Goal: Task Accomplishment & Management: Manage account settings

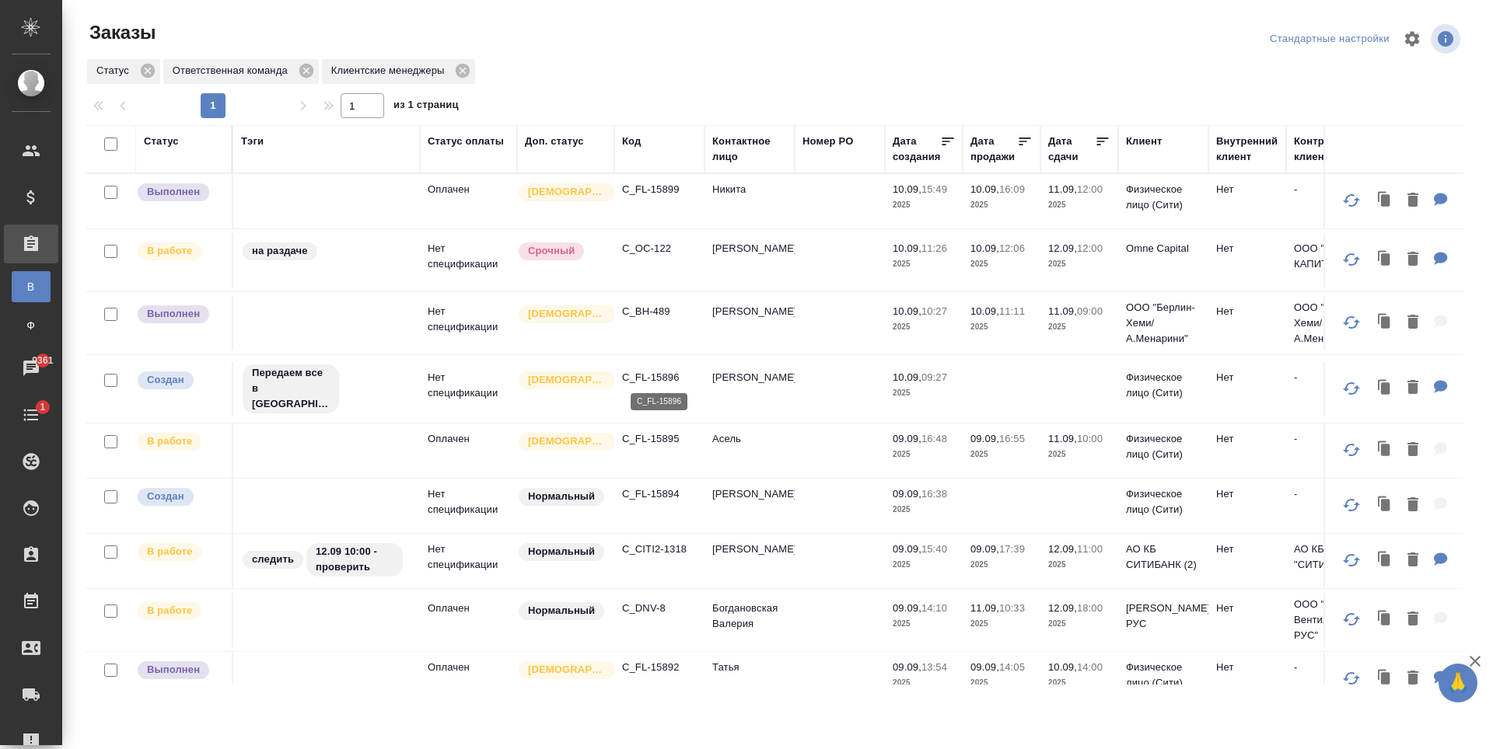
click at [670, 372] on p "C_FL-15896" at bounding box center [659, 378] width 75 height 16
click at [655, 244] on p "C_OC-122" at bounding box center [659, 249] width 75 height 16
click at [654, 433] on p "C_FL-15895" at bounding box center [659, 439] width 75 height 16
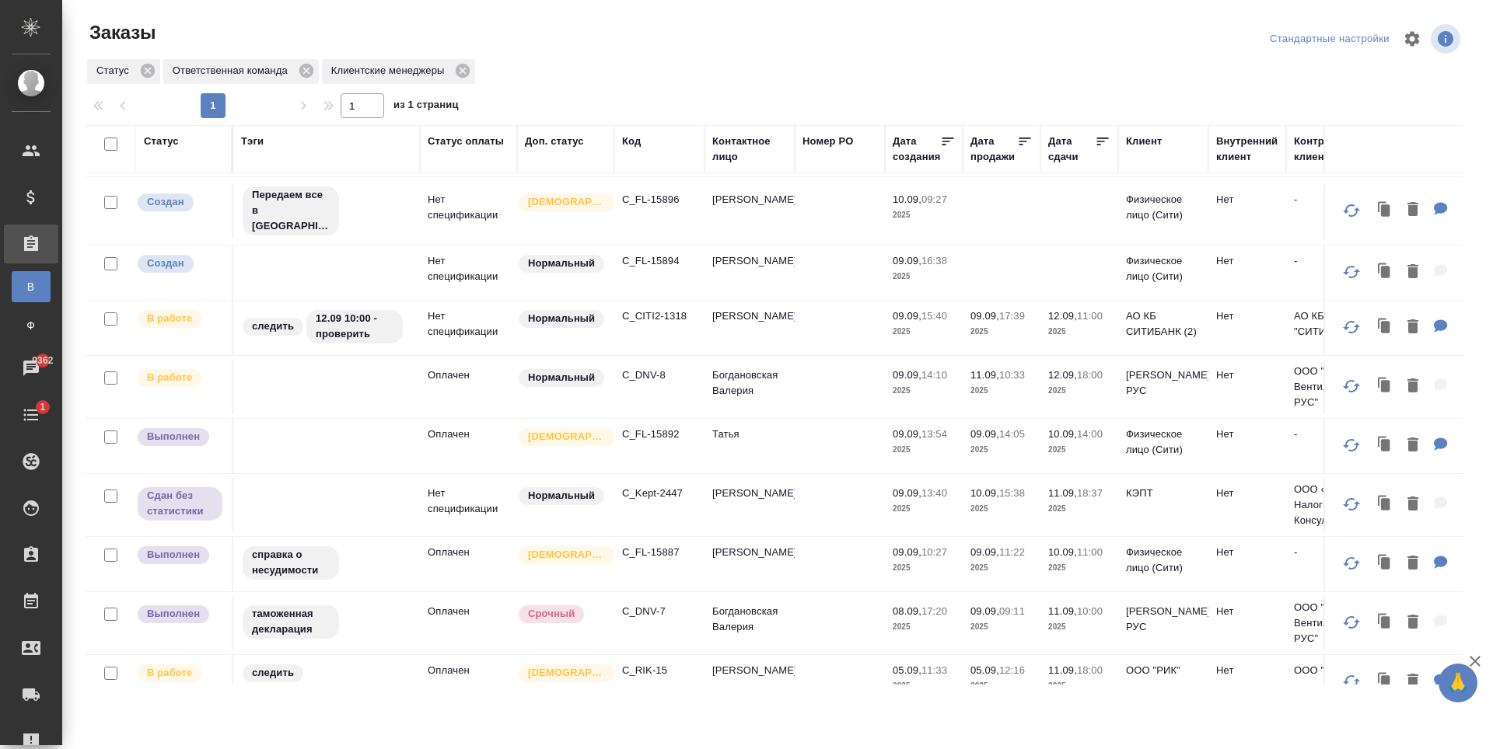
scroll to position [233, 0]
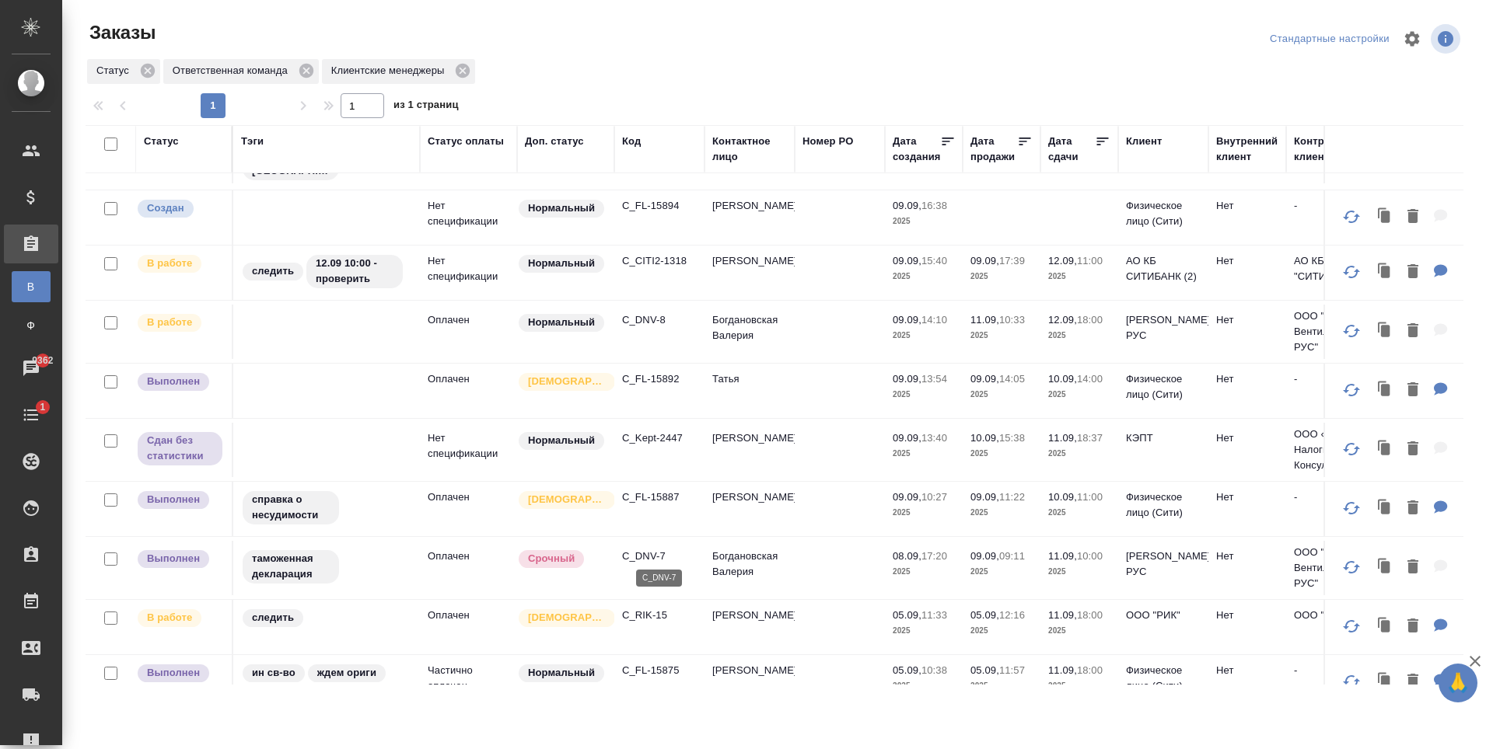
click at [654, 554] on p "C_DNV-7" at bounding box center [659, 557] width 75 height 16
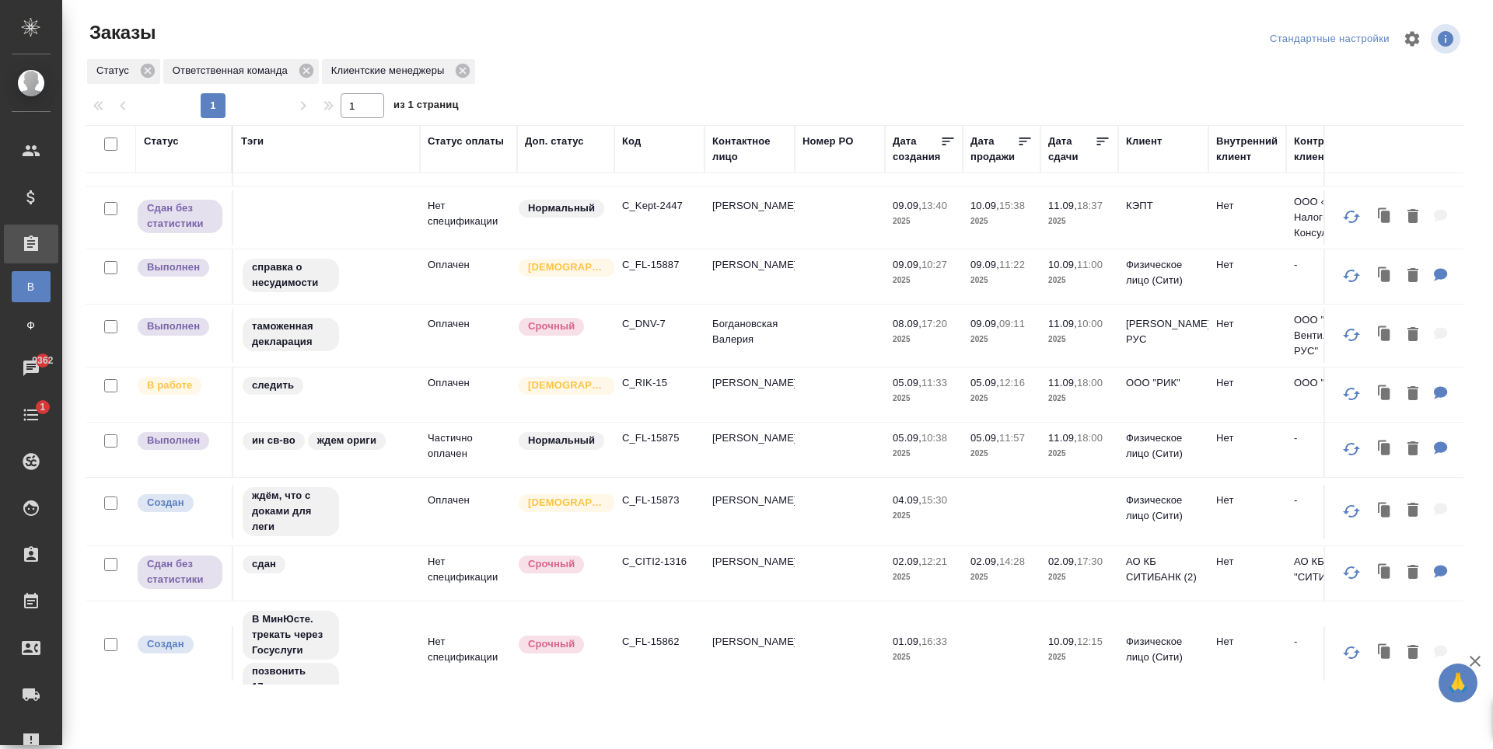
scroll to position [466, 0]
click at [660, 430] on p "C_FL-15875" at bounding box center [659, 438] width 75 height 16
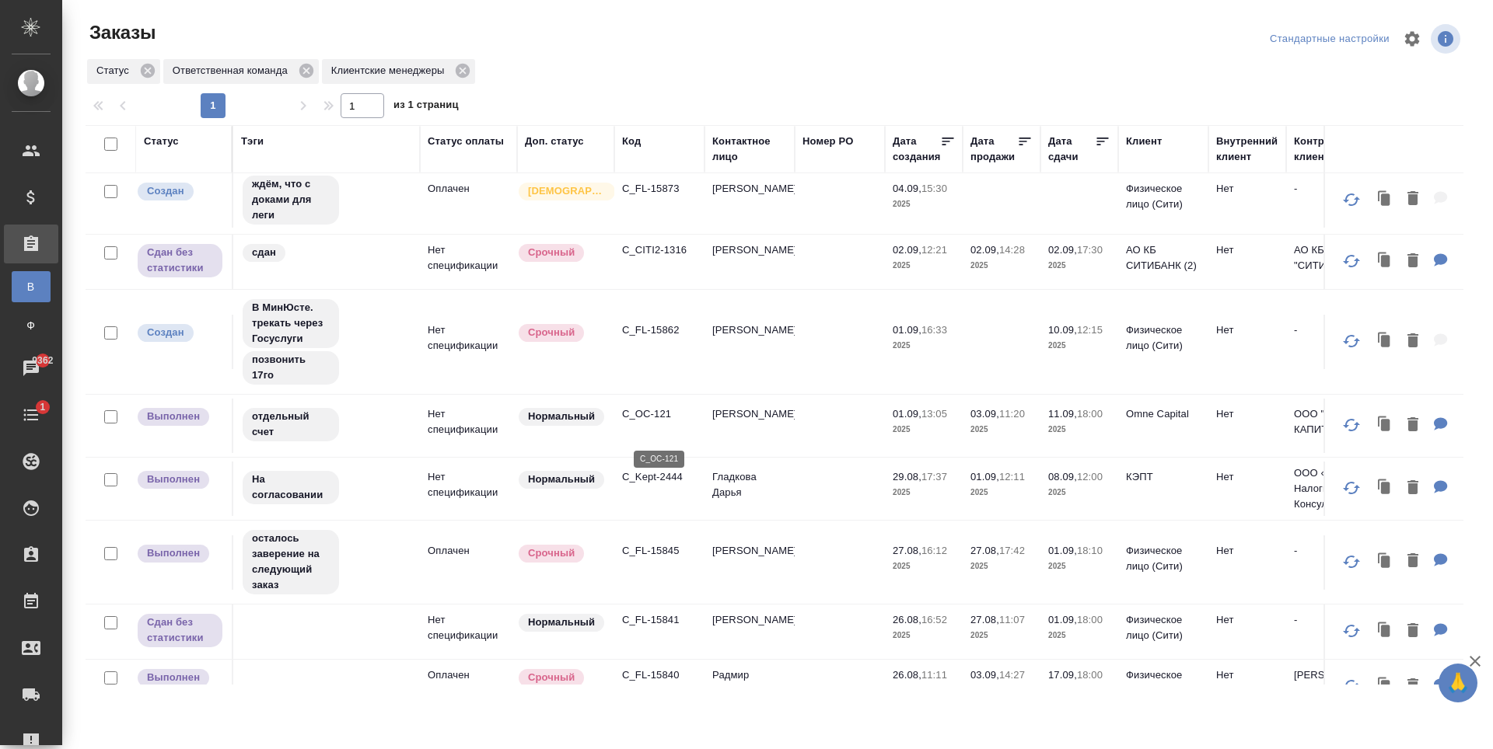
click at [651, 422] on p "C_OC-121" at bounding box center [659, 415] width 75 height 16
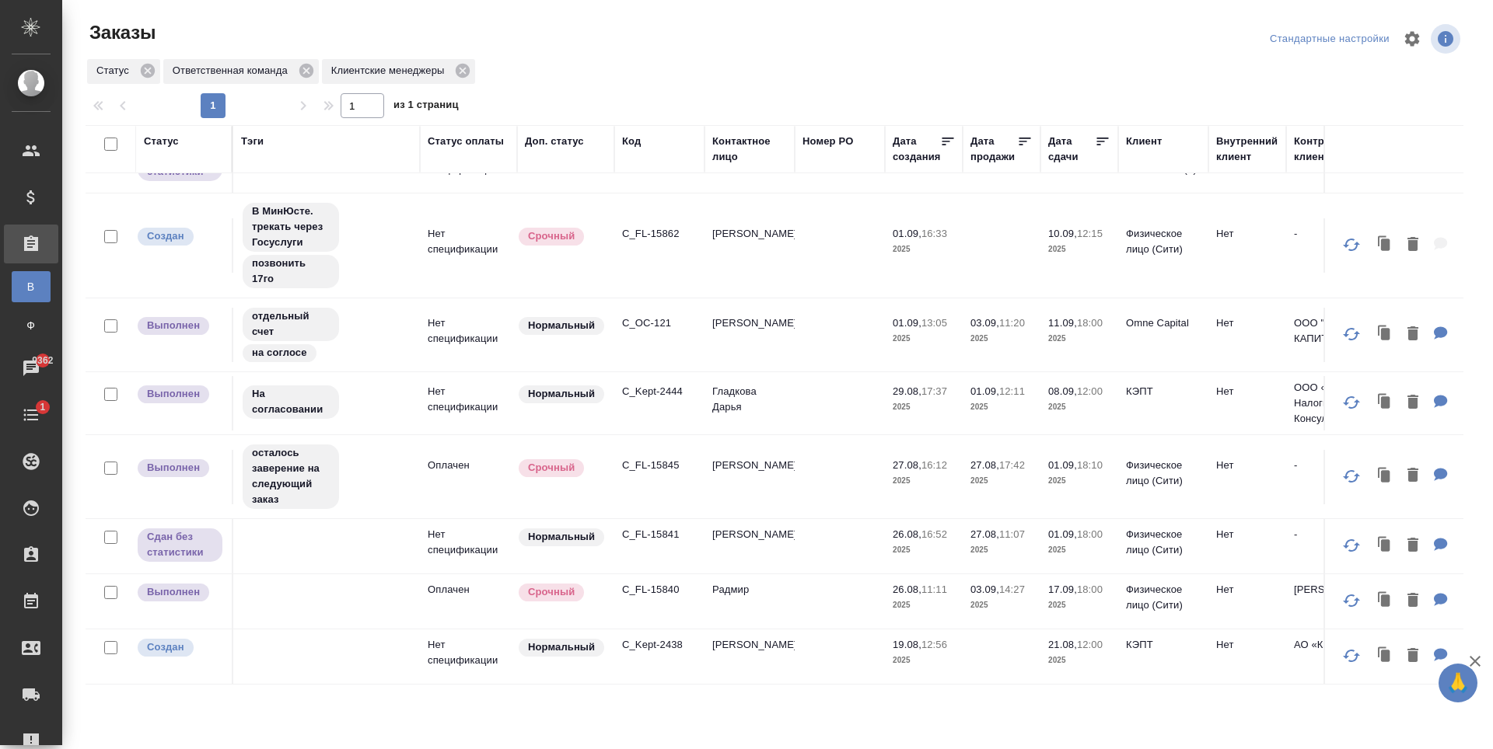
scroll to position [903, 0]
click at [671, 582] on p "C_FL-15840" at bounding box center [659, 590] width 75 height 16
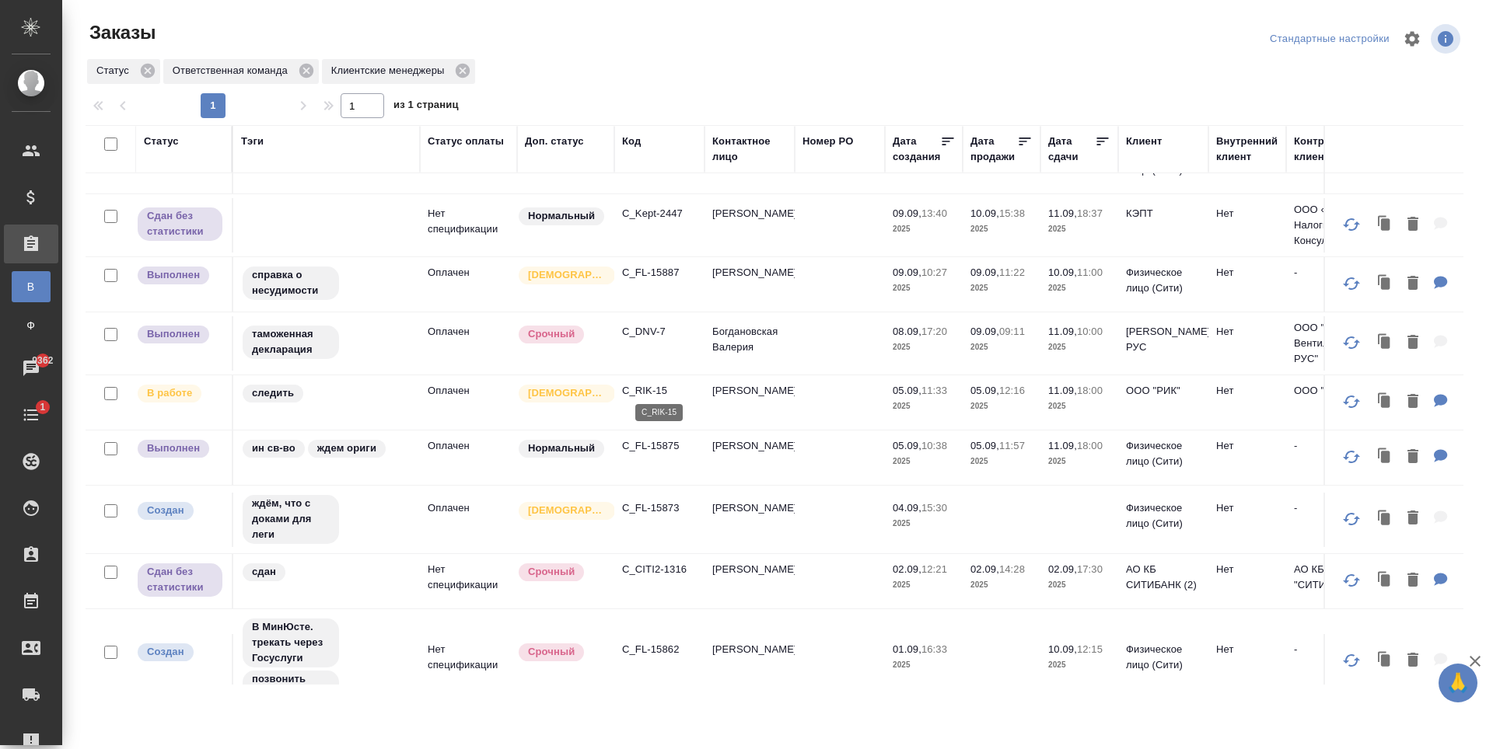
scroll to position [359, 0]
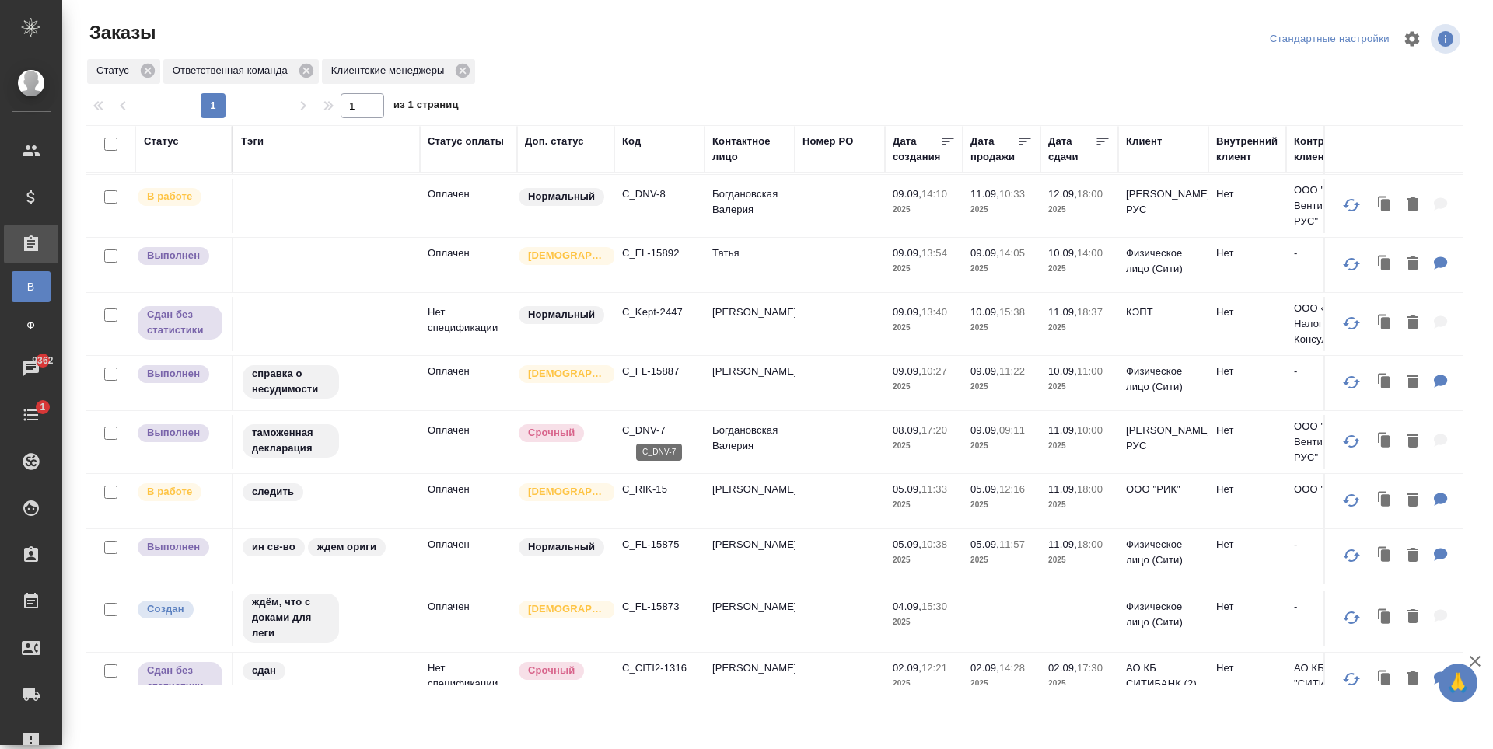
click at [649, 424] on p "C_DNV-7" at bounding box center [659, 431] width 75 height 16
click at [667, 365] on p "C_FL-15887" at bounding box center [659, 372] width 75 height 16
click at [639, 305] on p "C_Kept-2447" at bounding box center [659, 313] width 75 height 16
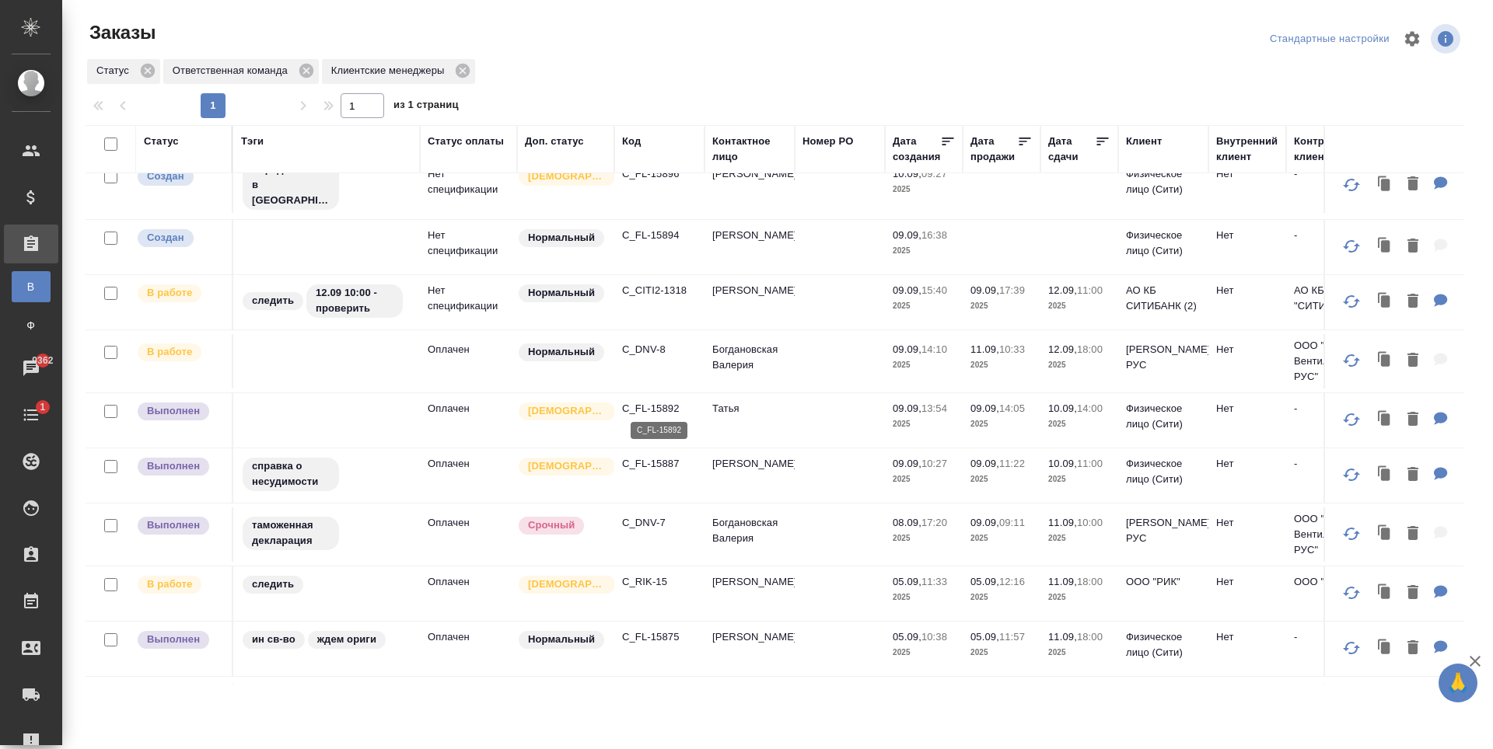
click at [658, 408] on p "C_FL-15892" at bounding box center [659, 409] width 75 height 16
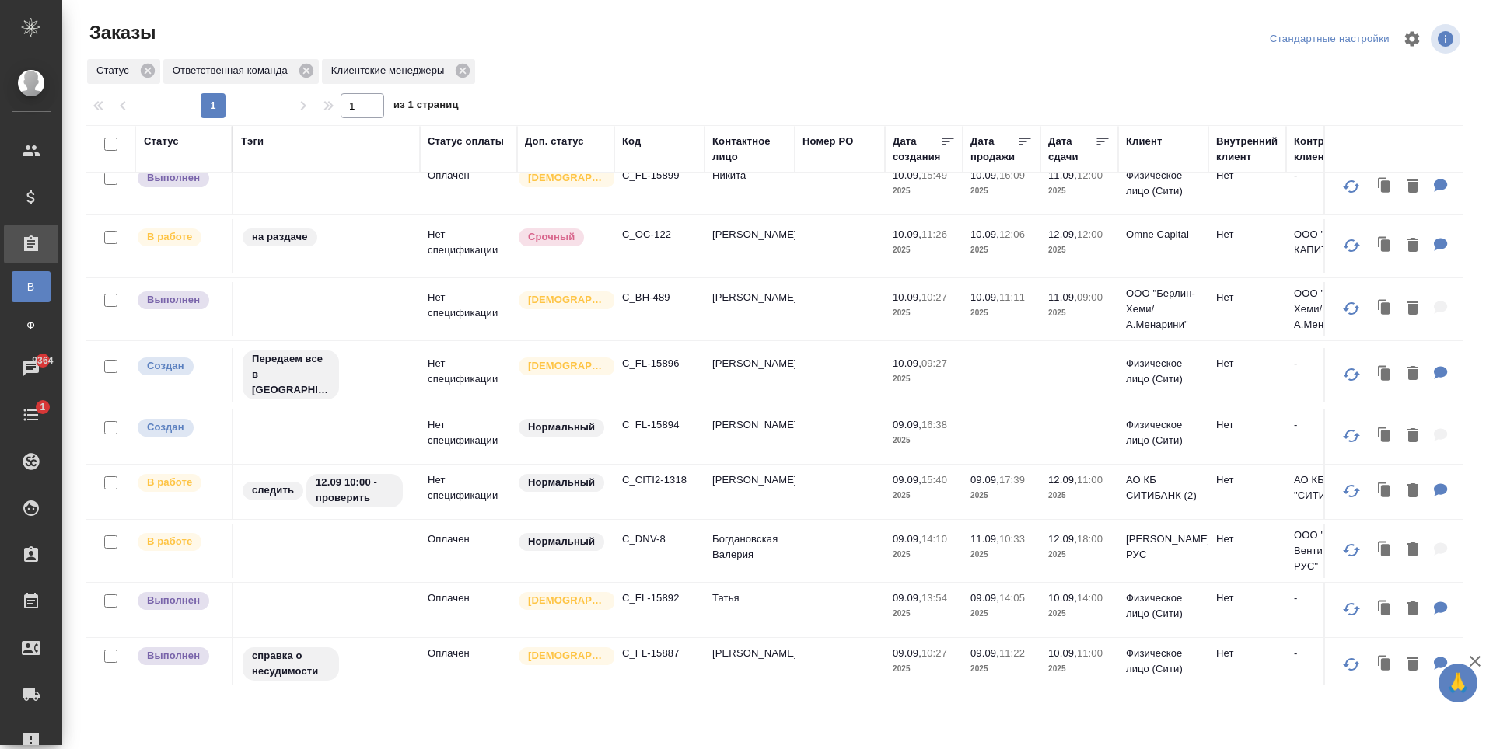
scroll to position [0, 0]
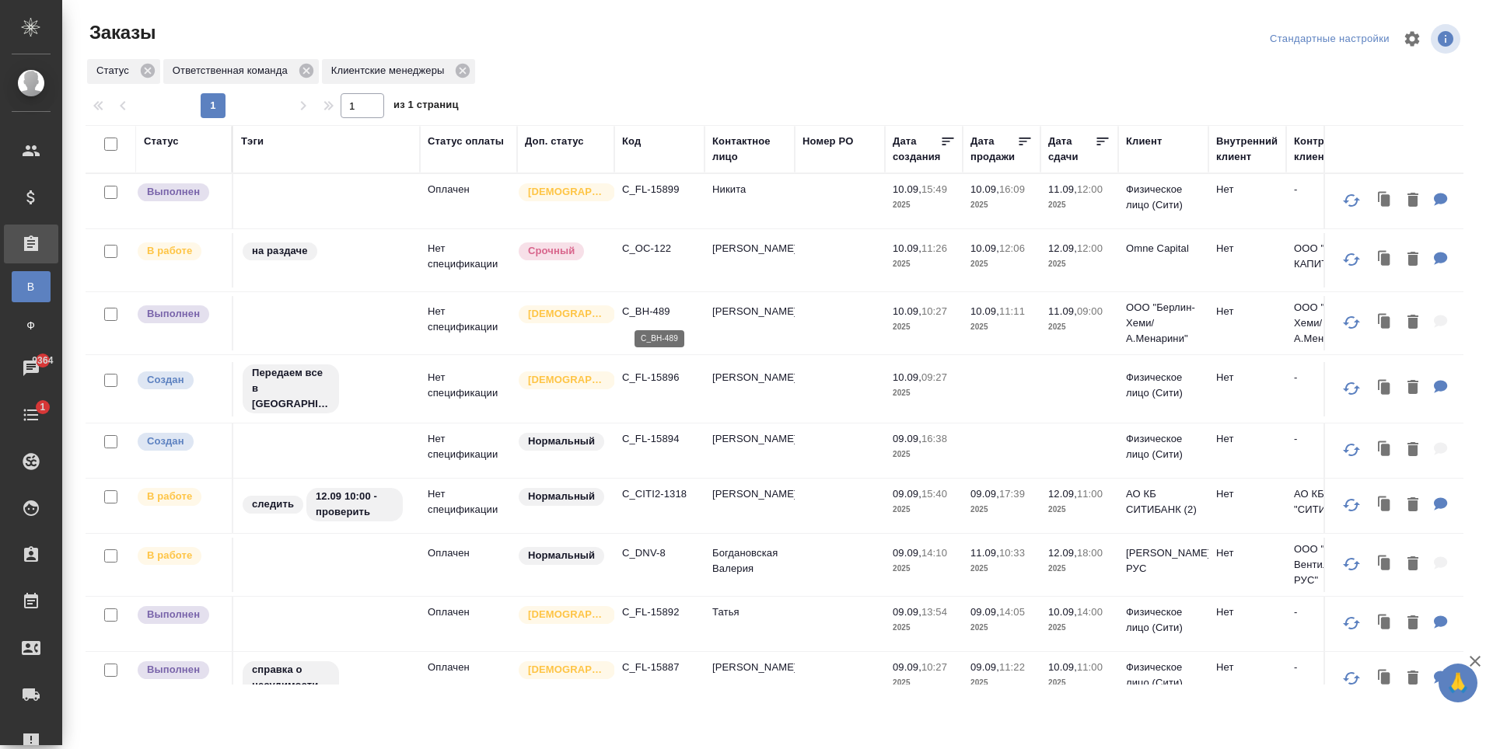
click at [675, 308] on p "C_BH-489" at bounding box center [659, 312] width 75 height 16
click at [646, 196] on p "C_FL-15899" at bounding box center [659, 190] width 75 height 16
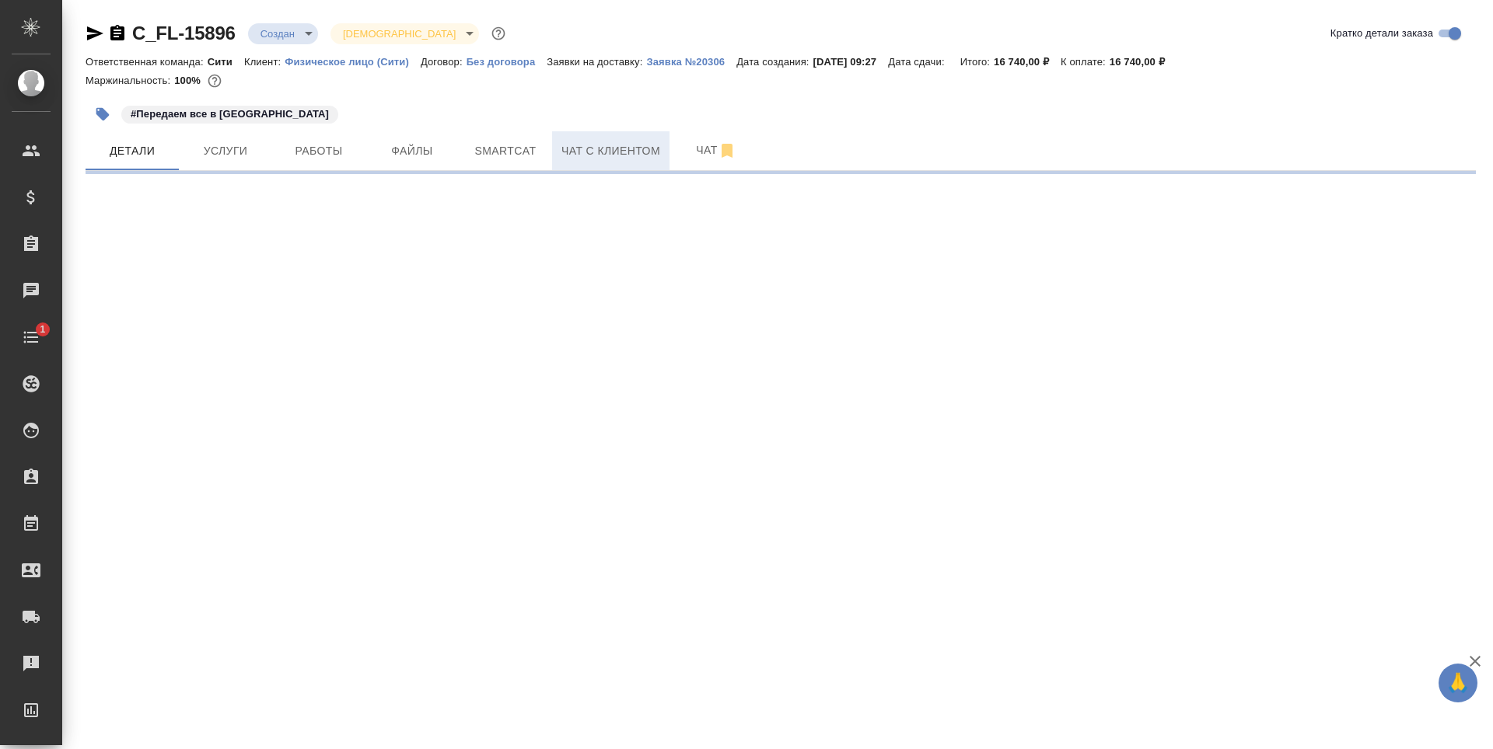
click at [616, 156] on span "Чат с клиентом" at bounding box center [610, 150] width 99 height 19
select select "RU"
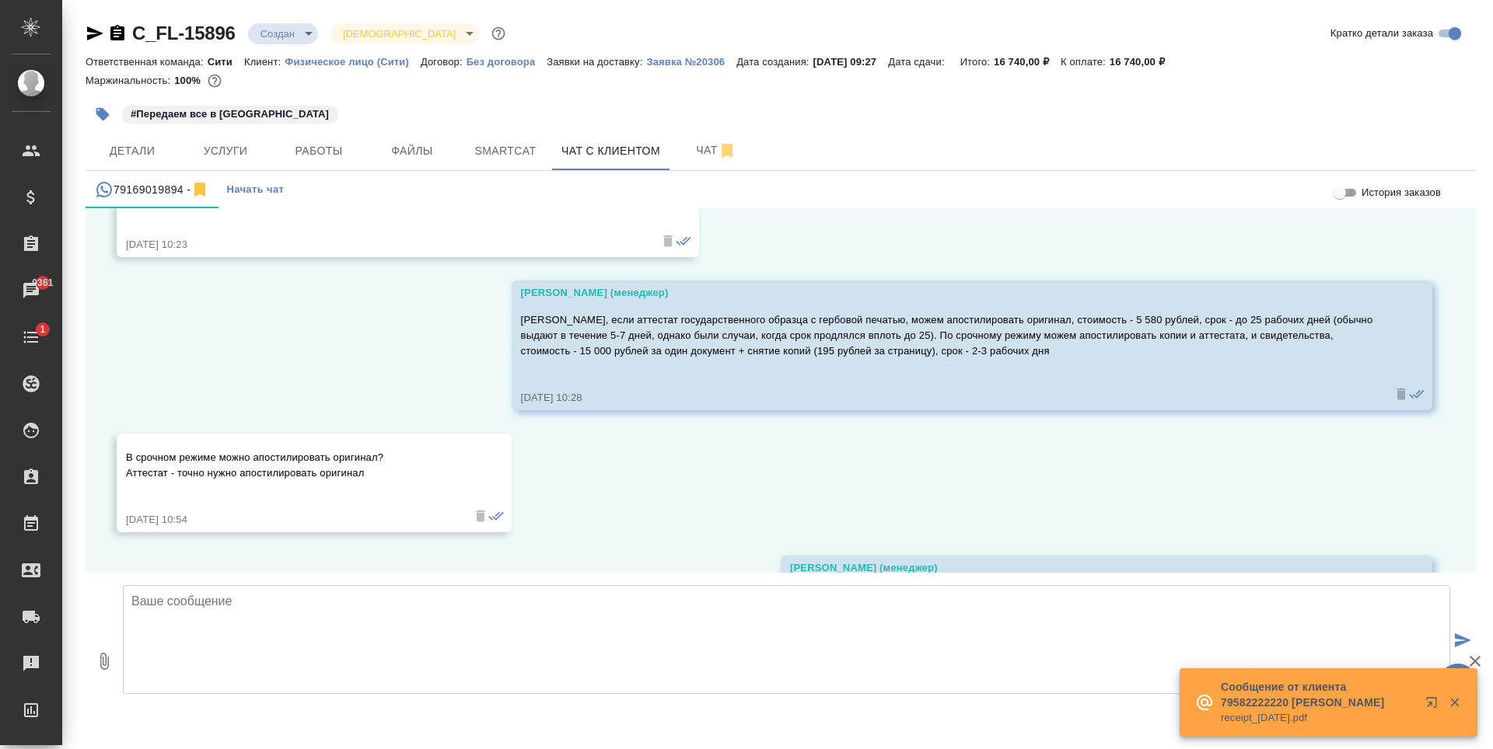
scroll to position [4565, 0]
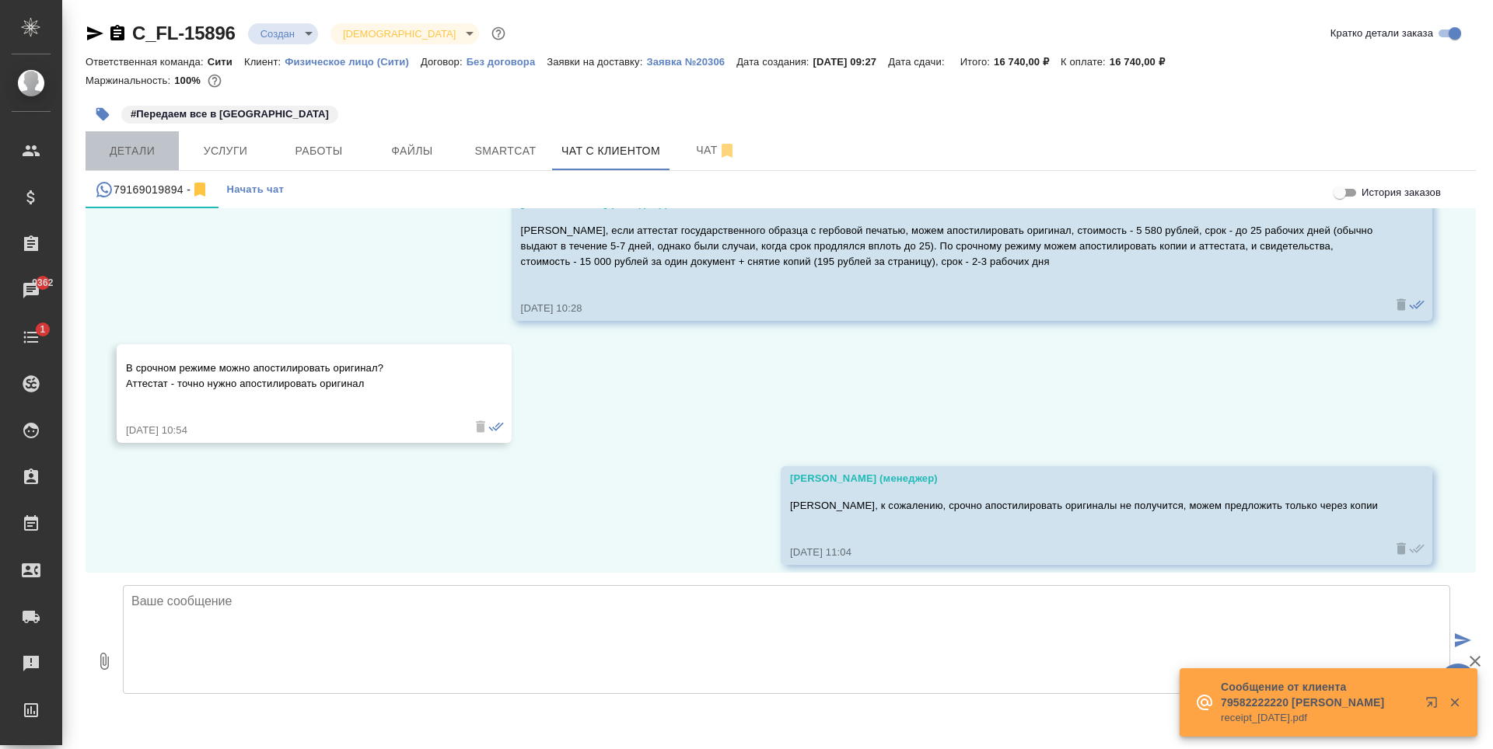
click at [162, 141] on span "Детали" at bounding box center [132, 150] width 75 height 19
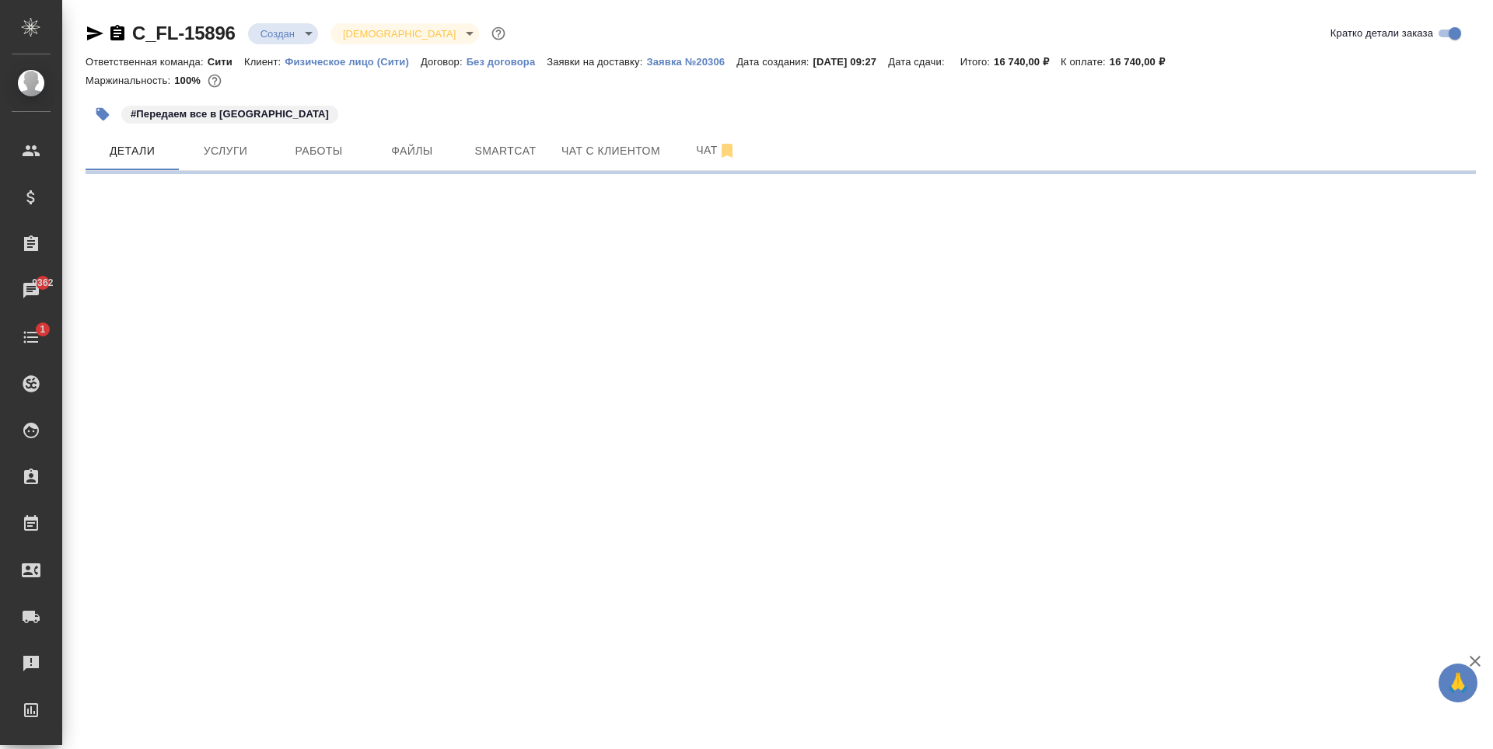
select select "RU"
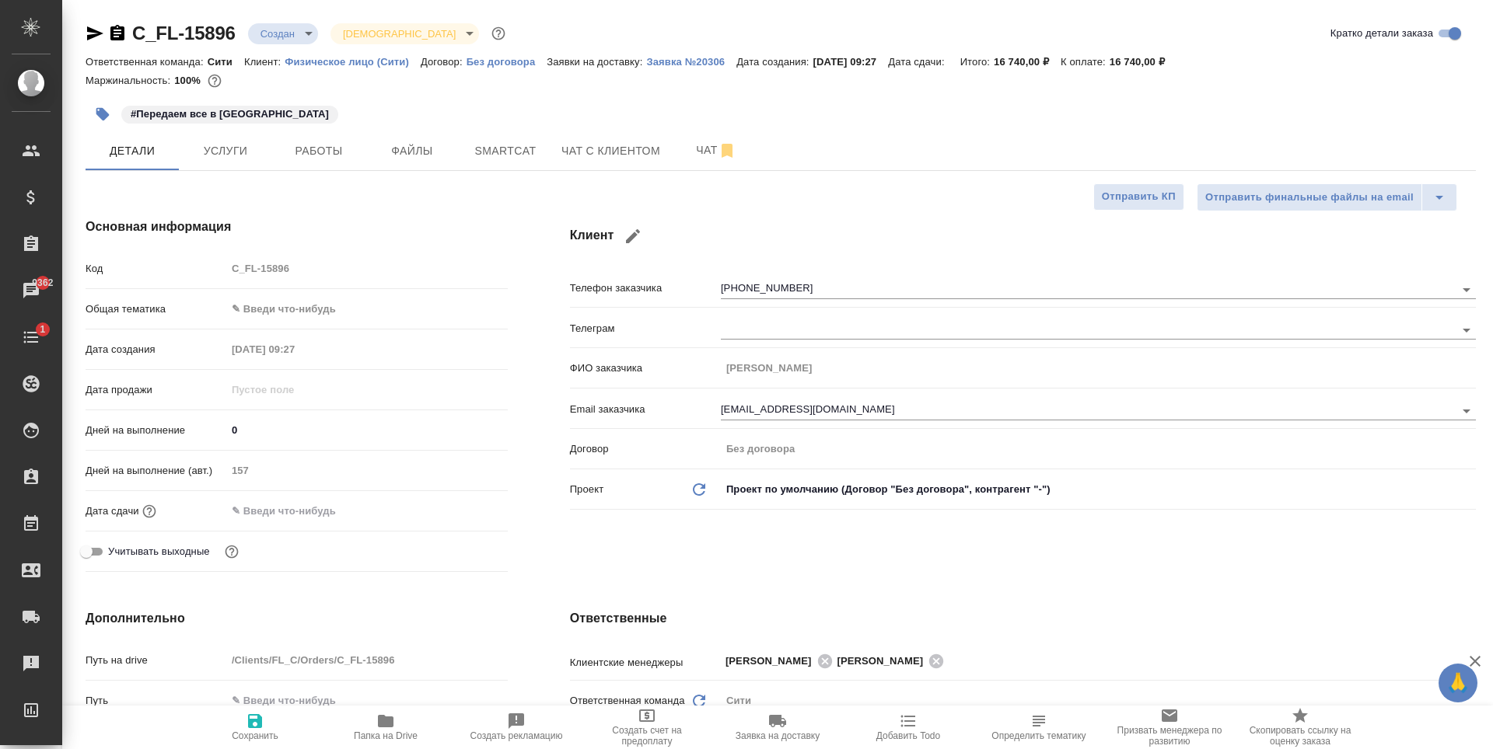
type textarea "x"
click at [350, 100] on div "#Передаем все в сити" at bounding box center [549, 114] width 927 height 34
type textarea "x"
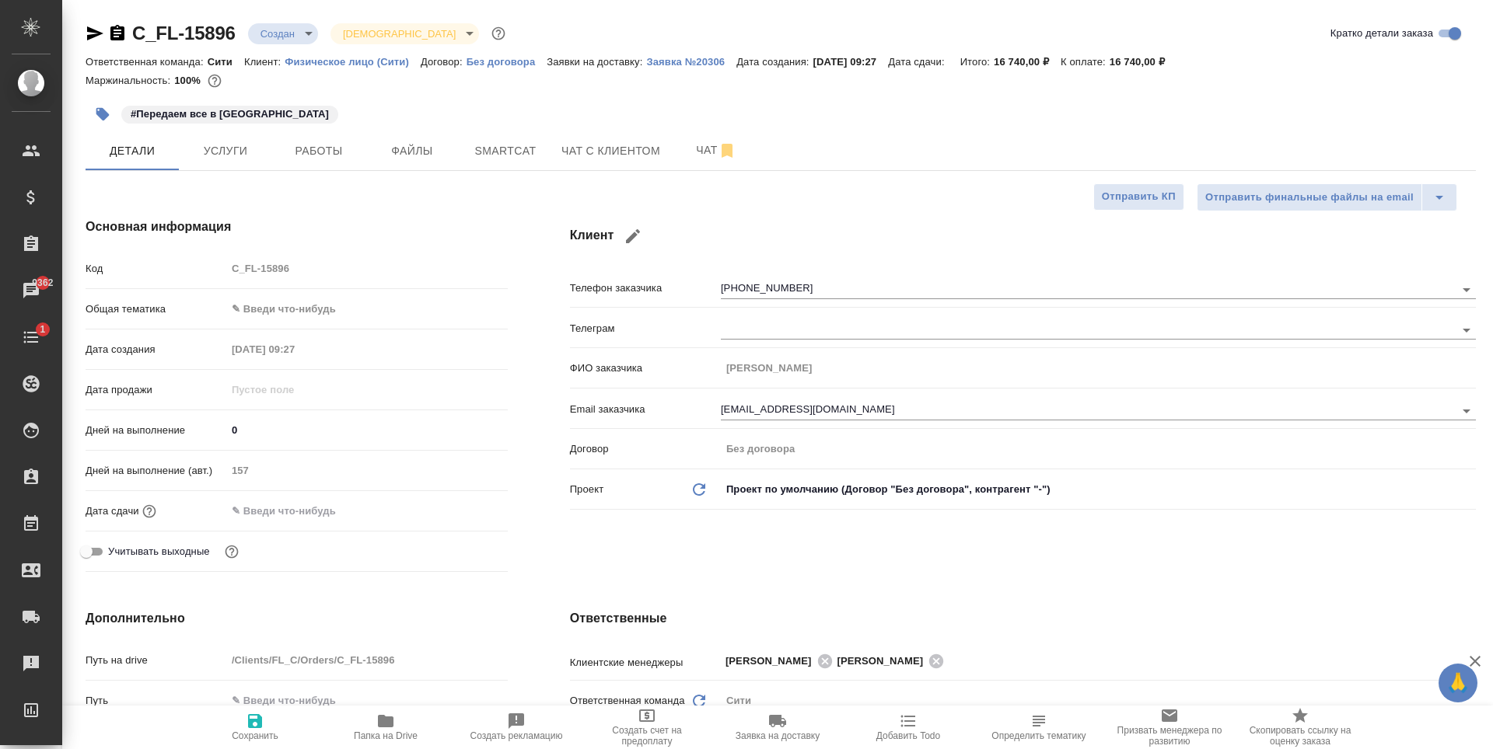
type textarea "x"
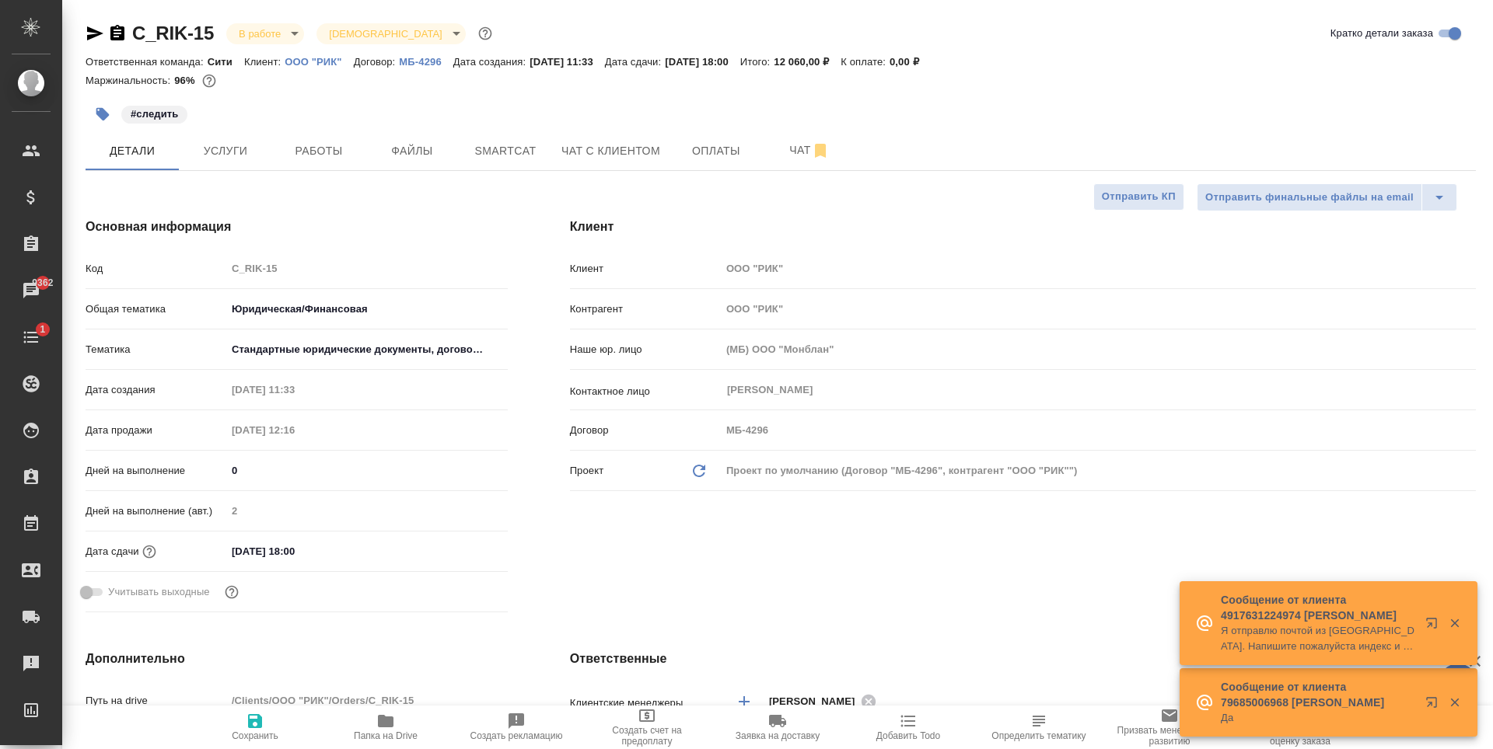
select select "RU"
click at [340, 159] on span "Работы" at bounding box center [318, 150] width 75 height 19
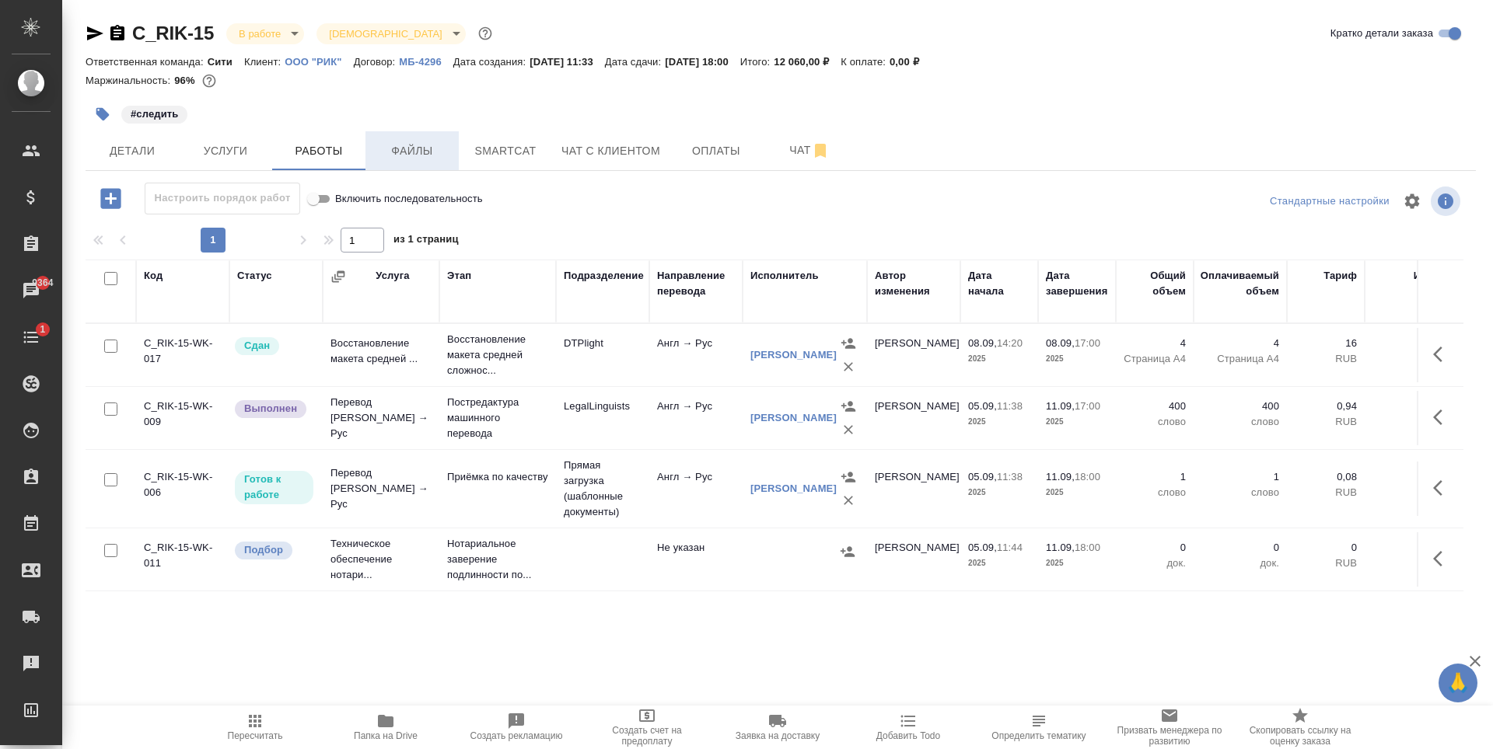
click at [424, 158] on span "Файлы" at bounding box center [412, 150] width 75 height 19
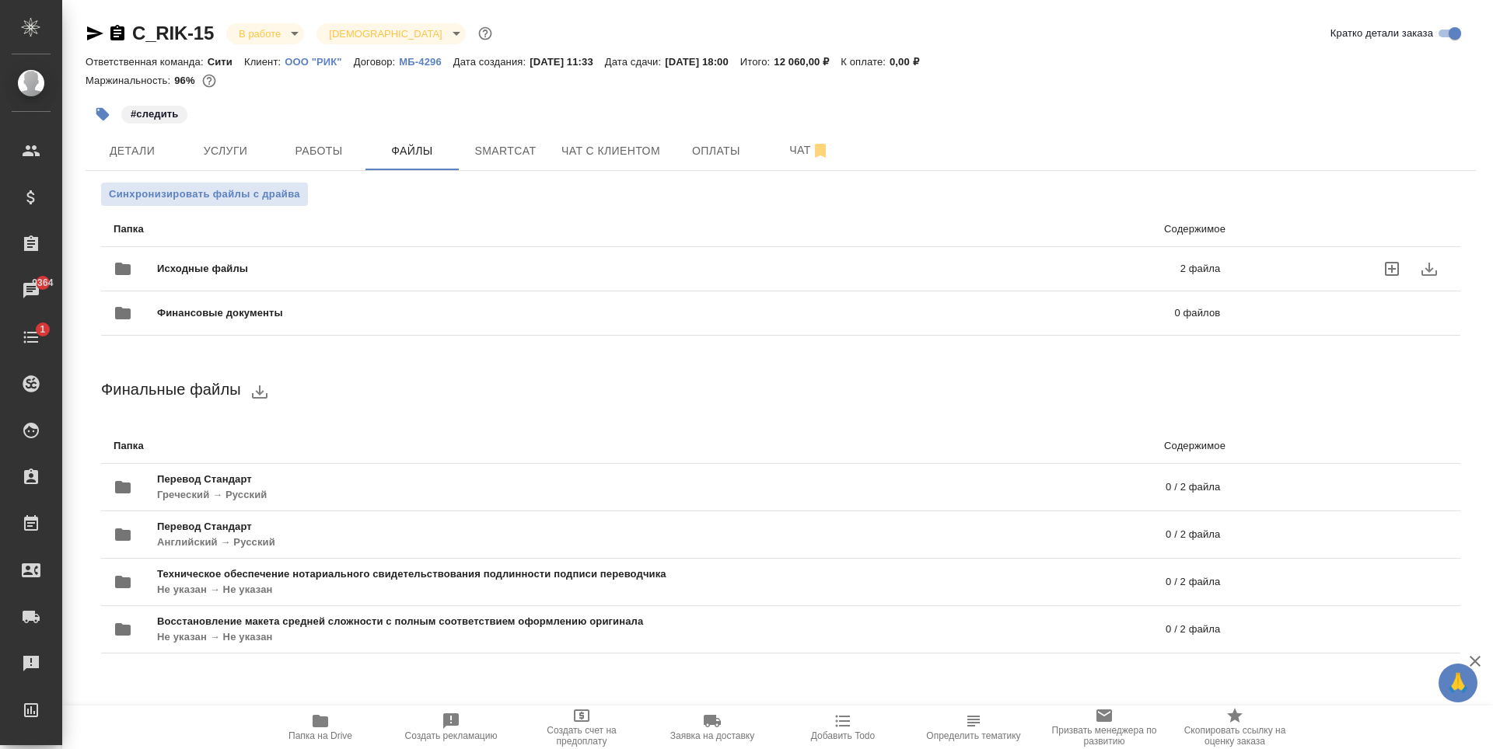
click at [249, 264] on span "Исходные файлы" at bounding box center [435, 269] width 557 height 16
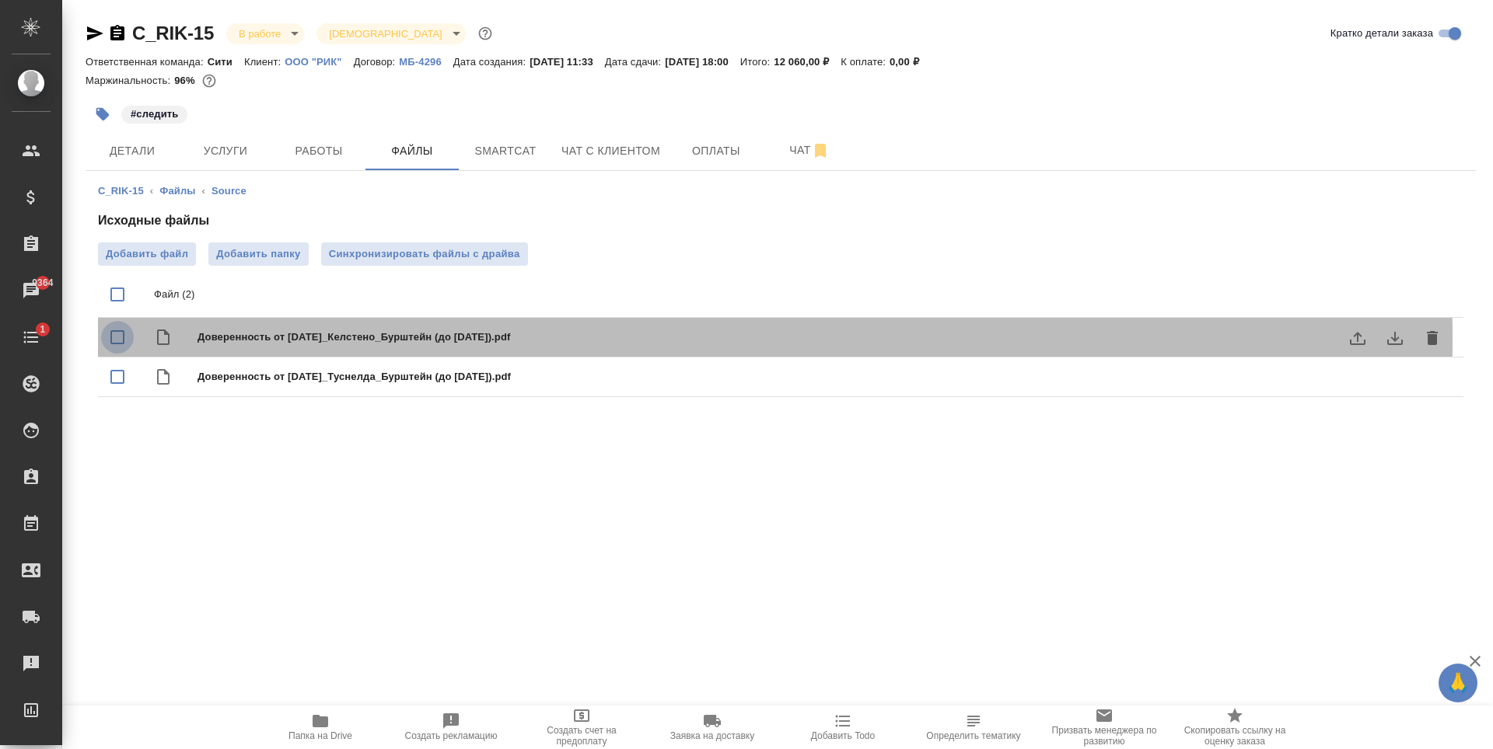
click at [110, 339] on input "checkbox" at bounding box center [117, 337] width 33 height 33
checkbox input "true"
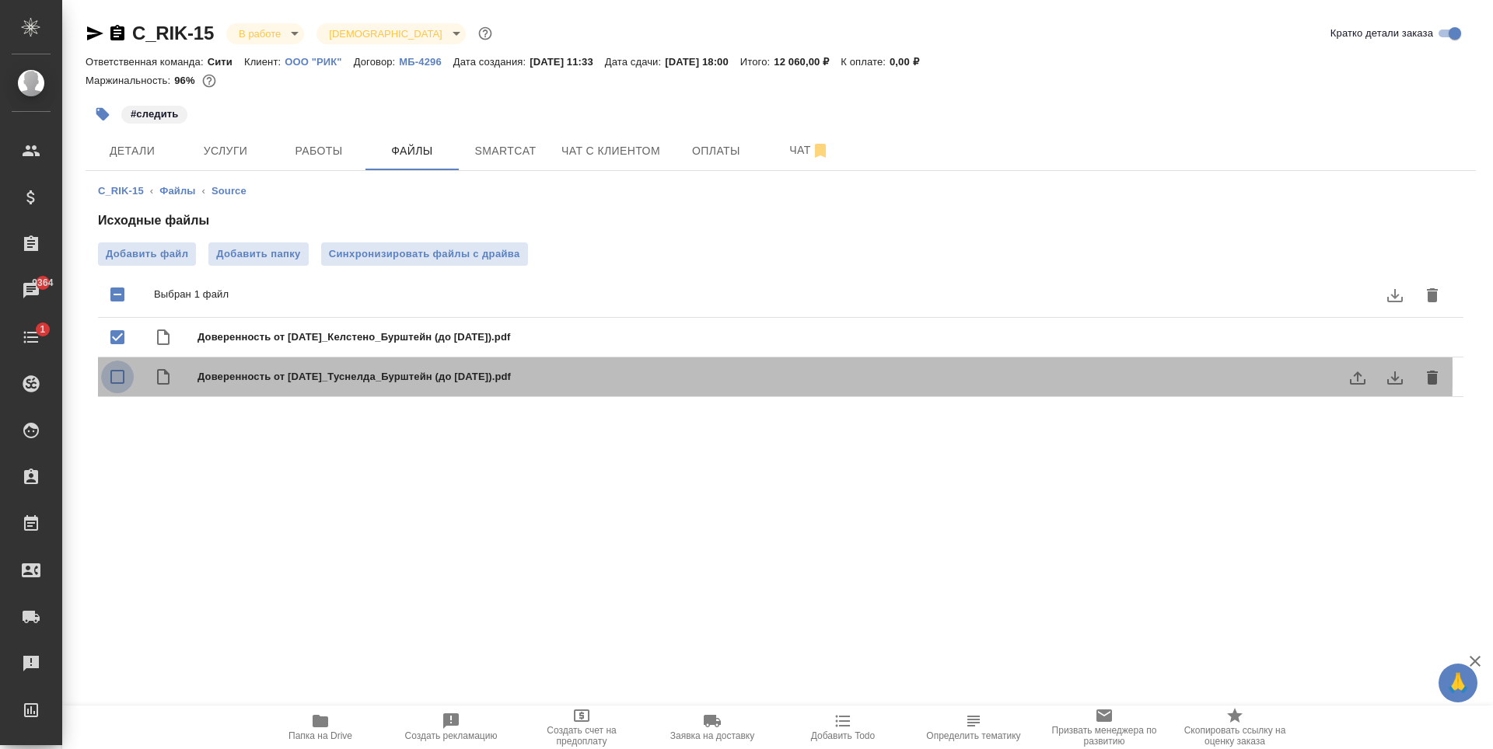
click at [118, 374] on input "checkbox" at bounding box center [117, 377] width 33 height 33
checkbox input "true"
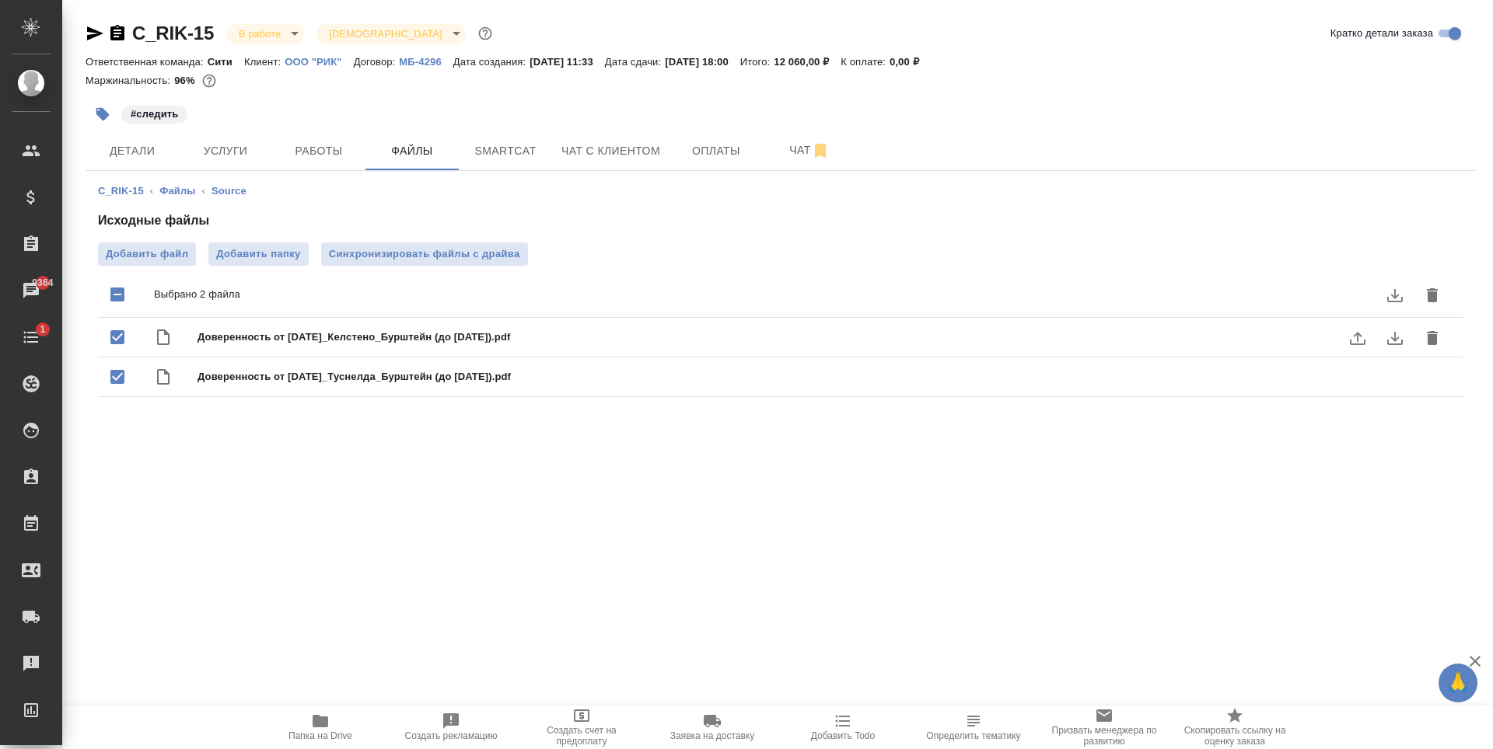
click at [1385, 340] on icon "download" at bounding box center [1394, 338] width 19 height 19
click at [1387, 377] on icon "download" at bounding box center [1395, 378] width 16 height 13
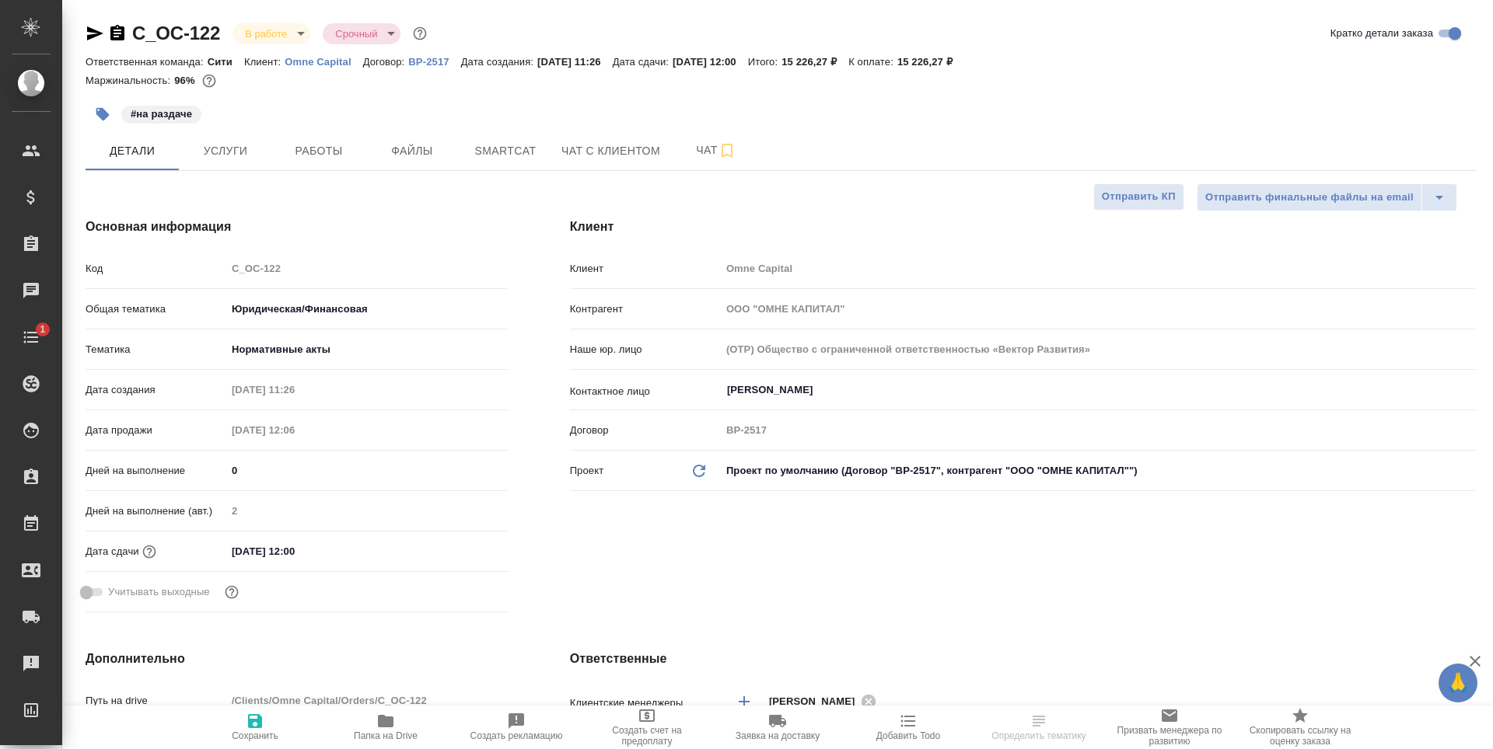
select select "RU"
click at [331, 147] on span "Работы" at bounding box center [318, 150] width 75 height 19
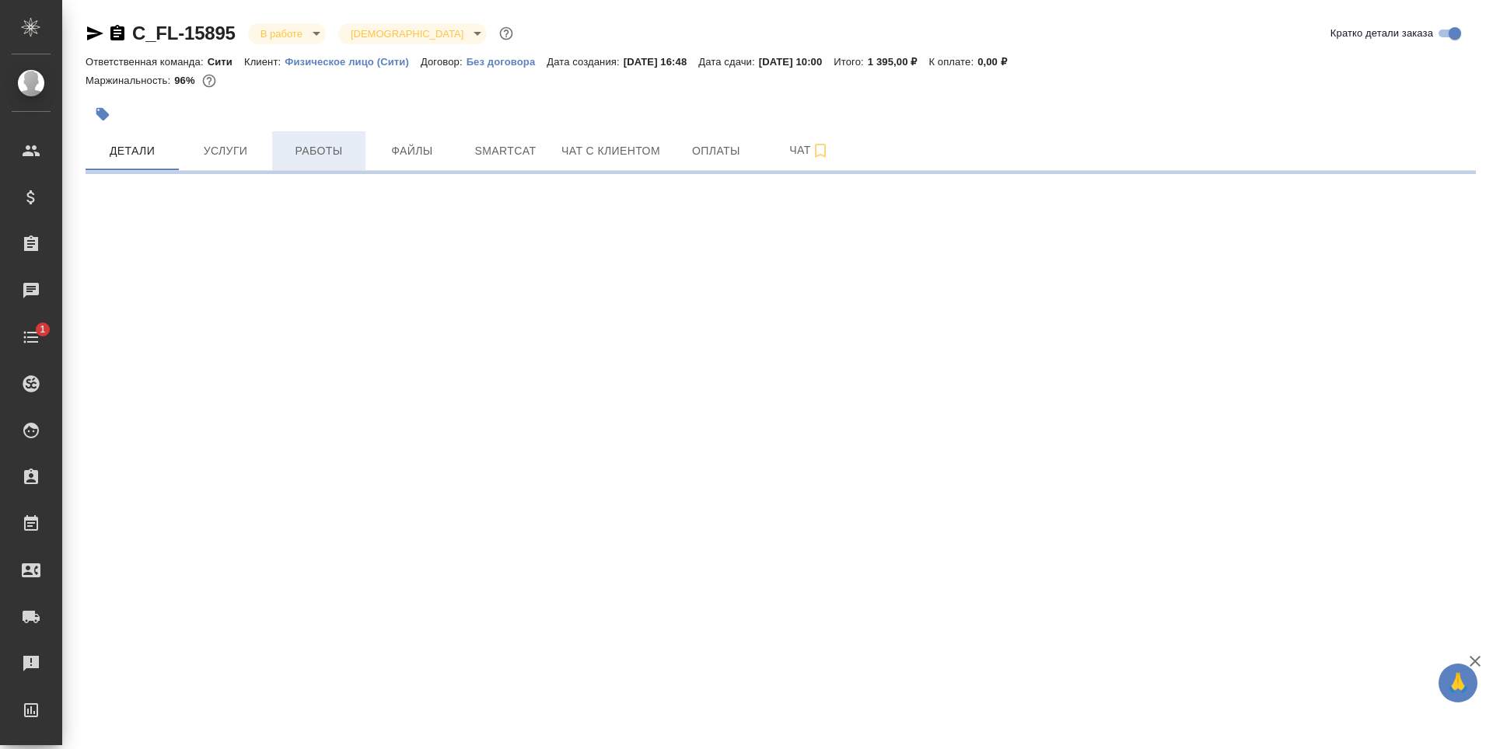
click at [312, 169] on button "Работы" at bounding box center [318, 150] width 93 height 39
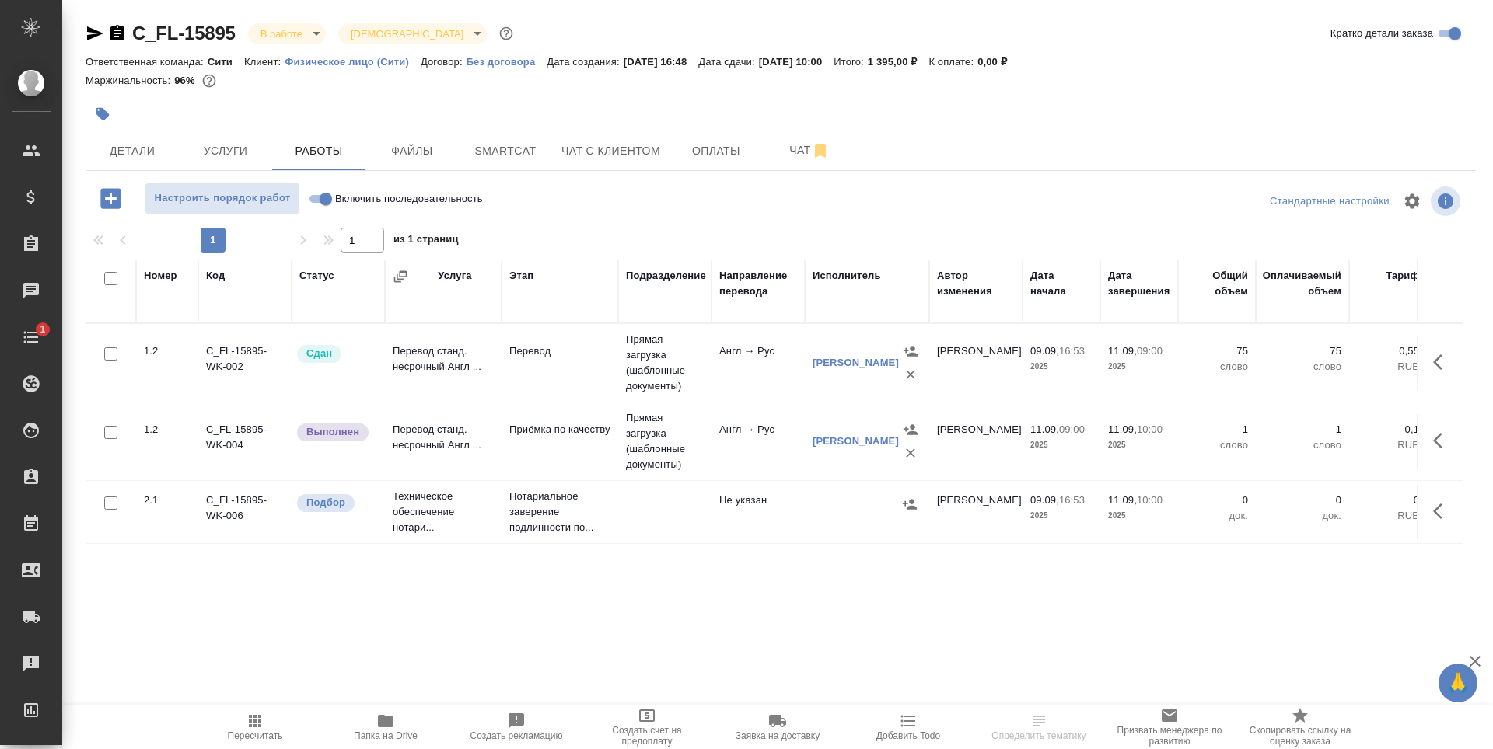
click at [1443, 445] on icon "button" at bounding box center [1442, 440] width 19 height 19
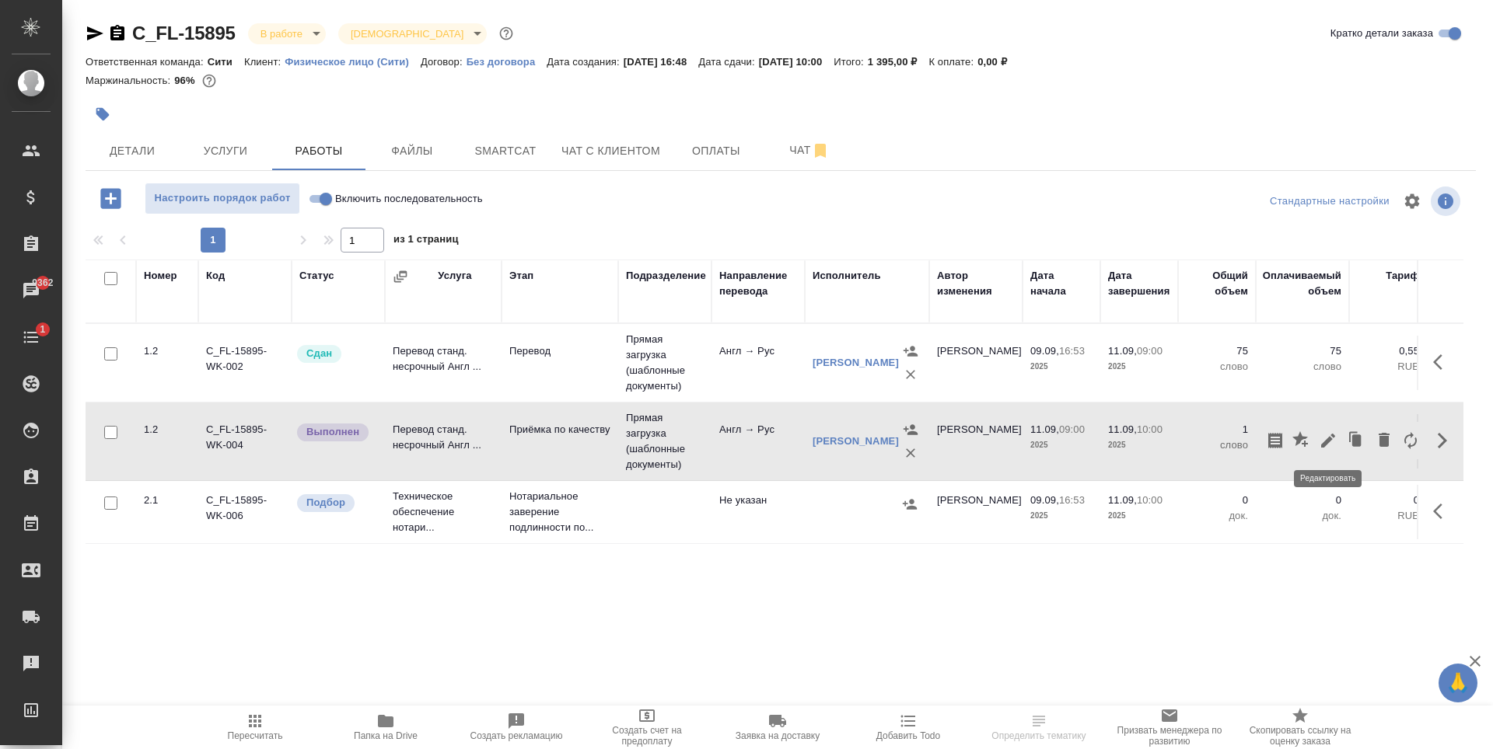
click at [1323, 446] on icon "button" at bounding box center [1328, 441] width 14 height 14
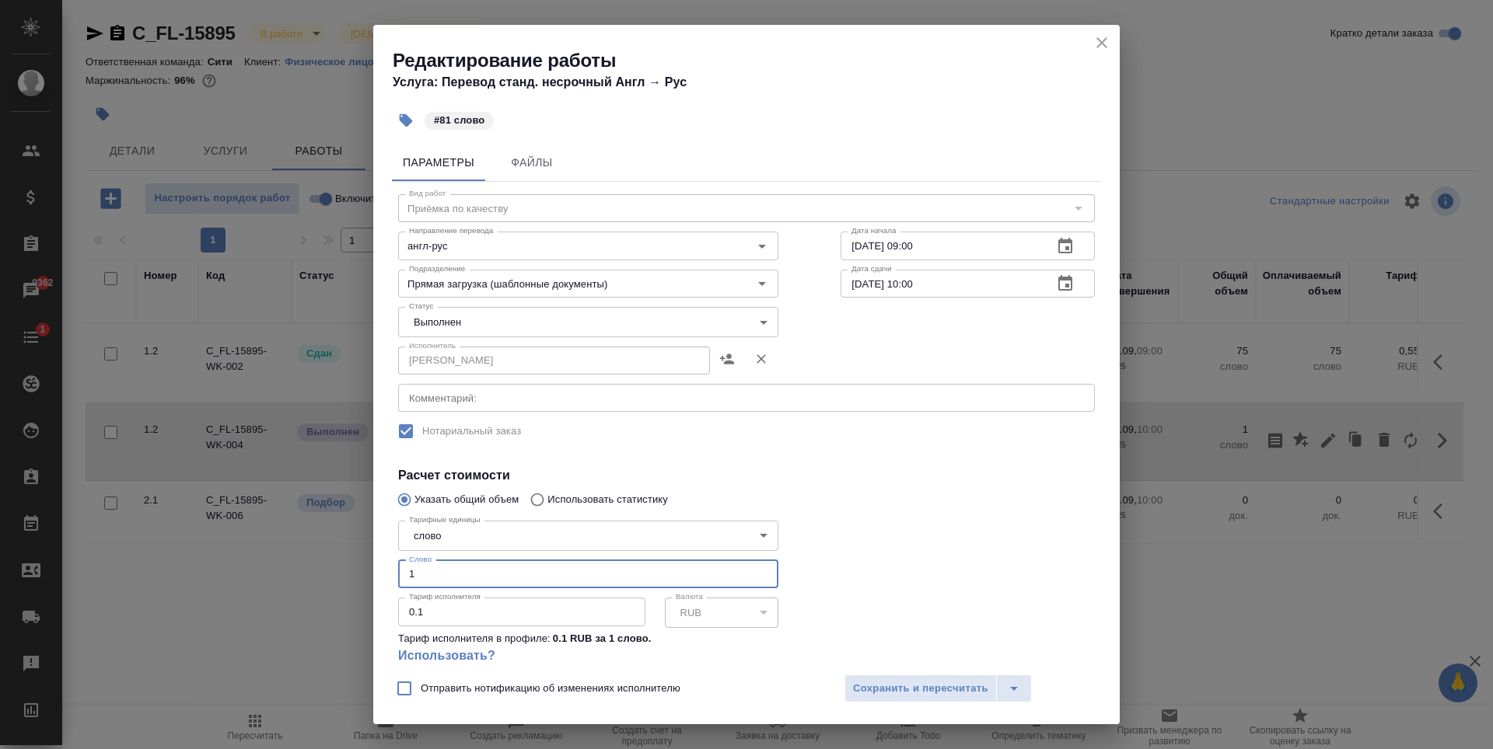
click at [546, 583] on input "1" at bounding box center [588, 574] width 380 height 28
type input "81"
click at [905, 688] on span "Сохранить и пересчитать" at bounding box center [920, 689] width 135 height 18
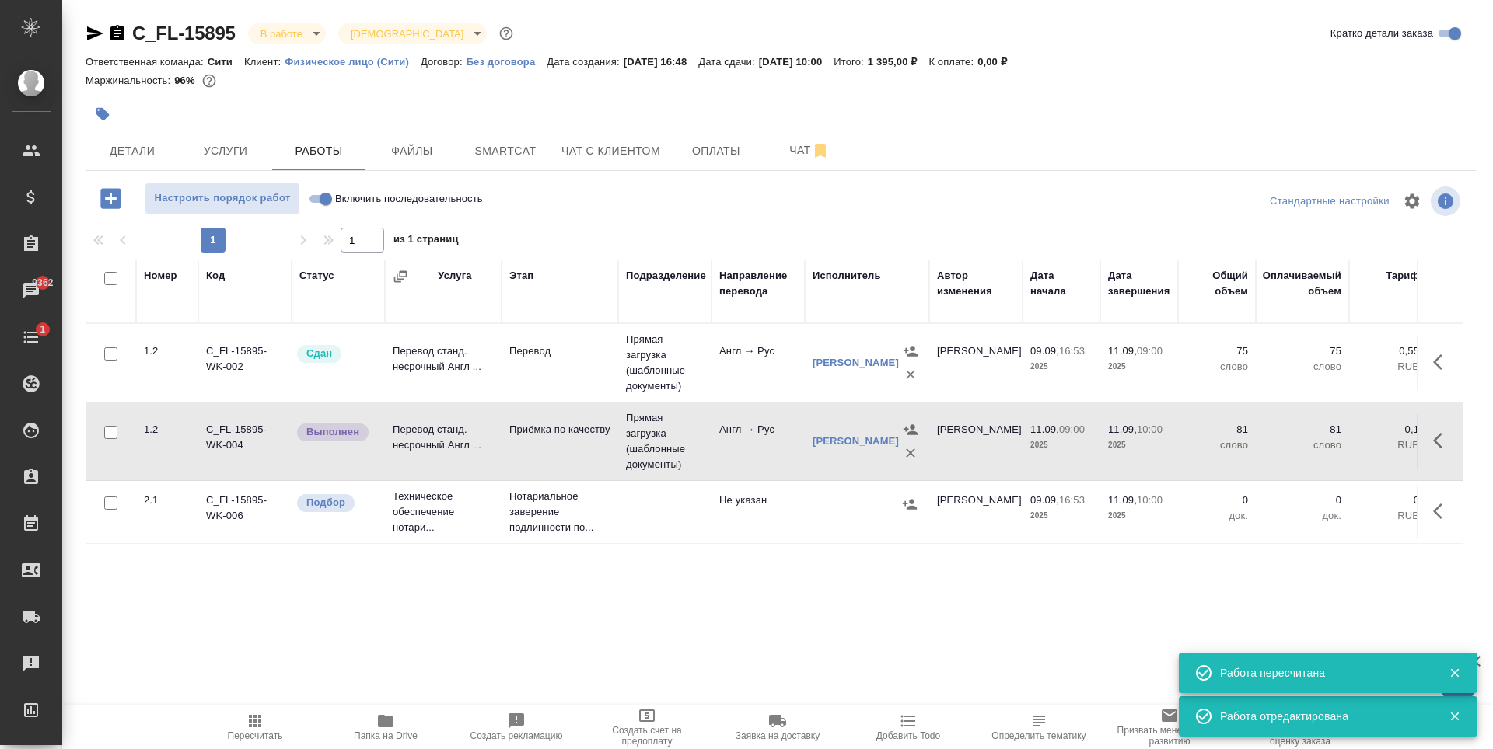
click at [1438, 440] on icon "button" at bounding box center [1442, 440] width 19 height 19
click at [1329, 446] on icon "button" at bounding box center [1327, 440] width 19 height 19
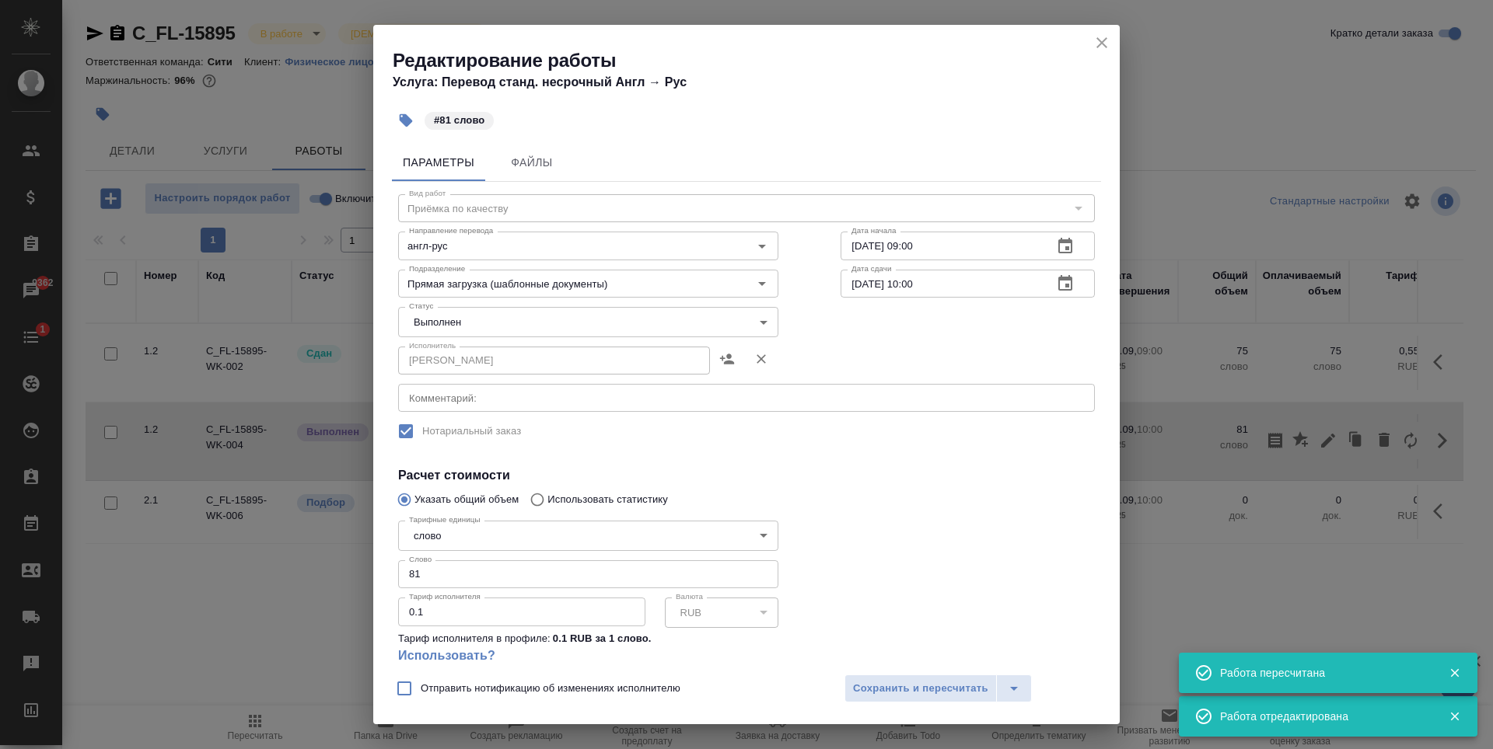
click at [597, 322] on body "🙏 .cls-1 fill:#fff; AWATERA Zaytseva Svetlana Клиенты Спецификации Заказы 9362 …" at bounding box center [746, 374] width 1493 height 749
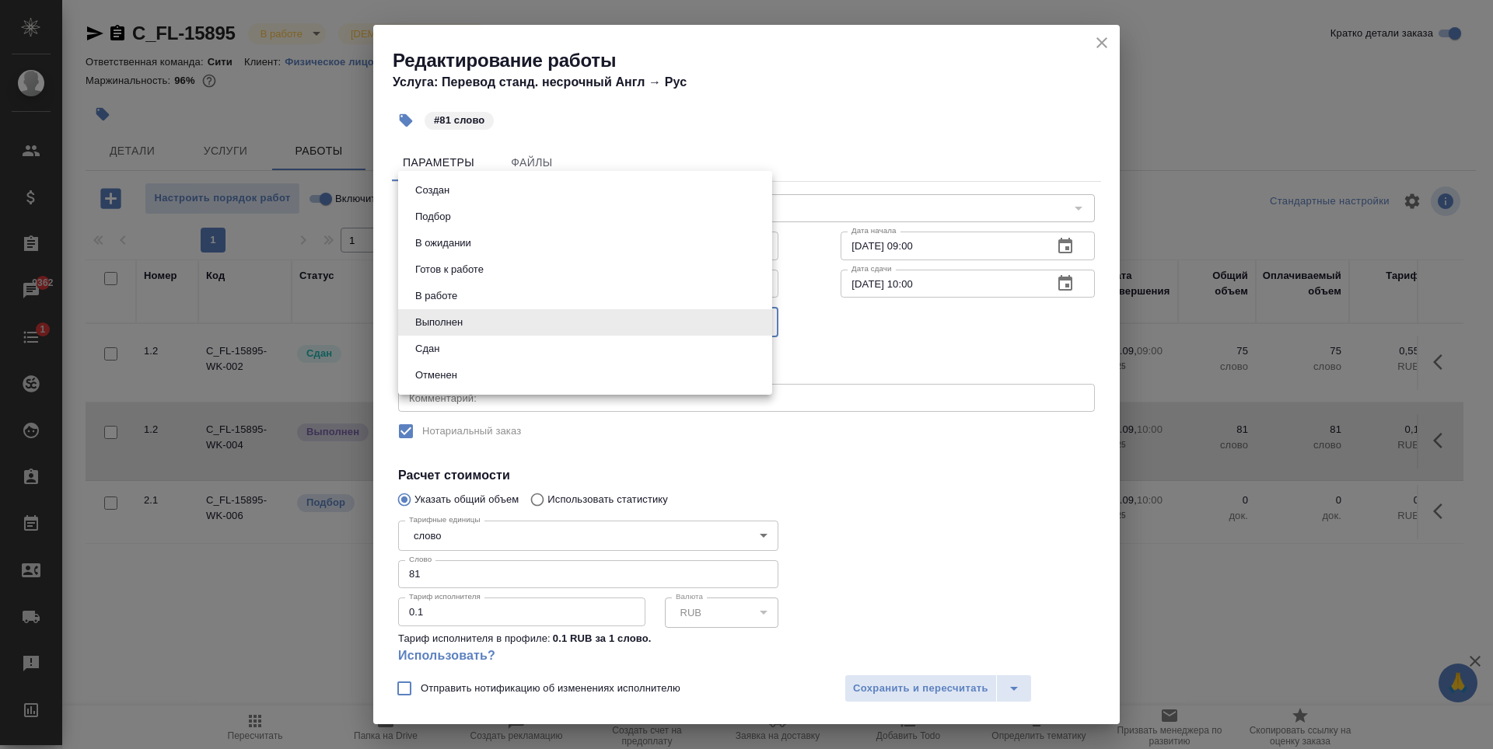
click at [454, 352] on li "Сдан" at bounding box center [585, 349] width 374 height 26
type input "closed"
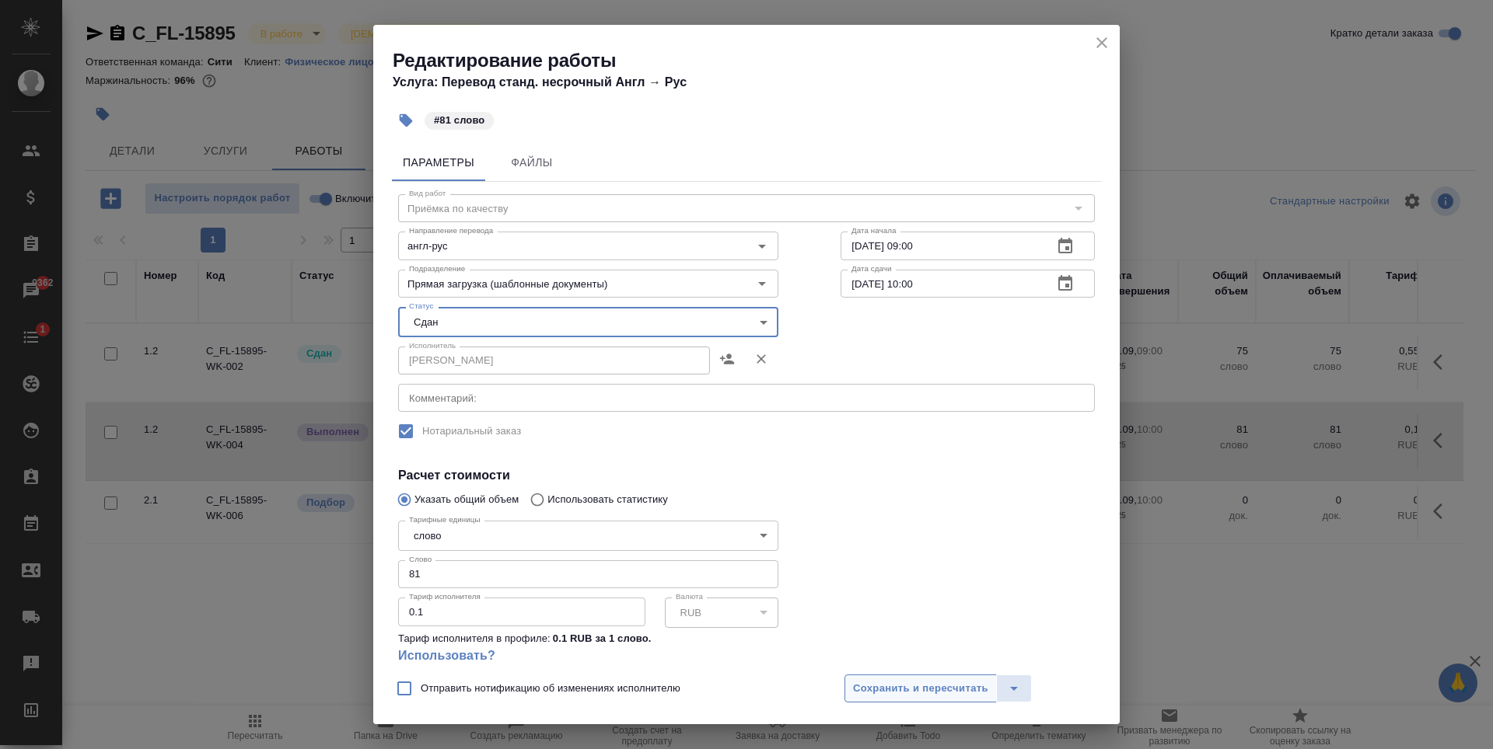
click at [944, 686] on span "Сохранить и пересчитать" at bounding box center [920, 689] width 135 height 18
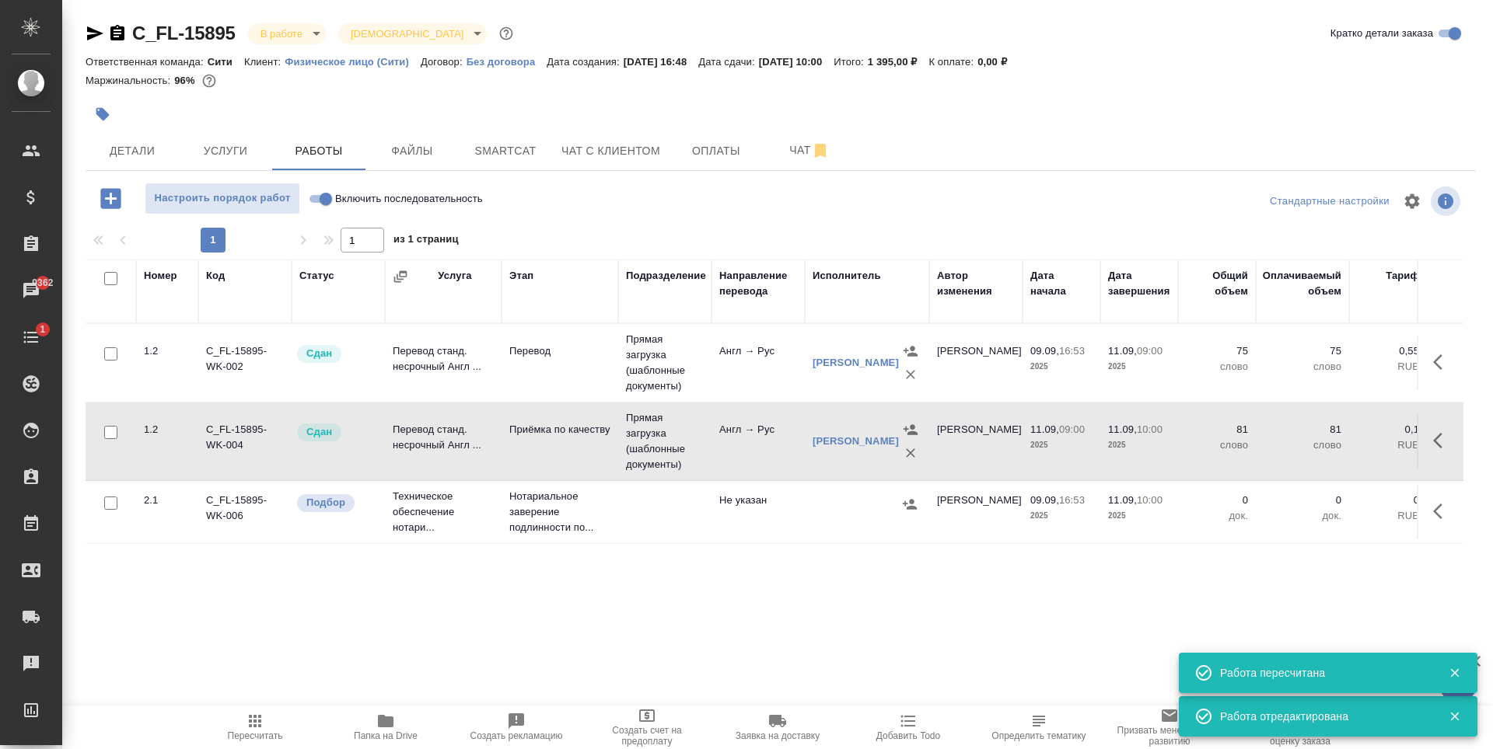
click at [1439, 528] on button "button" at bounding box center [1441, 511] width 37 height 37
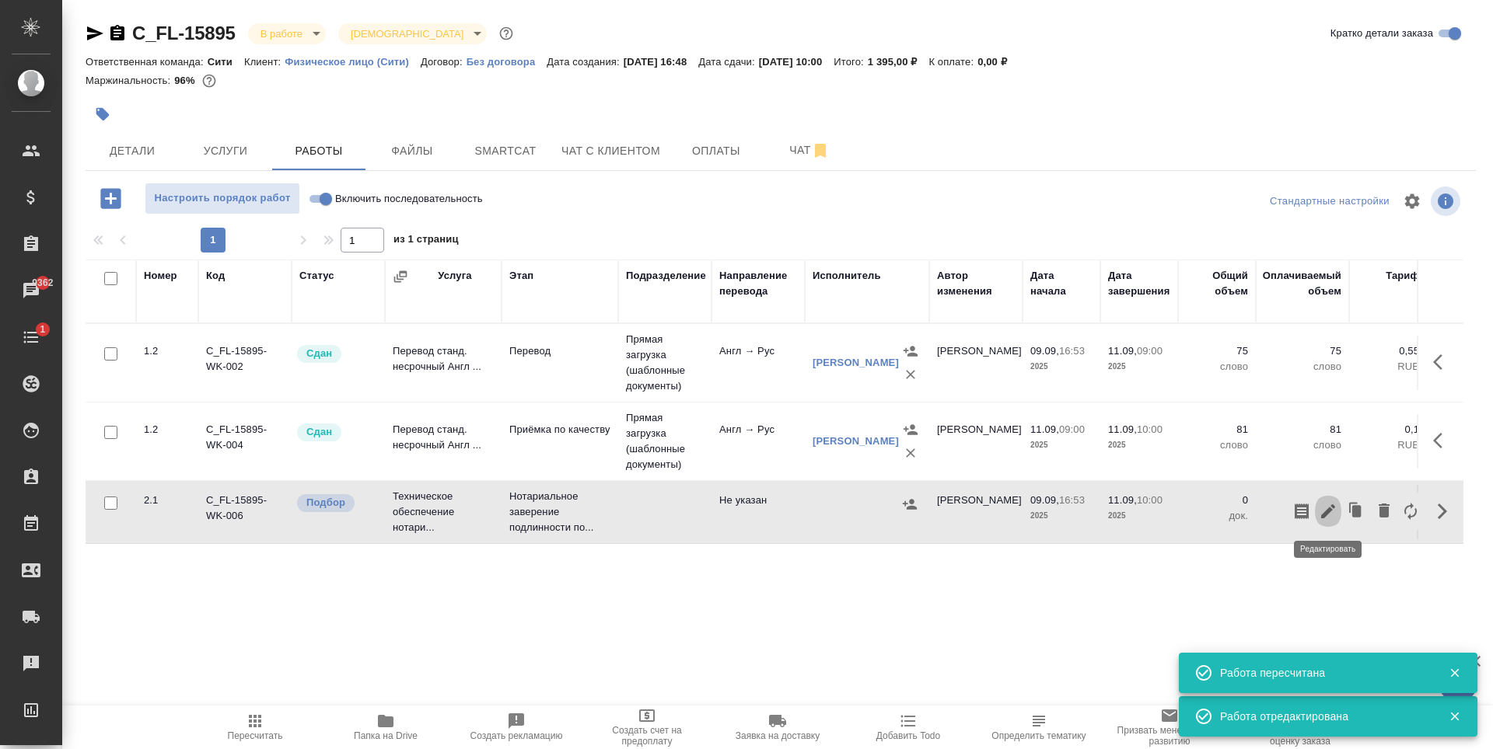
click at [1333, 507] on icon "button" at bounding box center [1328, 512] width 14 height 14
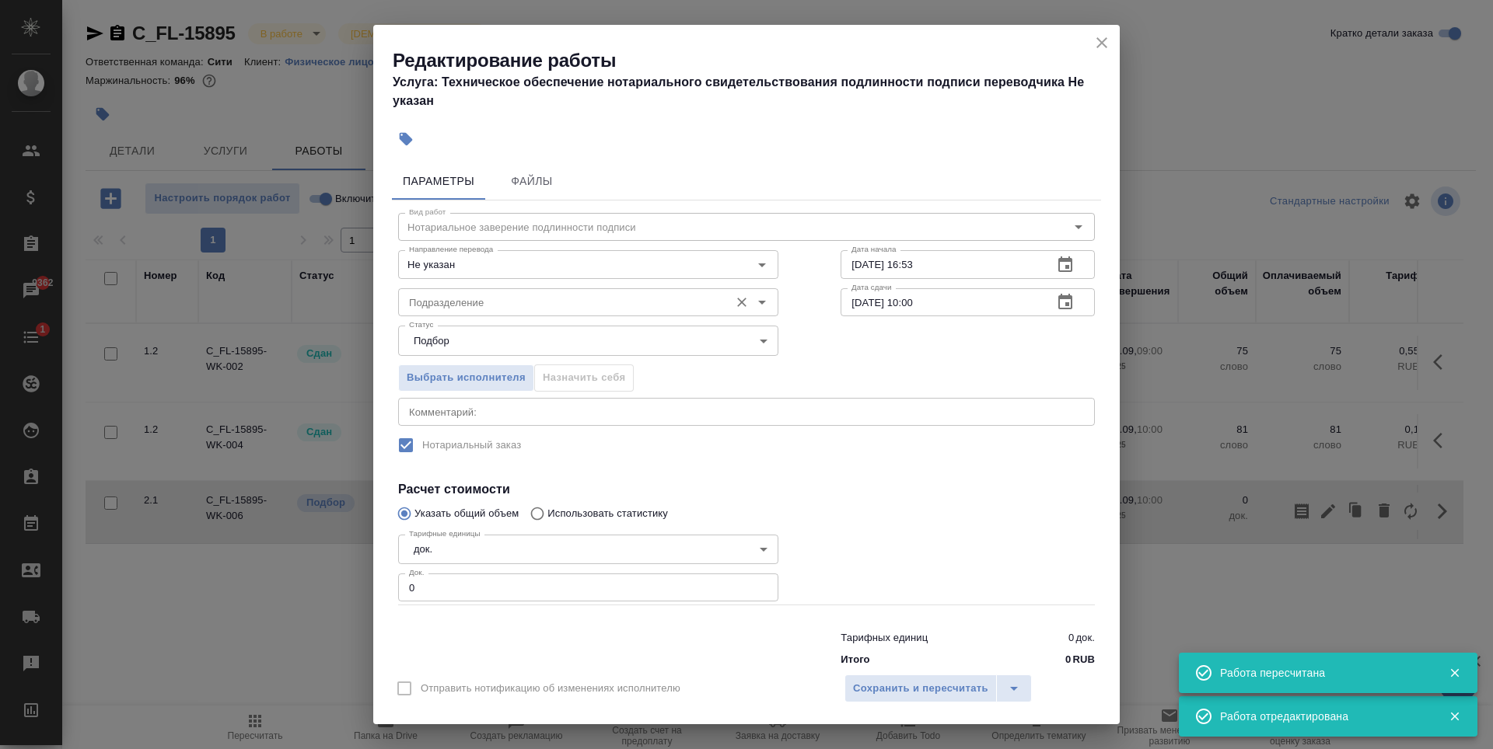
click at [529, 302] on input "Подразделение" at bounding box center [562, 302] width 319 height 19
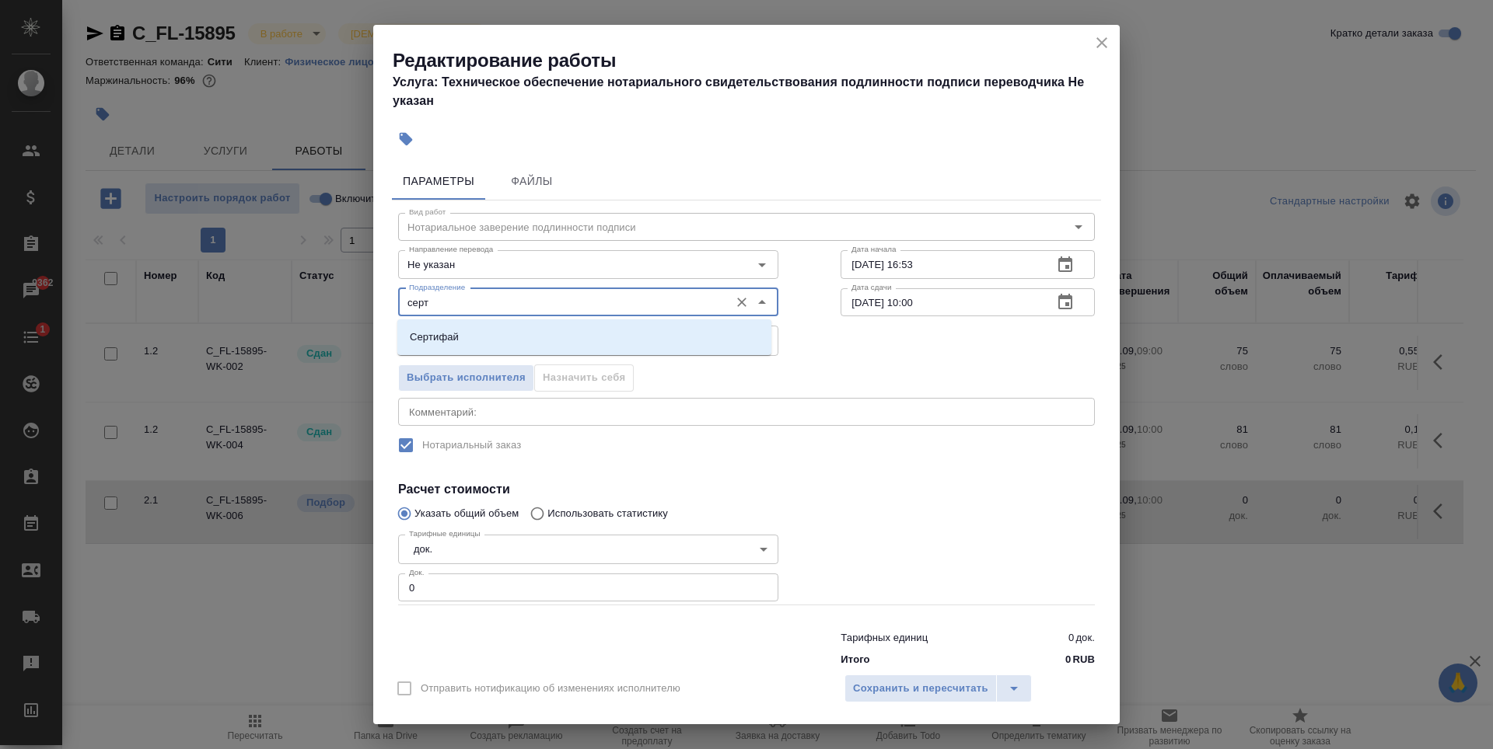
click at [609, 328] on li "Сертифай" at bounding box center [584, 337] width 374 height 28
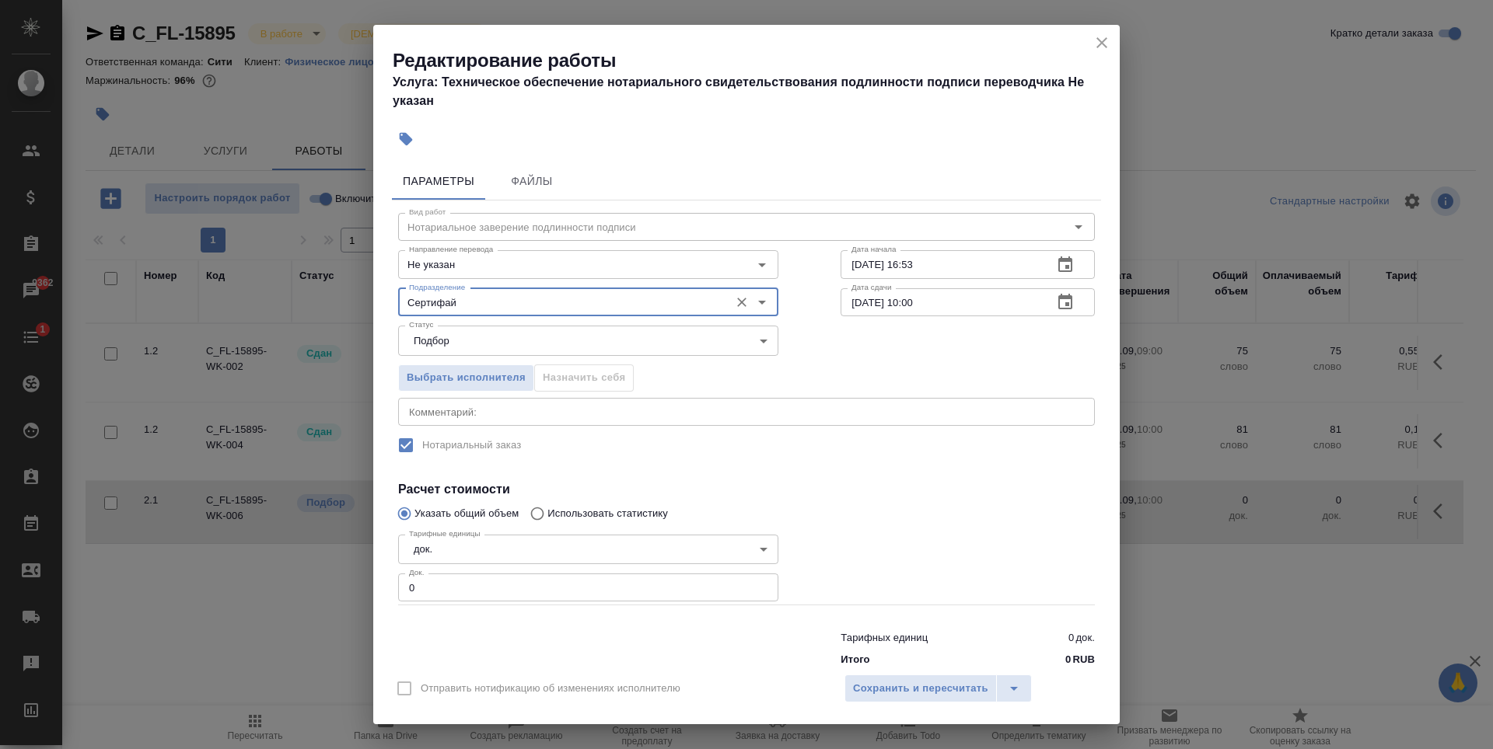
type input "Сертифай"
click at [755, 583] on input "1" at bounding box center [588, 588] width 380 height 28
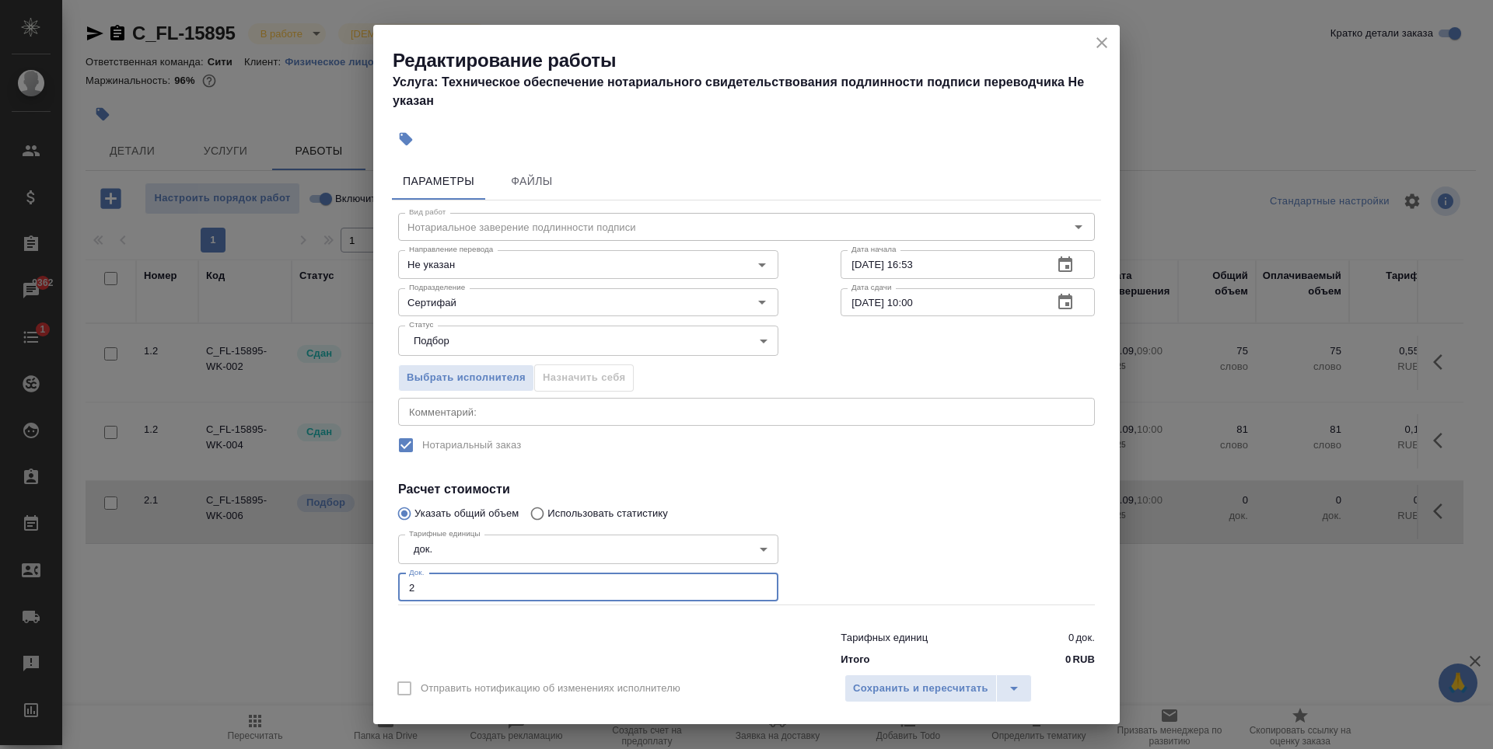
type input "2"
click at [754, 583] on input "2" at bounding box center [588, 588] width 380 height 28
click at [953, 681] on span "Сохранить и пересчитать" at bounding box center [920, 689] width 135 height 18
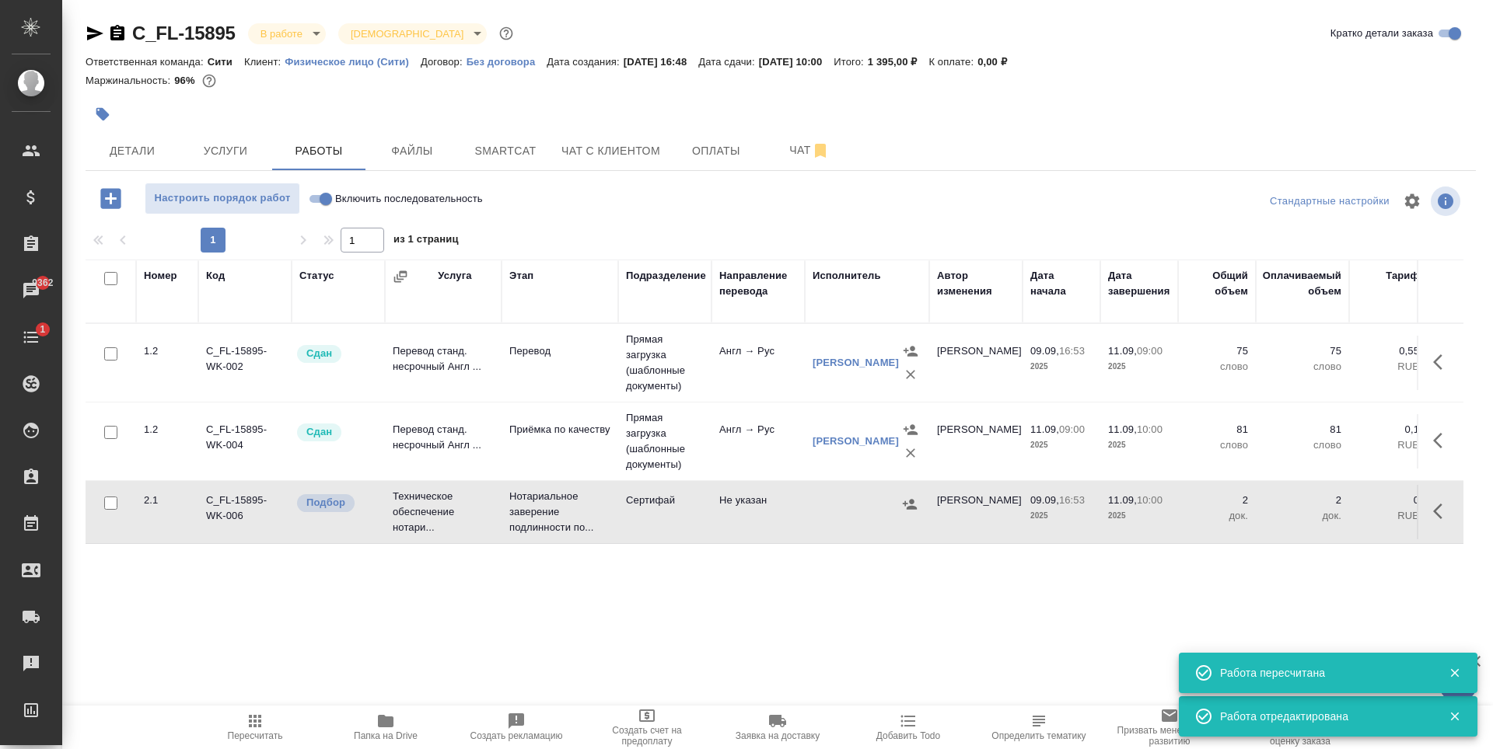
click at [910, 501] on icon "button" at bounding box center [910, 504] width 14 height 10
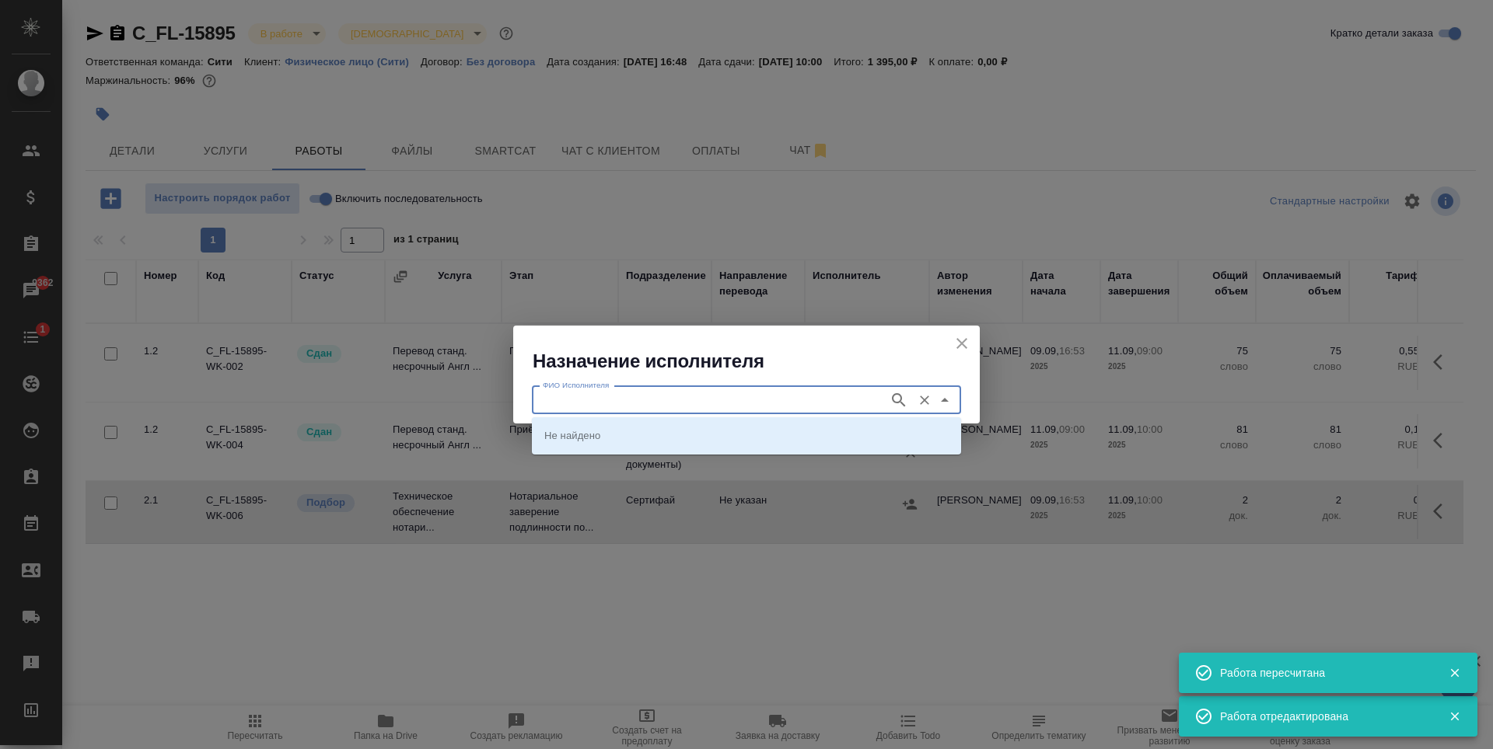
click at [658, 408] on input "ФИО Исполнителя" at bounding box center [708, 400] width 344 height 19
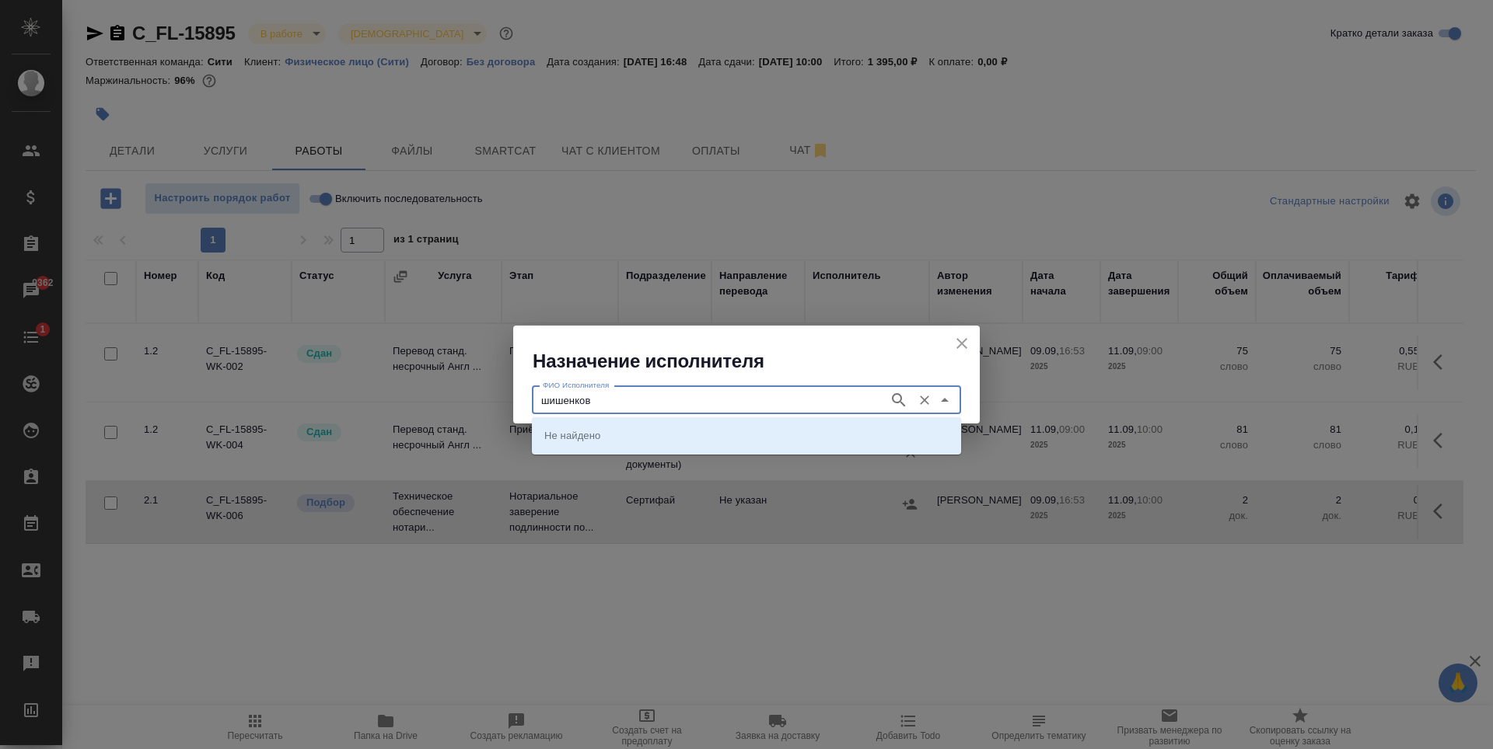
type input "шишенков"
click at [629, 435] on p "НОТАРИУС Шишенков Леонид Васильевич" at bounding box center [586, 436] width 85 height 16
type input "НОТАРИУС Шишенков Леонид Васильевич"
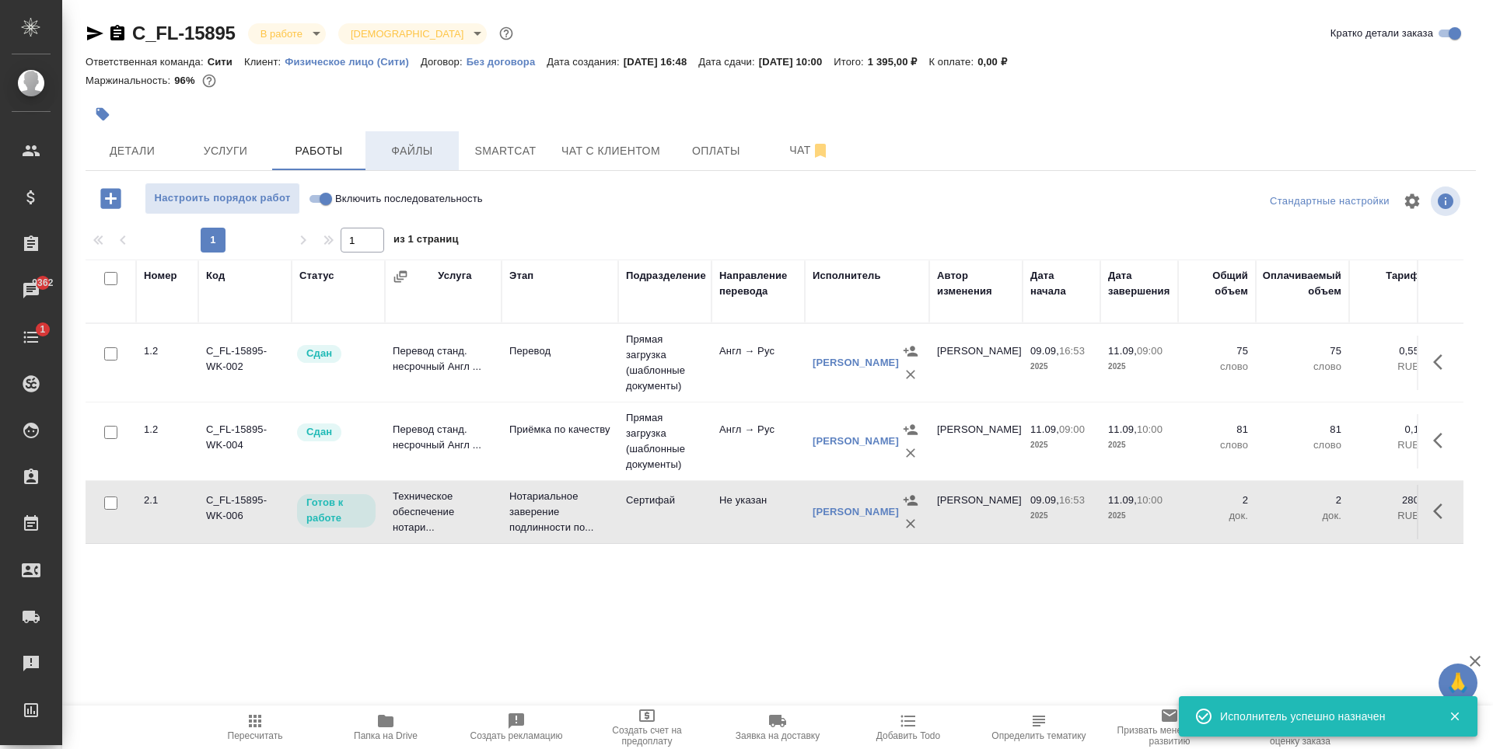
click at [410, 163] on button "Файлы" at bounding box center [411, 150] width 93 height 39
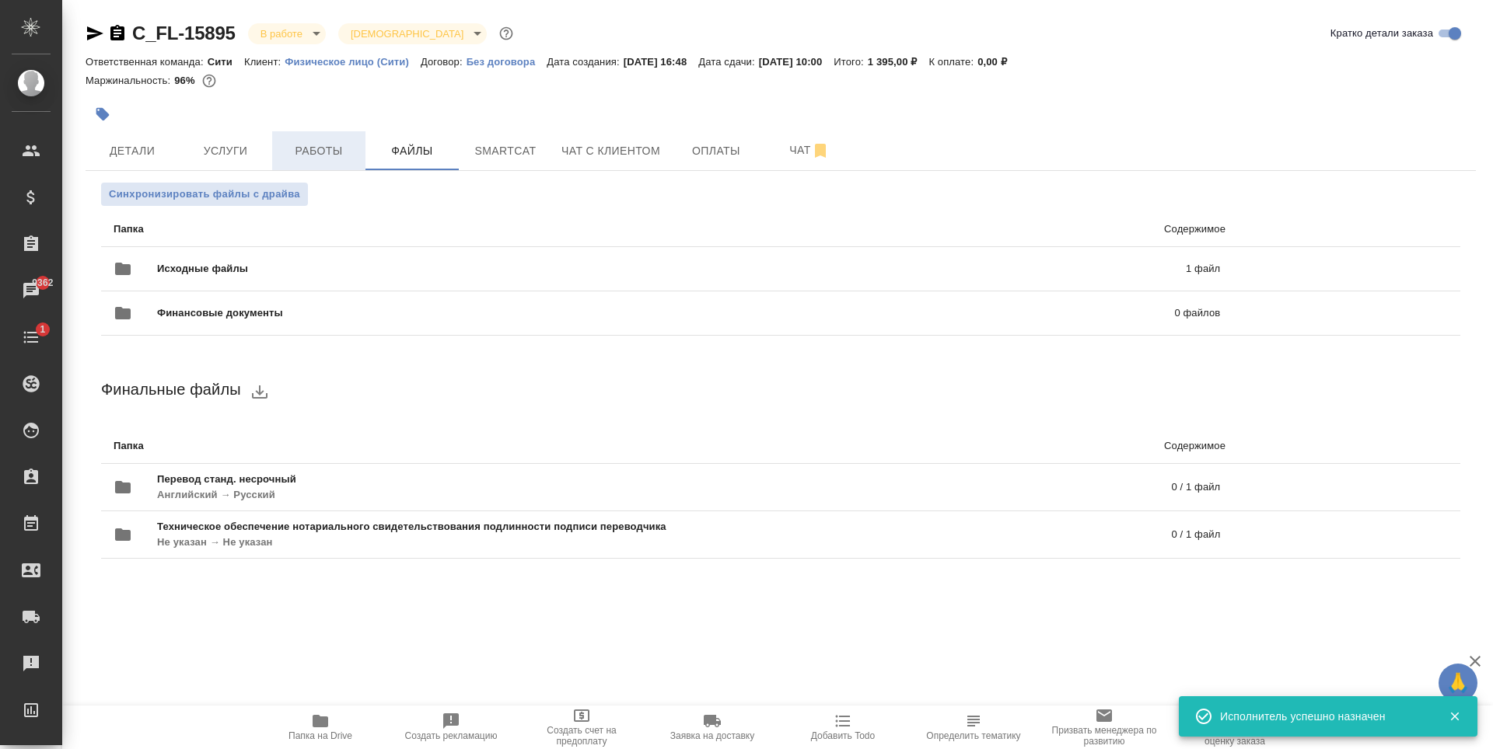
click at [324, 147] on span "Работы" at bounding box center [318, 150] width 75 height 19
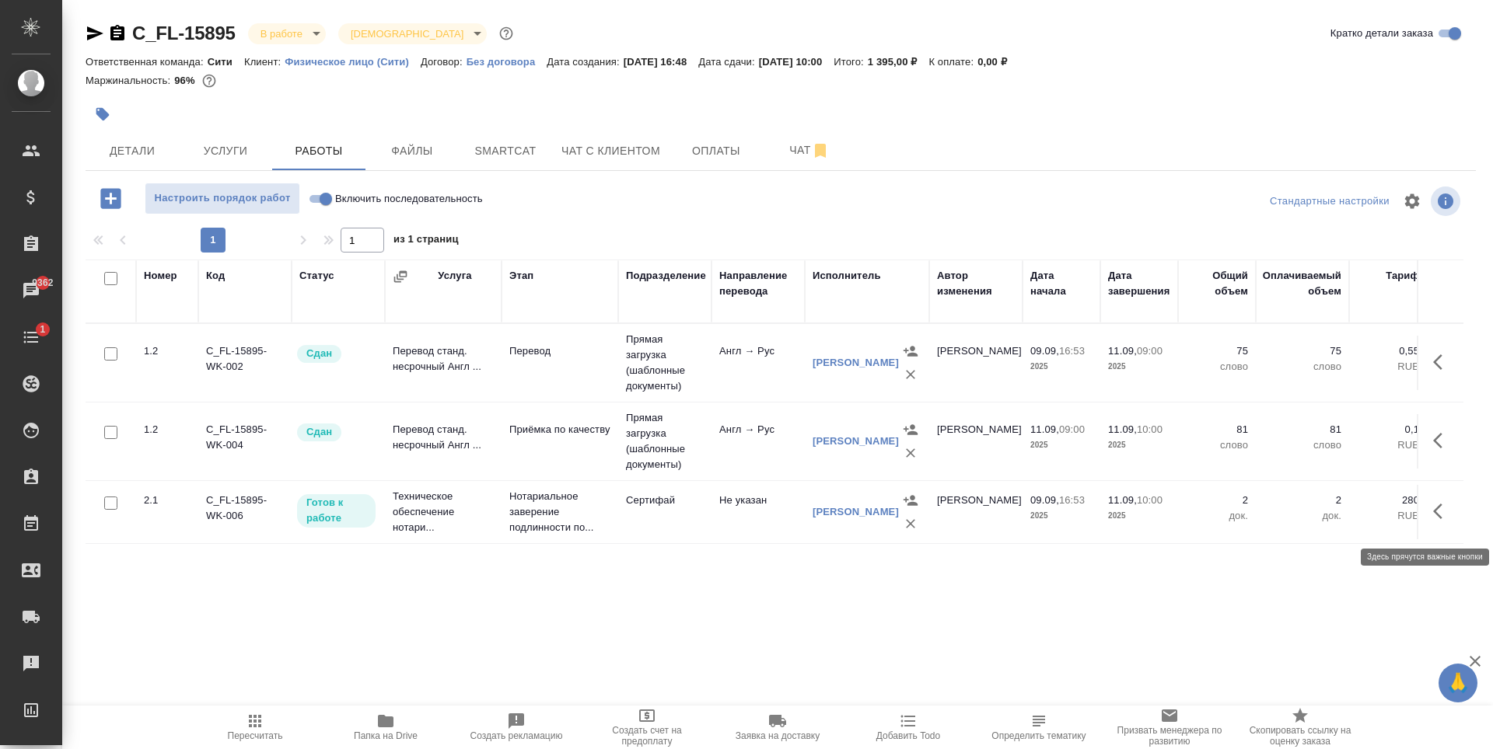
click at [1436, 514] on icon "button" at bounding box center [1442, 511] width 19 height 19
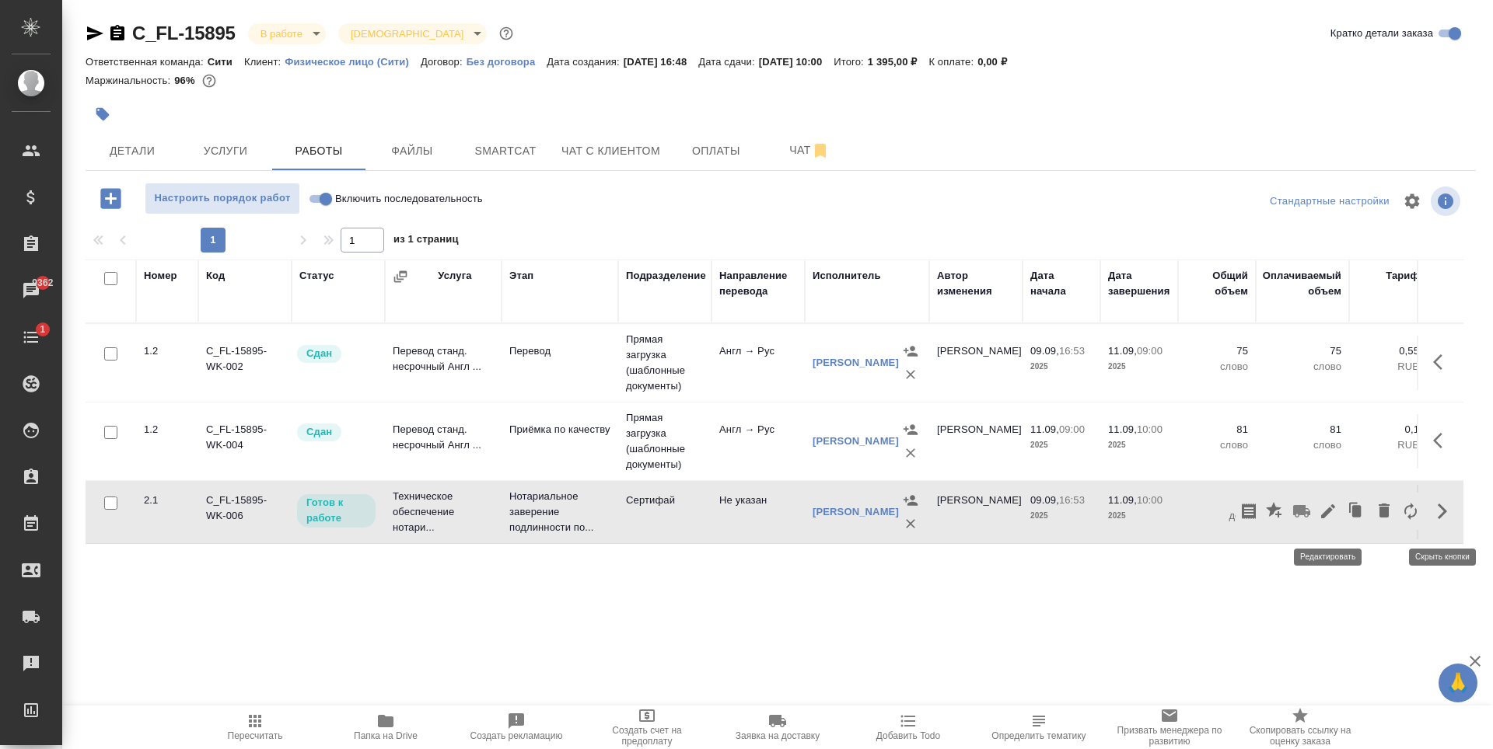
click at [1328, 512] on icon "button" at bounding box center [1327, 511] width 19 height 19
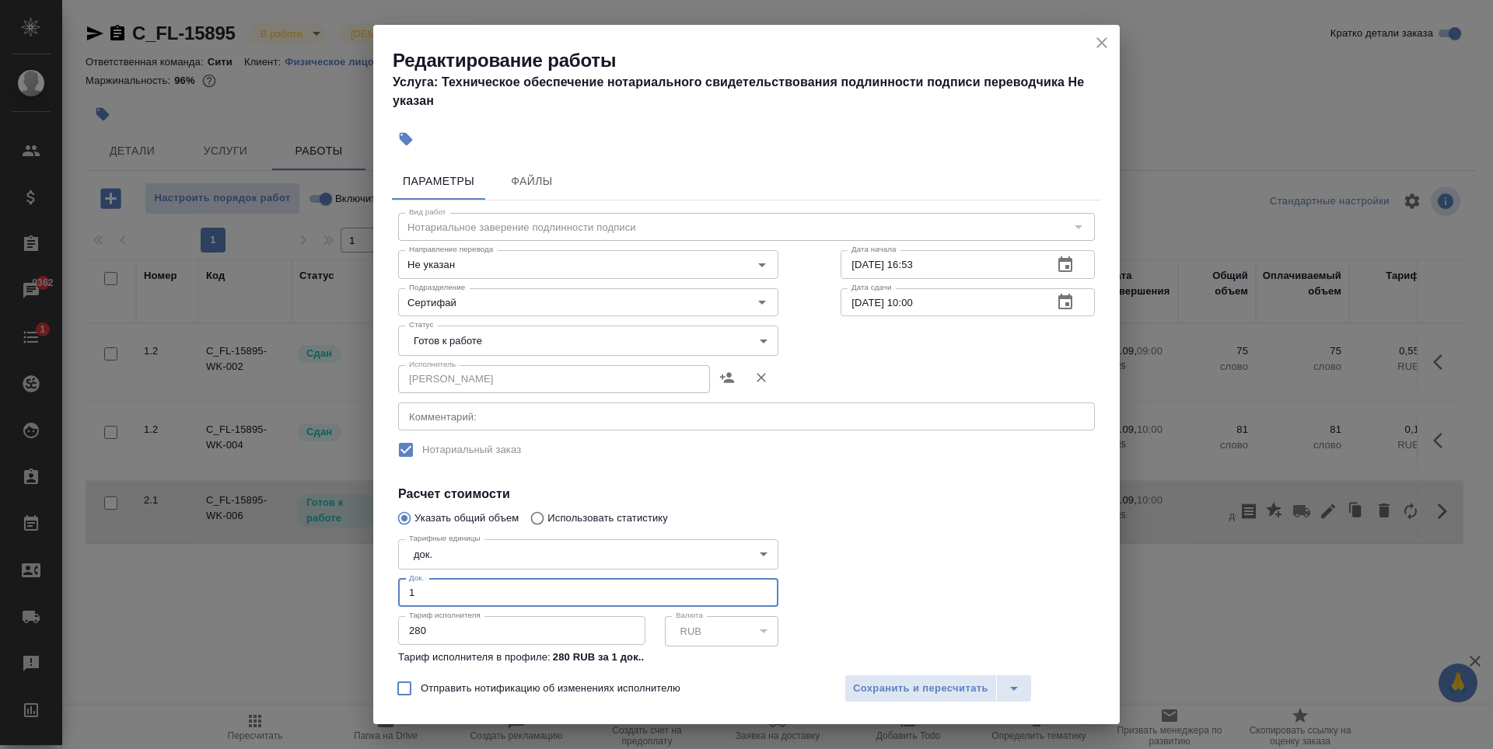
type input "1"
click at [756, 593] on input "1" at bounding box center [588, 593] width 380 height 28
click at [650, 347] on body "🙏 .cls-1 fill:#fff; AWATERA Zaytseva Svetlana Клиенты Спецификации Заказы 9362 …" at bounding box center [746, 374] width 1493 height 749
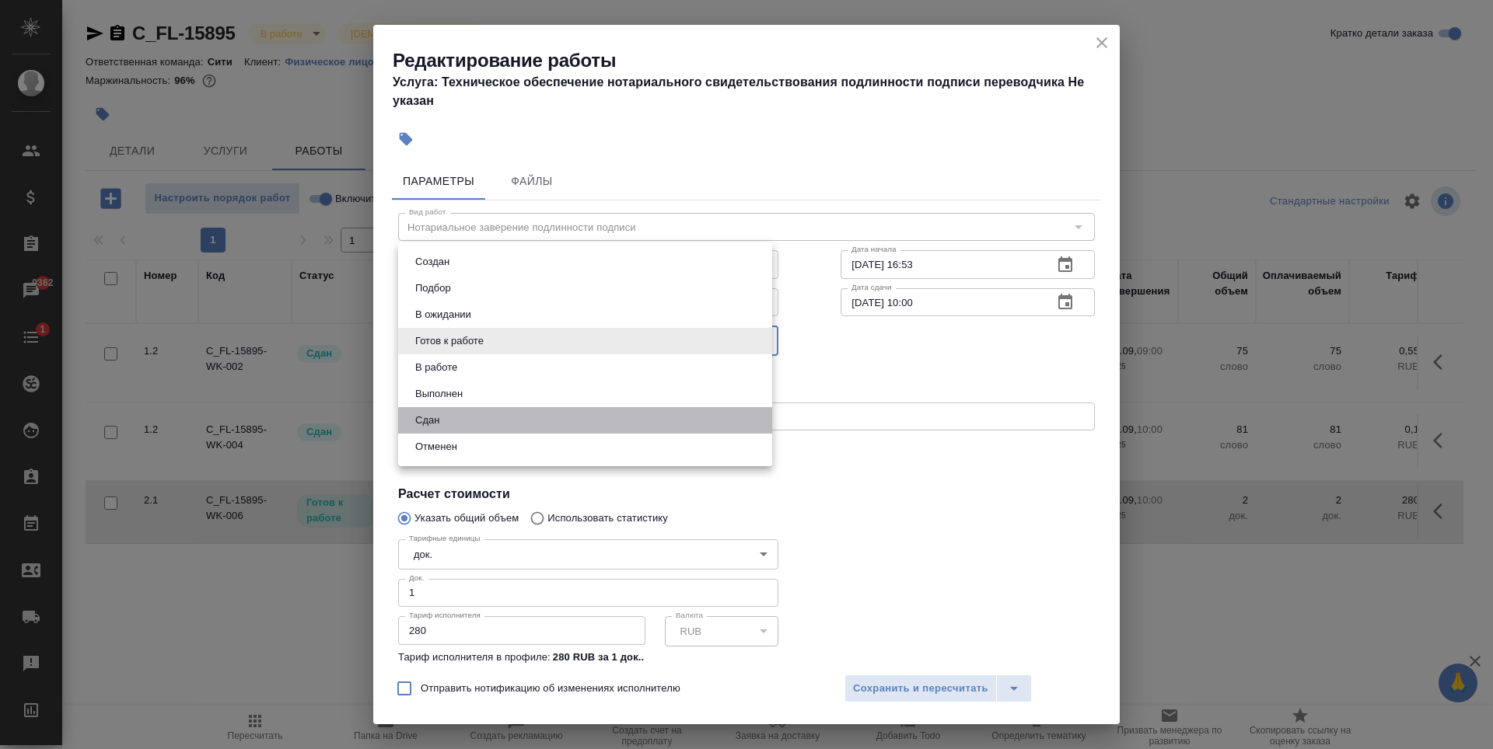
click at [475, 418] on li "Сдан" at bounding box center [585, 420] width 374 height 26
type input "closed"
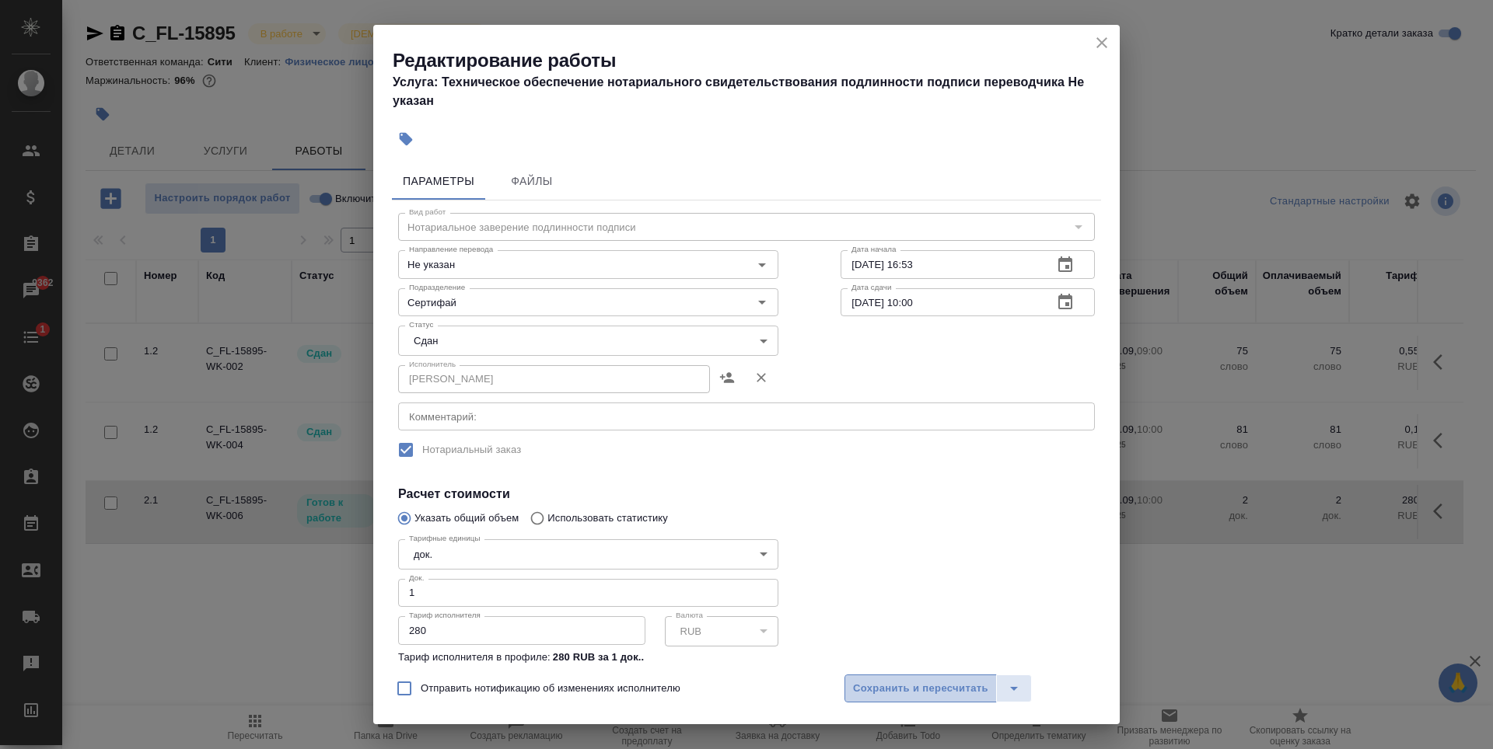
click at [937, 693] on span "Сохранить и пересчитать" at bounding box center [920, 689] width 135 height 18
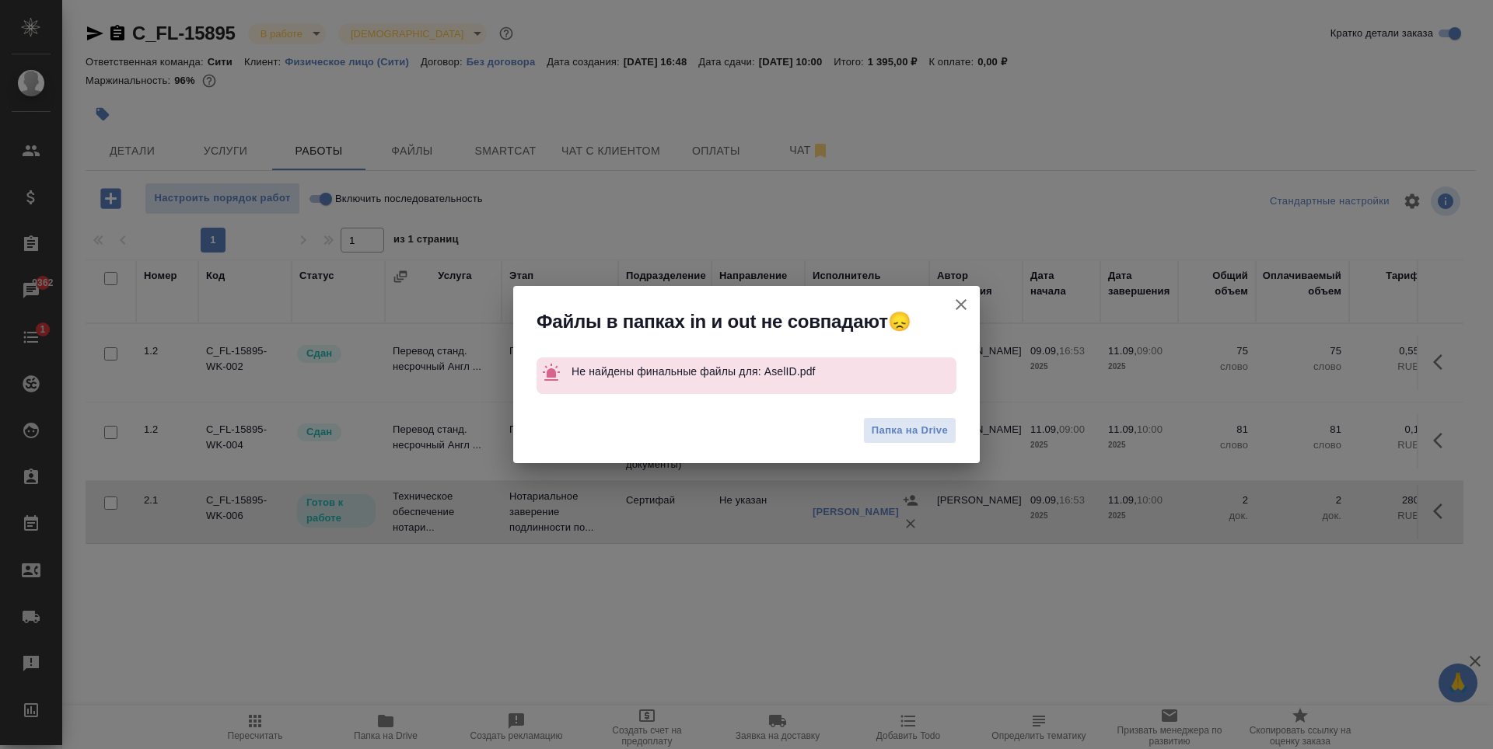
click at [961, 306] on icon "button" at bounding box center [960, 304] width 11 height 11
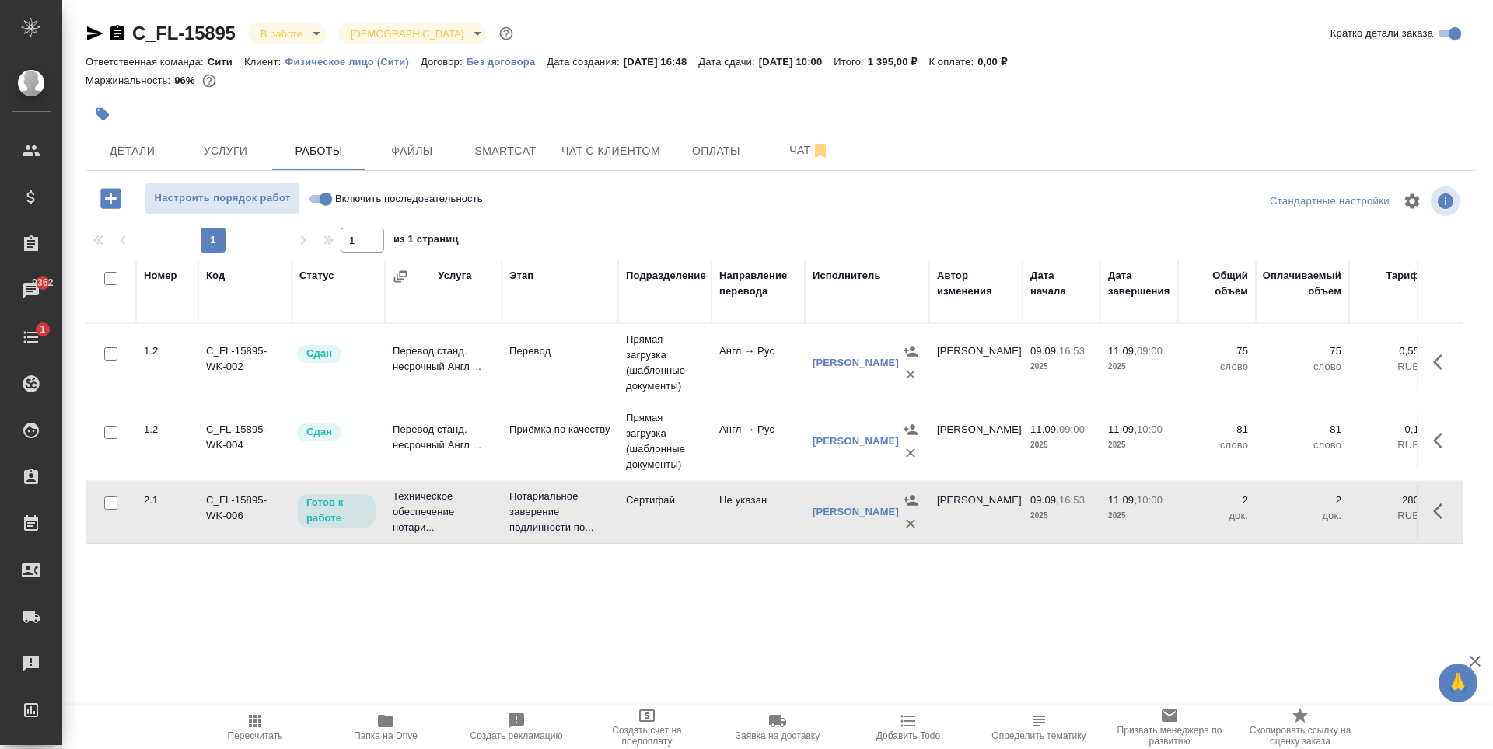
click at [323, 201] on input "Включить последовательность" at bounding box center [326, 199] width 56 height 19
checkbox input "true"
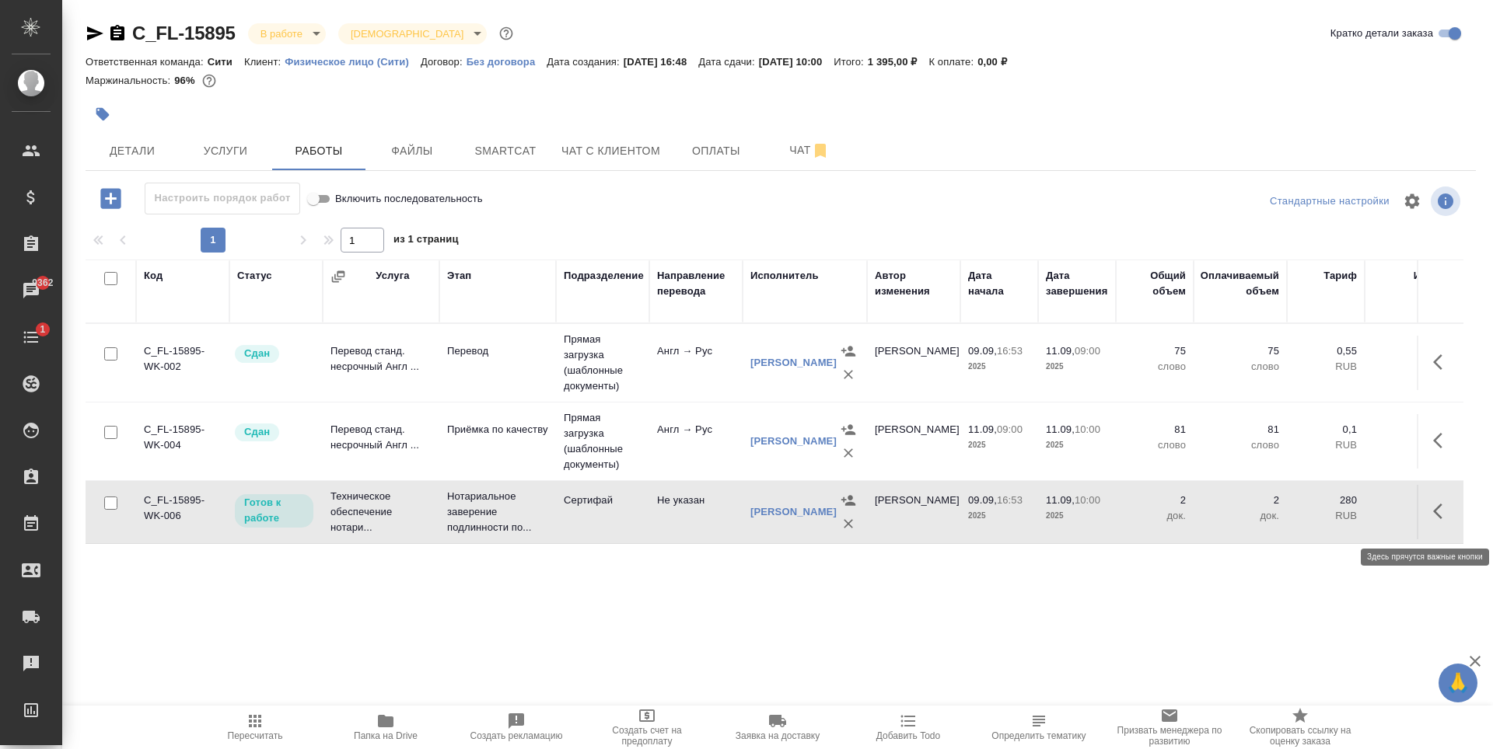
click at [1449, 519] on icon "button" at bounding box center [1442, 511] width 19 height 19
click at [1327, 513] on icon "button" at bounding box center [1327, 511] width 19 height 19
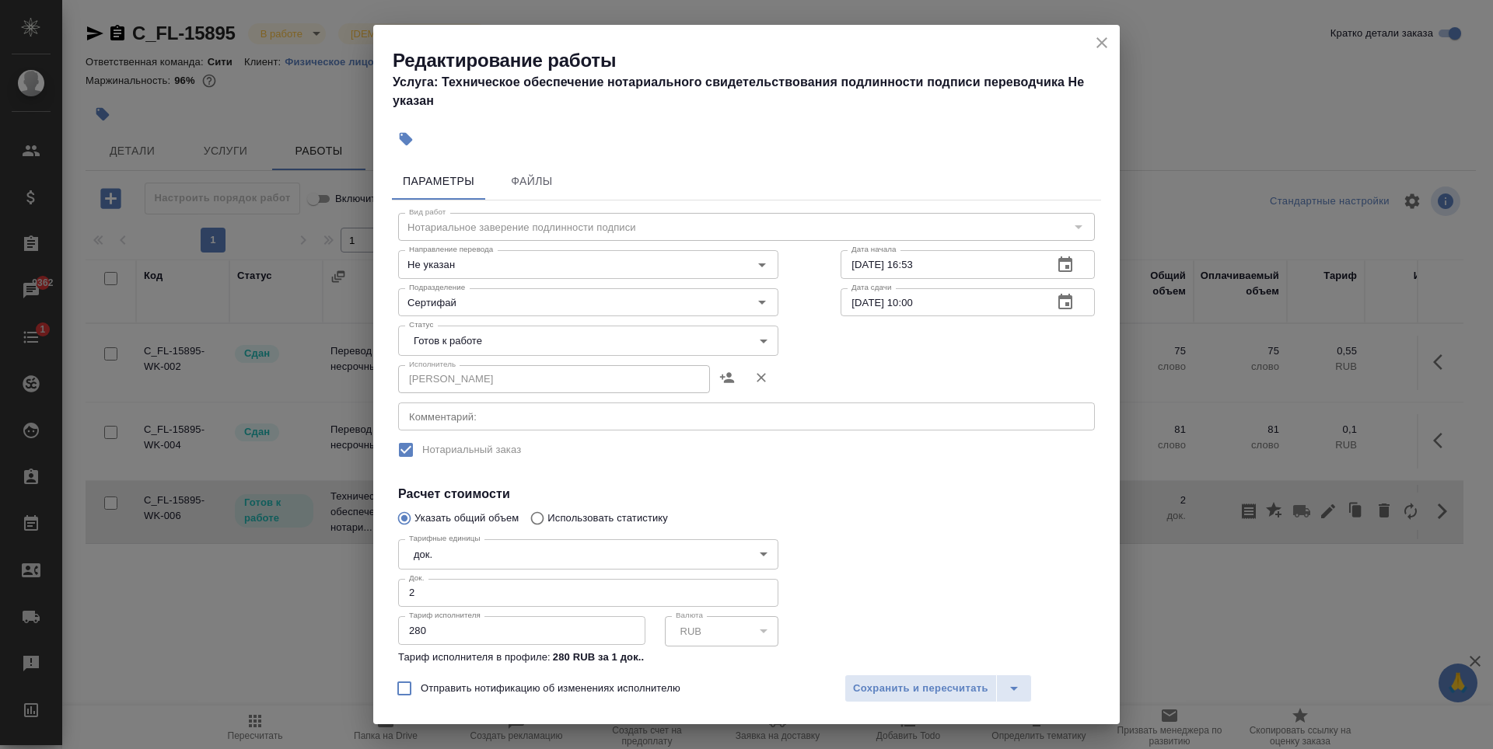
click at [633, 326] on body "🙏 .cls-1 fill:#fff; AWATERA Zaytseva Svetlana Клиенты Спецификации Заказы 9362 …" at bounding box center [746, 374] width 1493 height 749
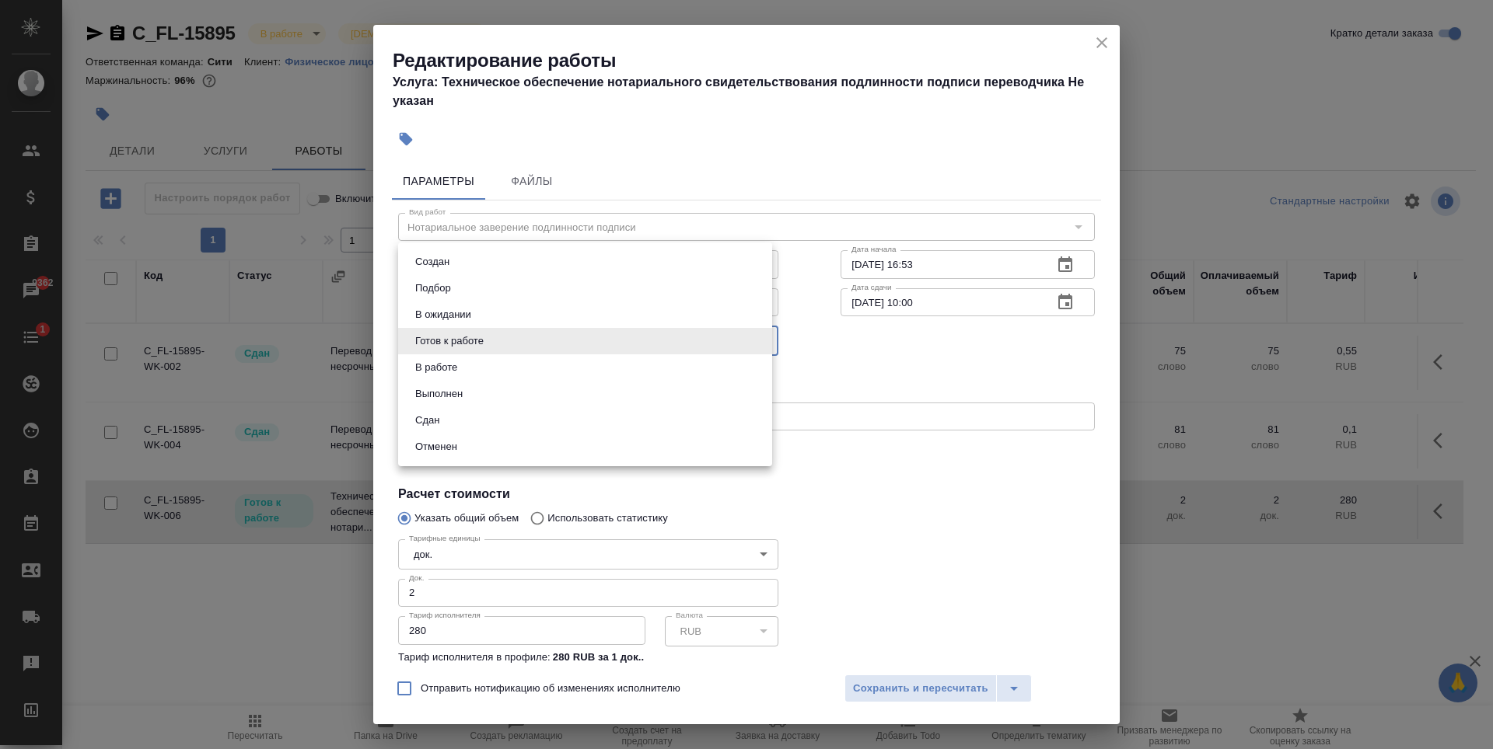
click at [524, 421] on li "Сдан" at bounding box center [585, 420] width 374 height 26
type input "closed"
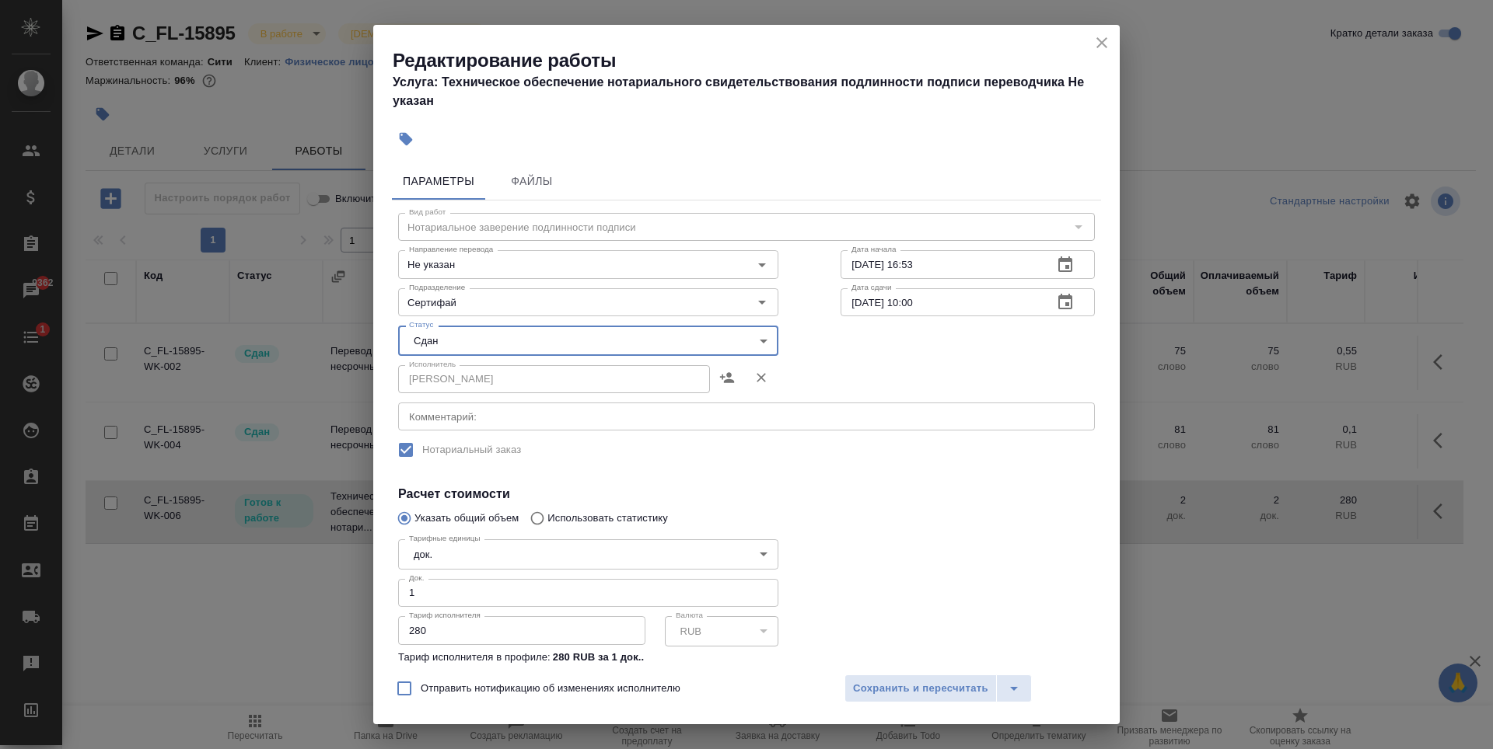
type input "1"
click at [756, 596] on input "1" at bounding box center [588, 593] width 380 height 28
click at [921, 672] on div "Отправить нотификацию об изменениях исполнителю Сохранить и пересчитать" at bounding box center [746, 695] width 746 height 60
click at [924, 687] on span "Сохранить и пересчитать" at bounding box center [920, 689] width 135 height 18
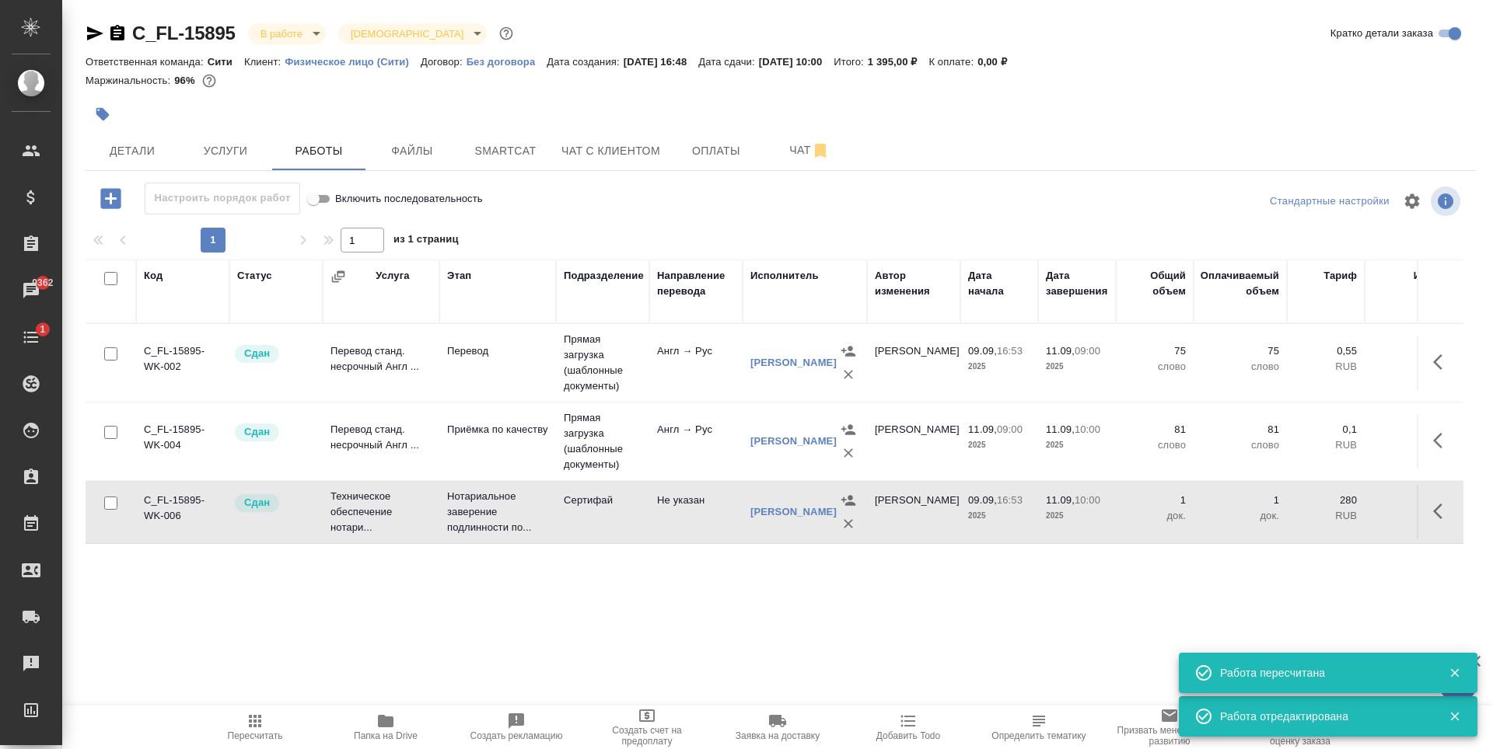
click at [299, 42] on body "🙏 .cls-1 fill:#fff; AWATERA Zaytseva Svetlana Клиенты Спецификации Заказы 9362 …" at bounding box center [746, 374] width 1493 height 749
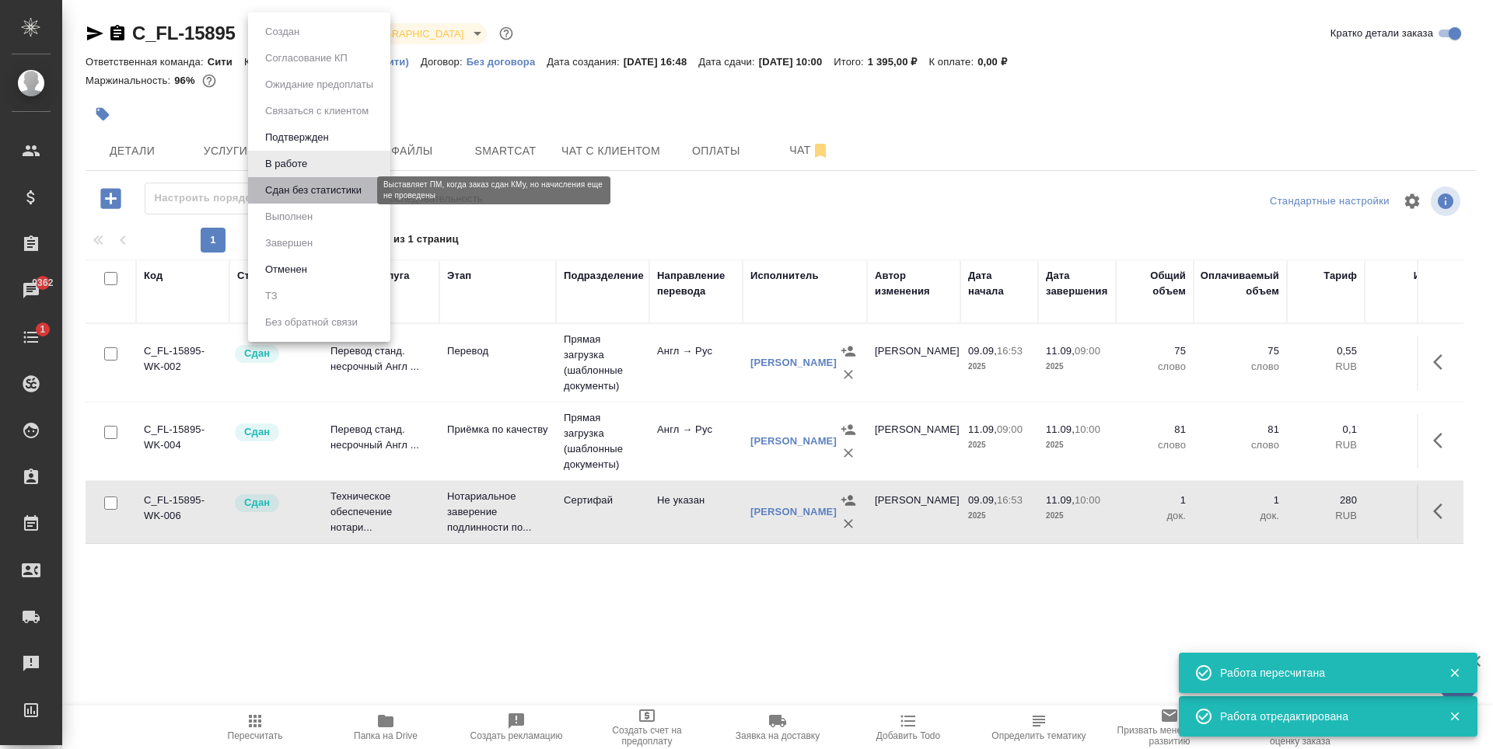
click at [306, 190] on button "Сдан без статистики" at bounding box center [313, 190] width 106 height 17
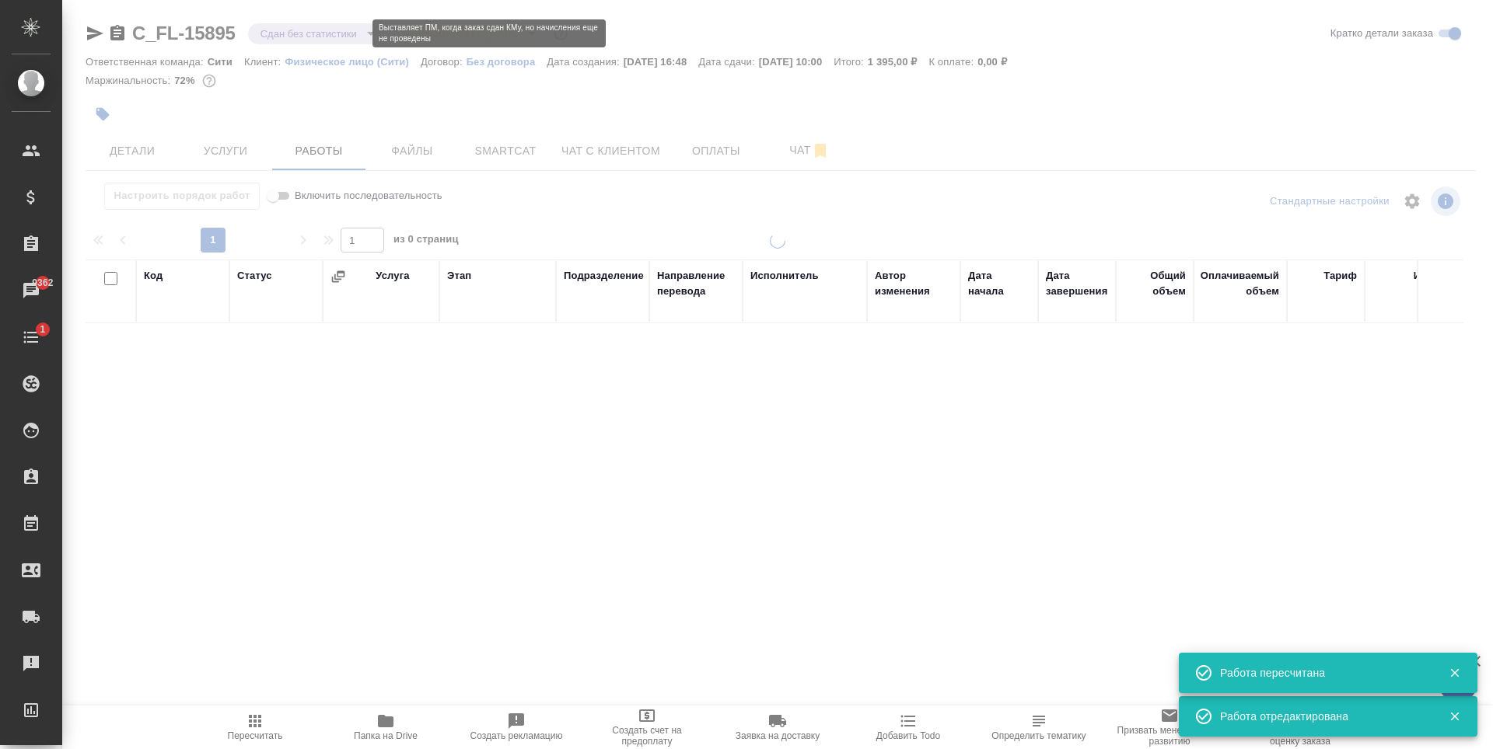
click at [298, 36] on div at bounding box center [777, 324] width 1430 height 649
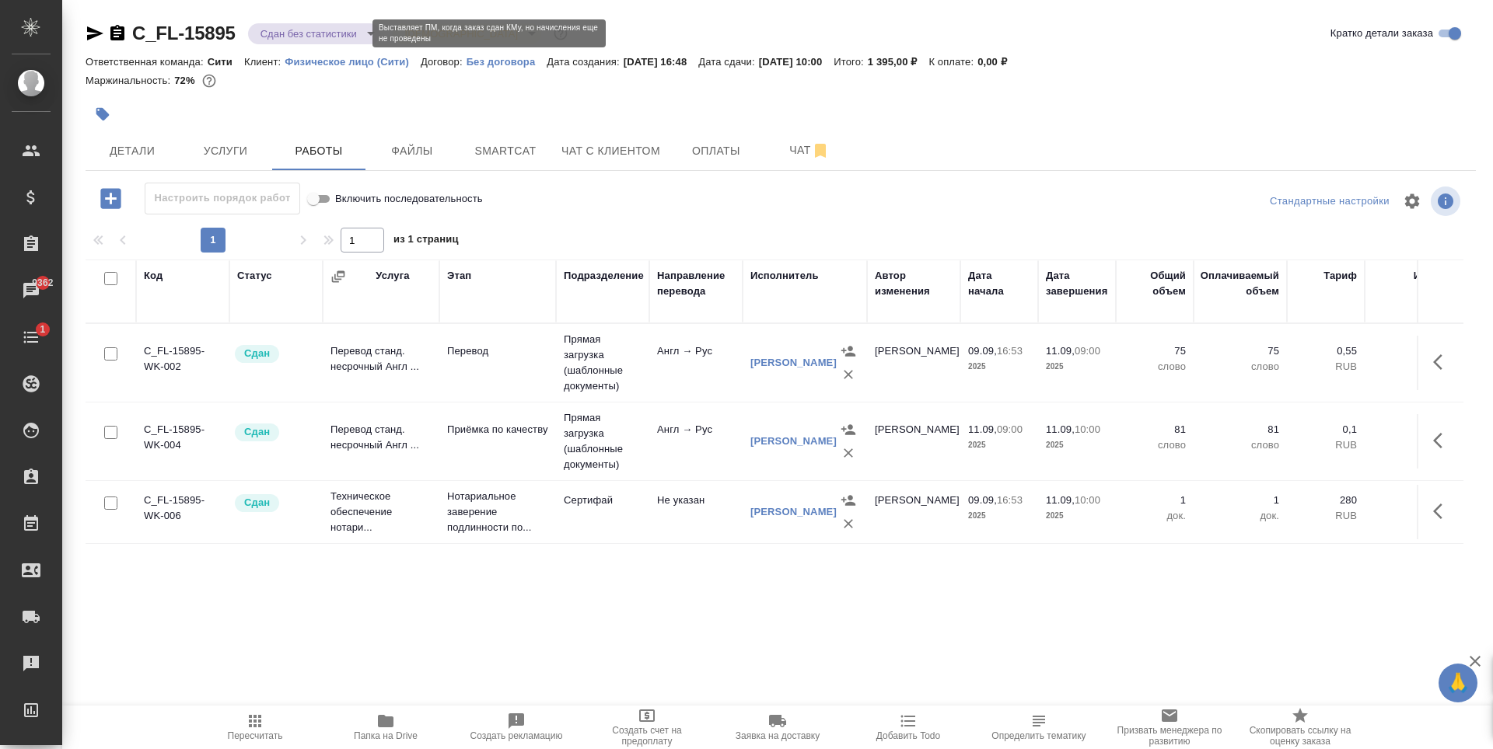
click at [306, 36] on body "🙏 .cls-1 fill:#fff; AWATERA Zaytseva Svetlana Клиенты Спецификации Заказы 9362 …" at bounding box center [746, 374] width 1493 height 749
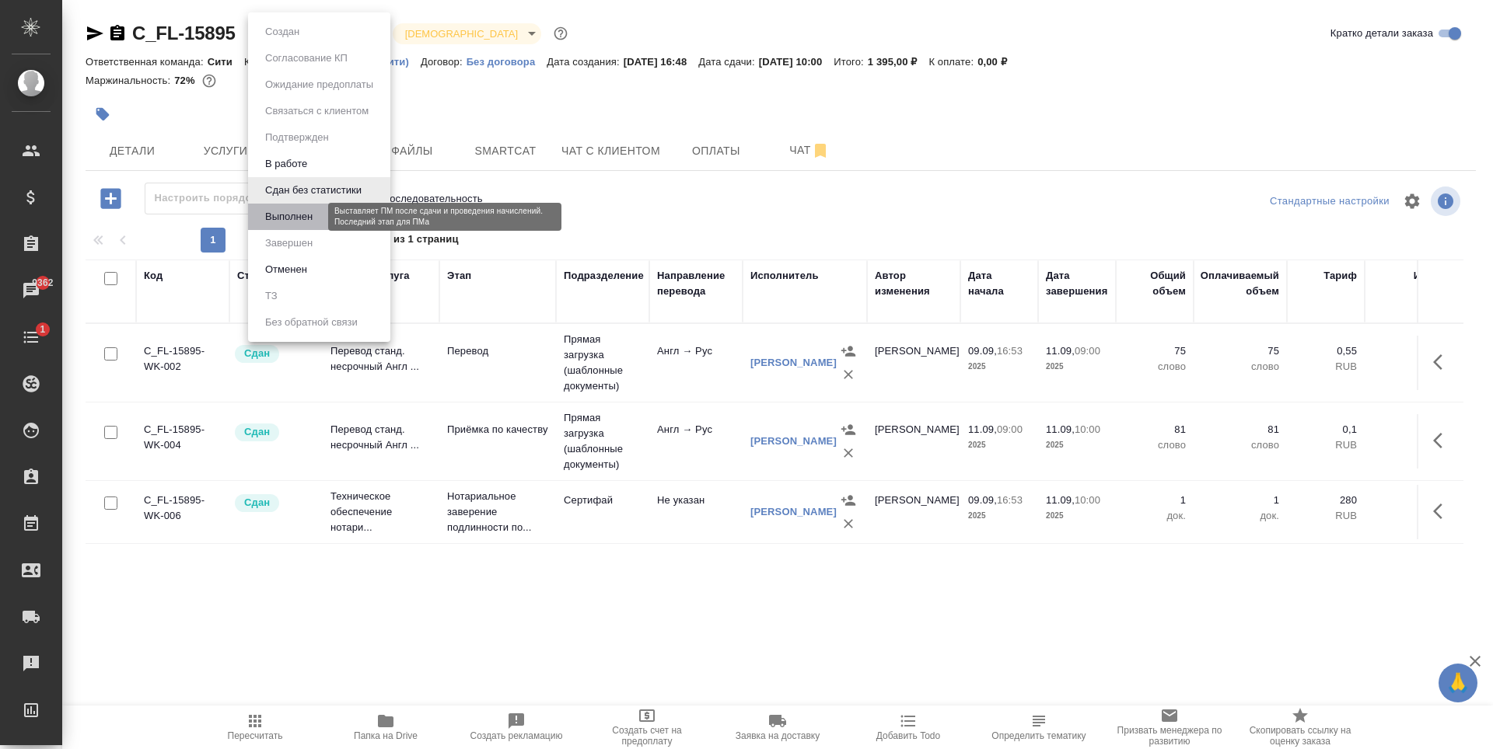
click at [310, 214] on button "Выполнен" at bounding box center [288, 216] width 57 height 17
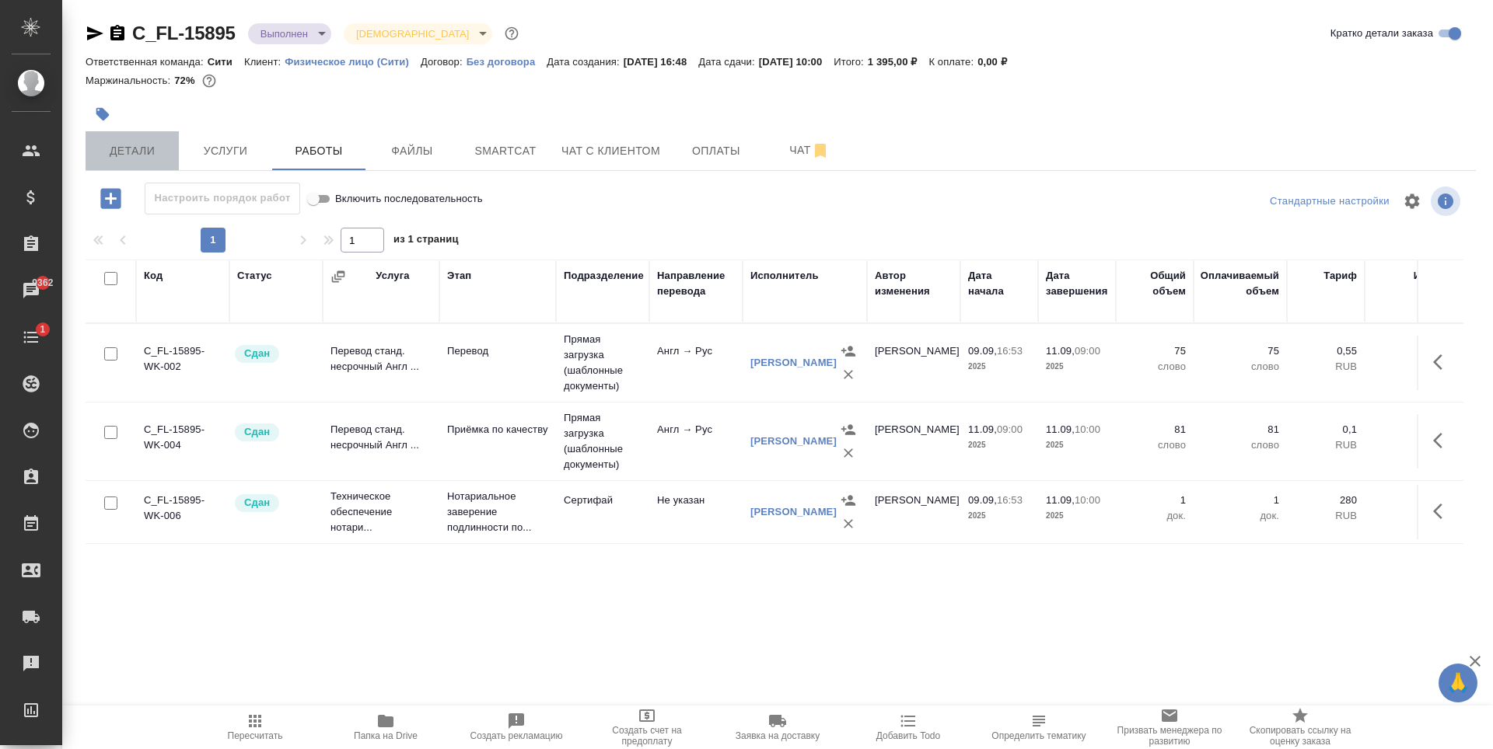
click at [134, 148] on span "Детали" at bounding box center [132, 150] width 75 height 19
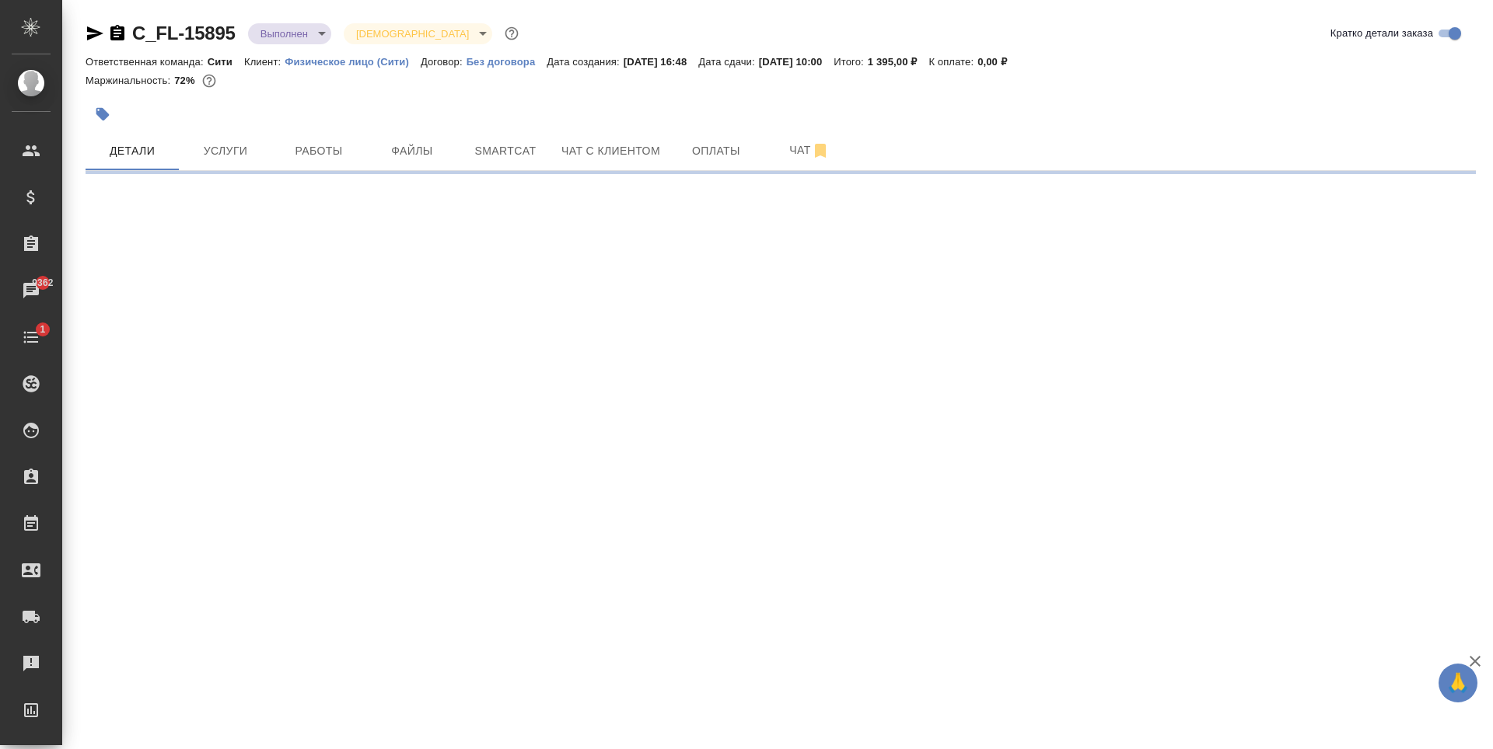
select select "RU"
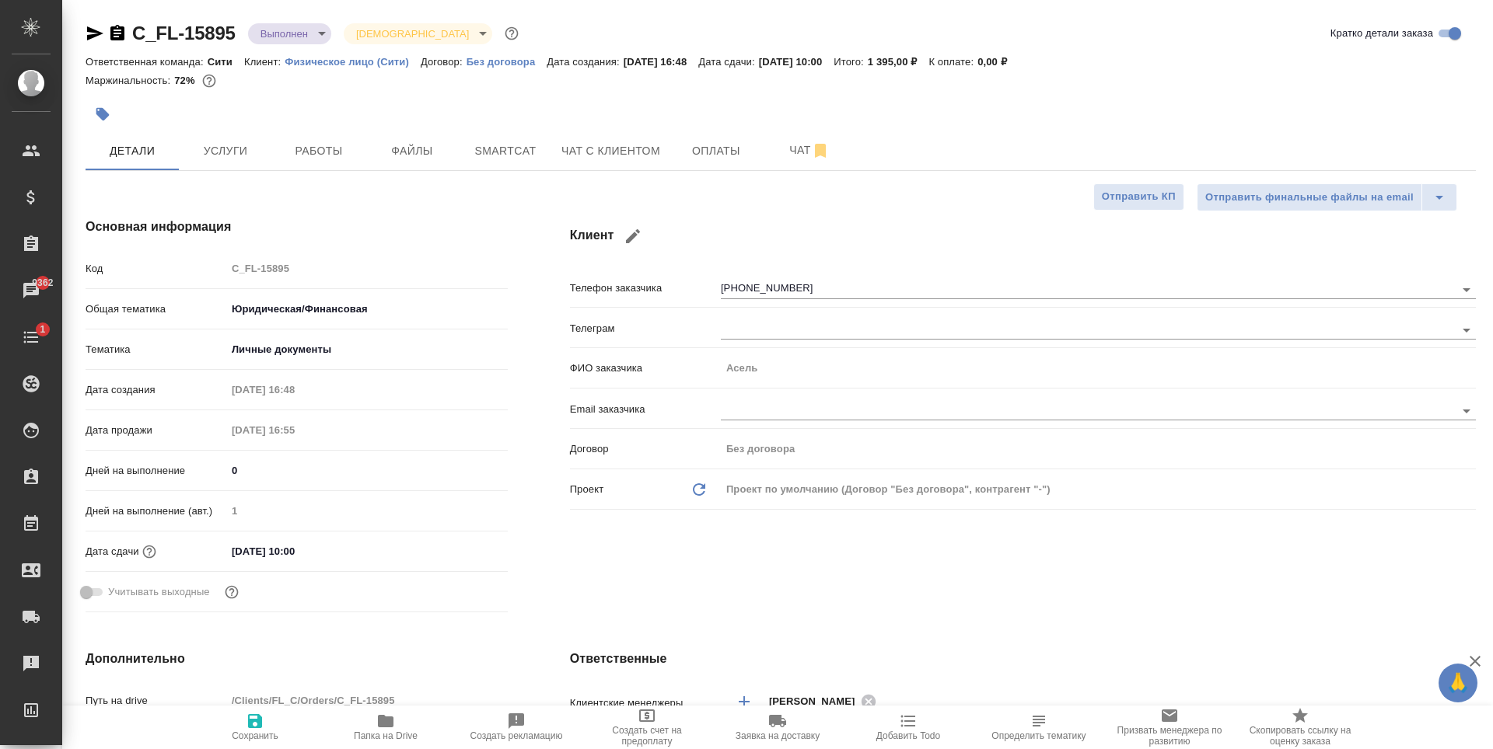
type textarea "x"
click at [308, 26] on body "🙏 .cls-1 fill:#fff; AWATERA Zaytseva Svetlana Клиенты Спецификации Заказы 9362 …" at bounding box center [746, 374] width 1493 height 749
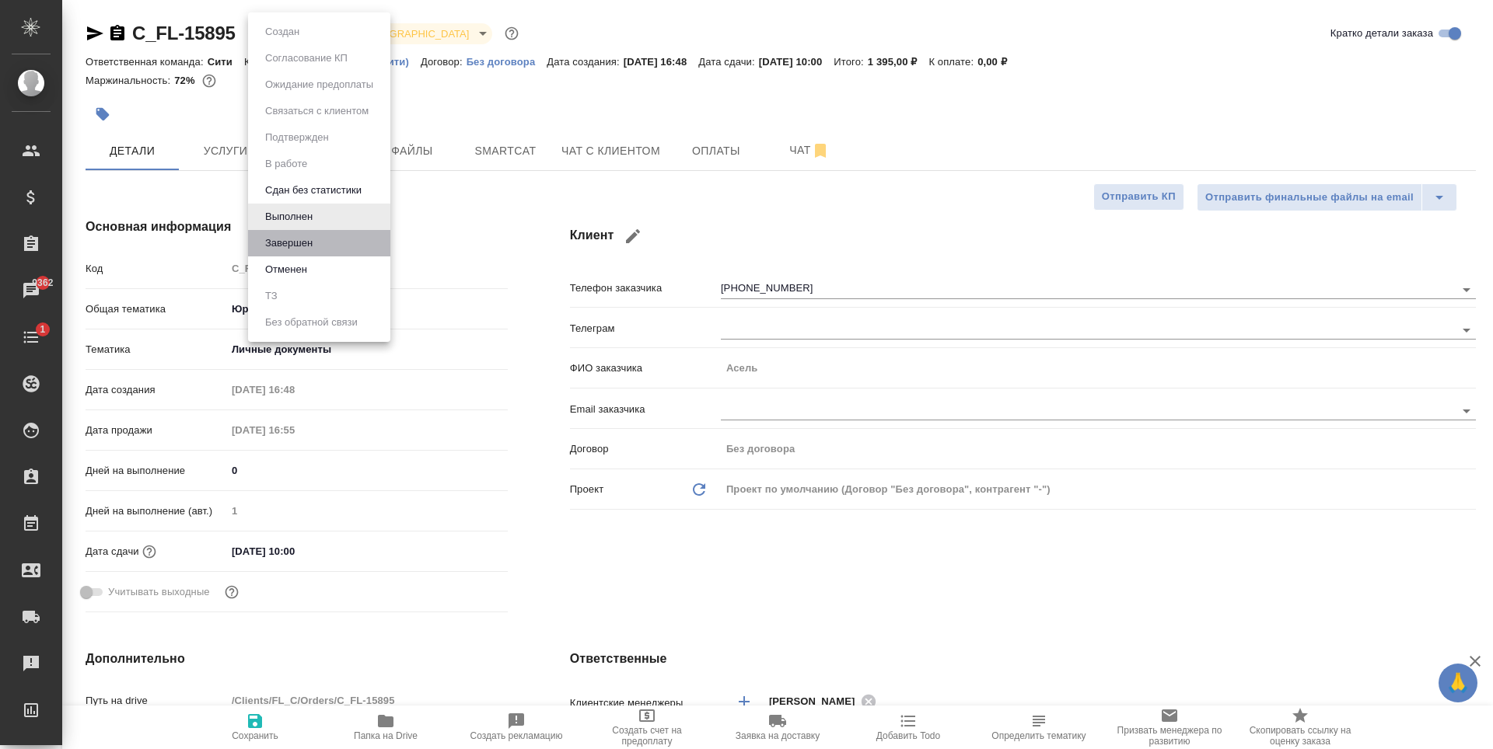
click at [324, 243] on li "Завершен" at bounding box center [319, 243] width 142 height 26
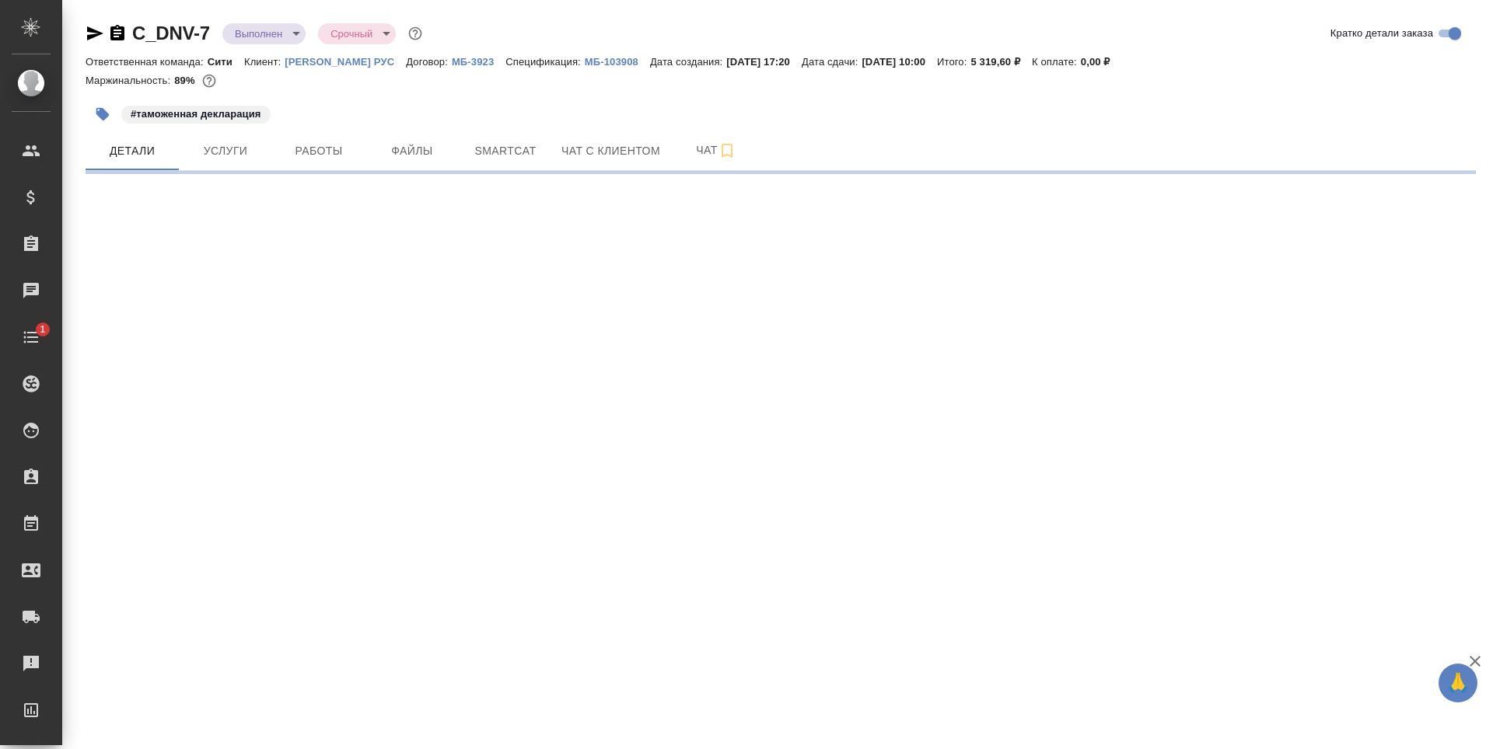
select select "RU"
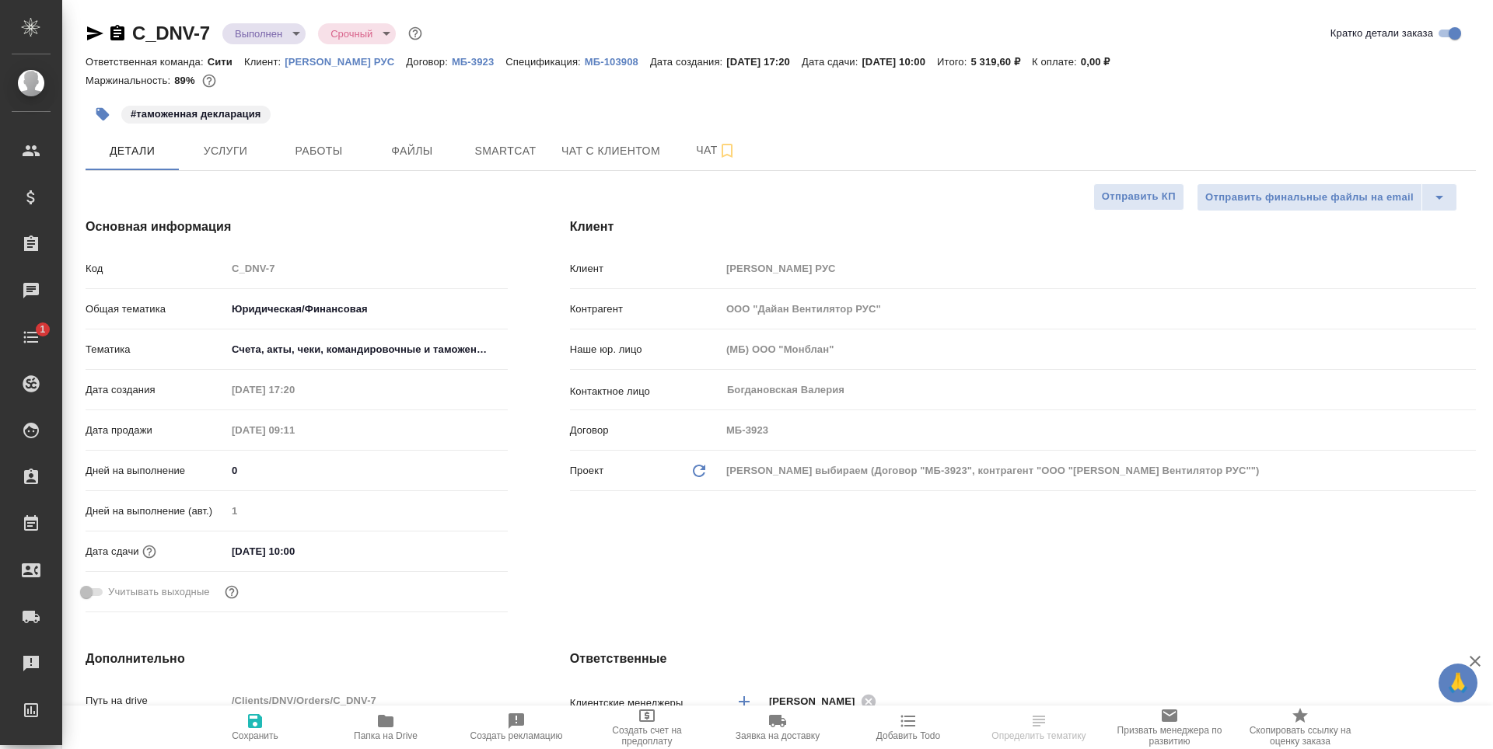
type textarea "x"
click at [257, 162] on button "Услуги" at bounding box center [225, 150] width 93 height 39
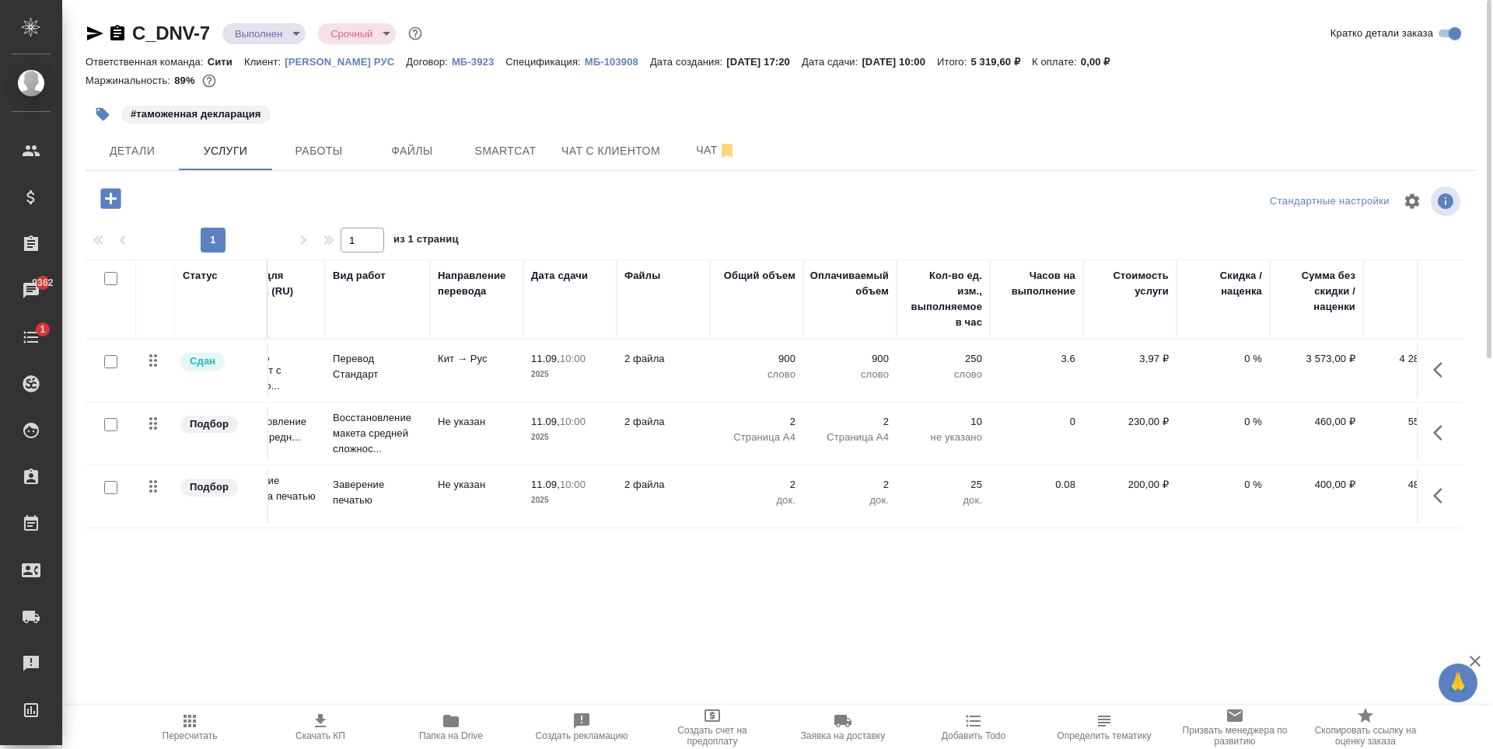
scroll to position [0, 88]
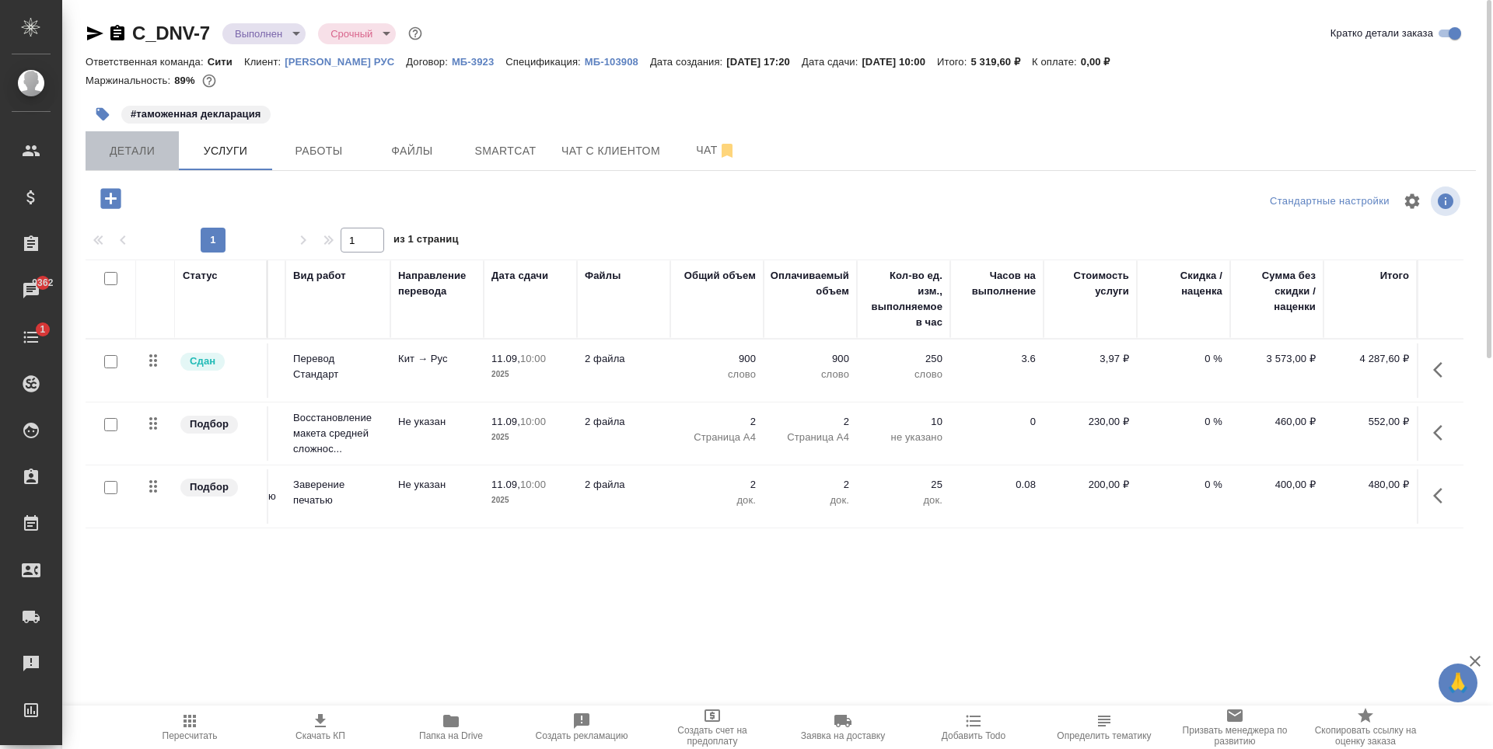
click at [133, 148] on span "Детали" at bounding box center [132, 150] width 75 height 19
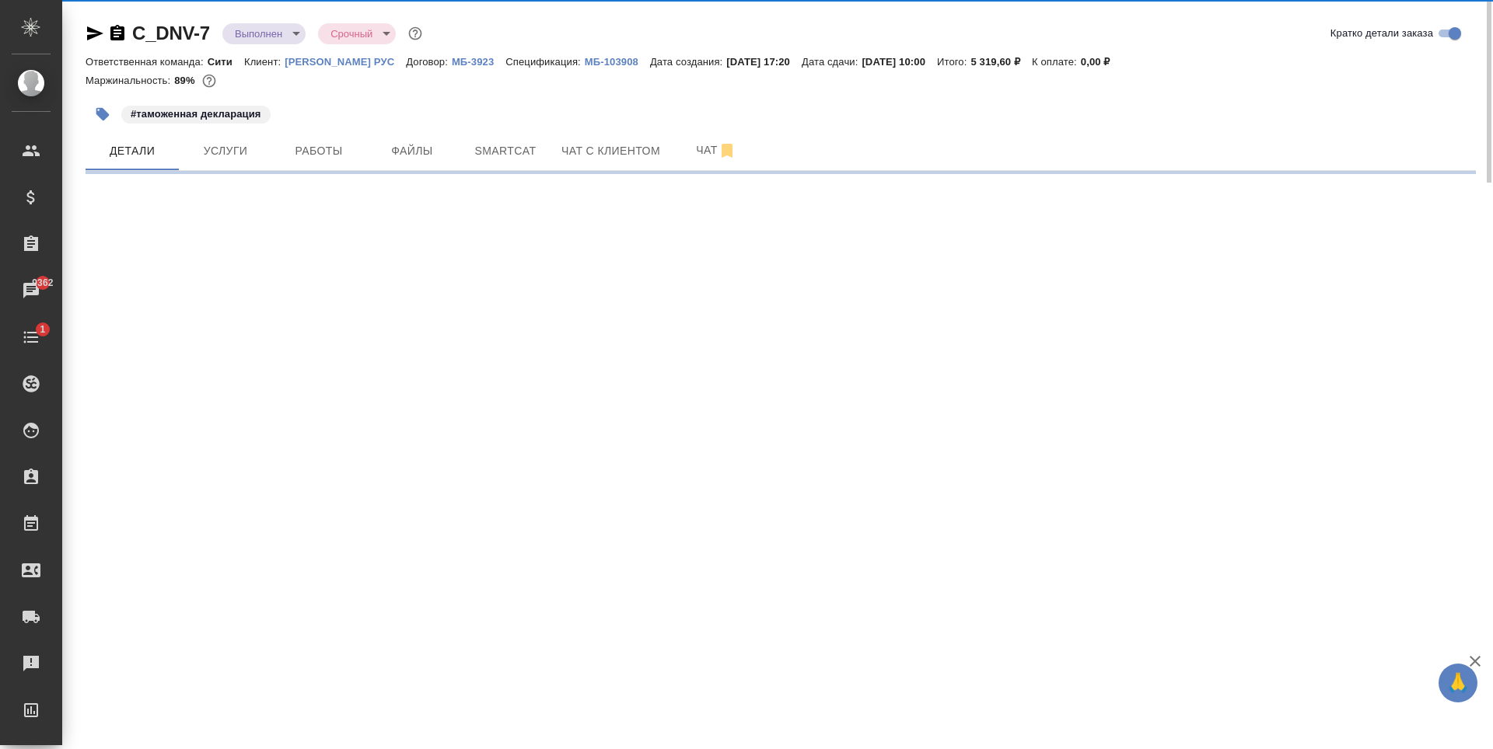
select select "RU"
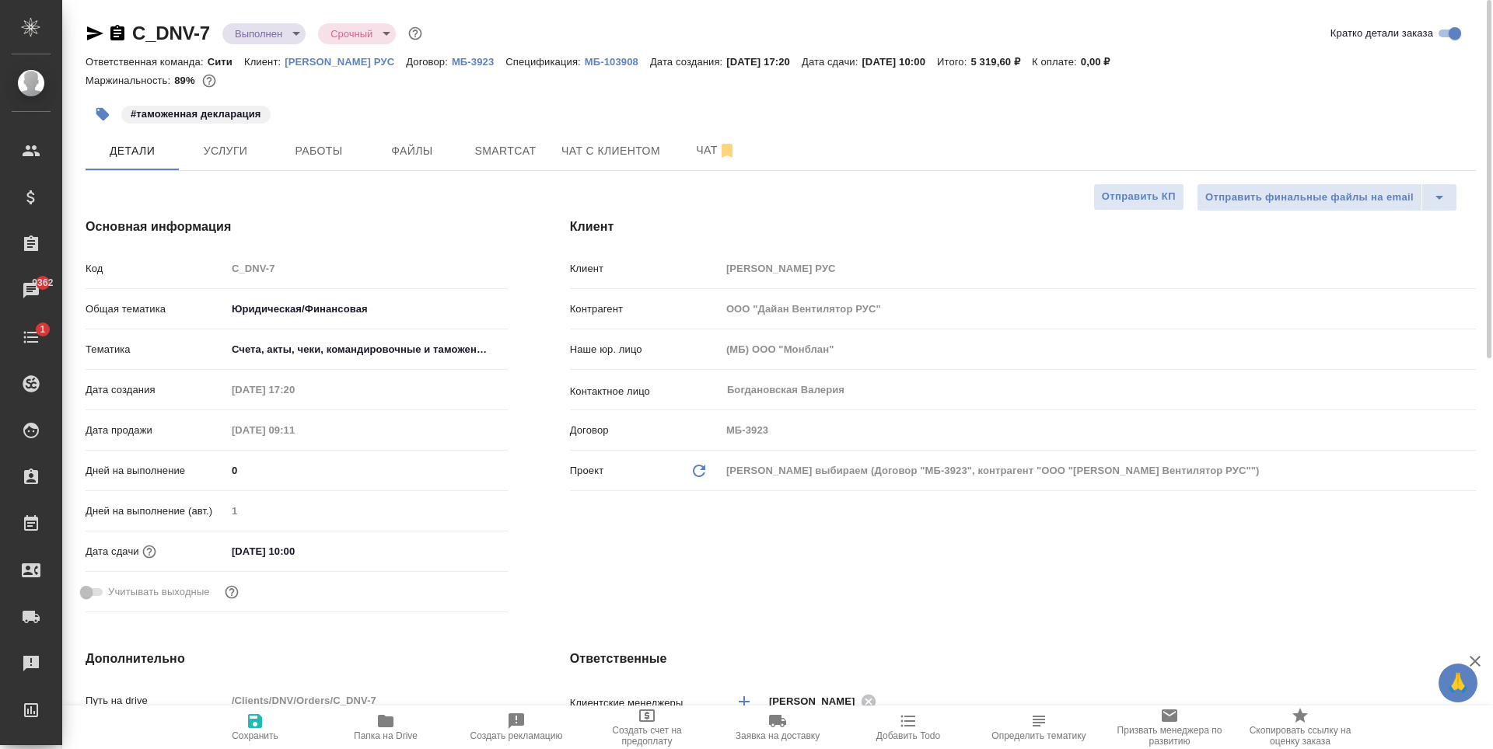
type textarea "x"
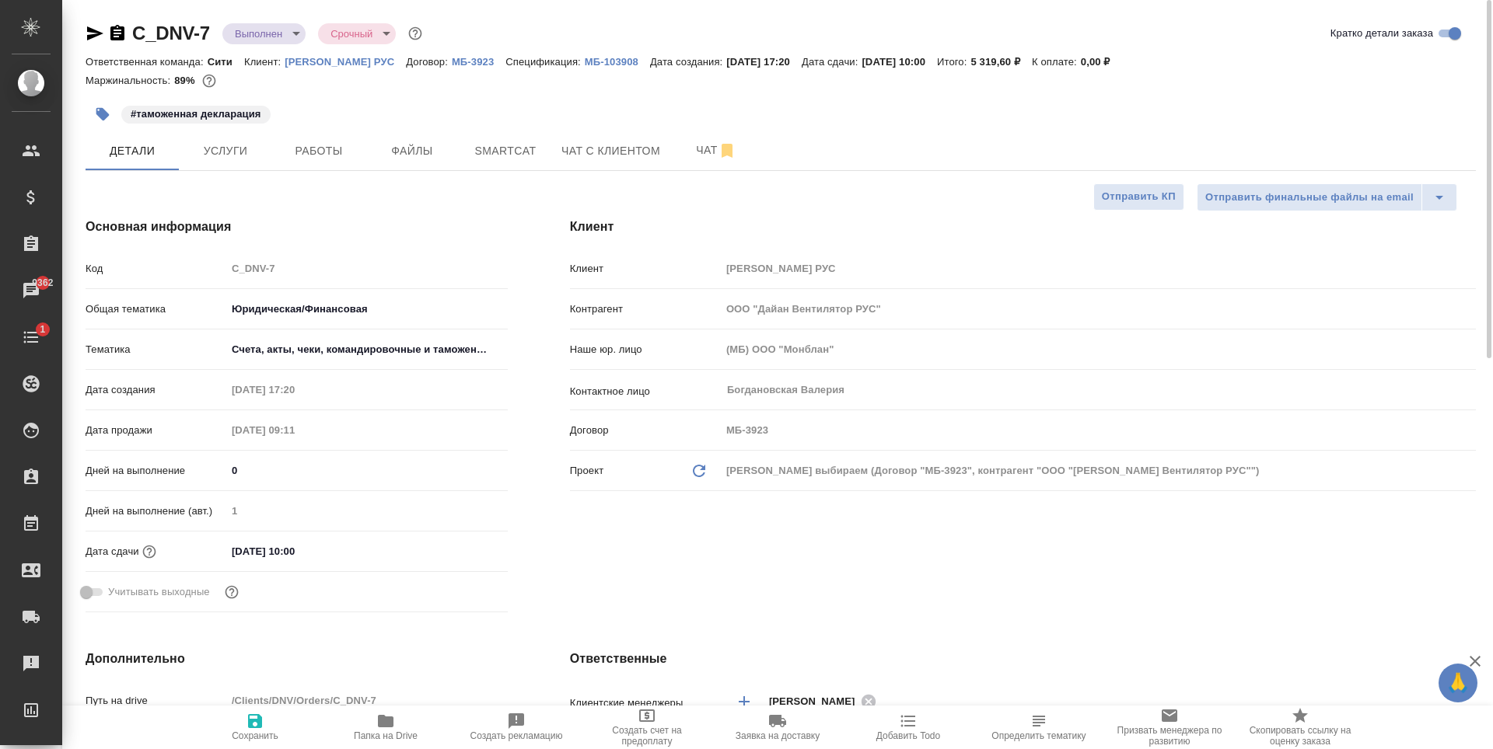
type textarea "x"
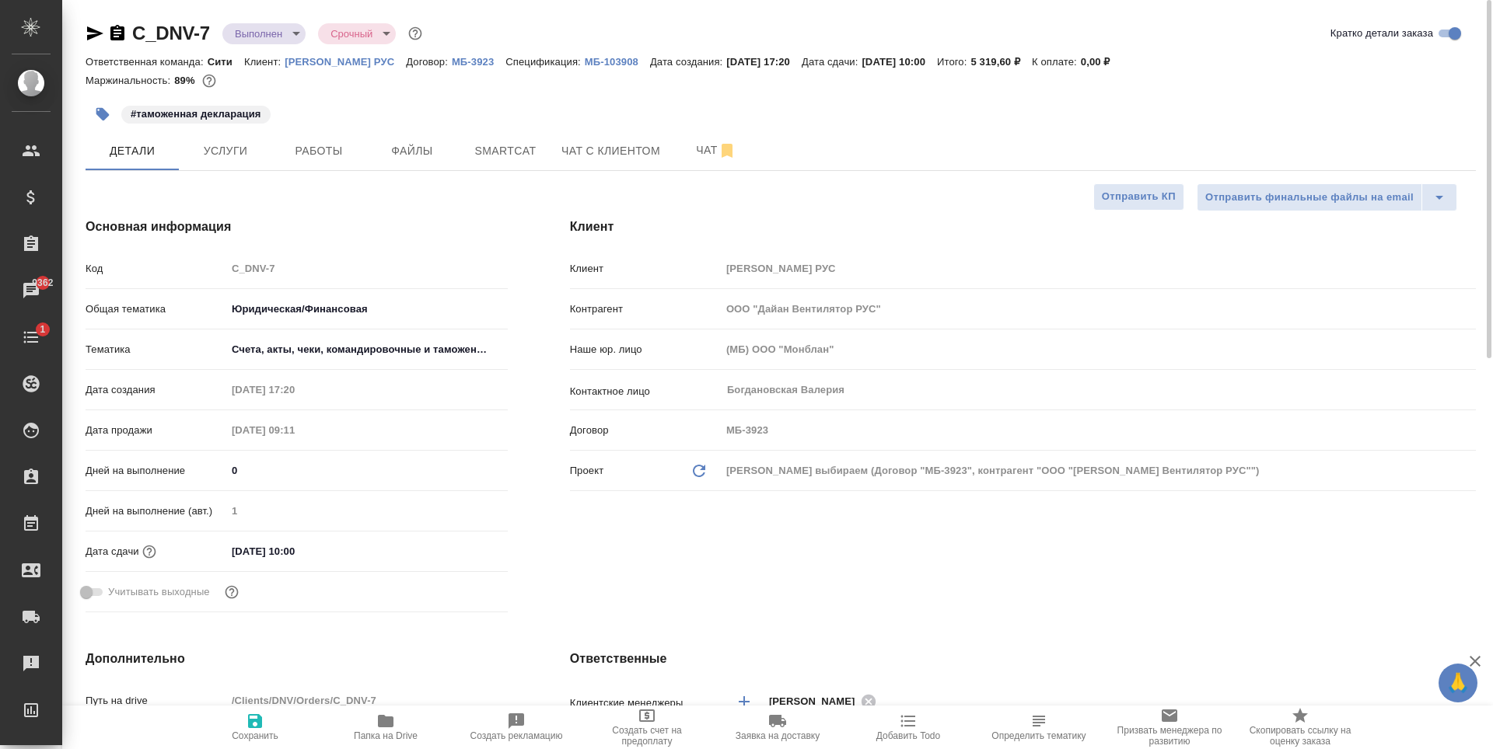
type textarea "x"
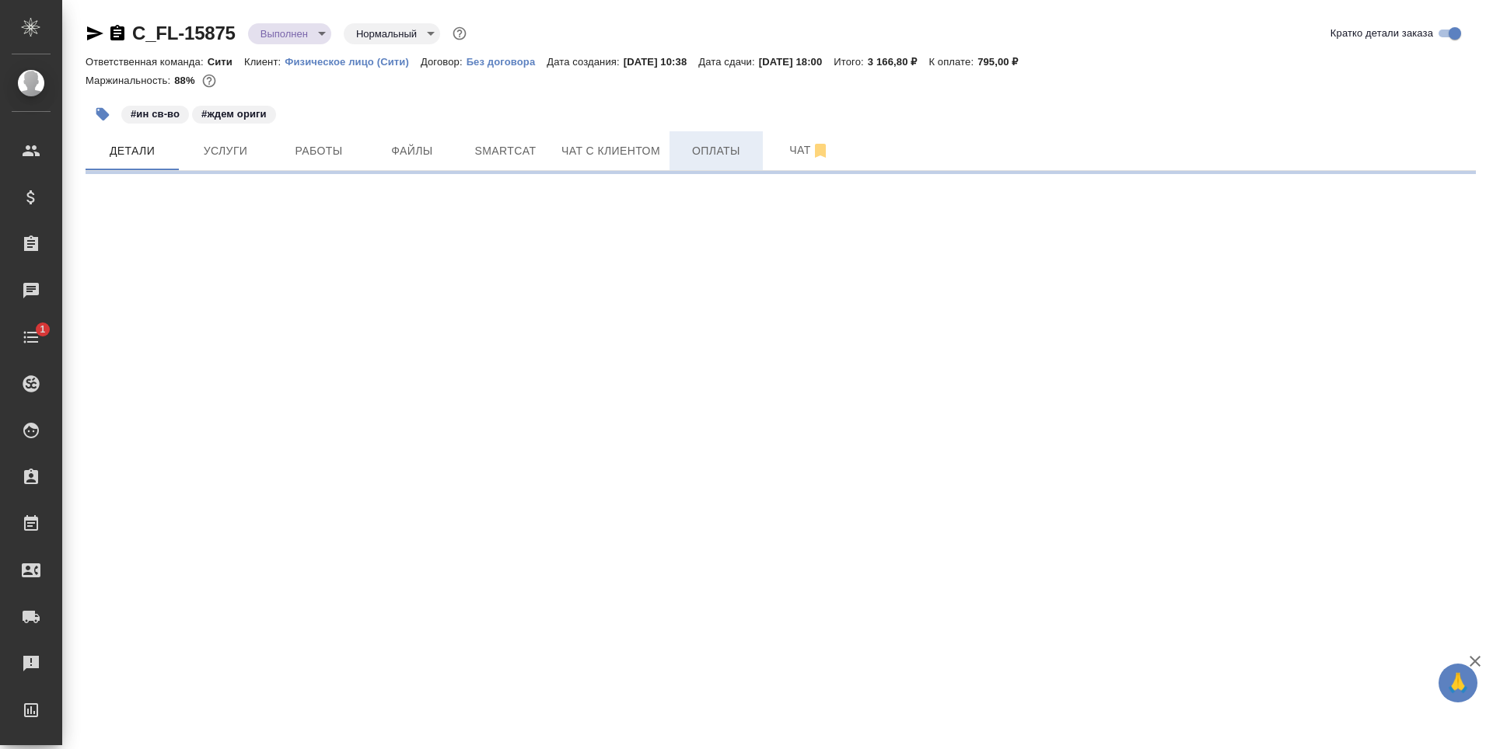
select select "RU"
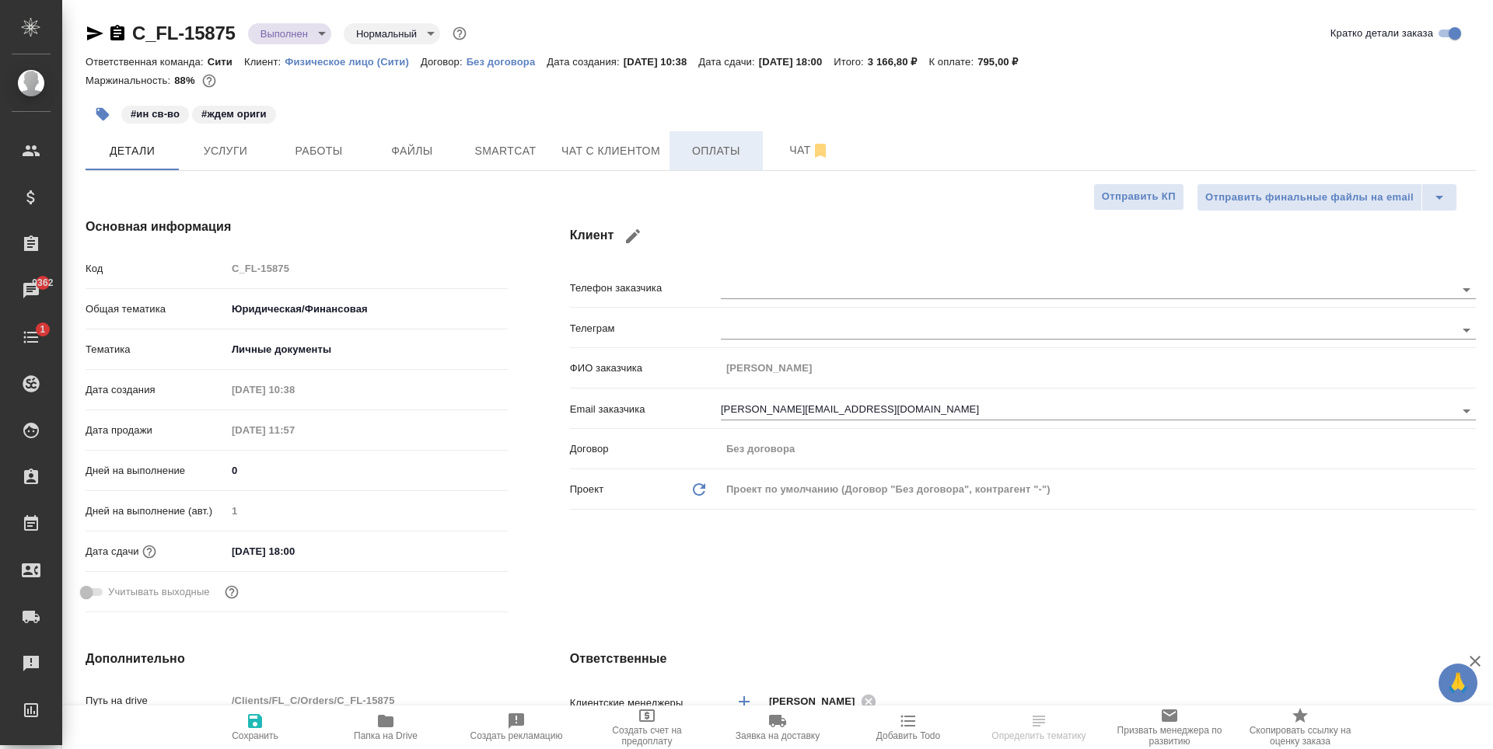
click at [724, 148] on span "Оплаты" at bounding box center [716, 150] width 75 height 19
type textarea "x"
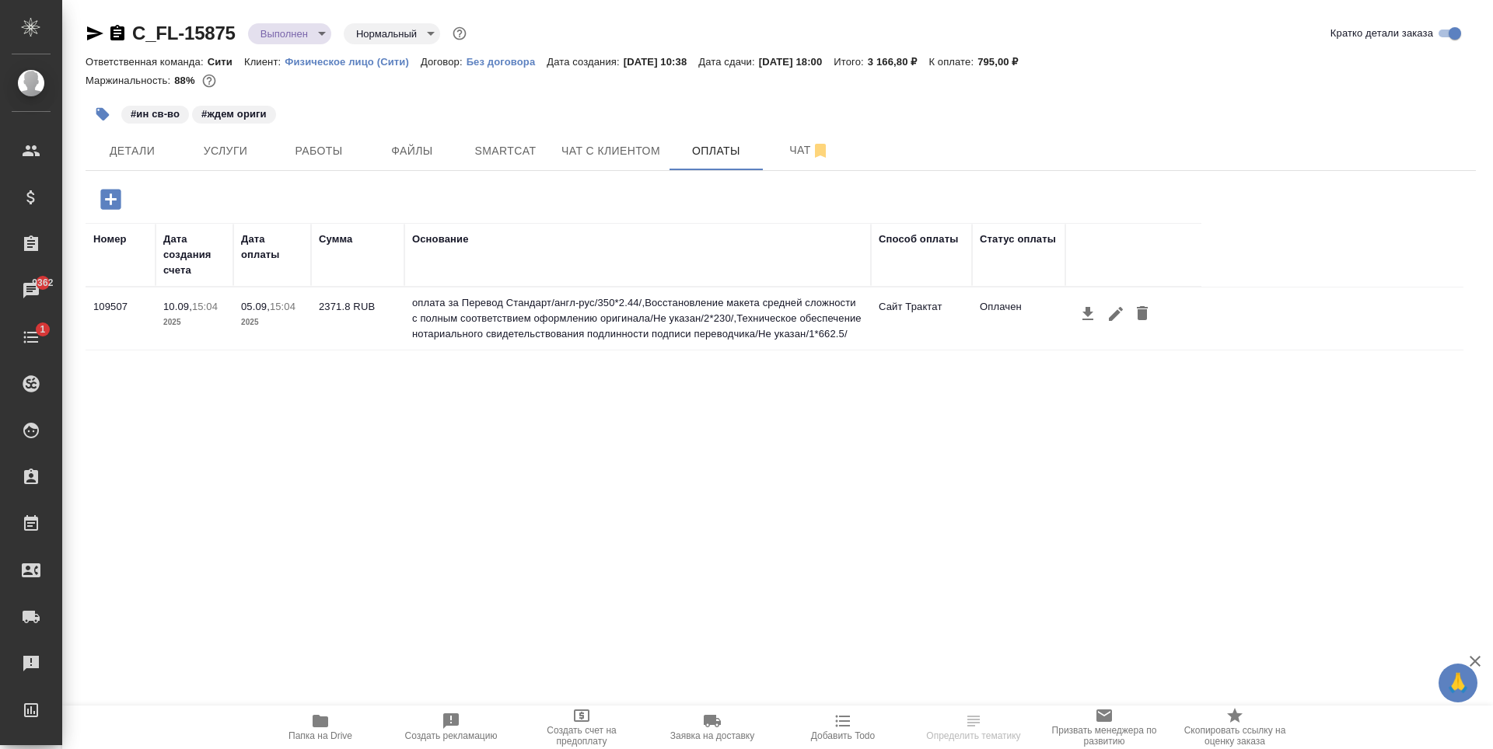
click at [106, 200] on icon "button" at bounding box center [110, 199] width 27 height 27
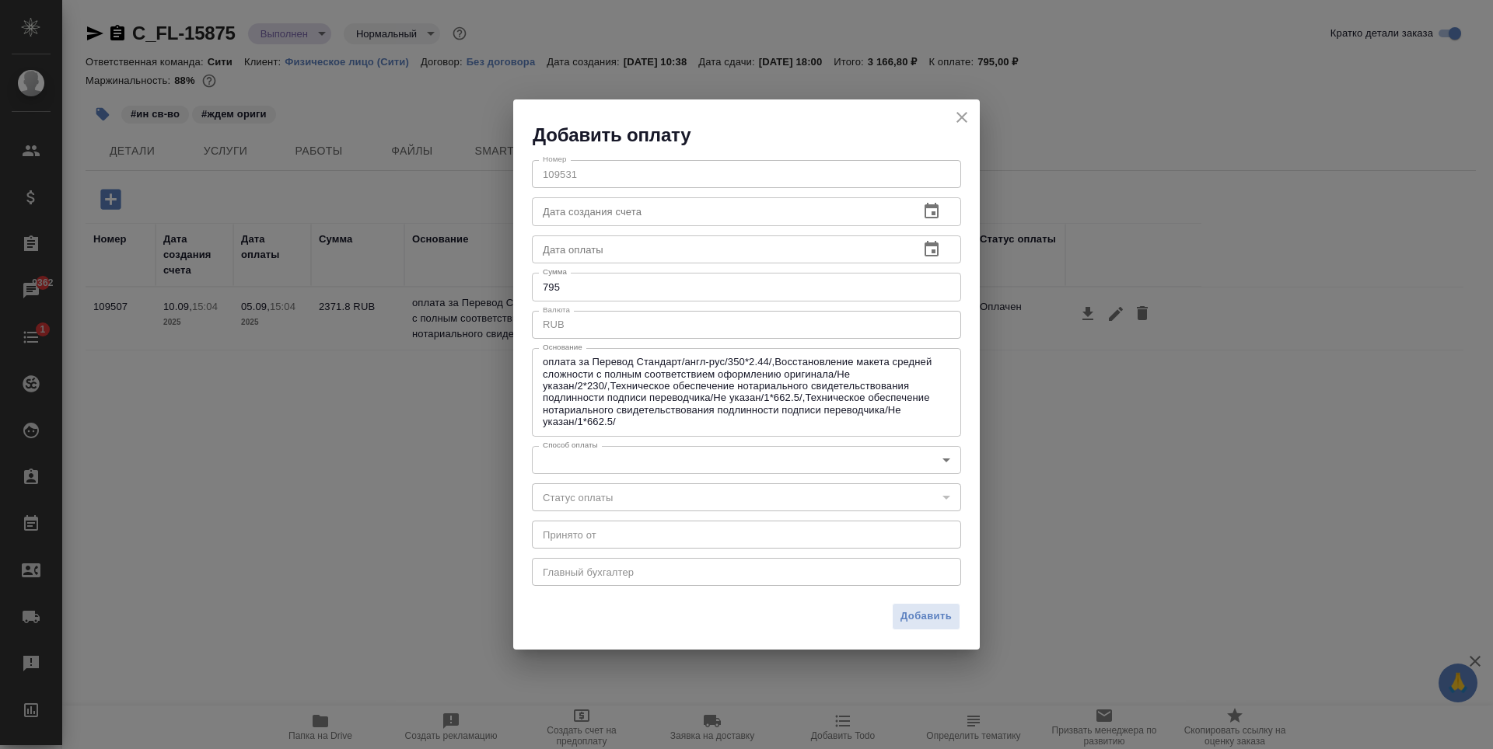
click at [614, 457] on body "🙏 .cls-1 fill:#fff; AWATERA Zaytseva Svetlana Клиенты Спецификации Заказы 9362 …" at bounding box center [746, 374] width 1493 height 749
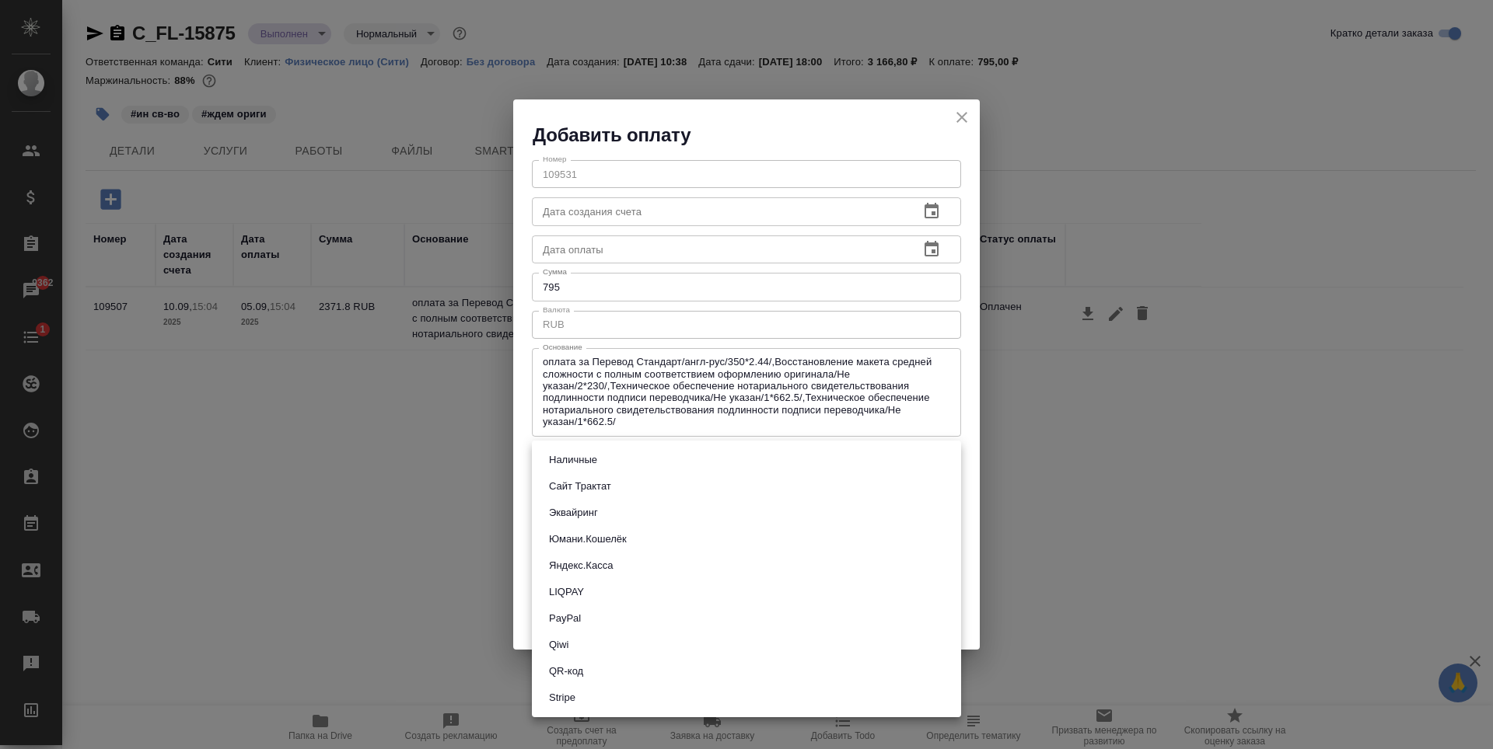
click at [602, 487] on button "Сайт Трактат" at bounding box center [580, 486] width 72 height 17
type input "site-traktat"
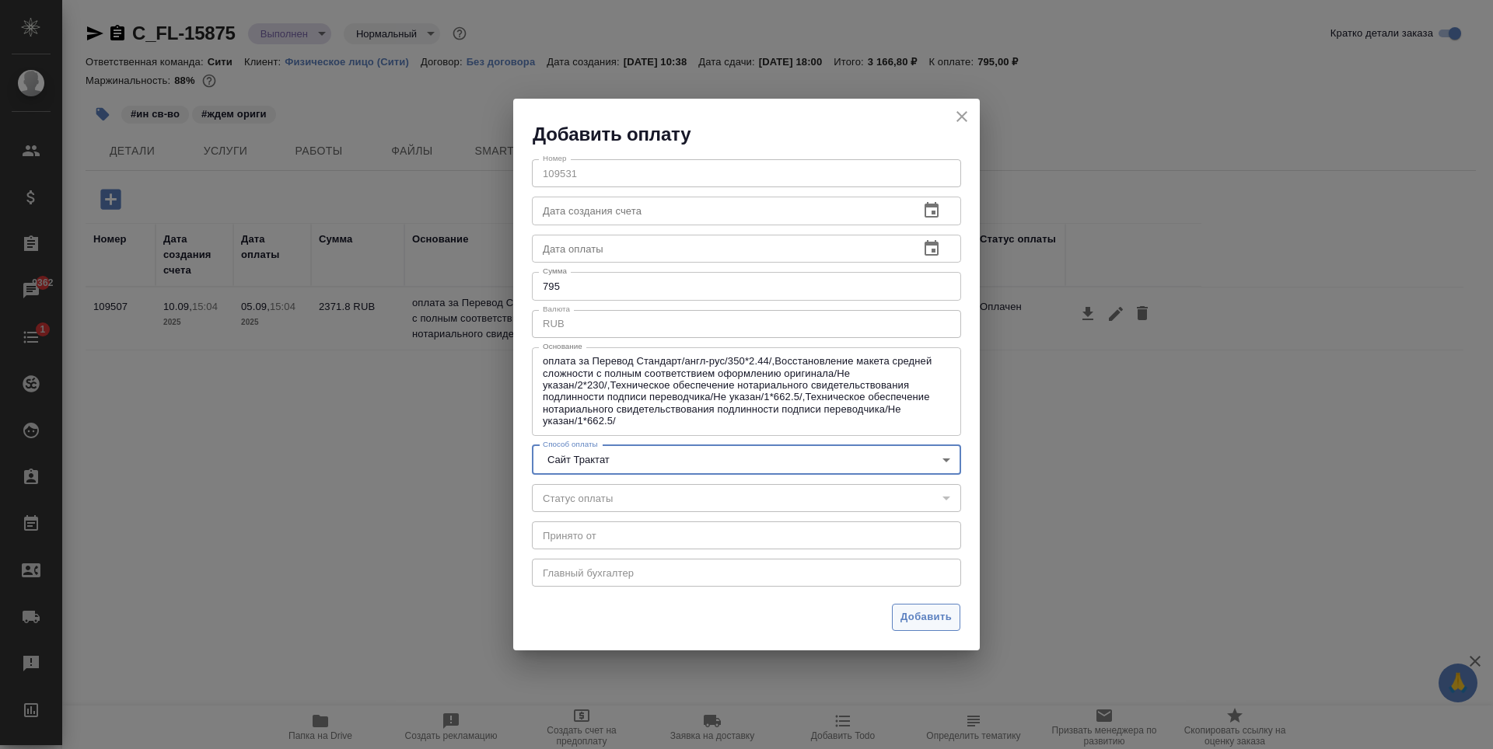
click at [924, 627] on span "Добавить" at bounding box center [925, 618] width 51 height 18
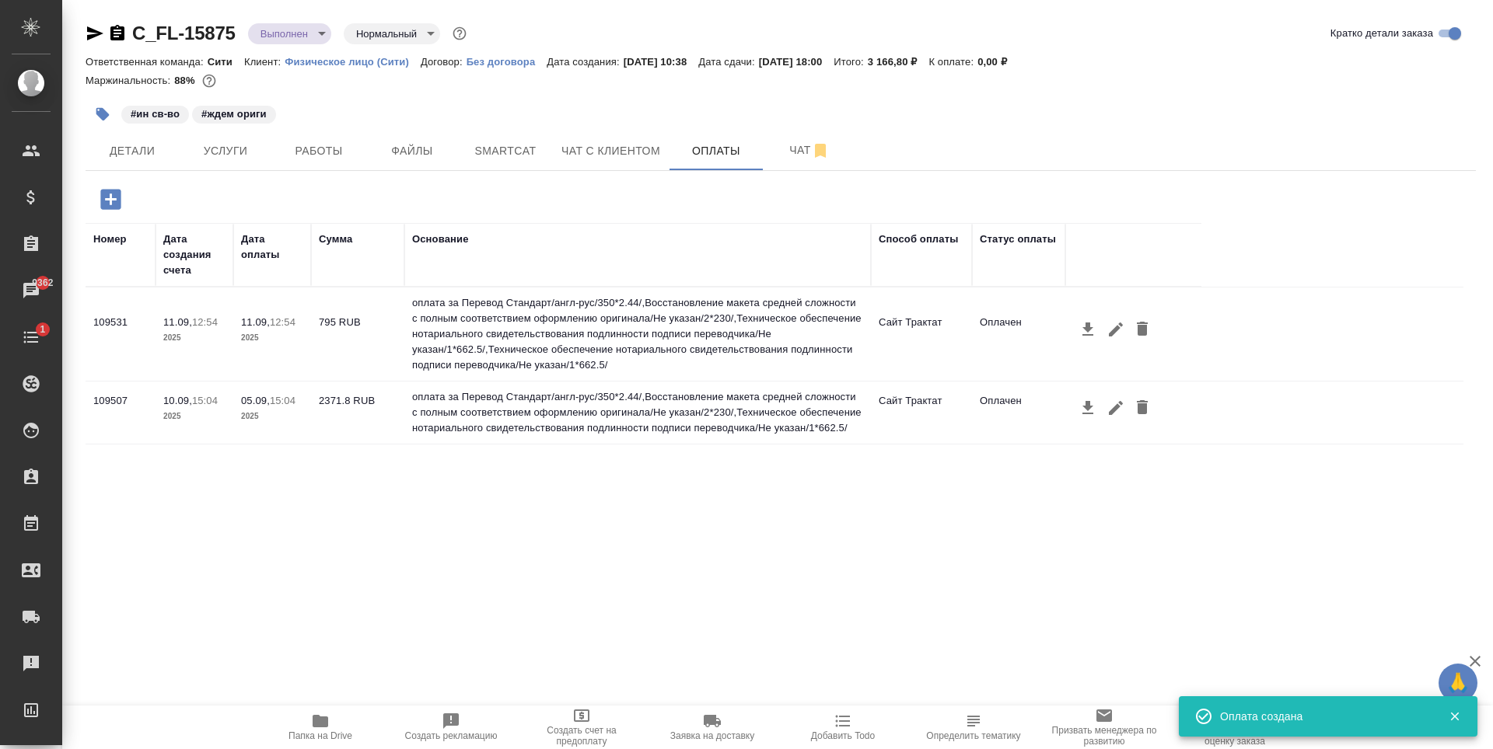
click at [438, 529] on div "Номер Дата создания счета Дата оплаты Сумма Основание Способ оплаты Статус опла…" at bounding box center [774, 456] width 1377 height 466
click at [148, 151] on span "Детали" at bounding box center [132, 150] width 75 height 19
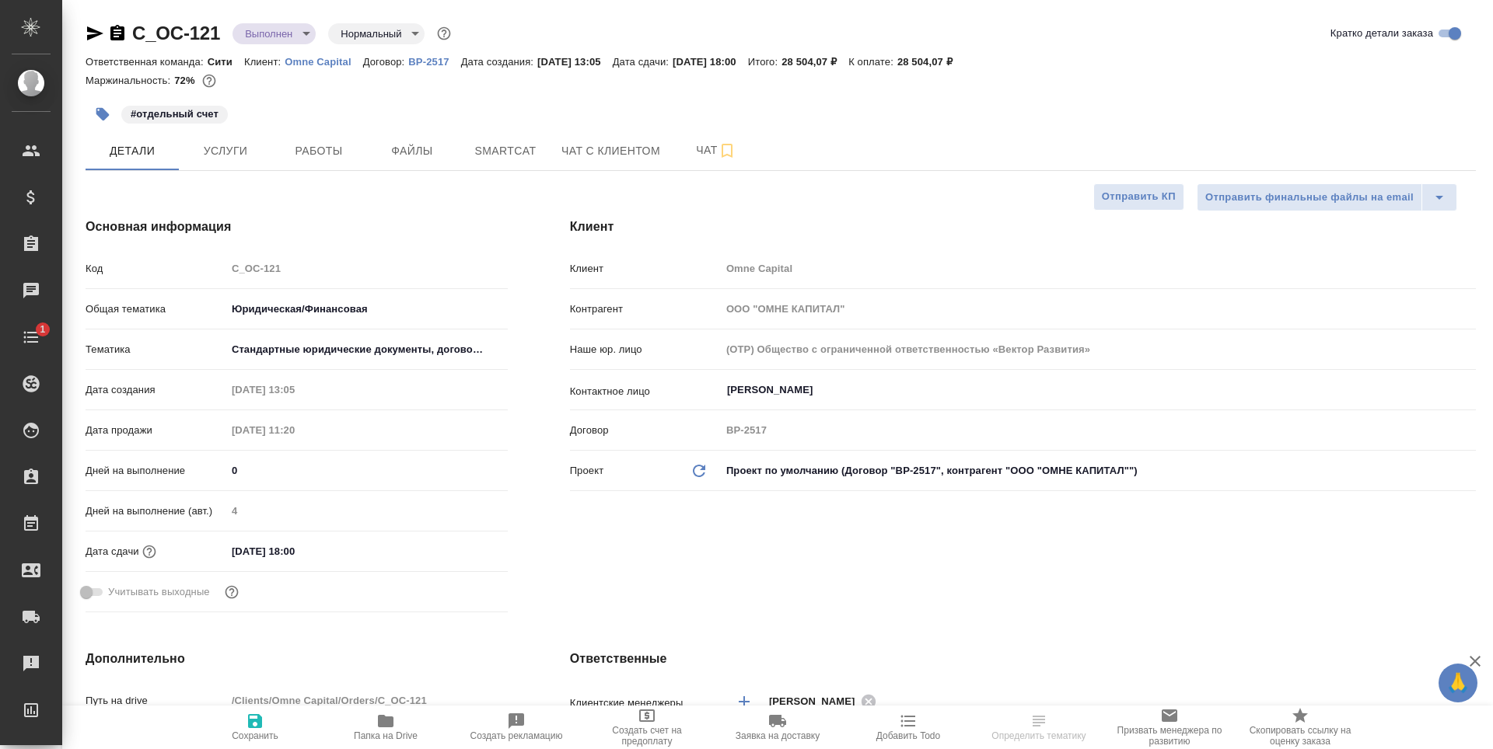
select select "RU"
click at [253, 148] on span "Услуги" at bounding box center [225, 150] width 75 height 19
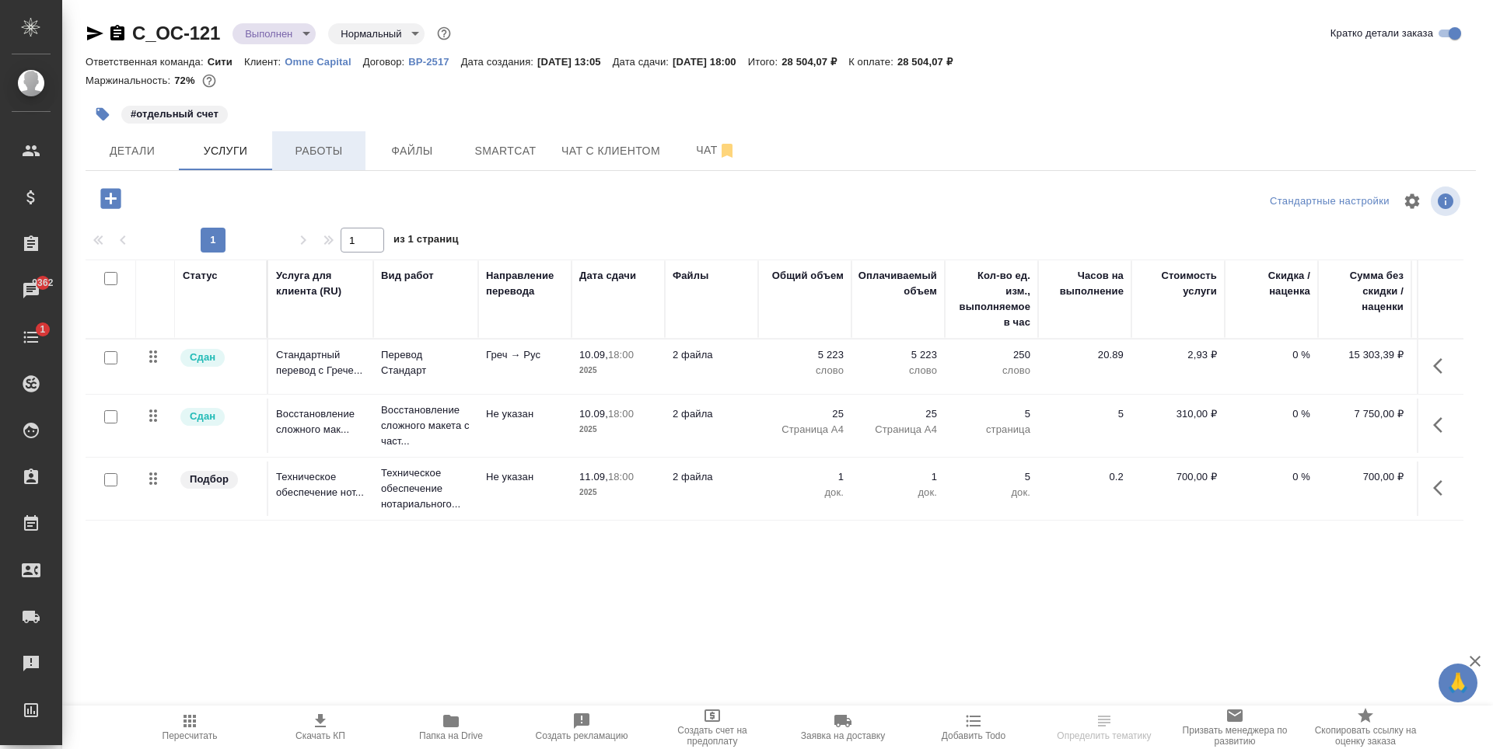
click at [308, 155] on span "Работы" at bounding box center [318, 150] width 75 height 19
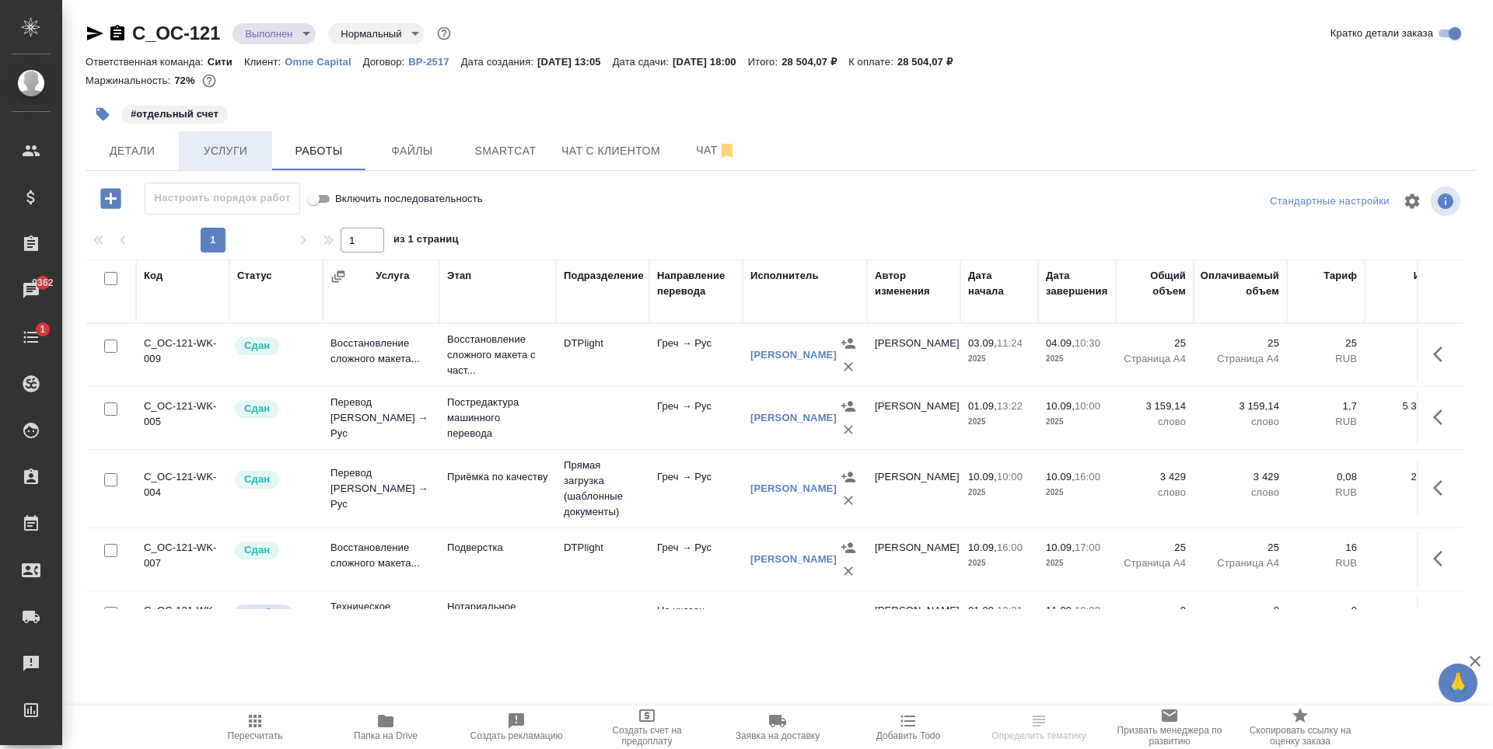
click at [240, 145] on span "Услуги" at bounding box center [225, 150] width 75 height 19
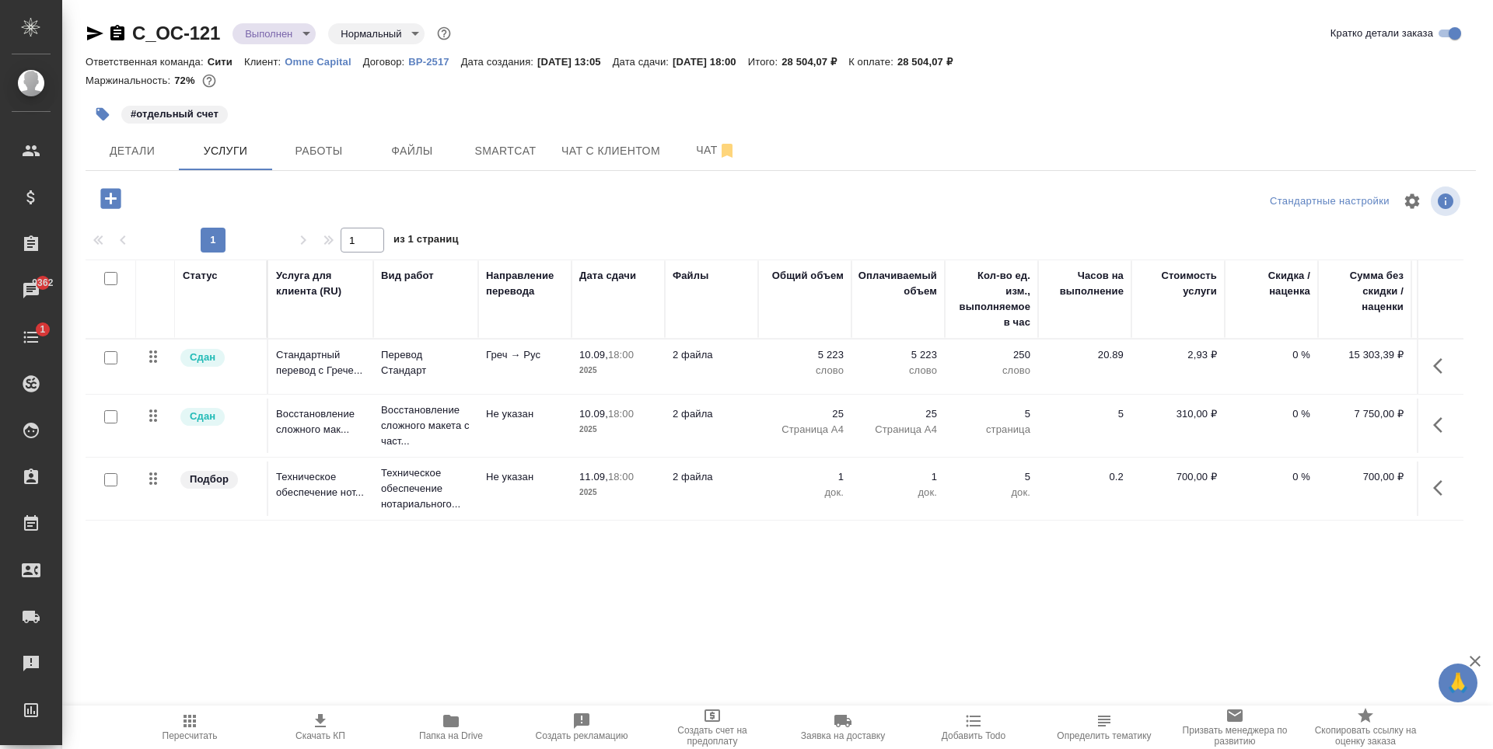
click at [106, 108] on icon "button" at bounding box center [103, 114] width 16 height 16
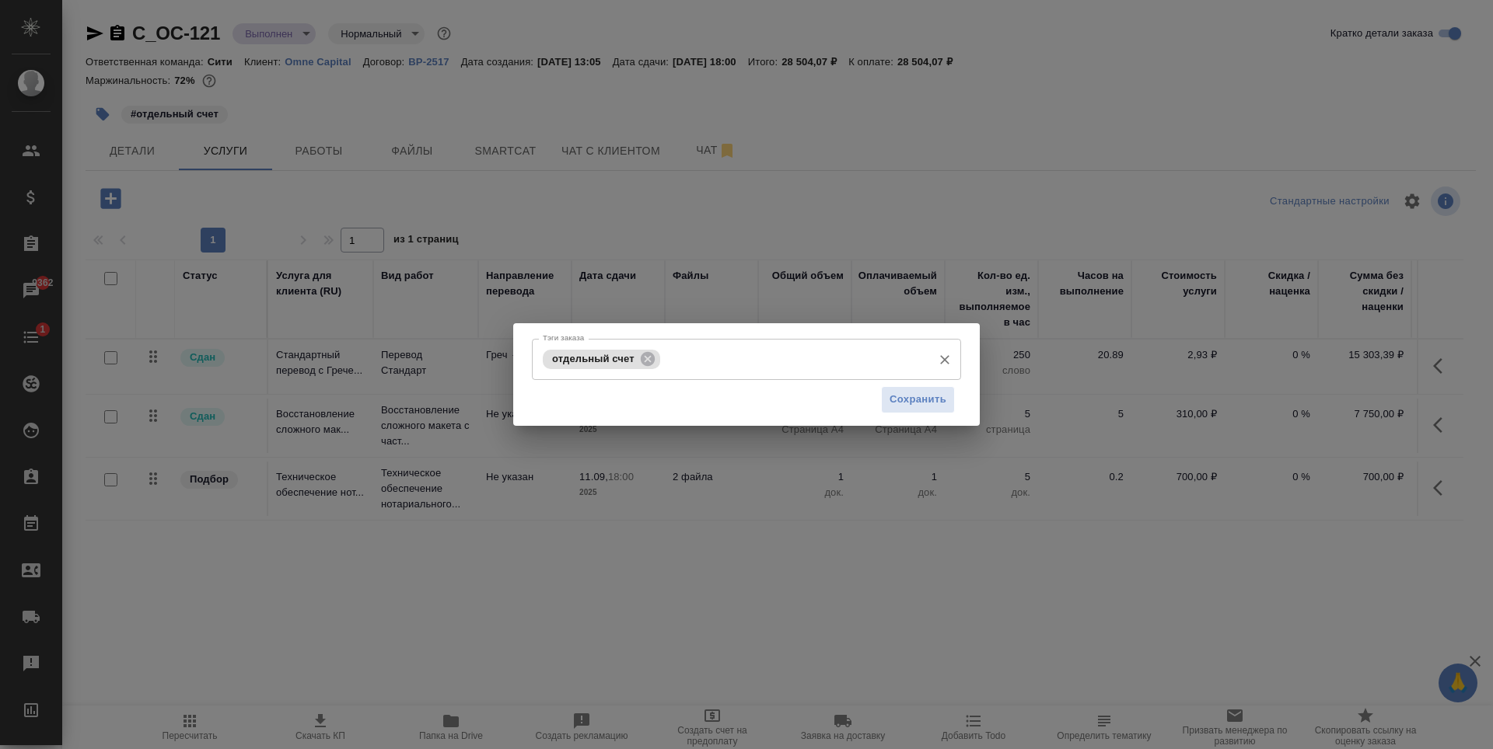
click at [724, 359] on input "Тэги заказа" at bounding box center [794, 359] width 260 height 26
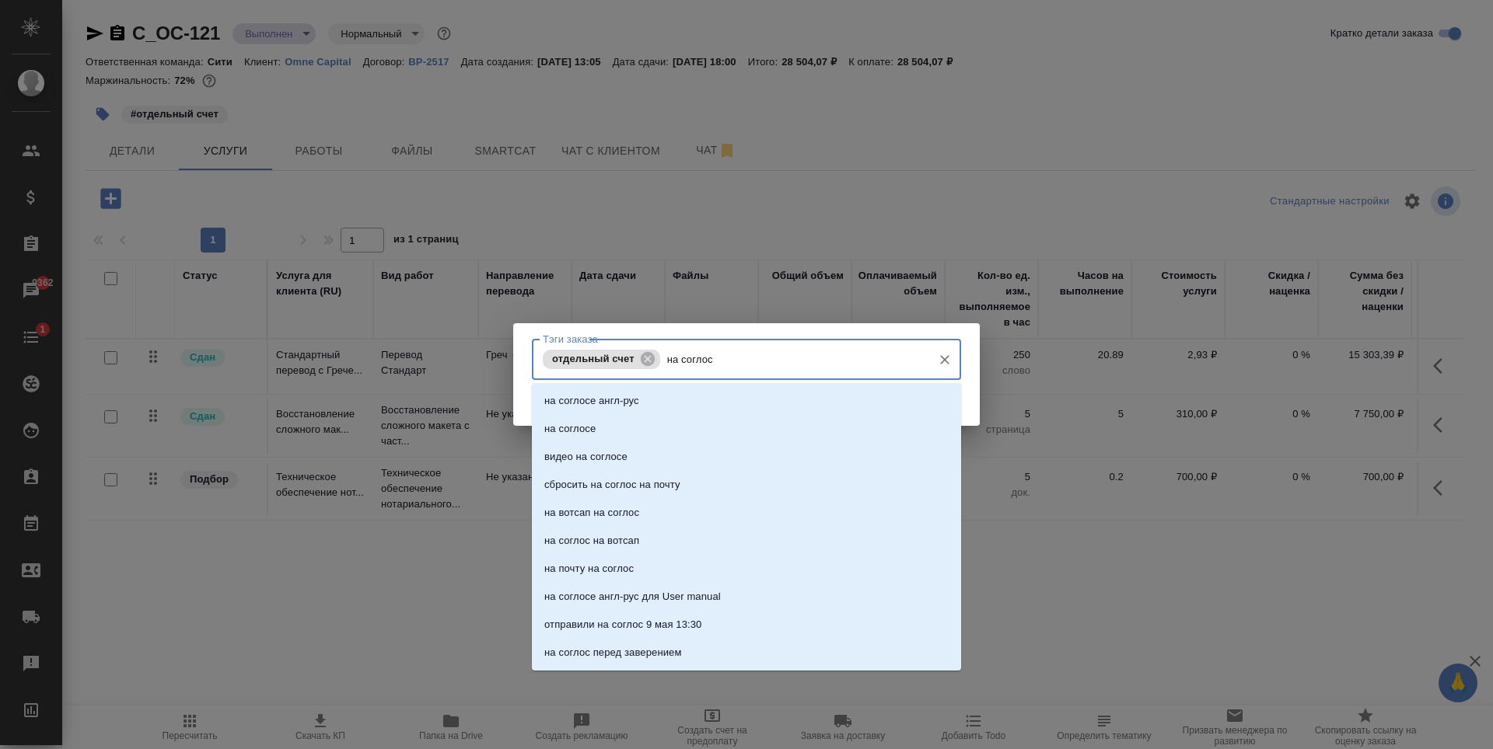
type input "на соглосе"
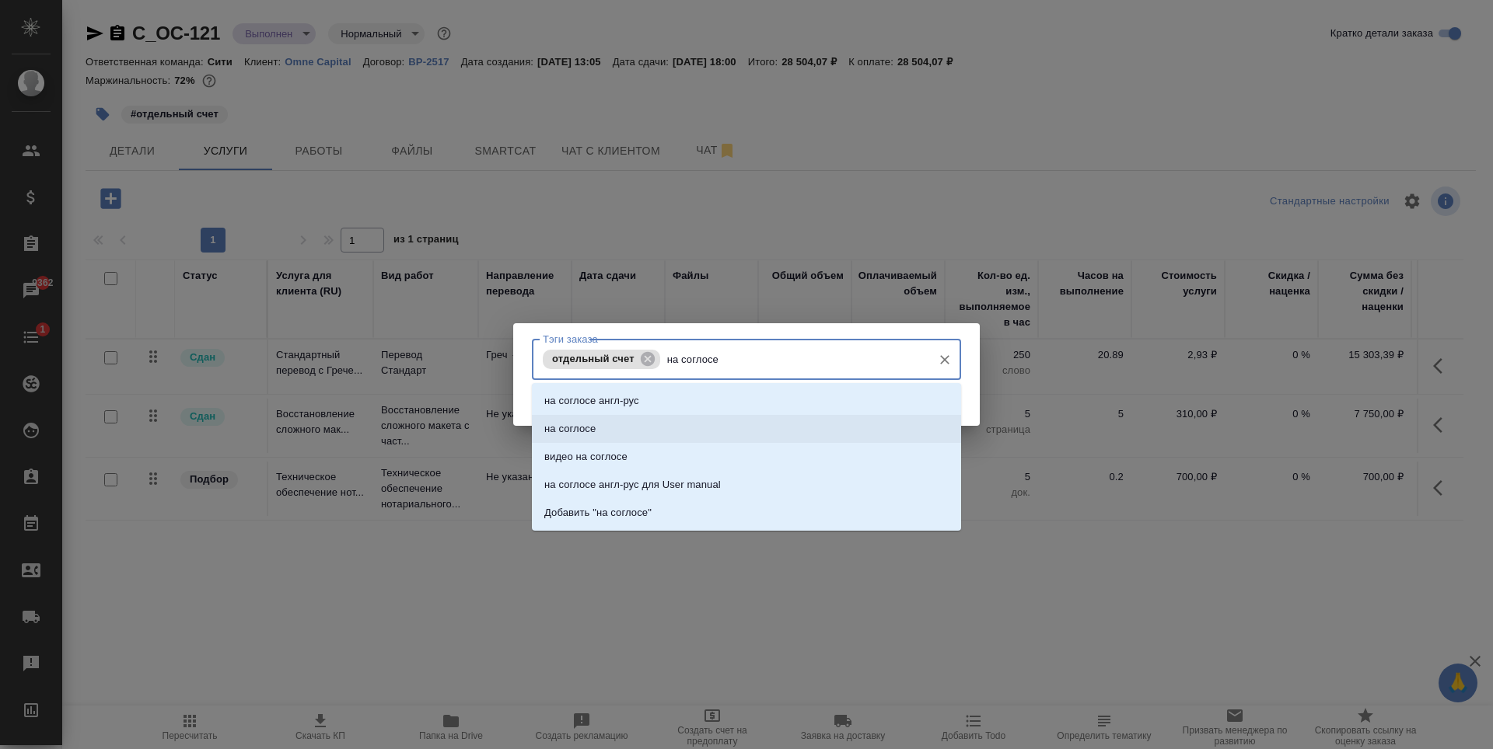
click at [601, 441] on li "на соглосе" at bounding box center [746, 429] width 429 height 28
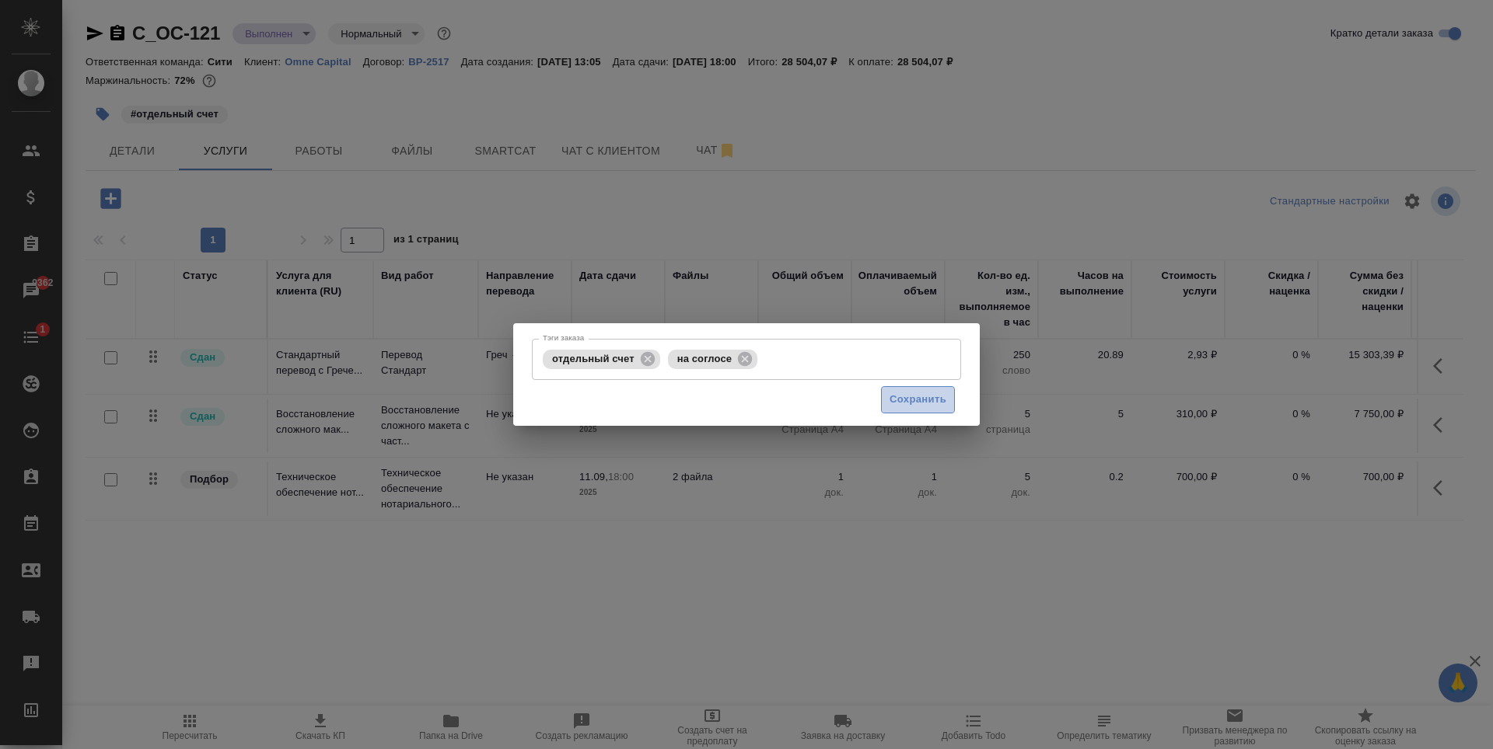
click at [927, 401] on span "Сохранить" at bounding box center [917, 400] width 57 height 18
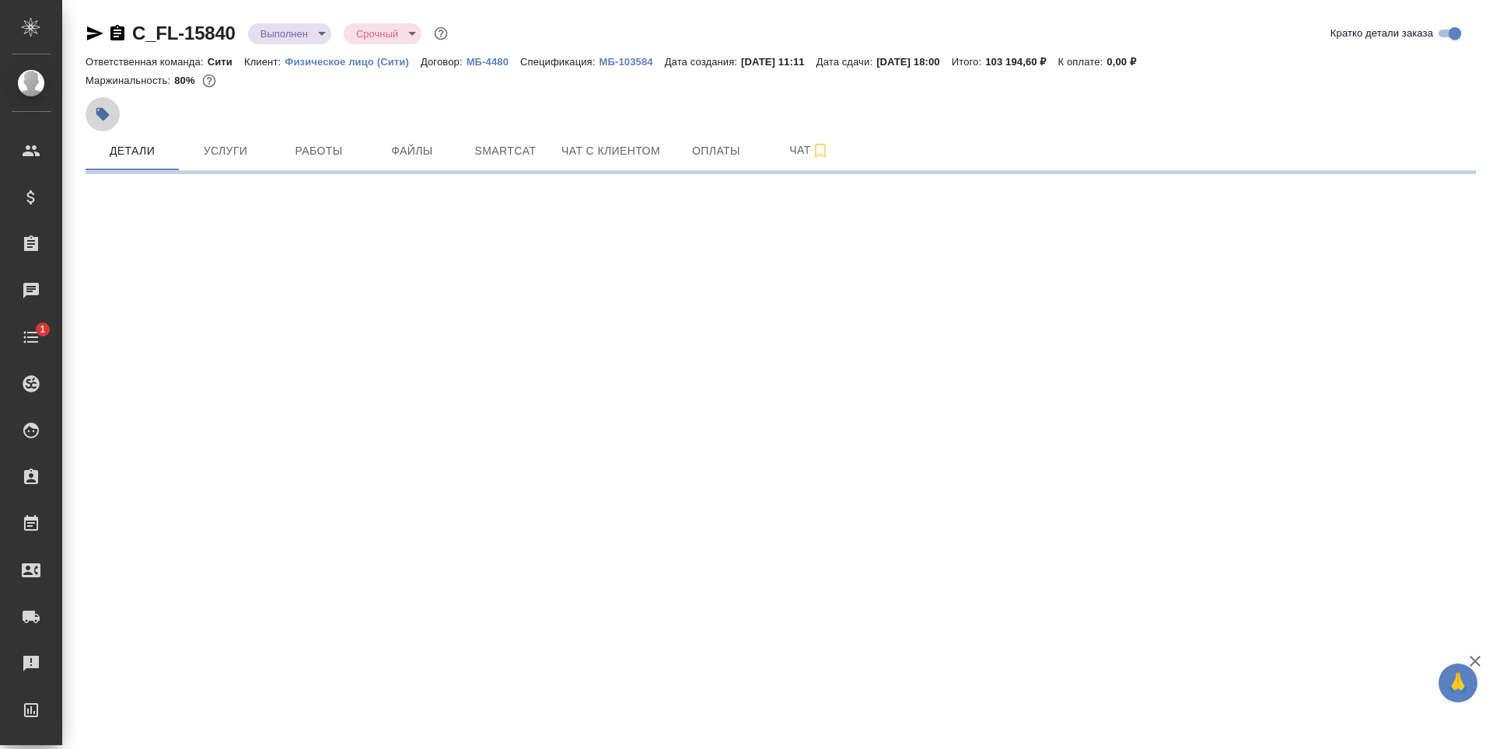
click at [106, 110] on icon "button" at bounding box center [103, 114] width 16 height 16
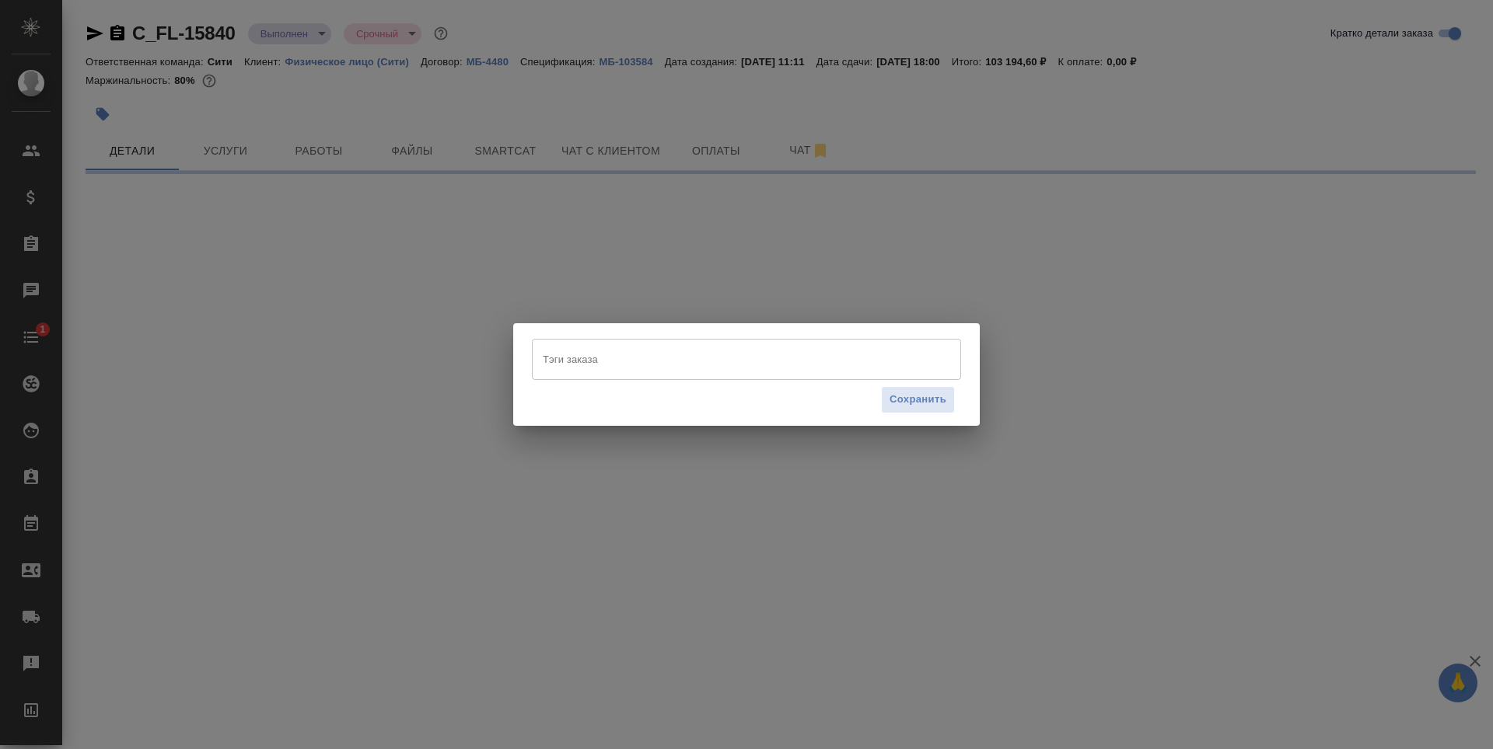
click at [640, 361] on input "Тэги заказа" at bounding box center [732, 359] width 386 height 26
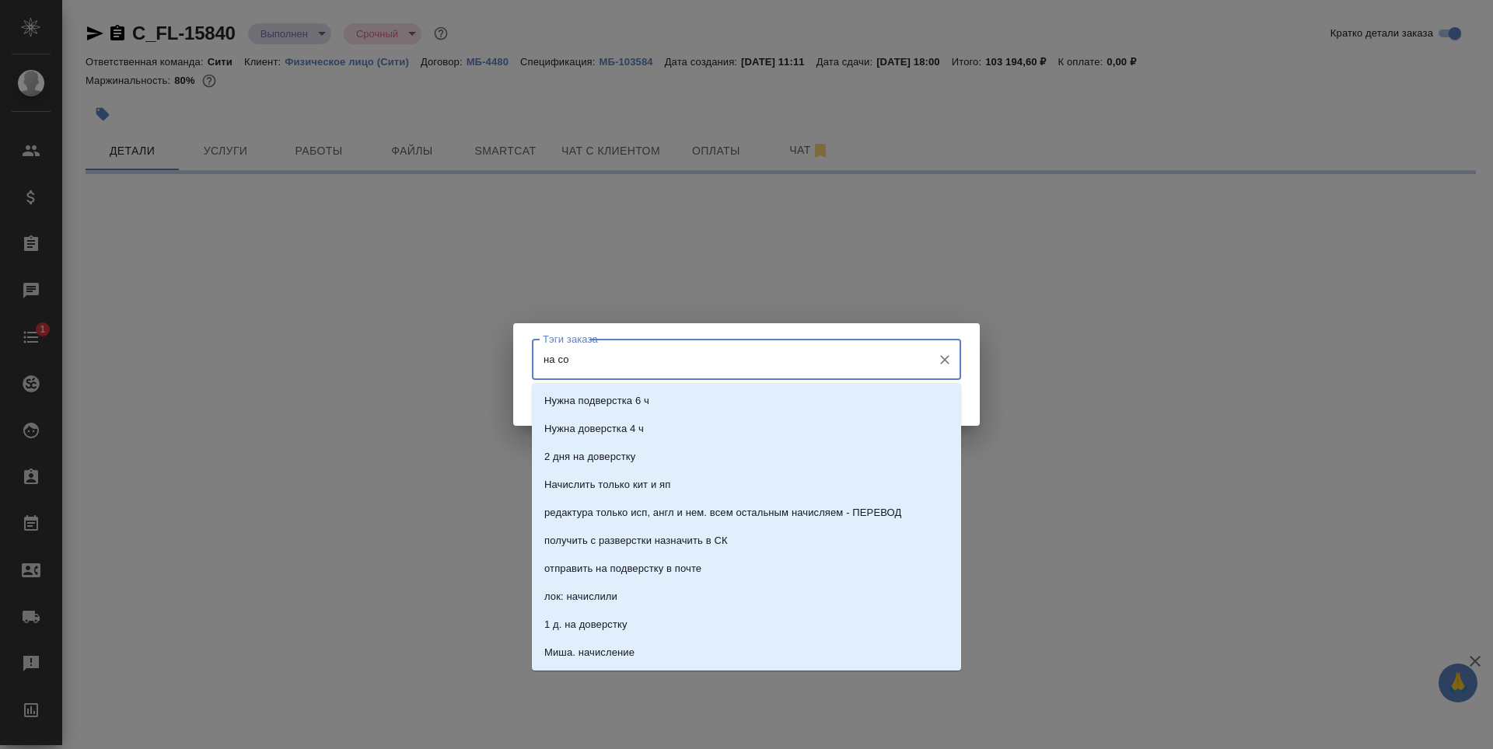
type input "на сог"
select select "RU"
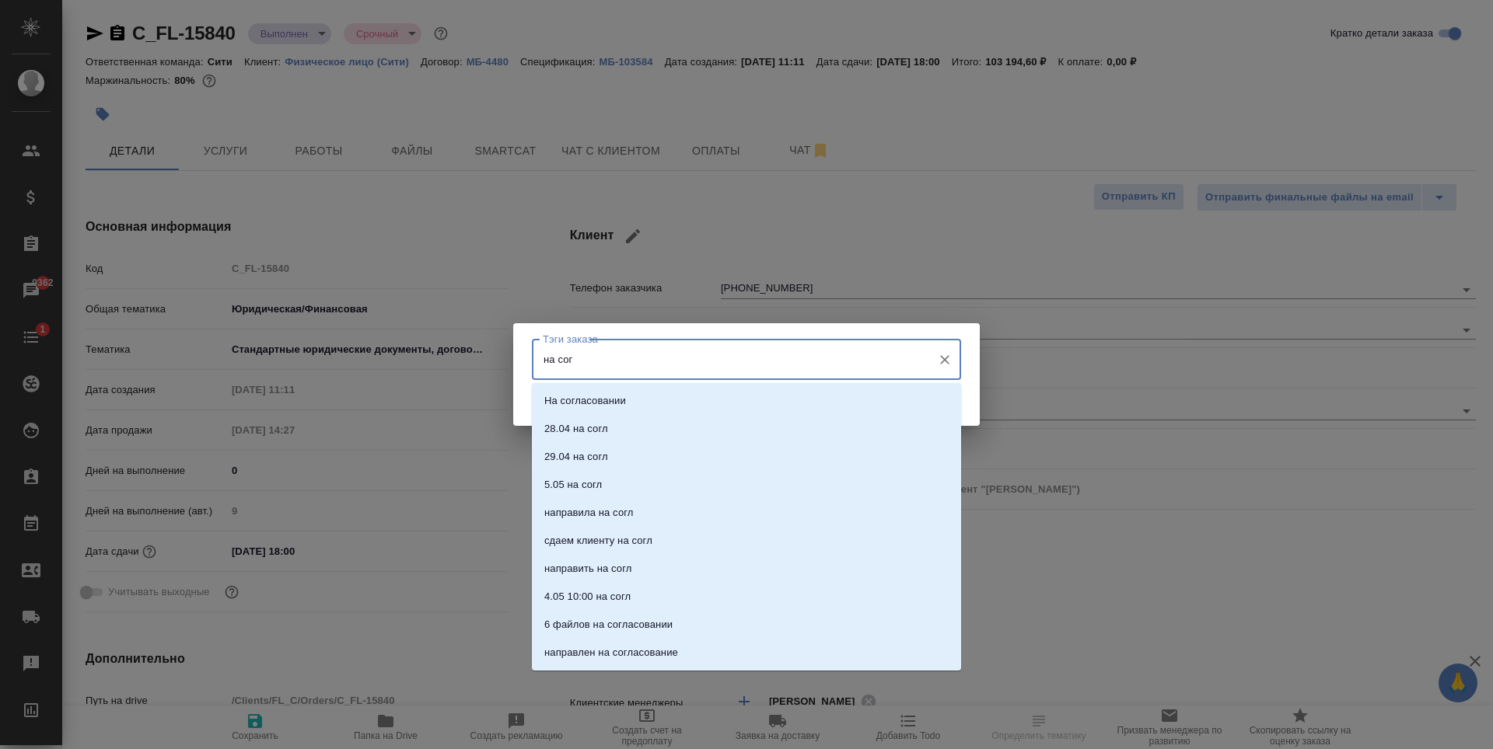
type textarea "x"
type input "на соглосе"
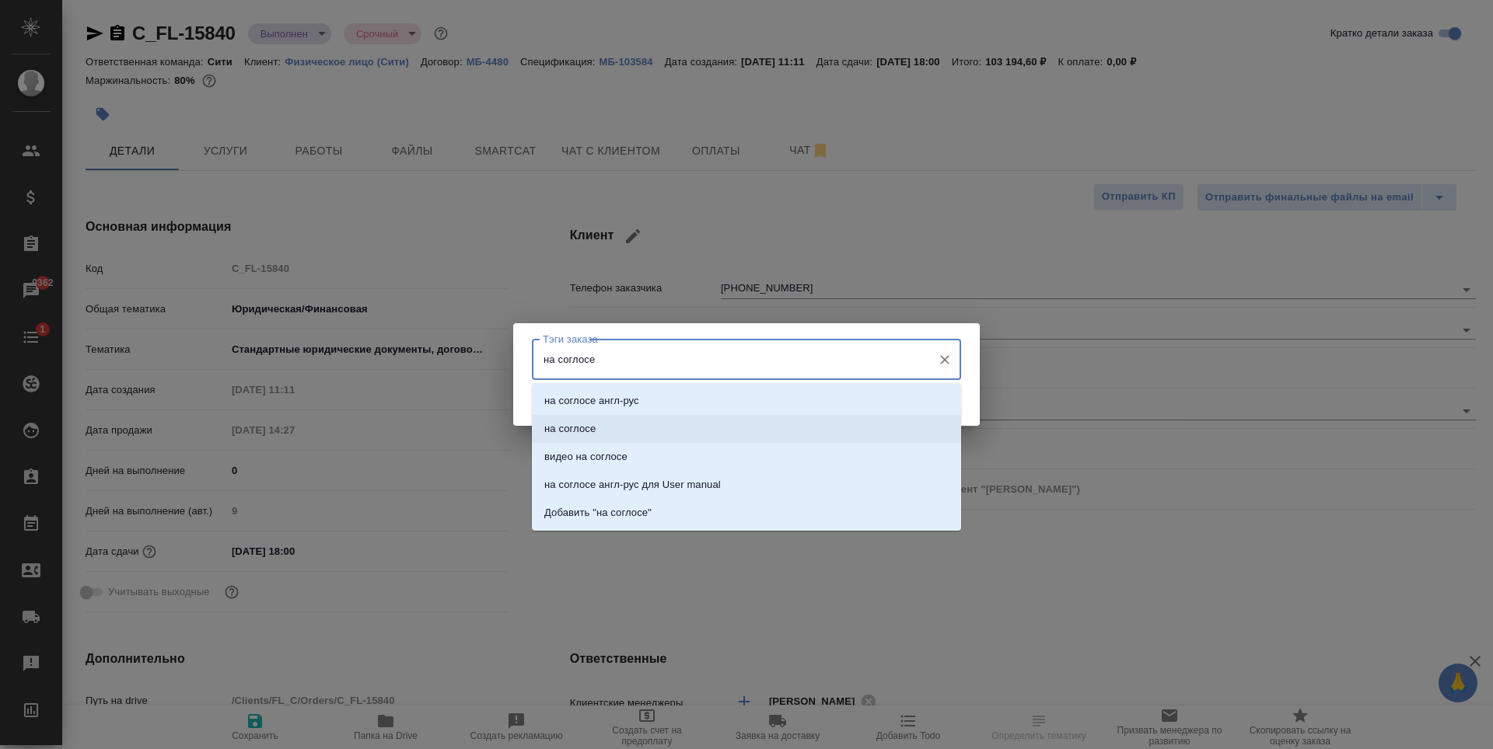
click at [592, 435] on p "на соглосе" at bounding box center [569, 429] width 51 height 16
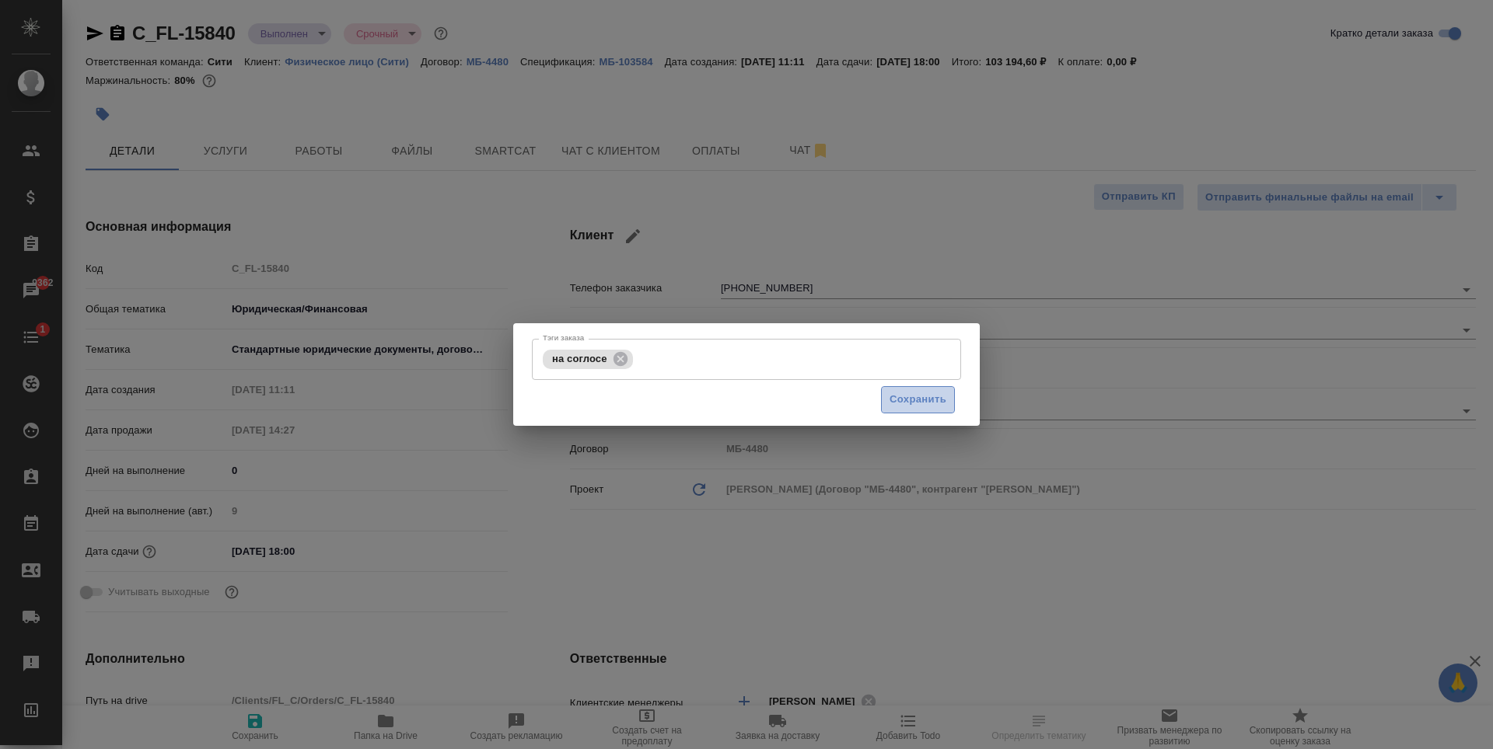
click at [917, 393] on span "Сохранить" at bounding box center [917, 400] width 57 height 18
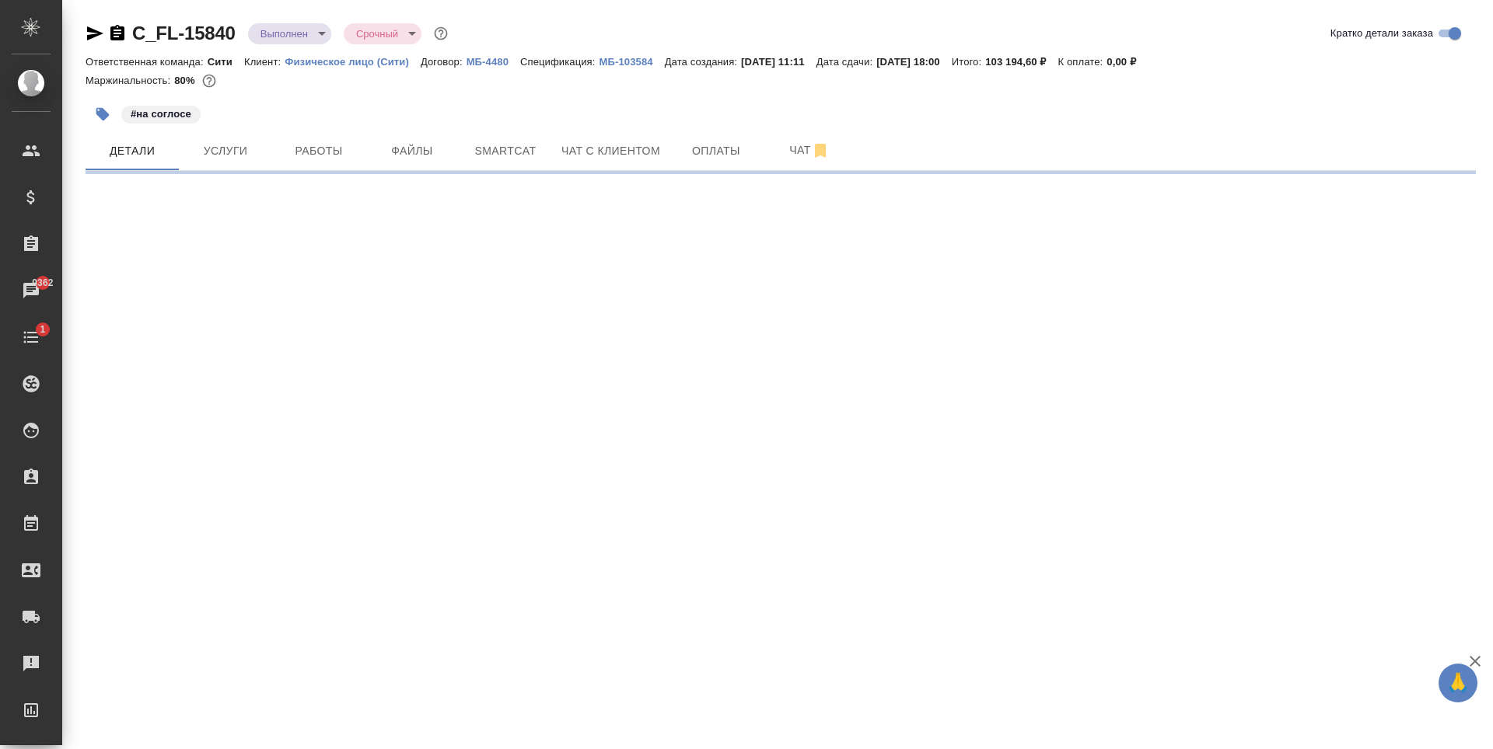
select select "RU"
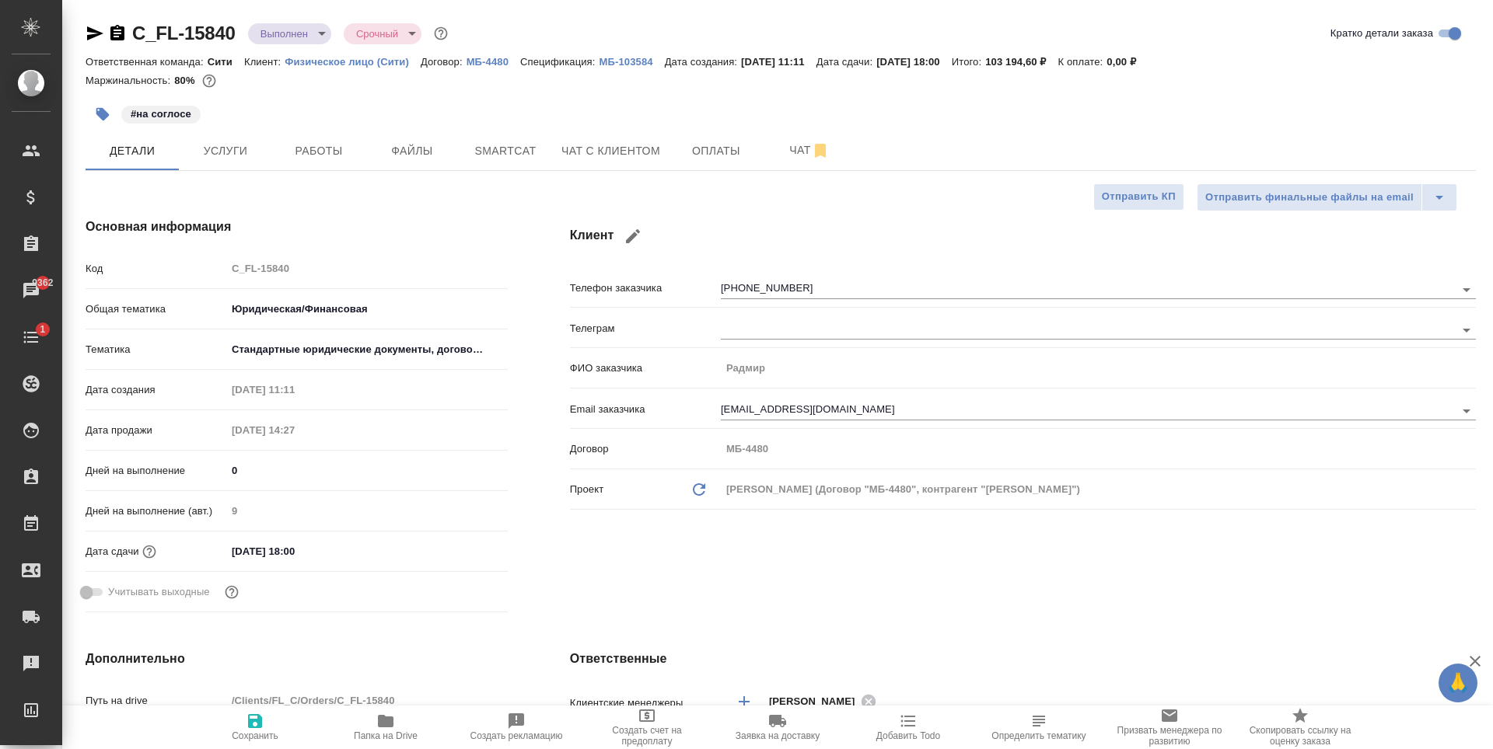
type textarea "x"
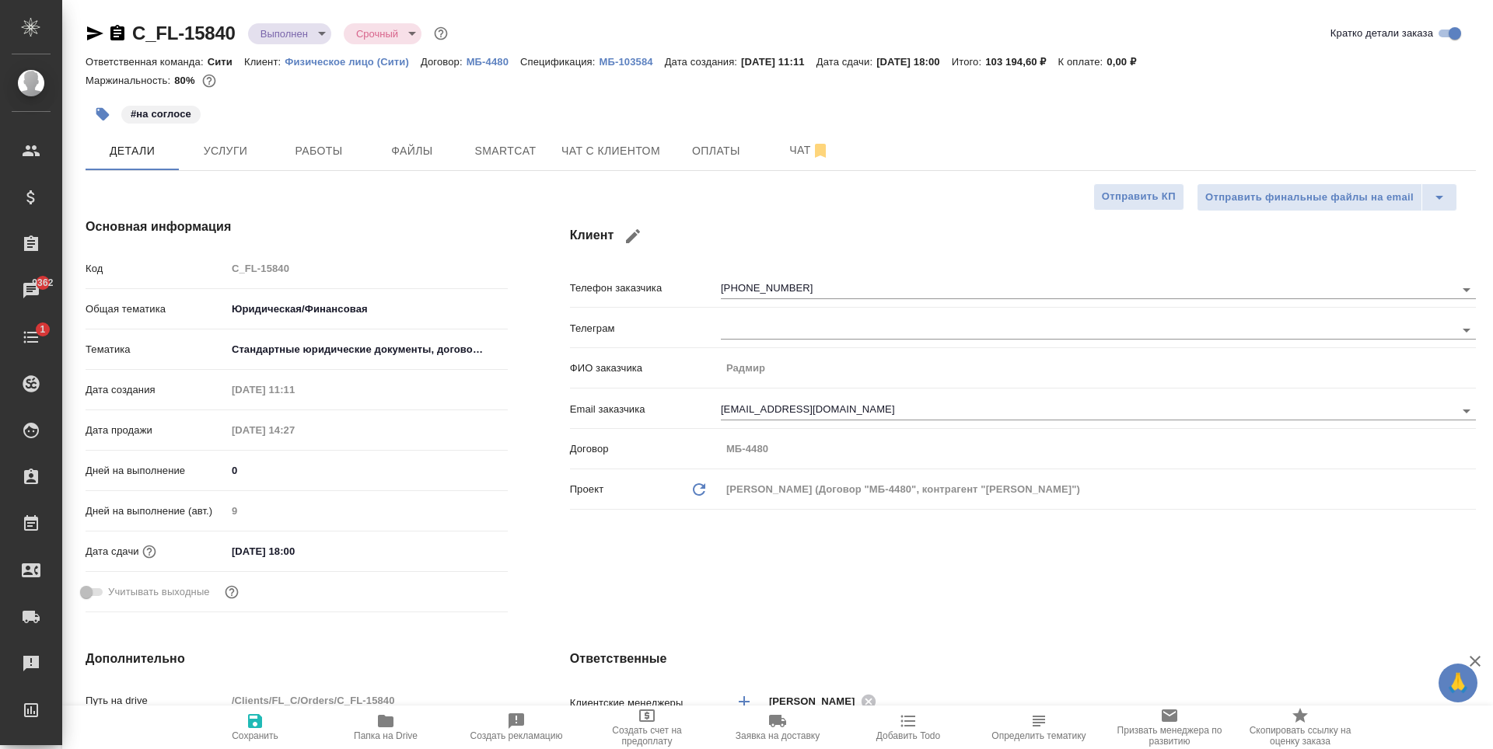
type textarea "x"
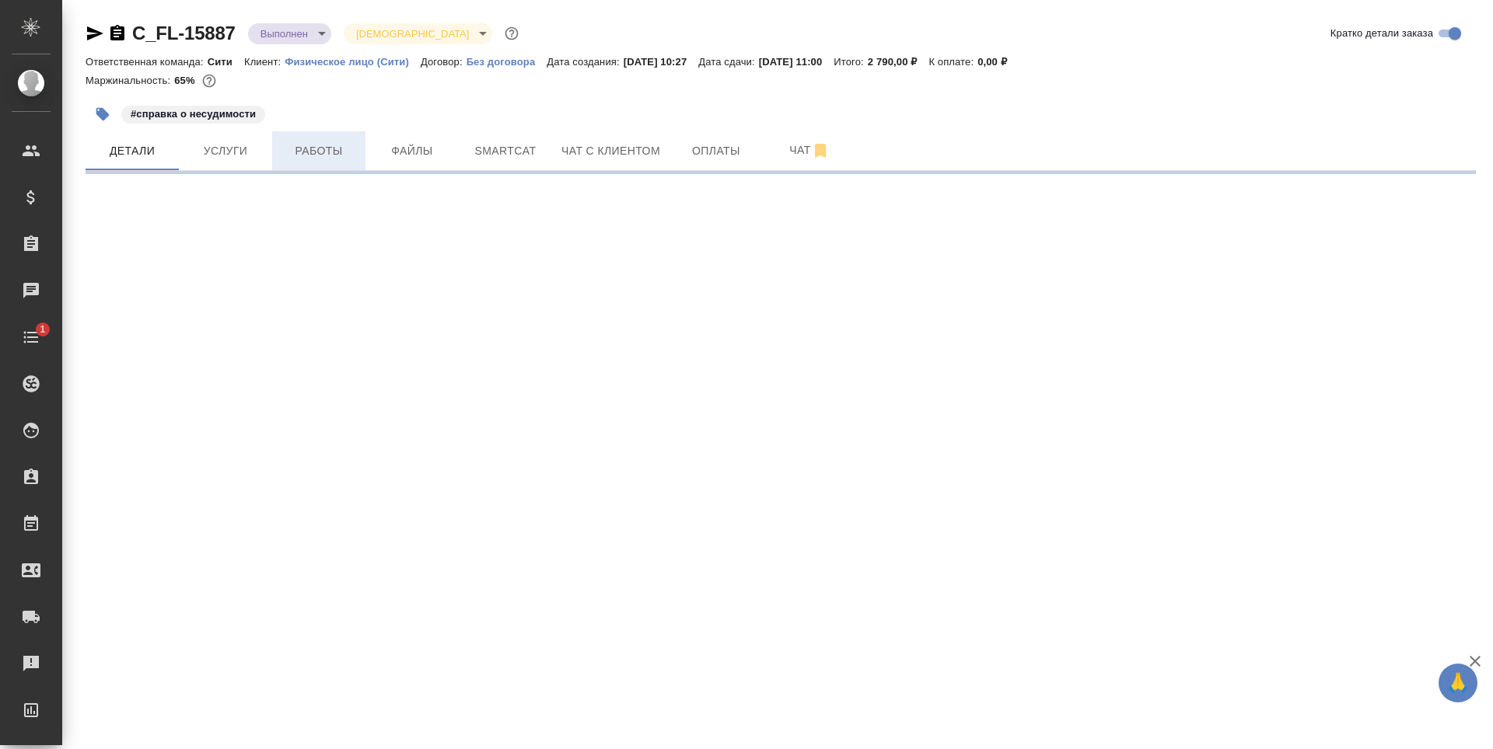
select select "RU"
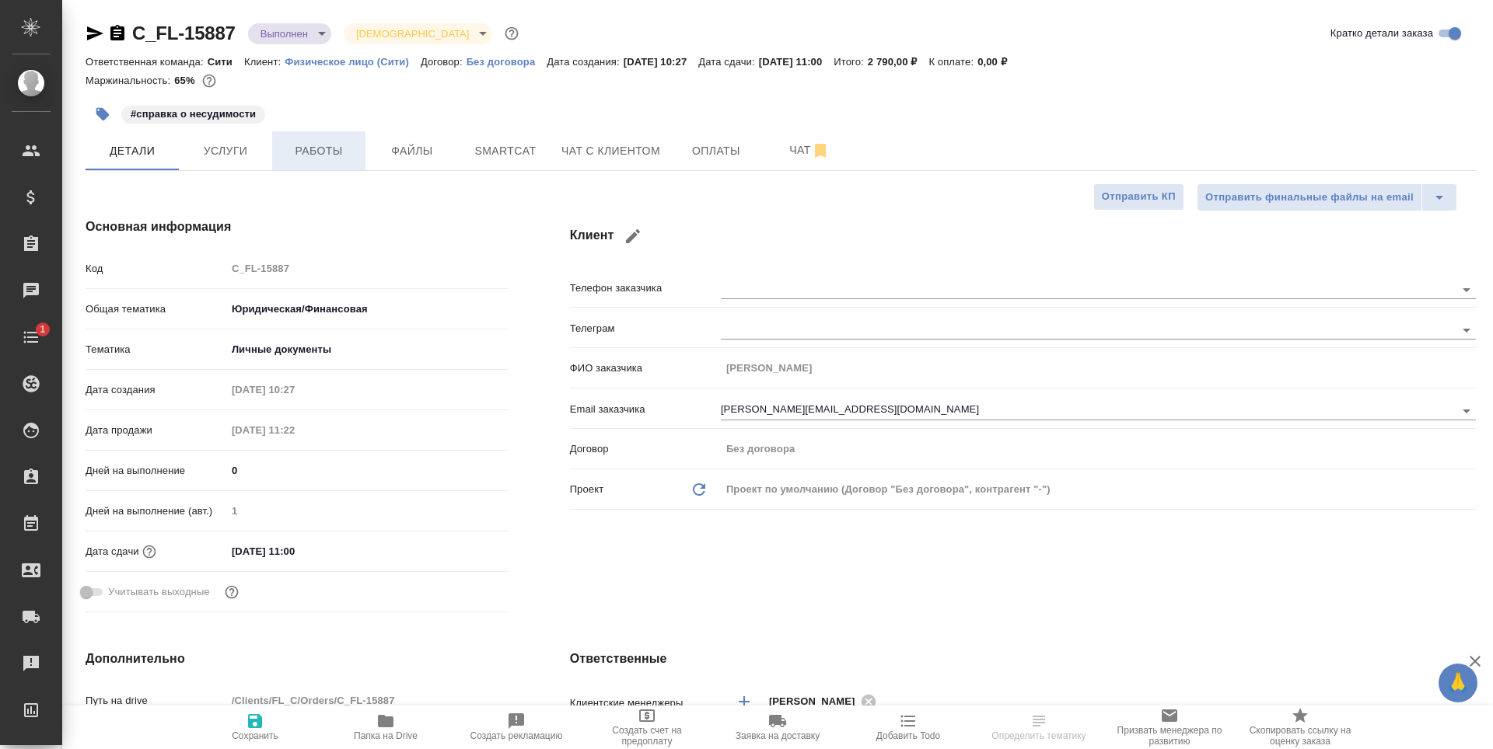
type textarea "x"
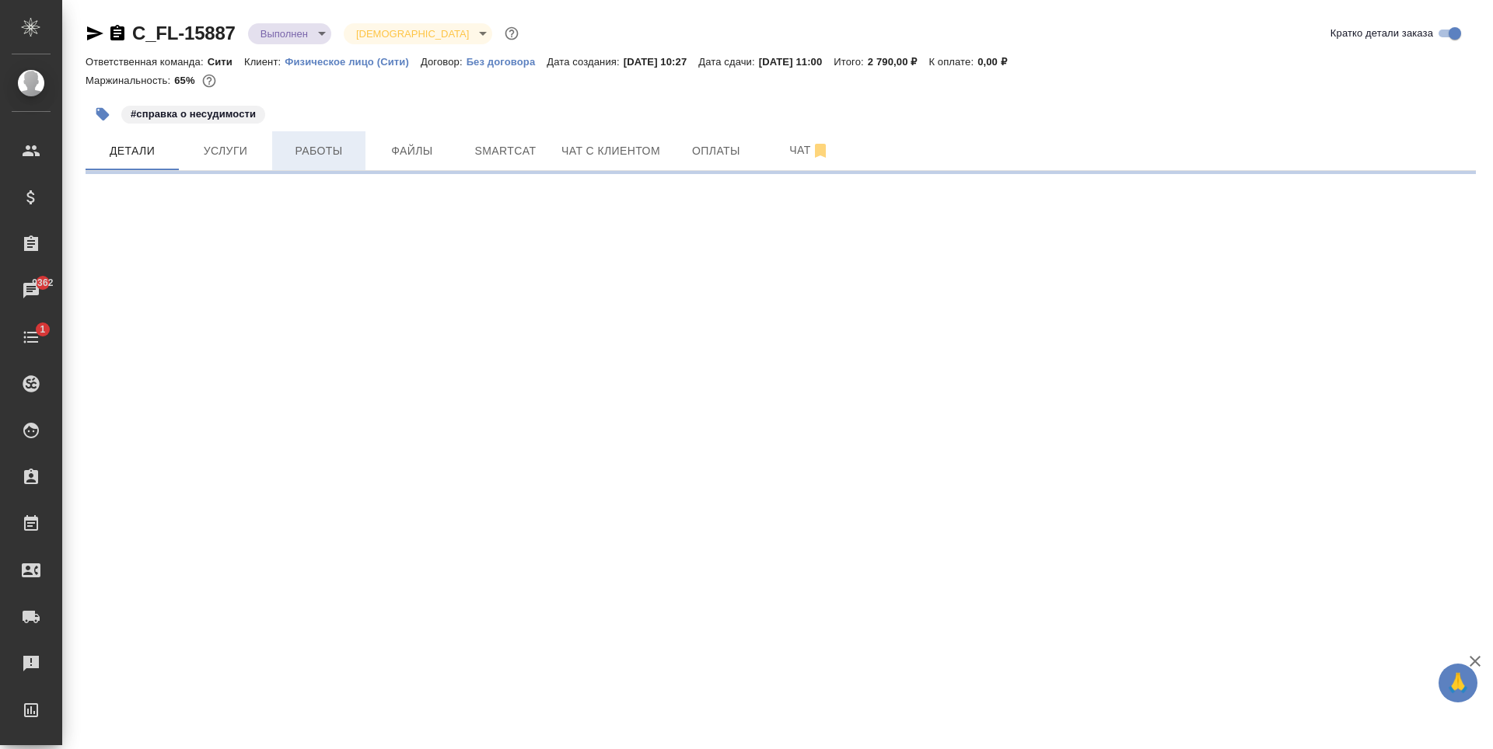
click at [336, 148] on span "Работы" at bounding box center [318, 150] width 75 height 19
select select "RU"
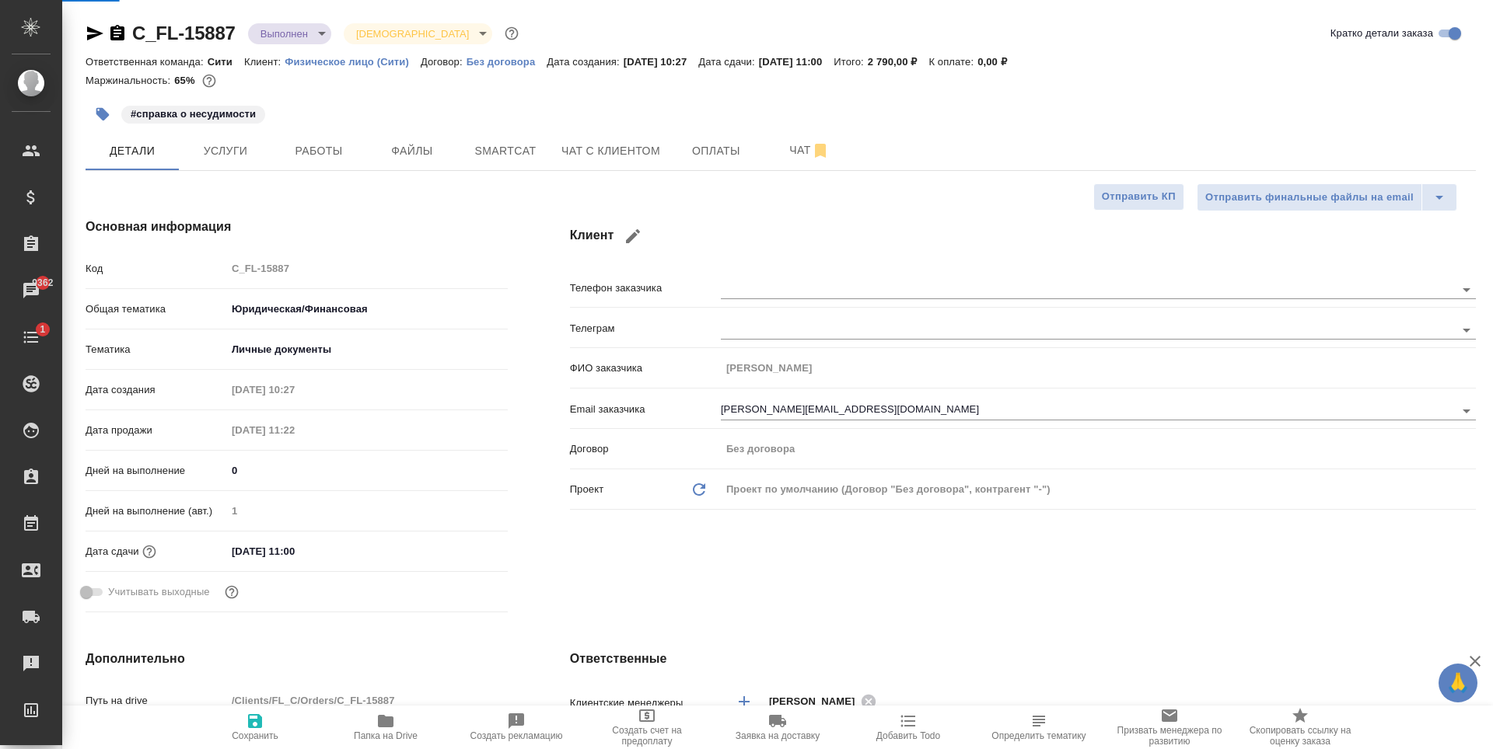
type textarea "x"
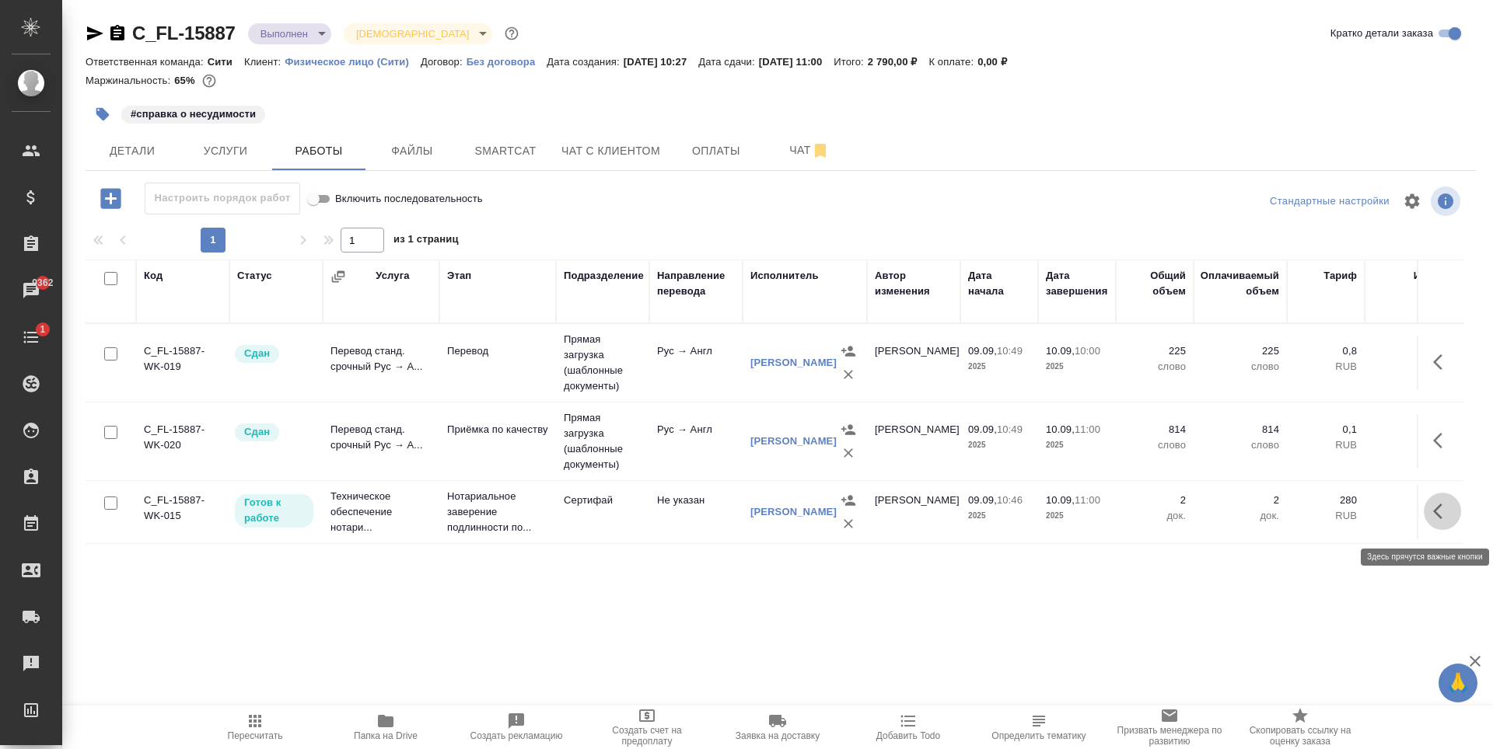
click at [1439, 517] on icon "button" at bounding box center [1442, 511] width 19 height 19
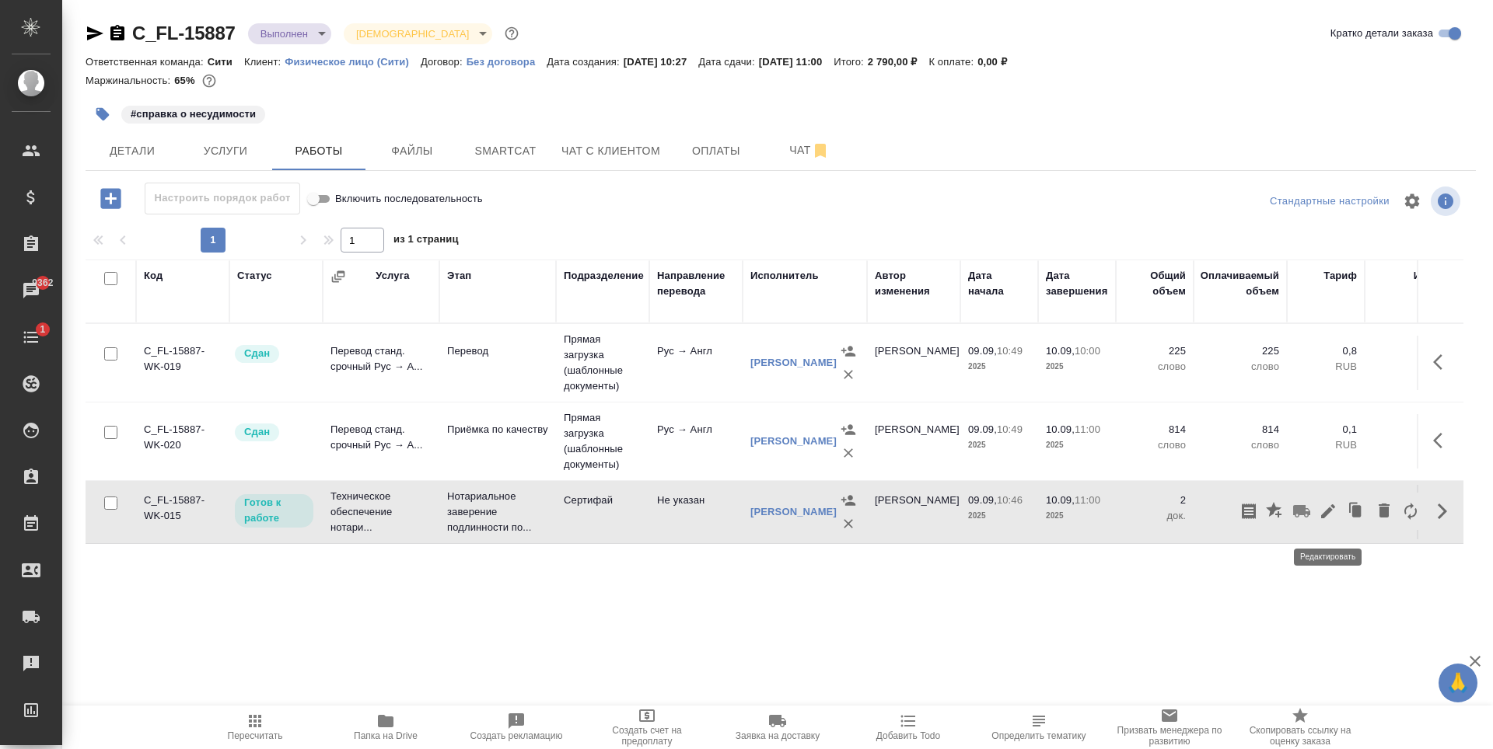
click at [1325, 519] on icon "button" at bounding box center [1327, 511] width 19 height 19
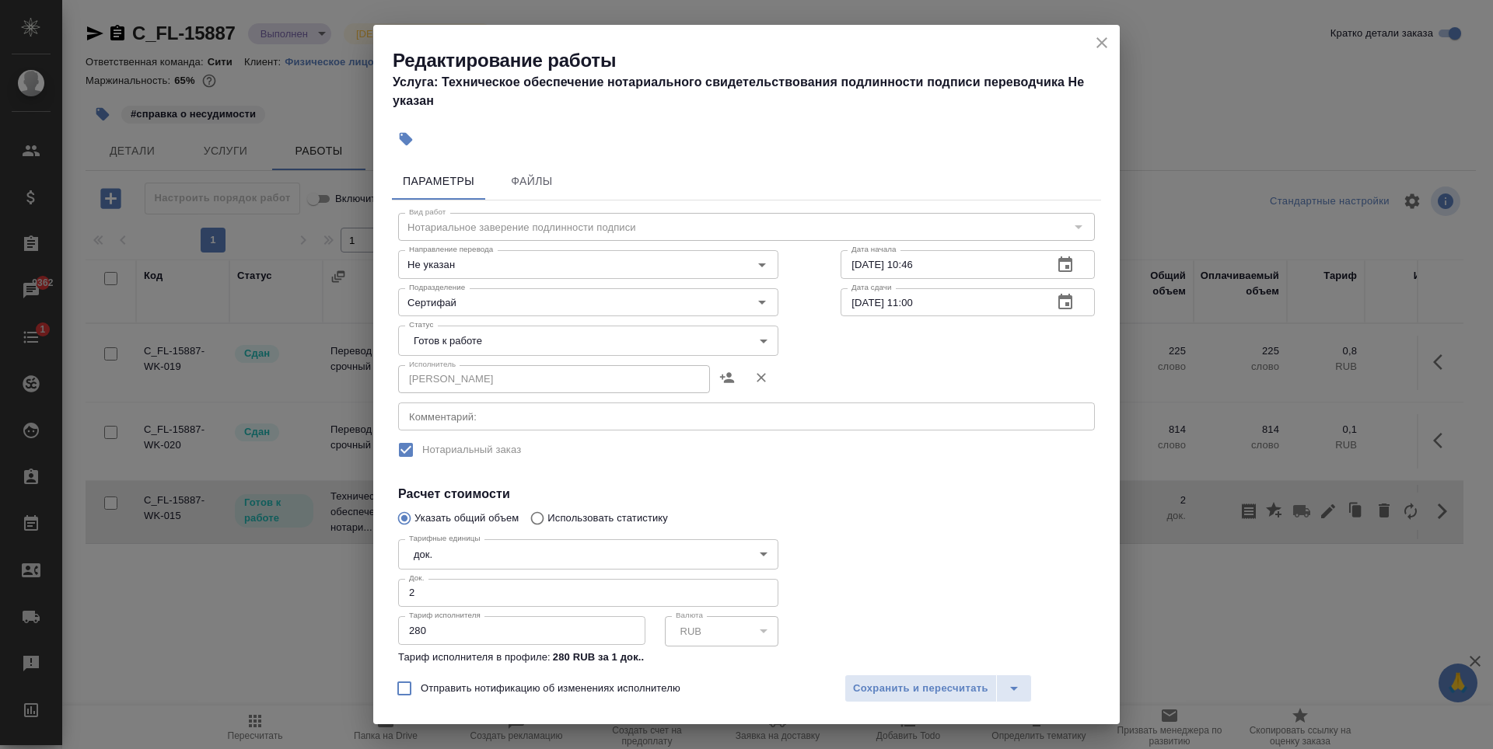
click at [575, 346] on body "🙏 .cls-1 fill:#fff; AWATERA [PERSON_NAME] Спецификации Заказы 9362 Чаты 1 Todo …" at bounding box center [746, 374] width 1493 height 749
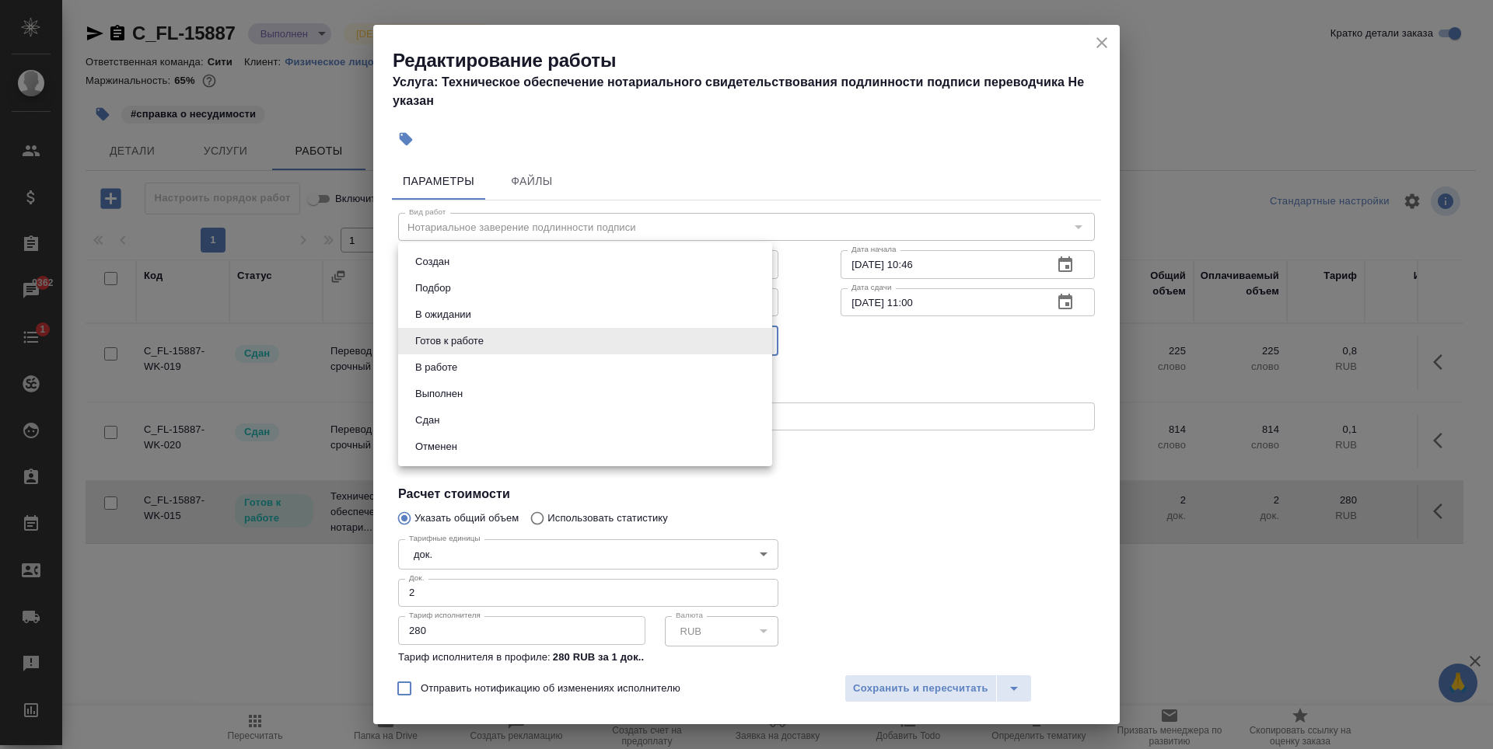
click at [474, 421] on li "Сдан" at bounding box center [585, 420] width 374 height 26
type input "closed"
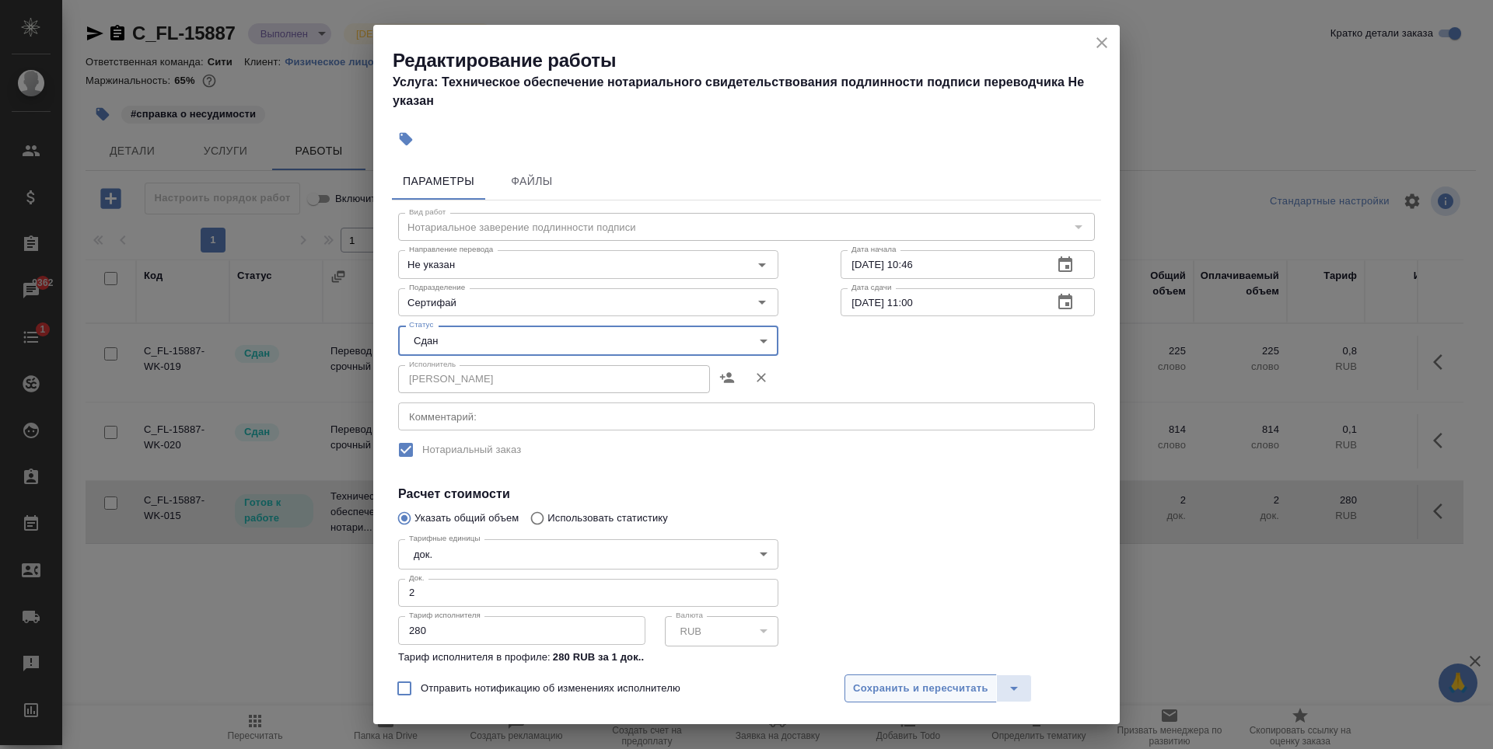
click at [945, 689] on span "Сохранить и пересчитать" at bounding box center [920, 689] width 135 height 18
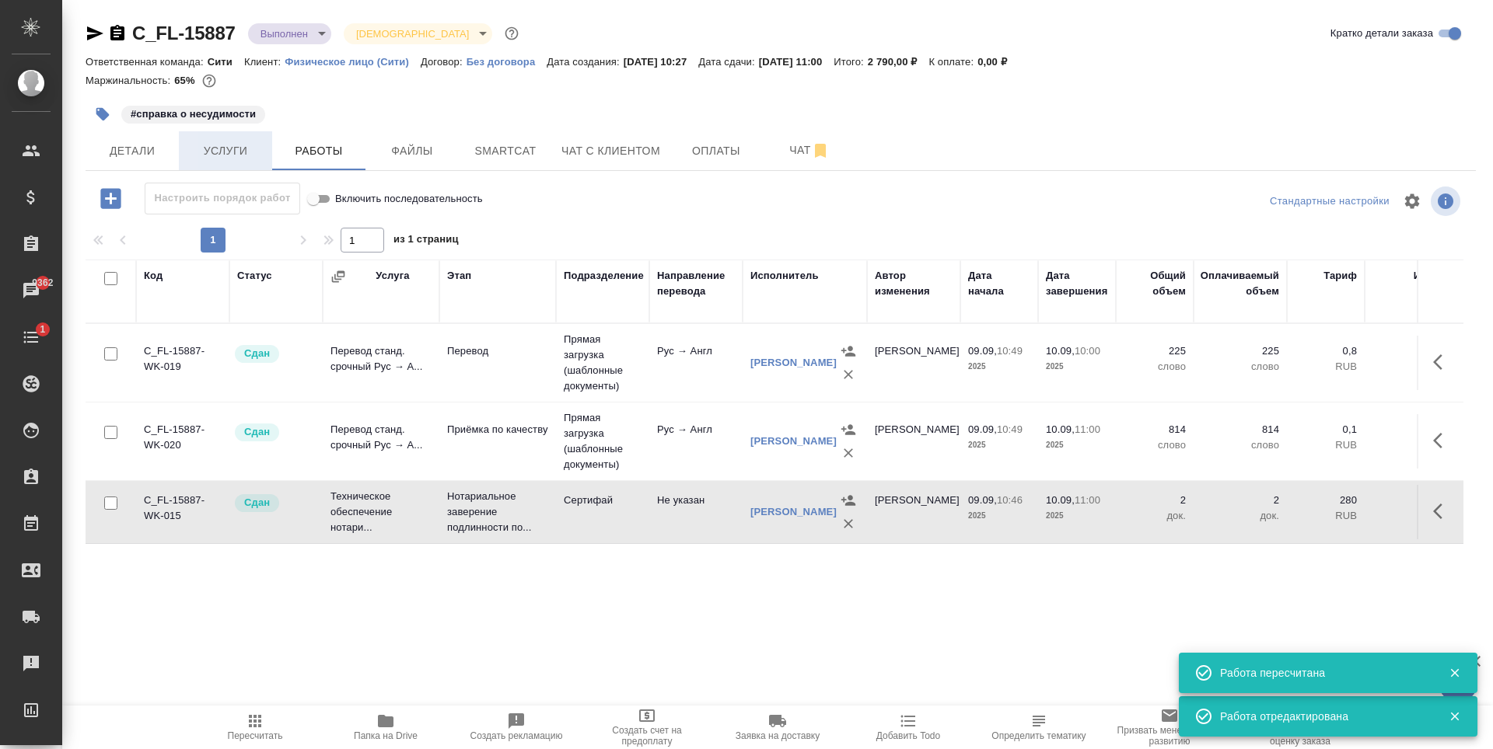
click at [251, 155] on span "Услуги" at bounding box center [225, 150] width 75 height 19
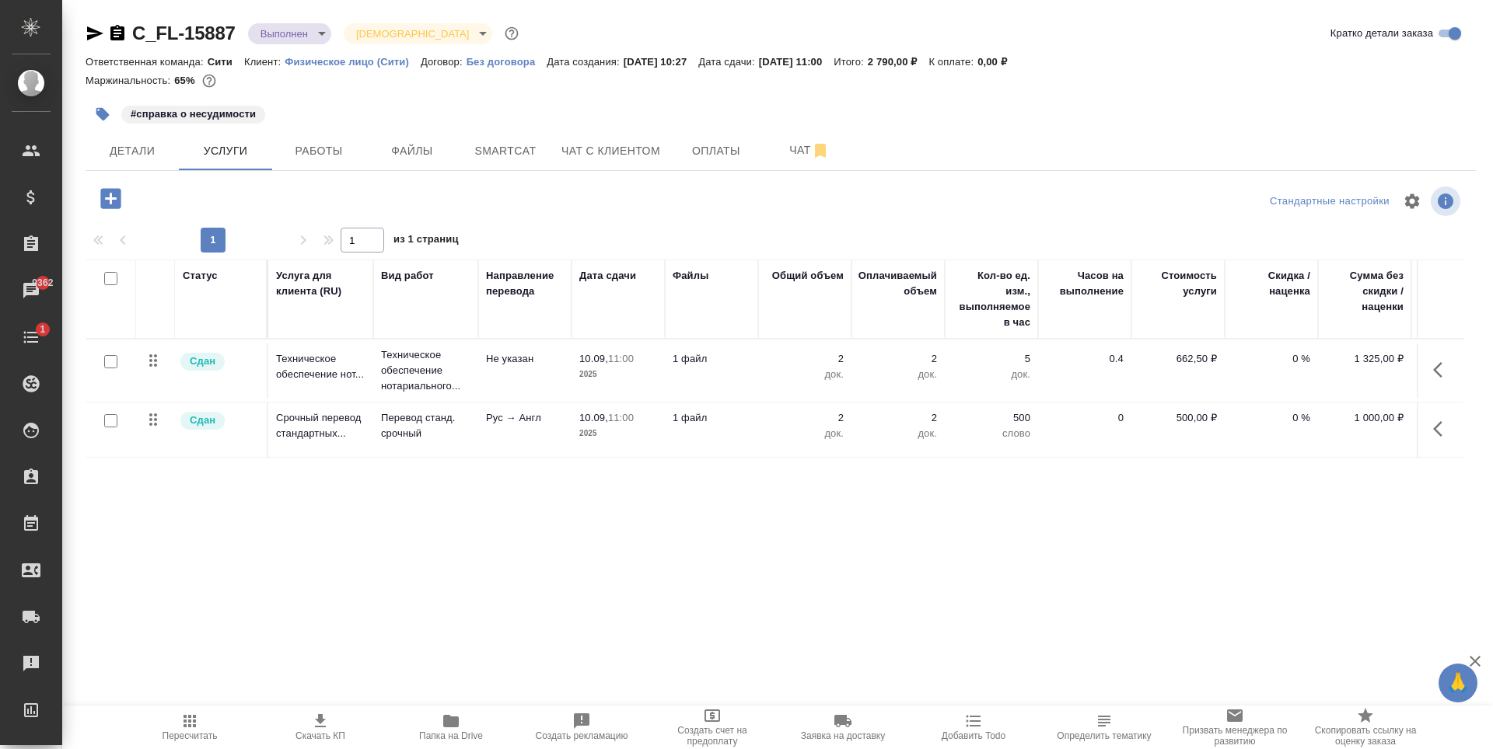
scroll to position [0, 88]
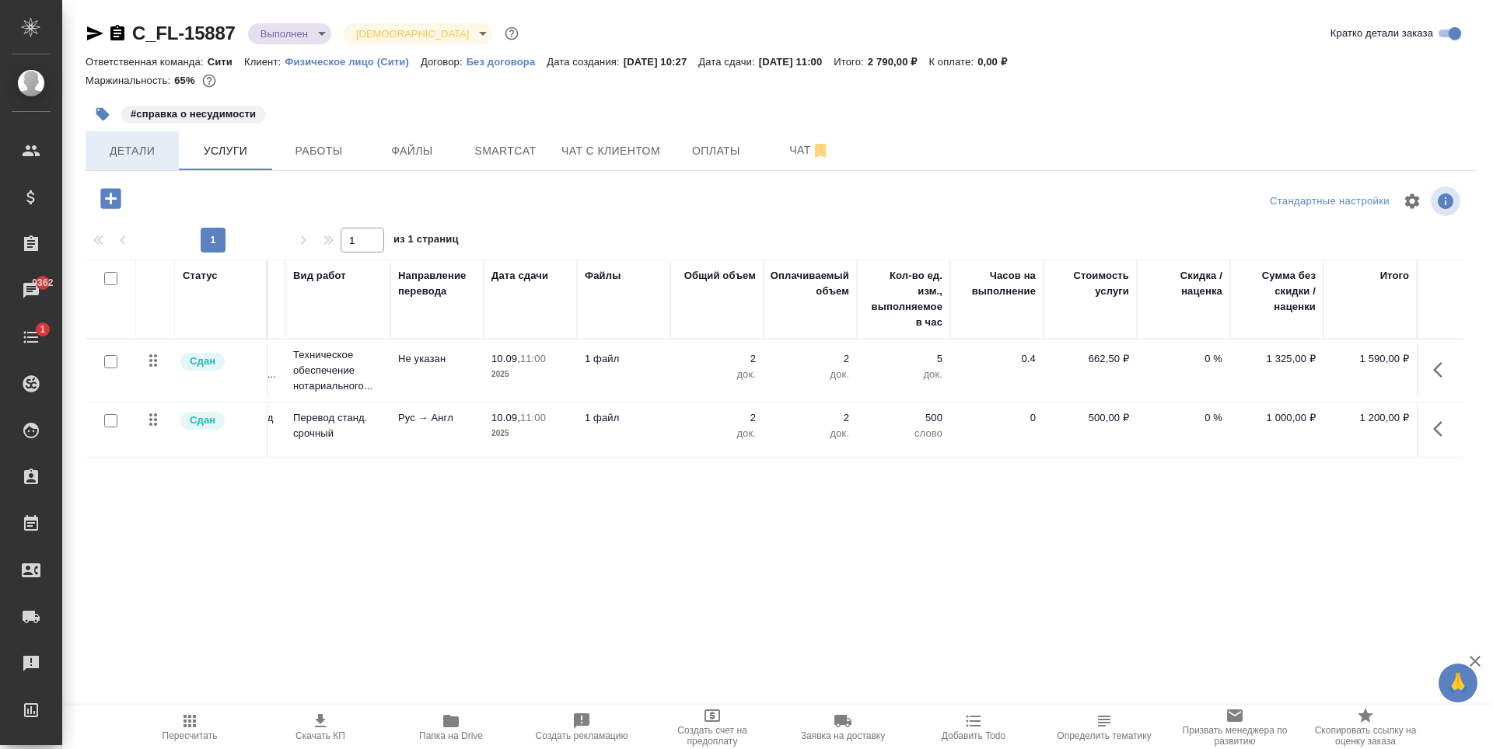
click at [145, 159] on span "Детали" at bounding box center [132, 150] width 75 height 19
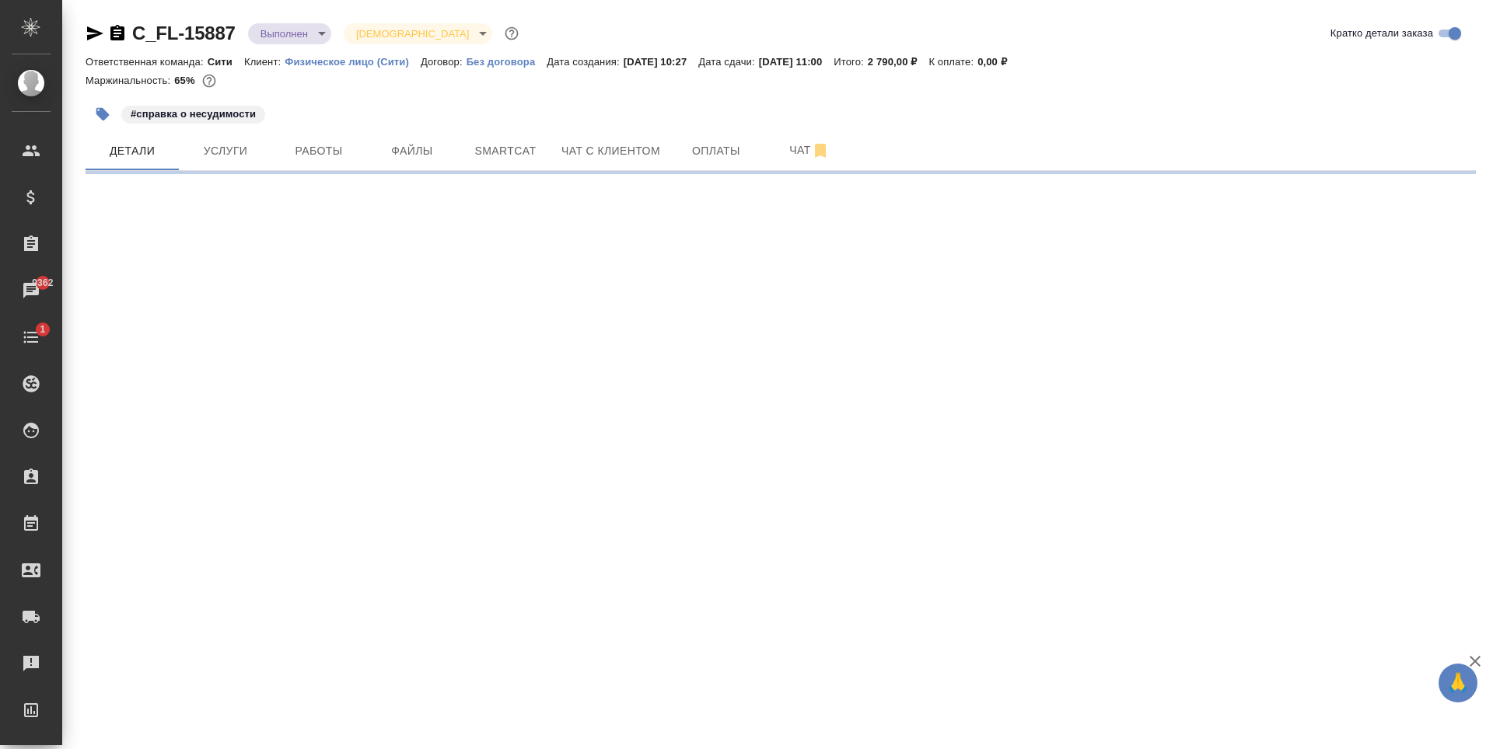
select select "RU"
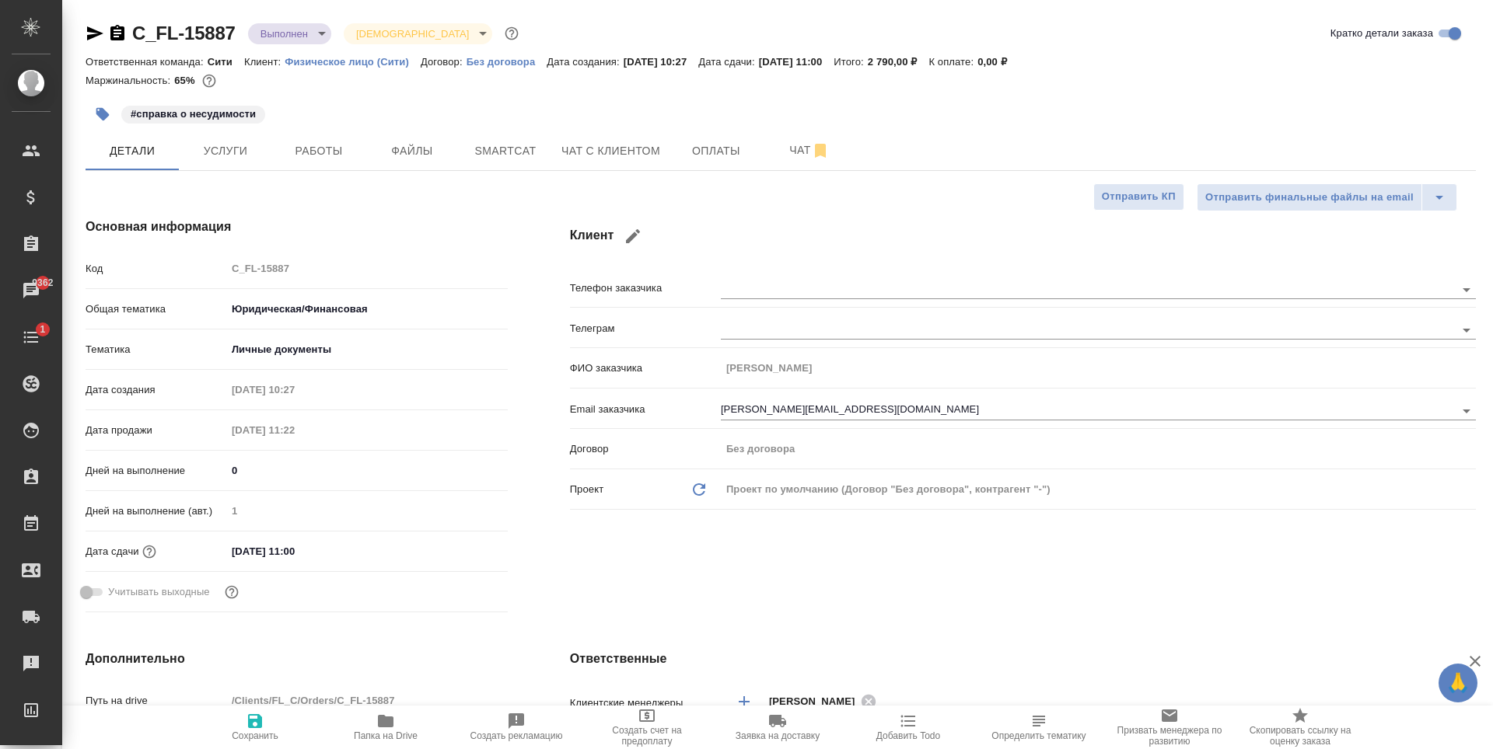
type textarea "x"
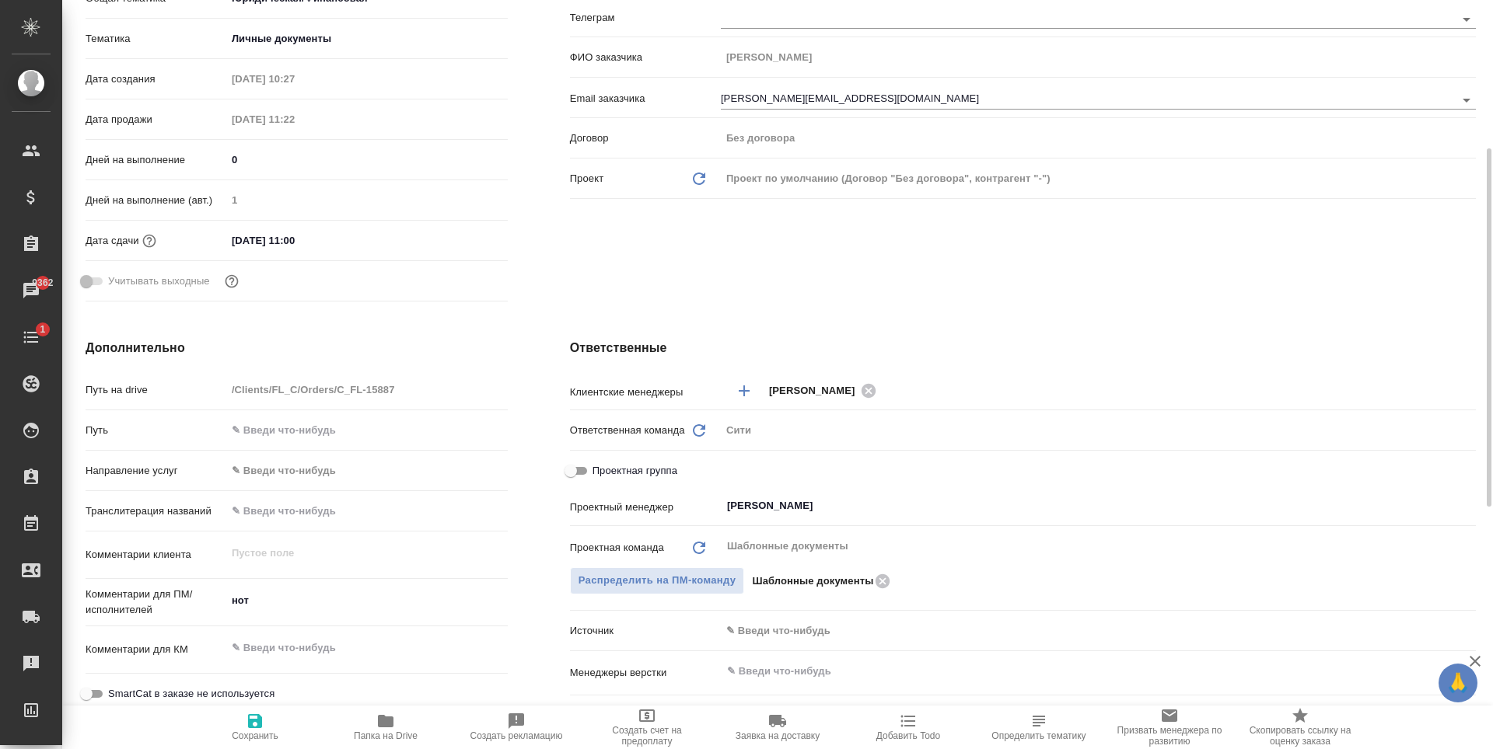
scroll to position [389, 0]
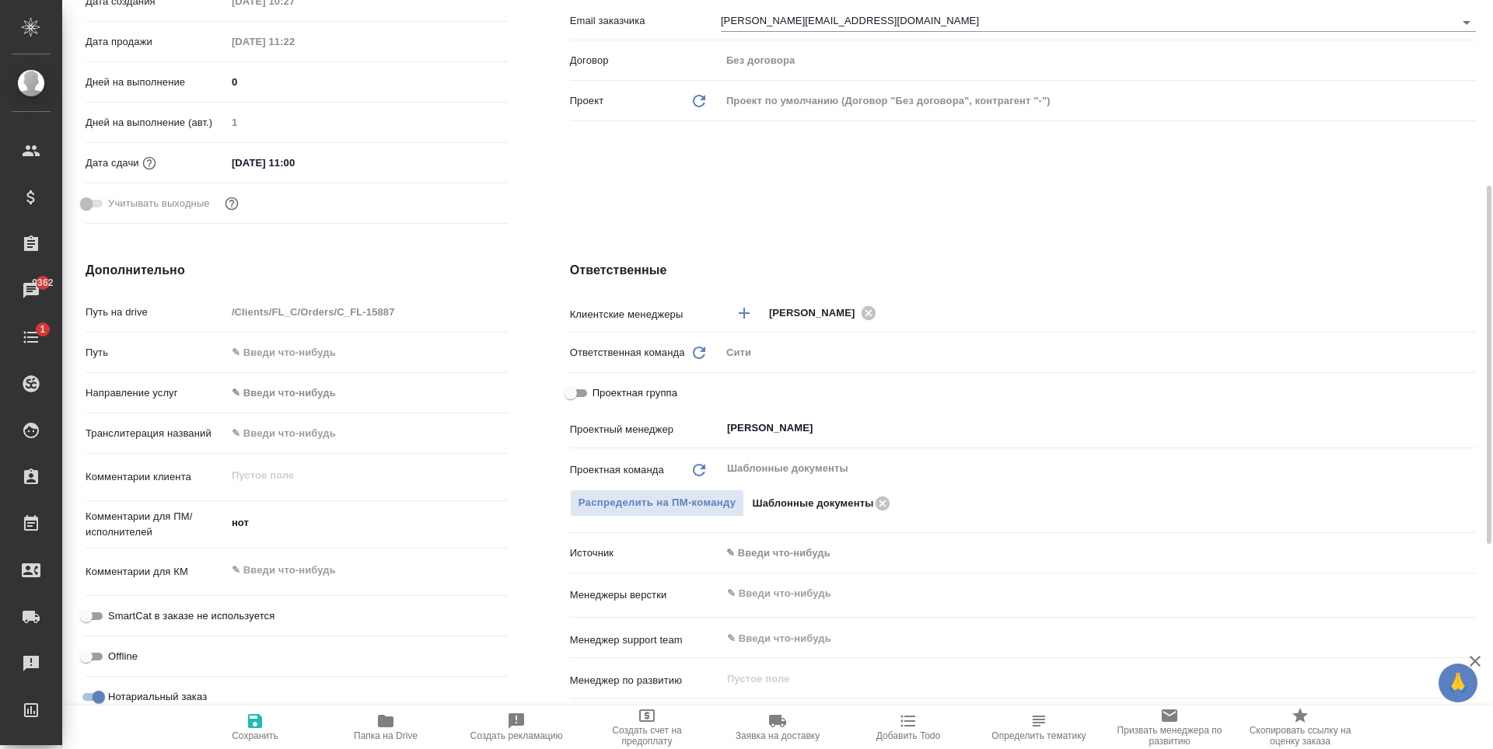
click at [587, 389] on input "Проектная группа" at bounding box center [571, 393] width 56 height 19
checkbox input "true"
type textarea "x"
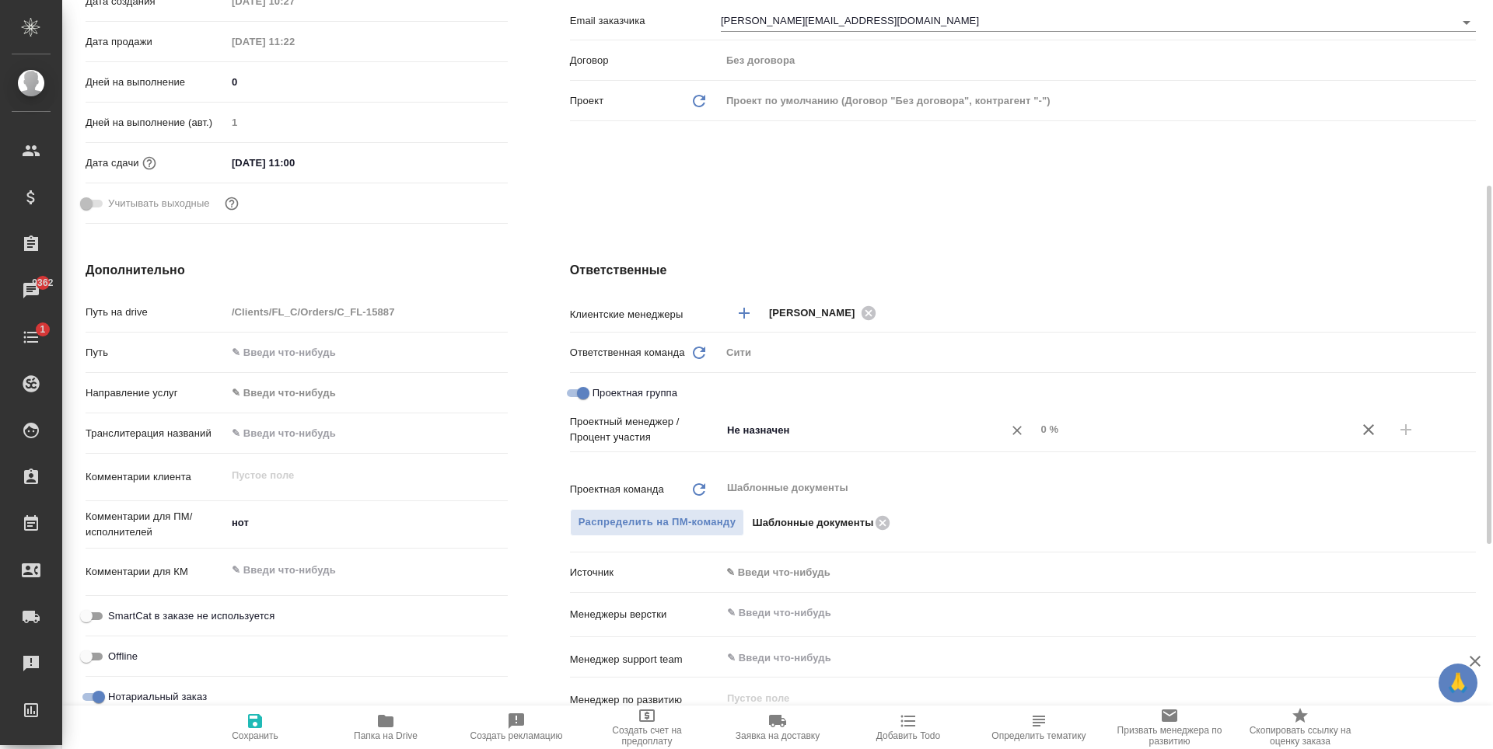
click at [807, 436] on input "Не назначен" at bounding box center [851, 430] width 253 height 19
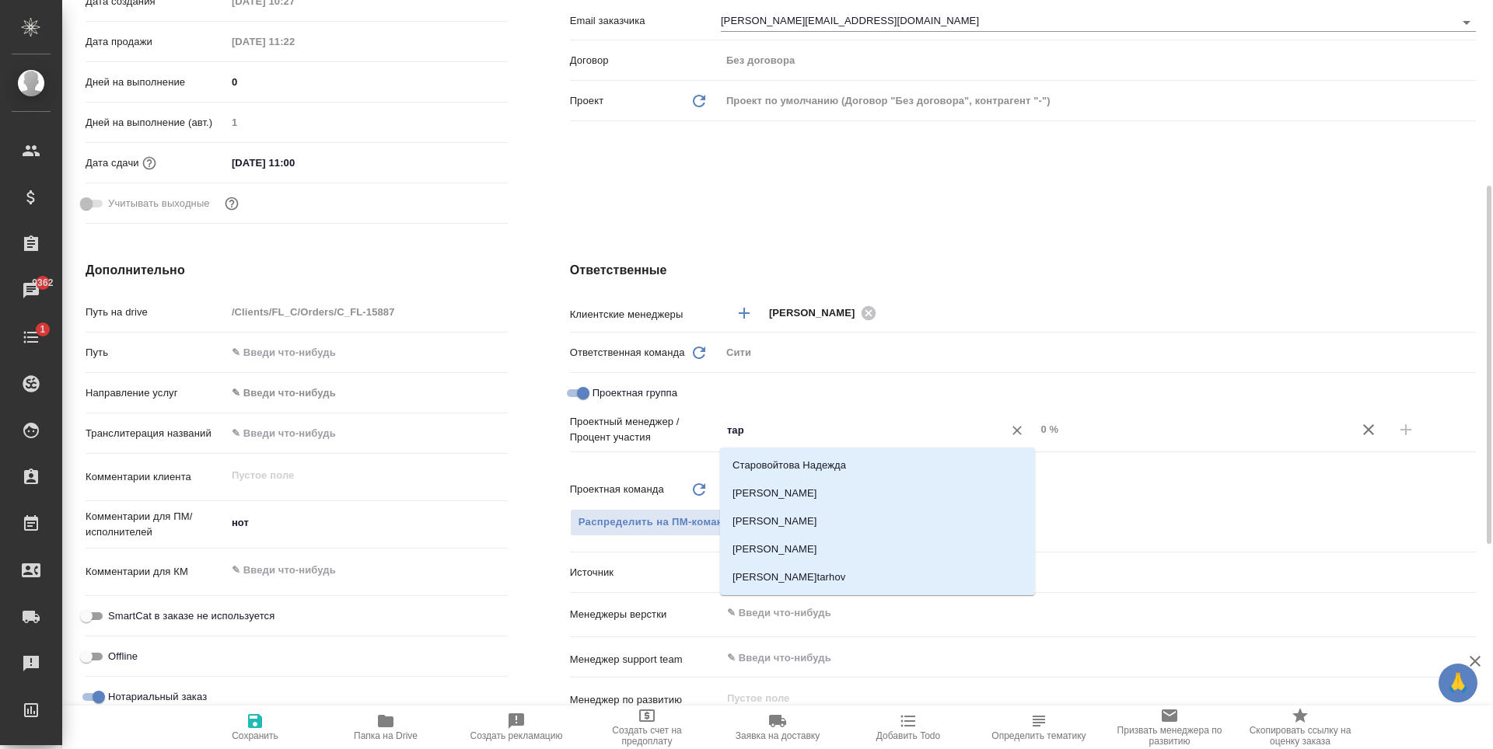
type input "тара"
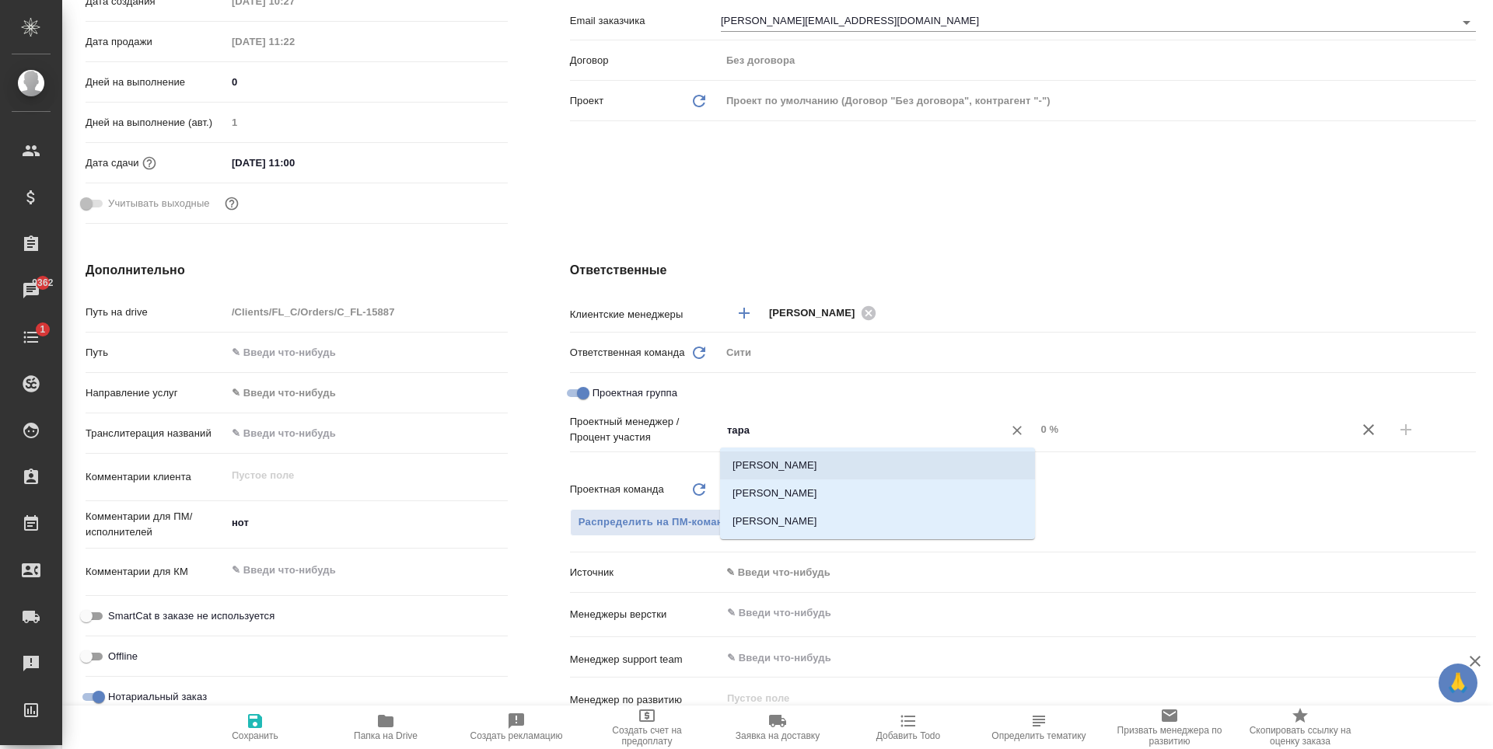
click at [878, 451] on div "Тарабановская Анастасия Таран Светлана Викторовна Тарасова Полина" at bounding box center [877, 494] width 315 height 92
click at [903, 459] on li "Тарабановская Анастасия" at bounding box center [877, 466] width 315 height 28
type textarea "x"
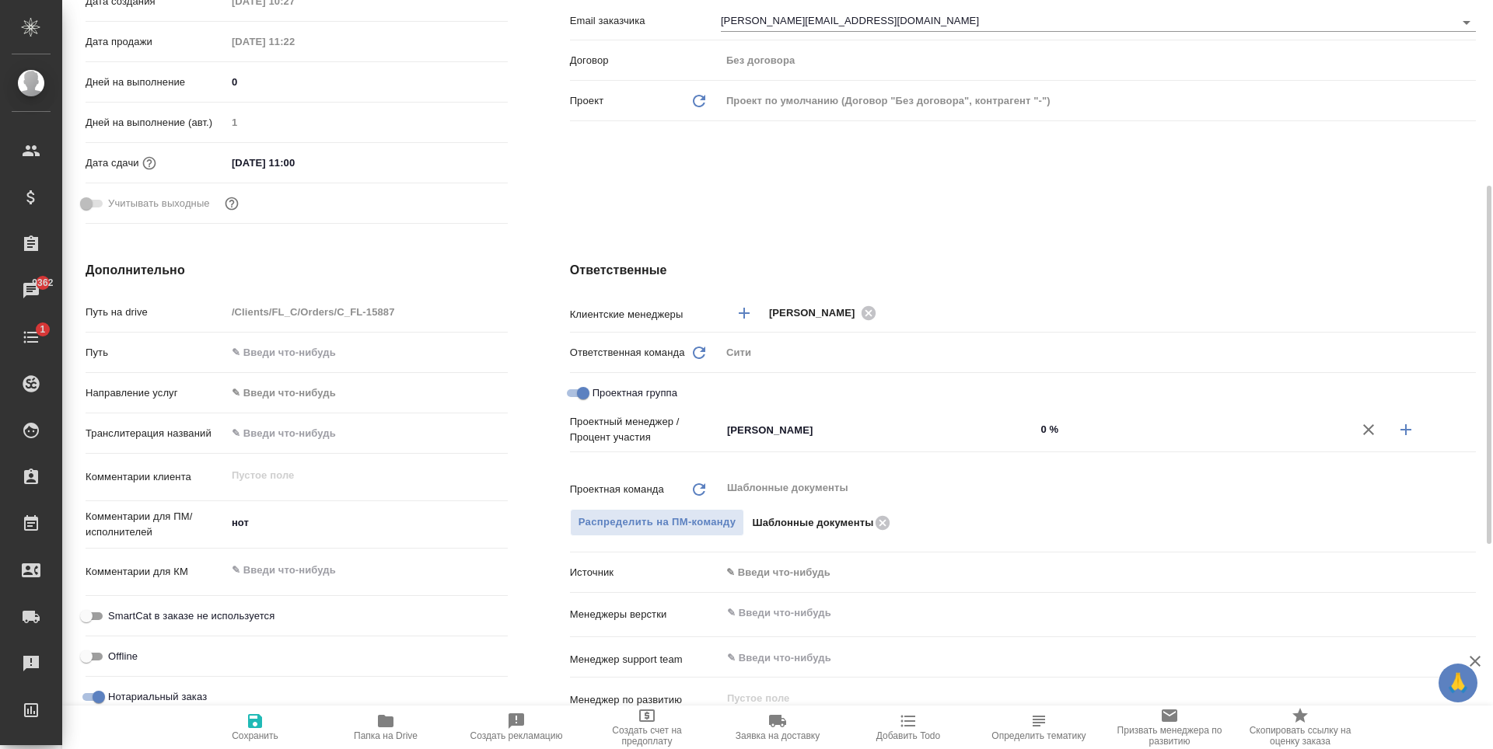
click at [1051, 428] on input "0 %" at bounding box center [1192, 429] width 315 height 23
type textarea "x"
type input "4 %"
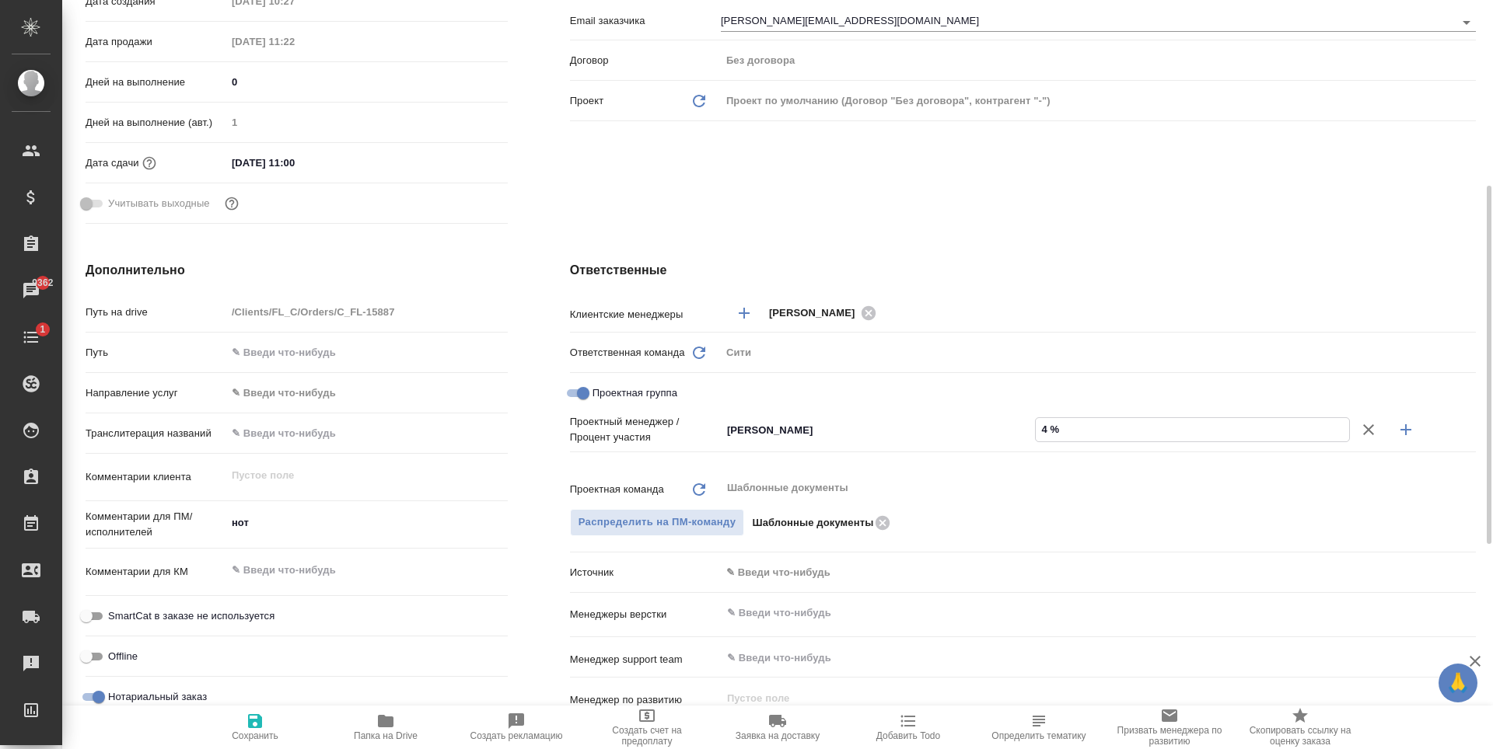
type textarea "x"
type input "44 %"
type textarea "x"
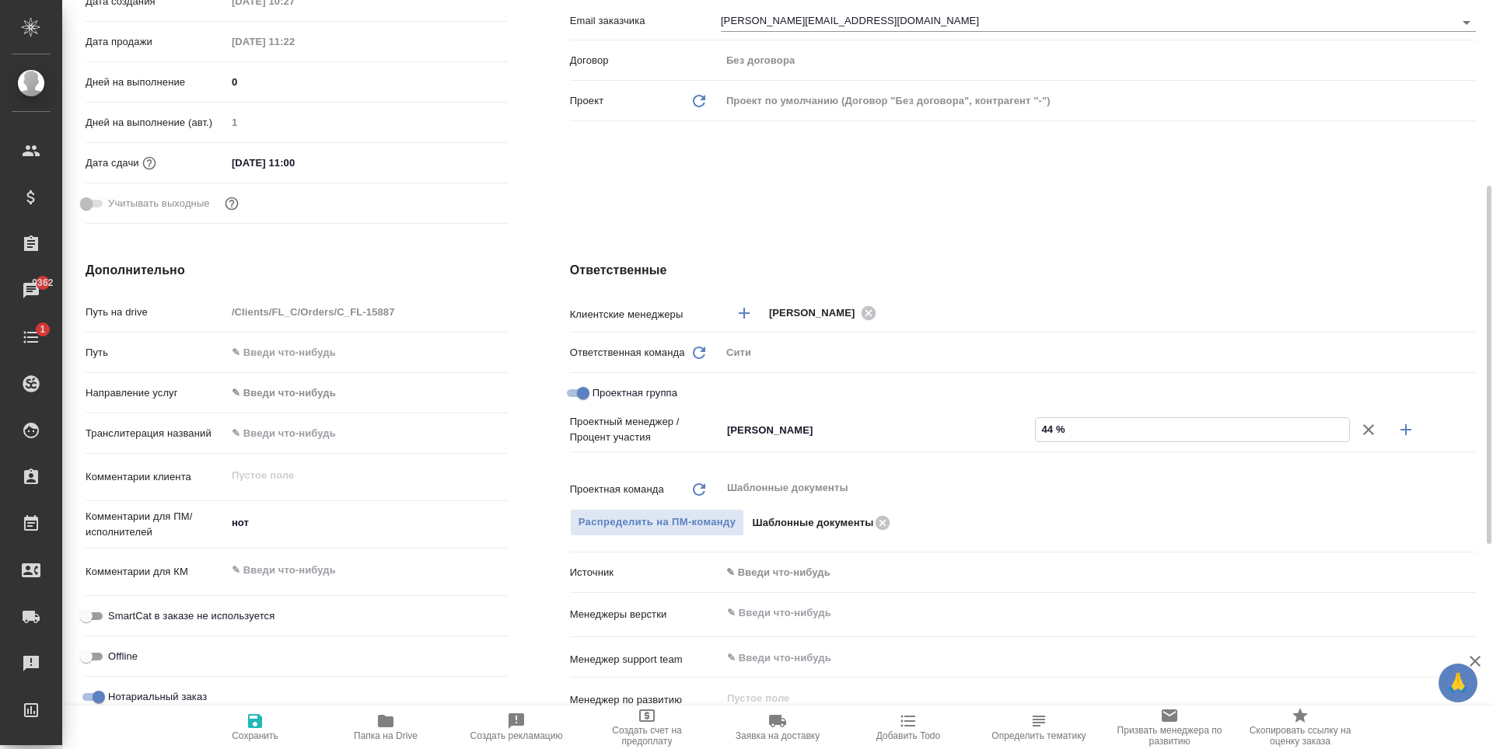
type textarea "x"
type input "44 %"
click at [1417, 426] on button "button" at bounding box center [1405, 429] width 37 height 37
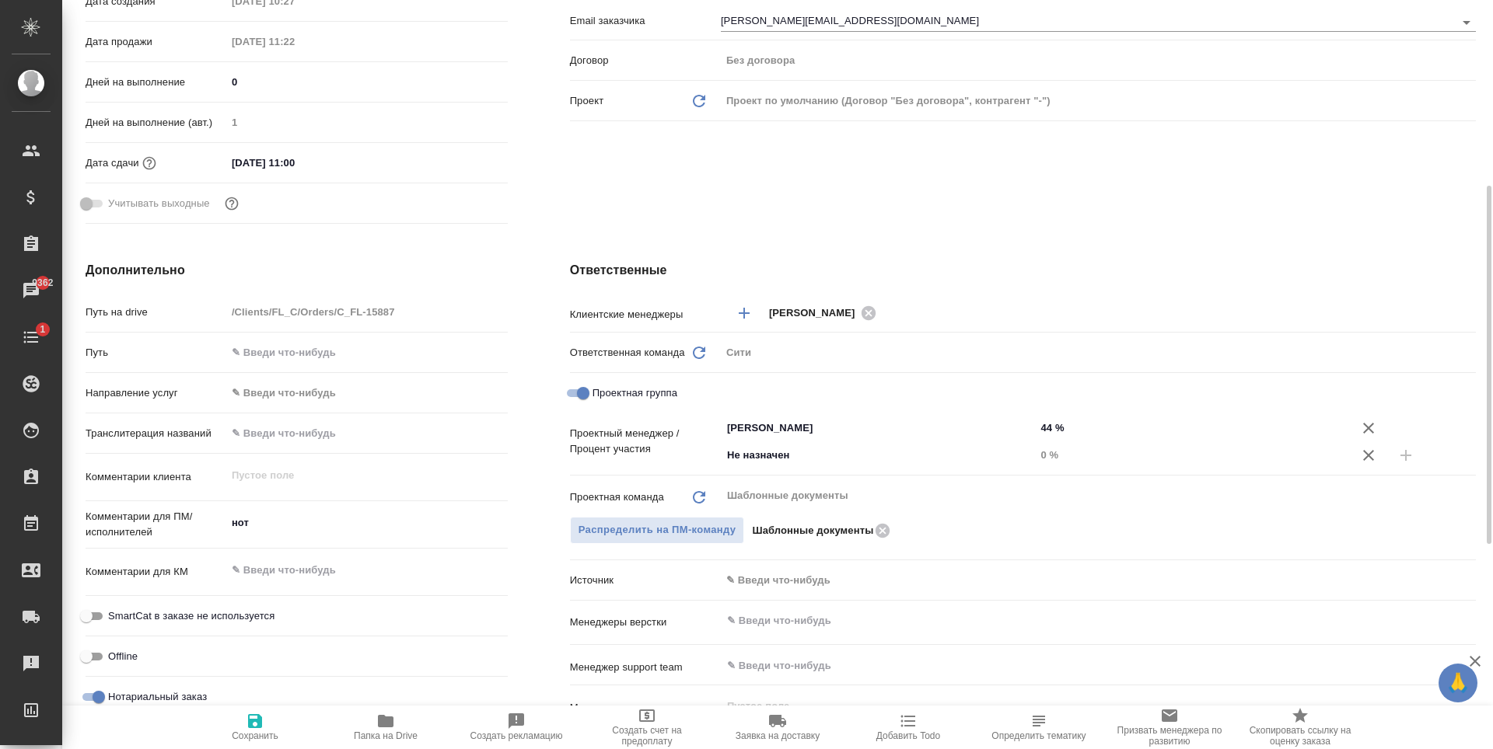
type textarea "x"
click at [822, 460] on input "Не назначен" at bounding box center [851, 455] width 253 height 19
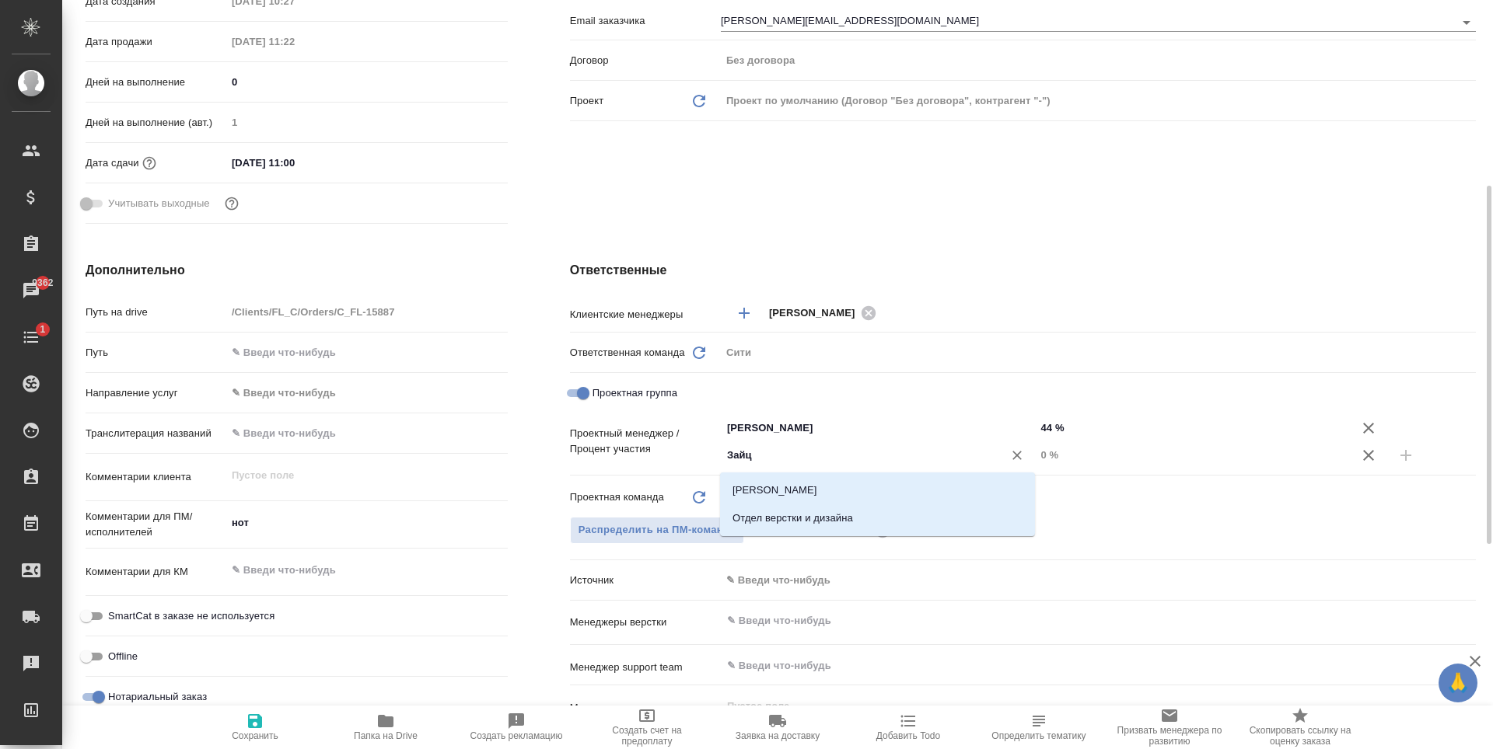
type input "Зайце"
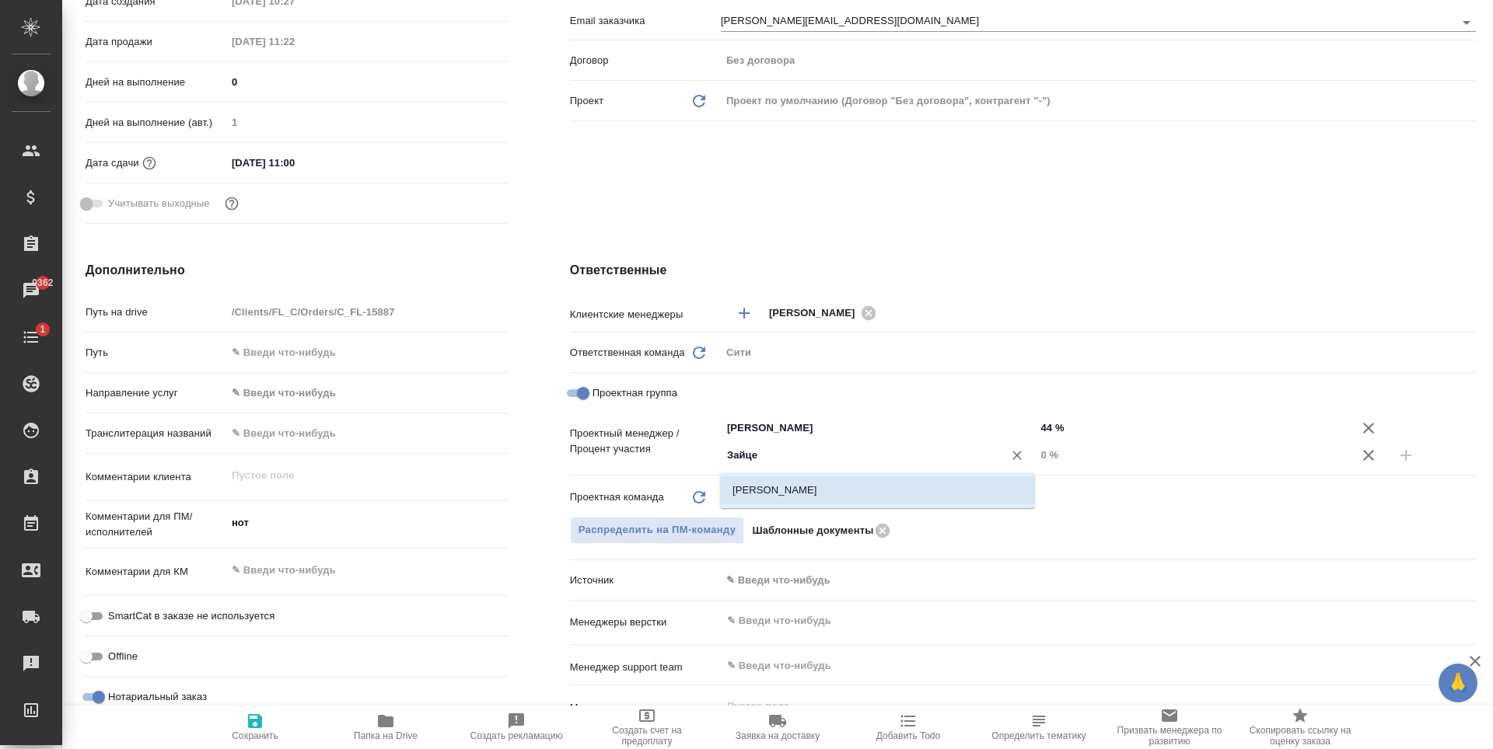
click at [838, 499] on li "[PERSON_NAME]" at bounding box center [877, 491] width 315 height 28
type textarea "x"
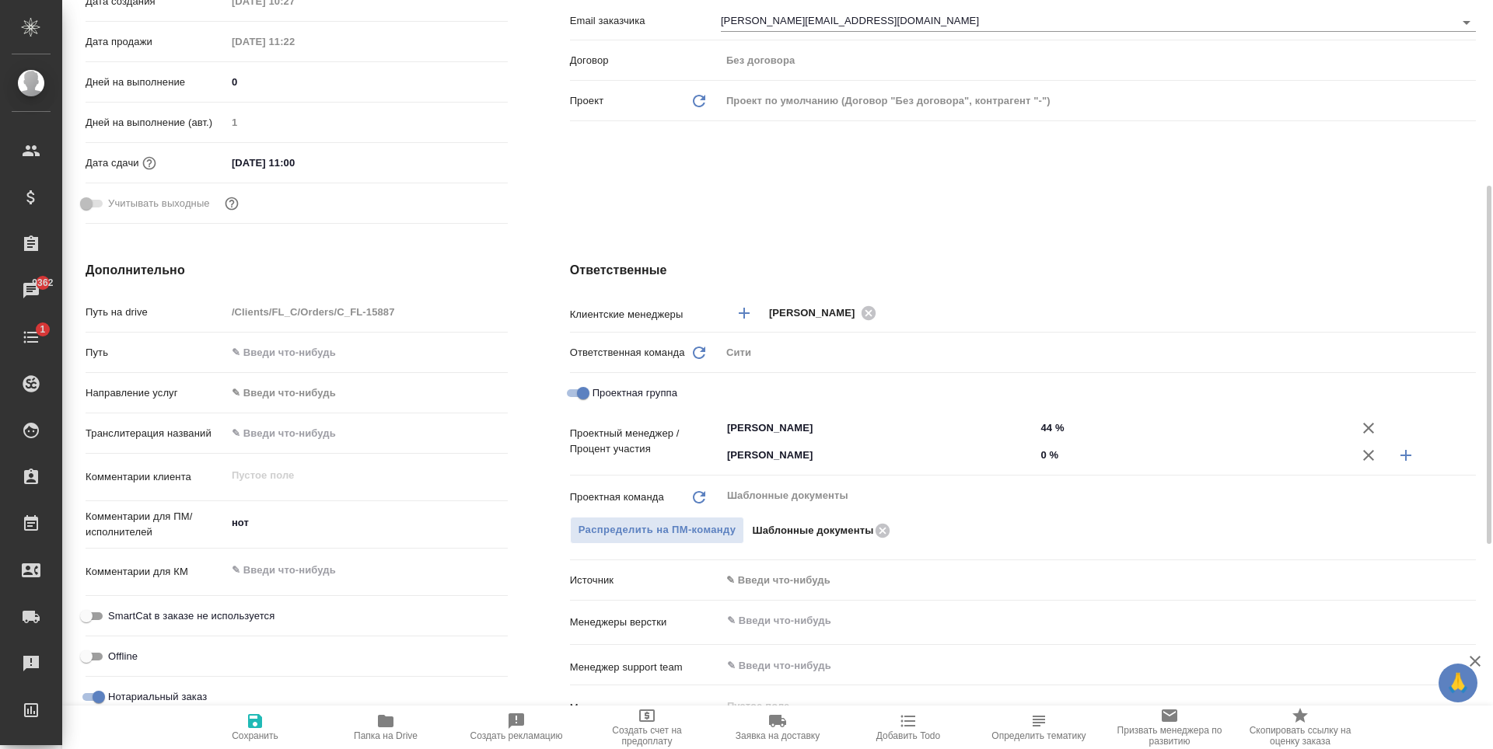
click at [1047, 456] on input "0 %" at bounding box center [1192, 455] width 315 height 23
type textarea "x"
type input "56 %"
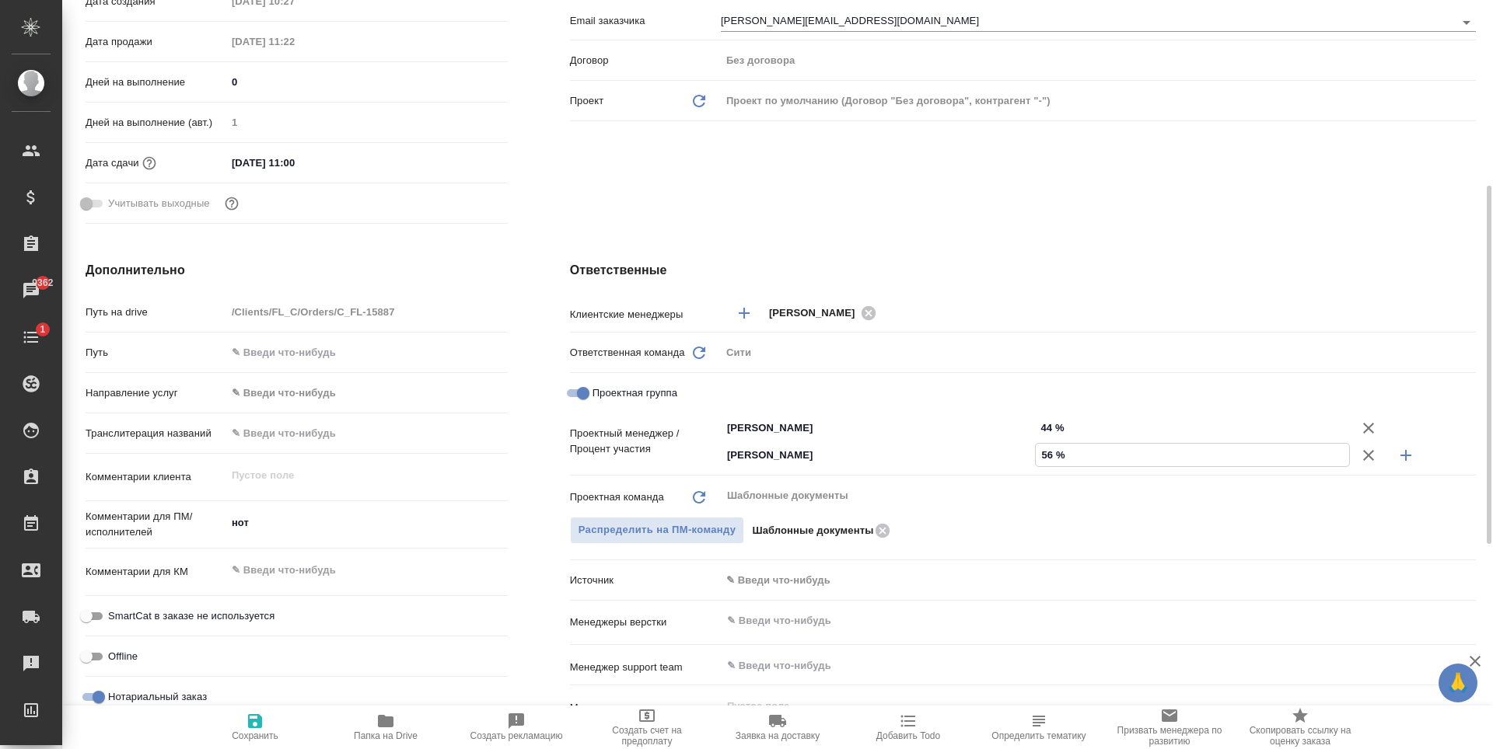
type textarea "x"
type input "56 %"
click at [254, 729] on icon "button" at bounding box center [255, 721] width 19 height 19
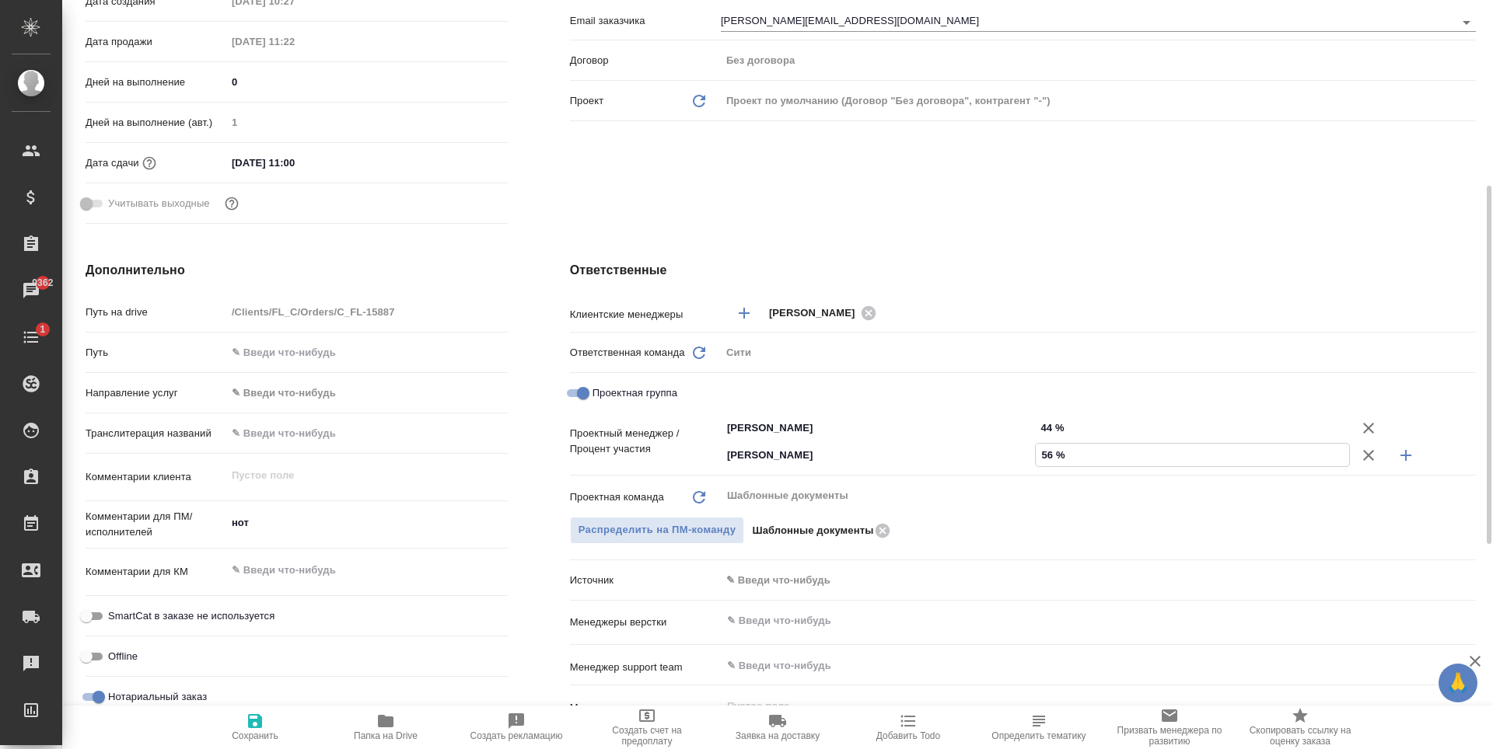
type textarea "x"
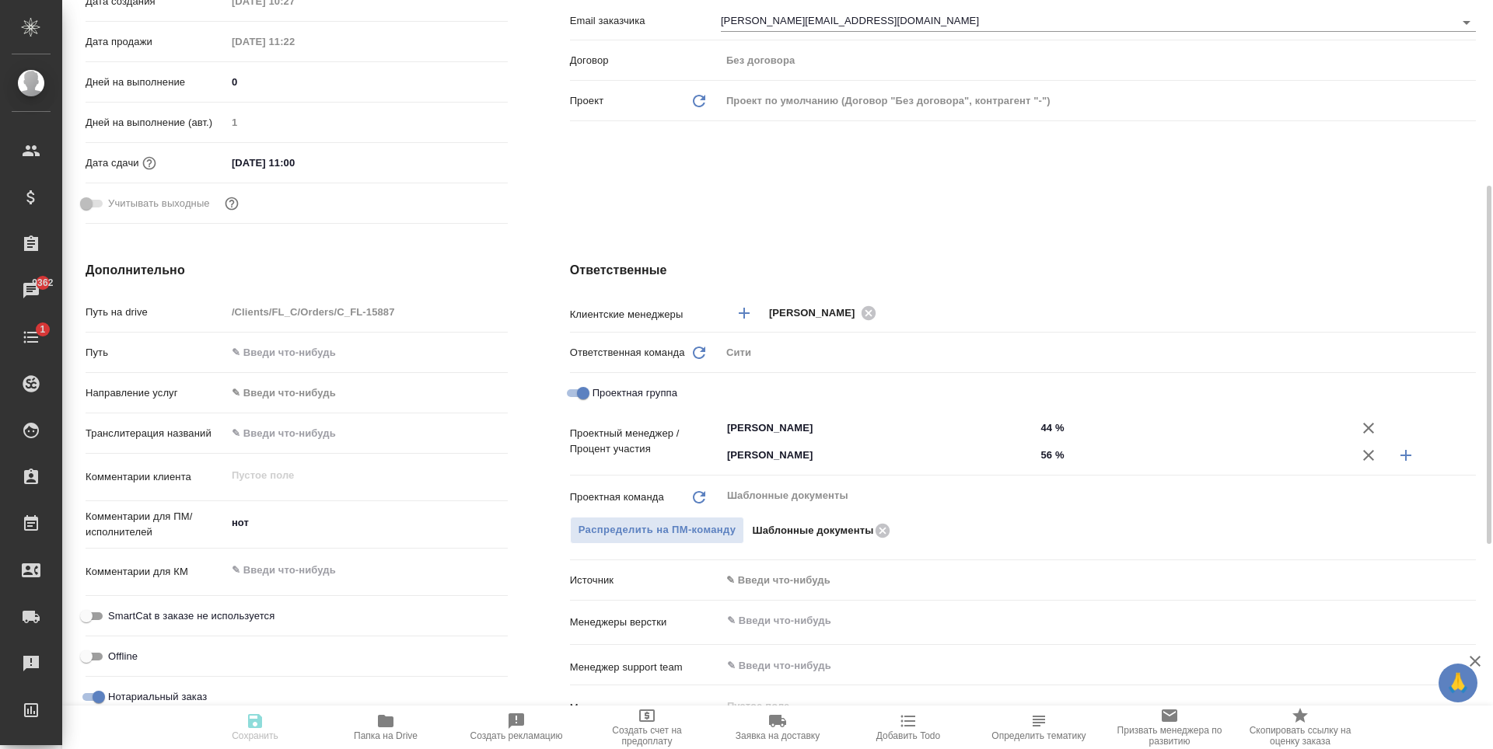
type textarea "x"
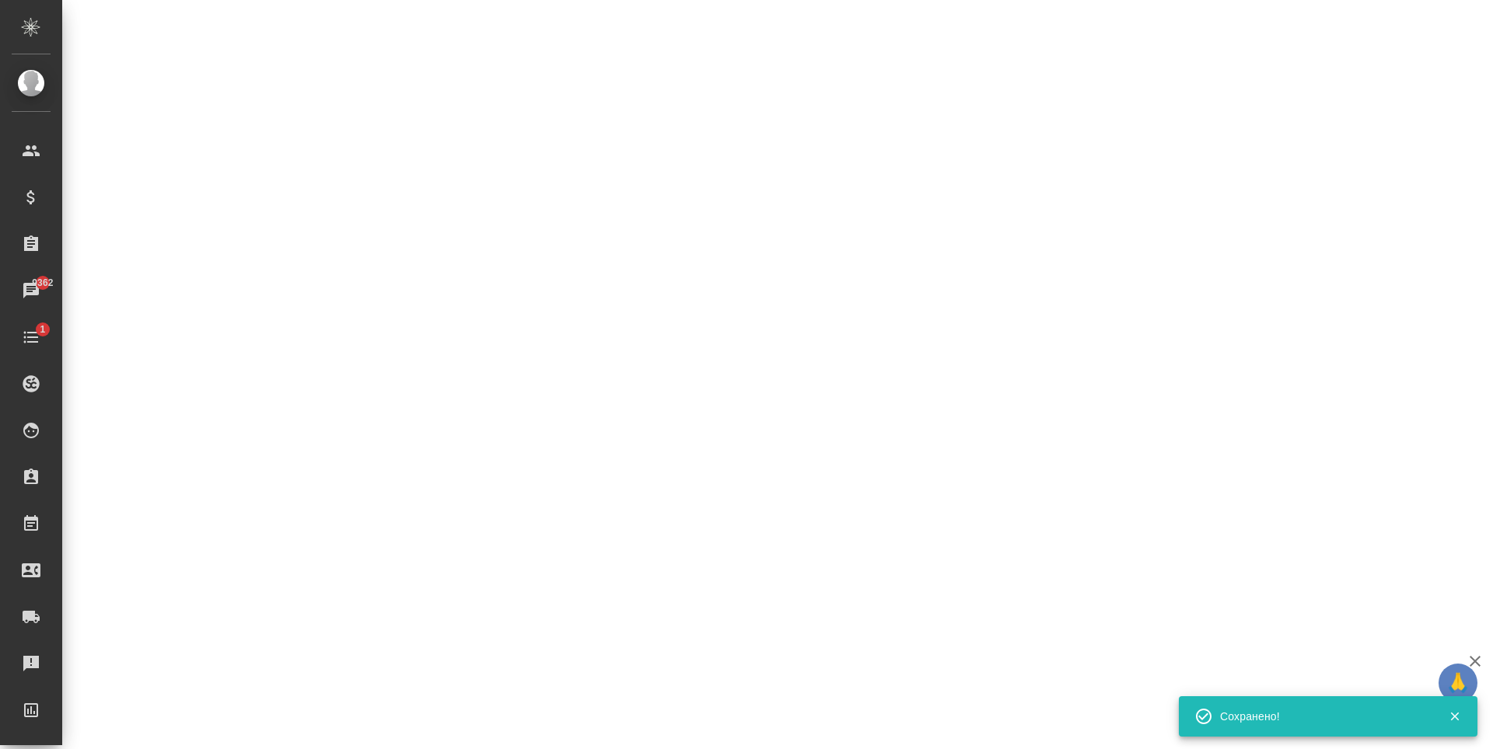
select select "RU"
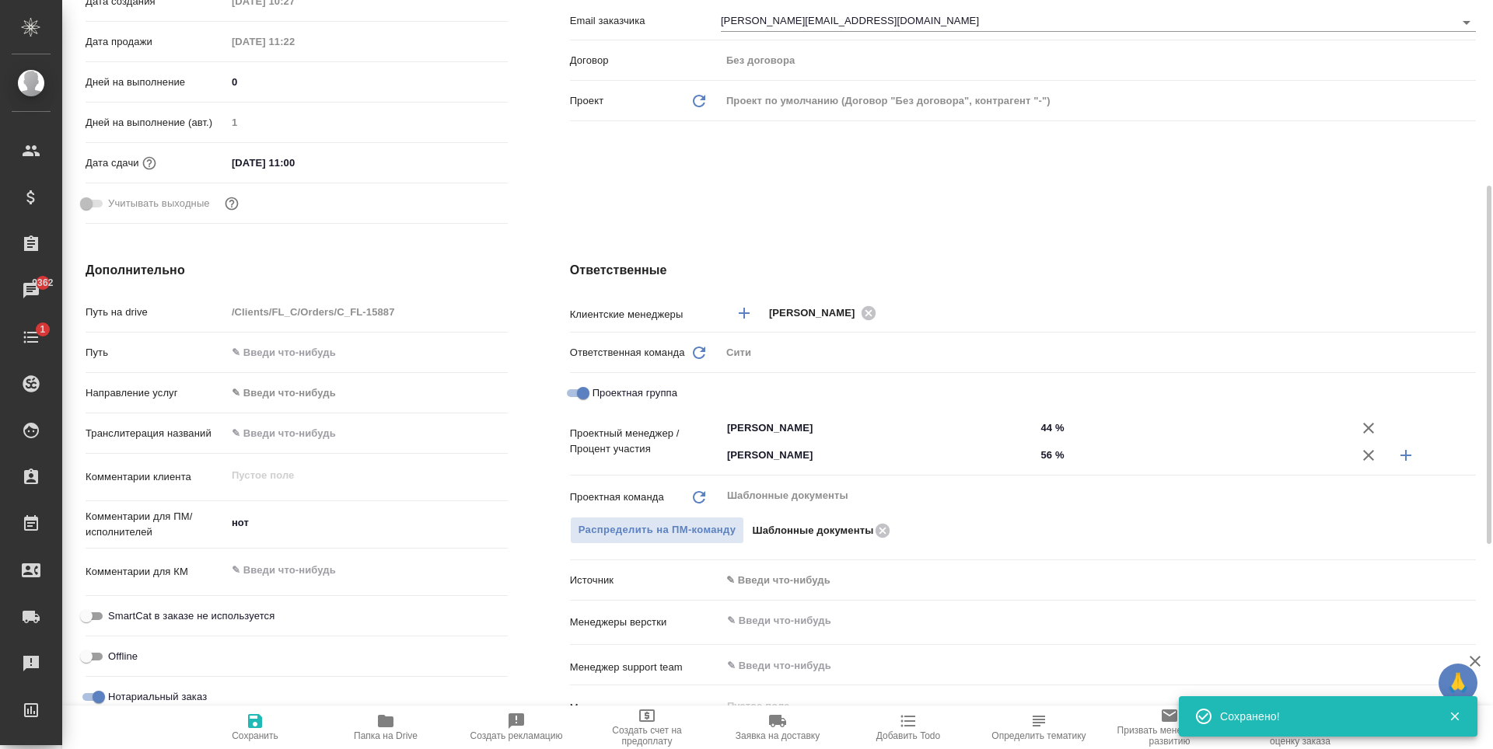
type textarea "x"
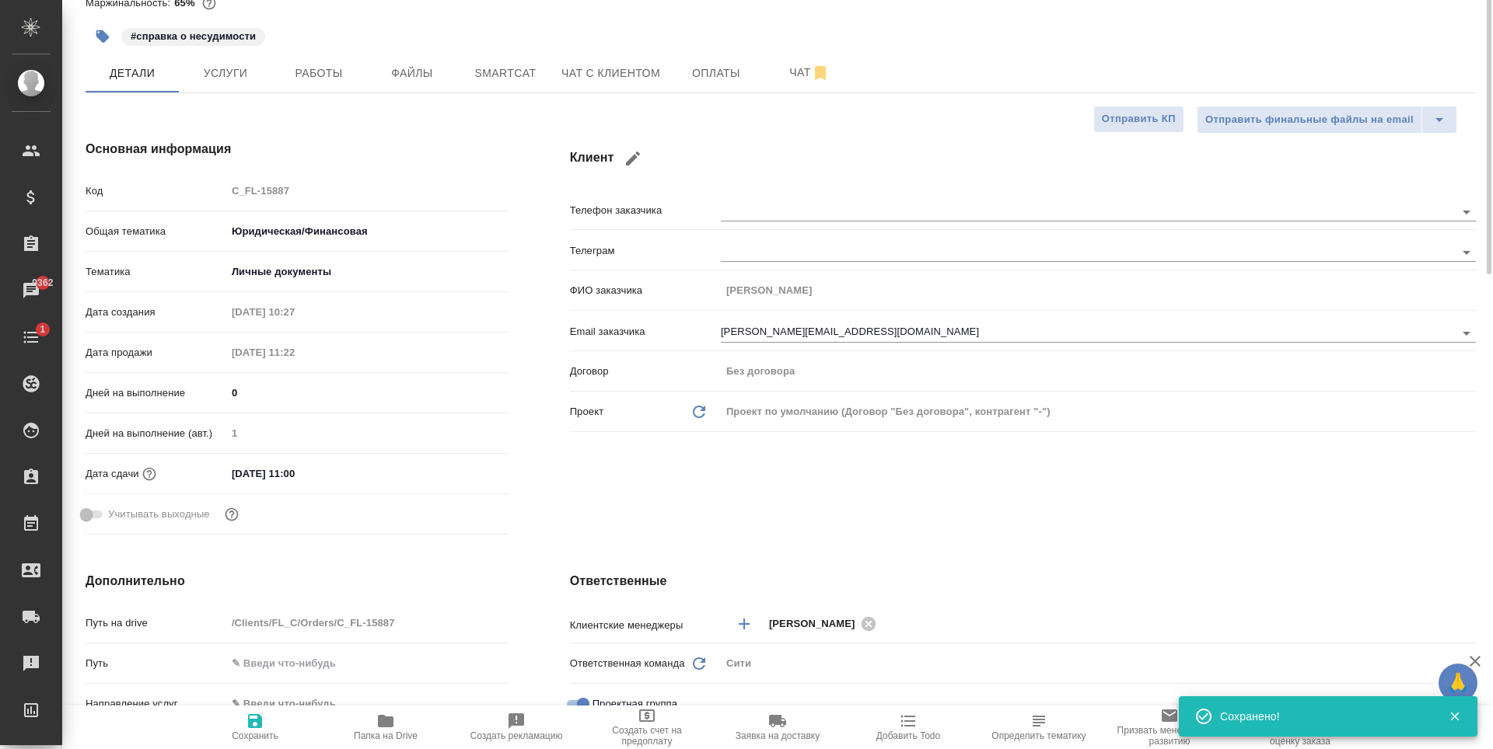
scroll to position [0, 0]
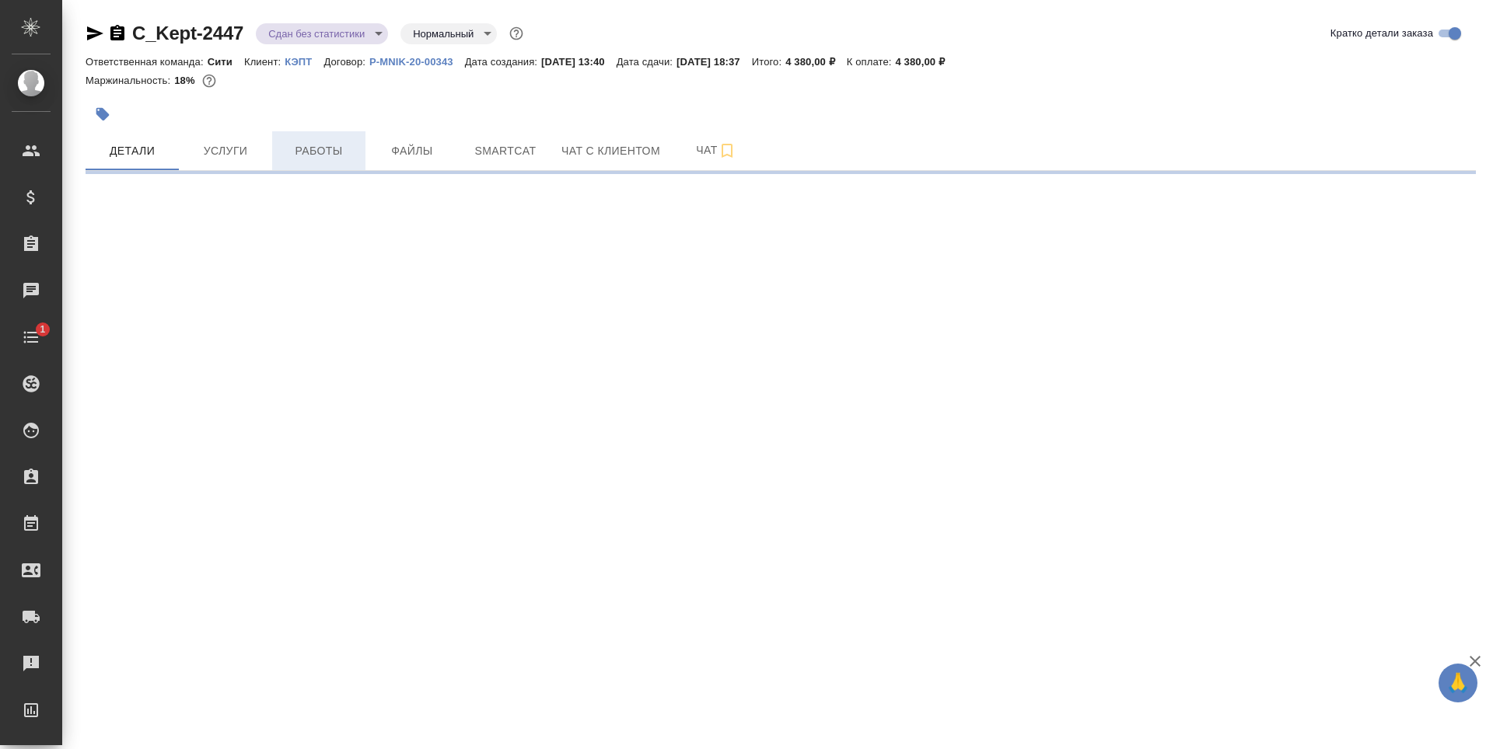
select select "RU"
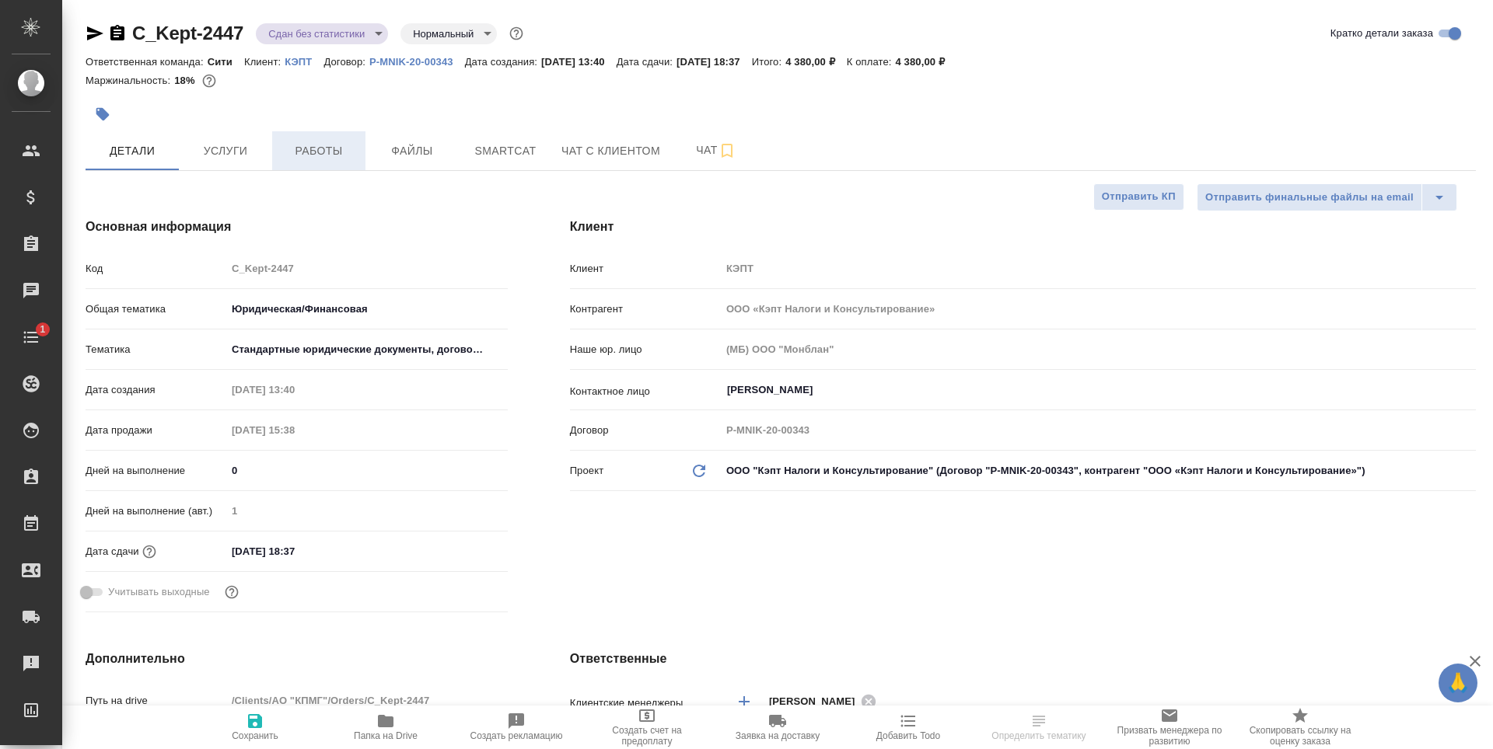
click at [308, 148] on span "Работы" at bounding box center [318, 150] width 75 height 19
type textarea "x"
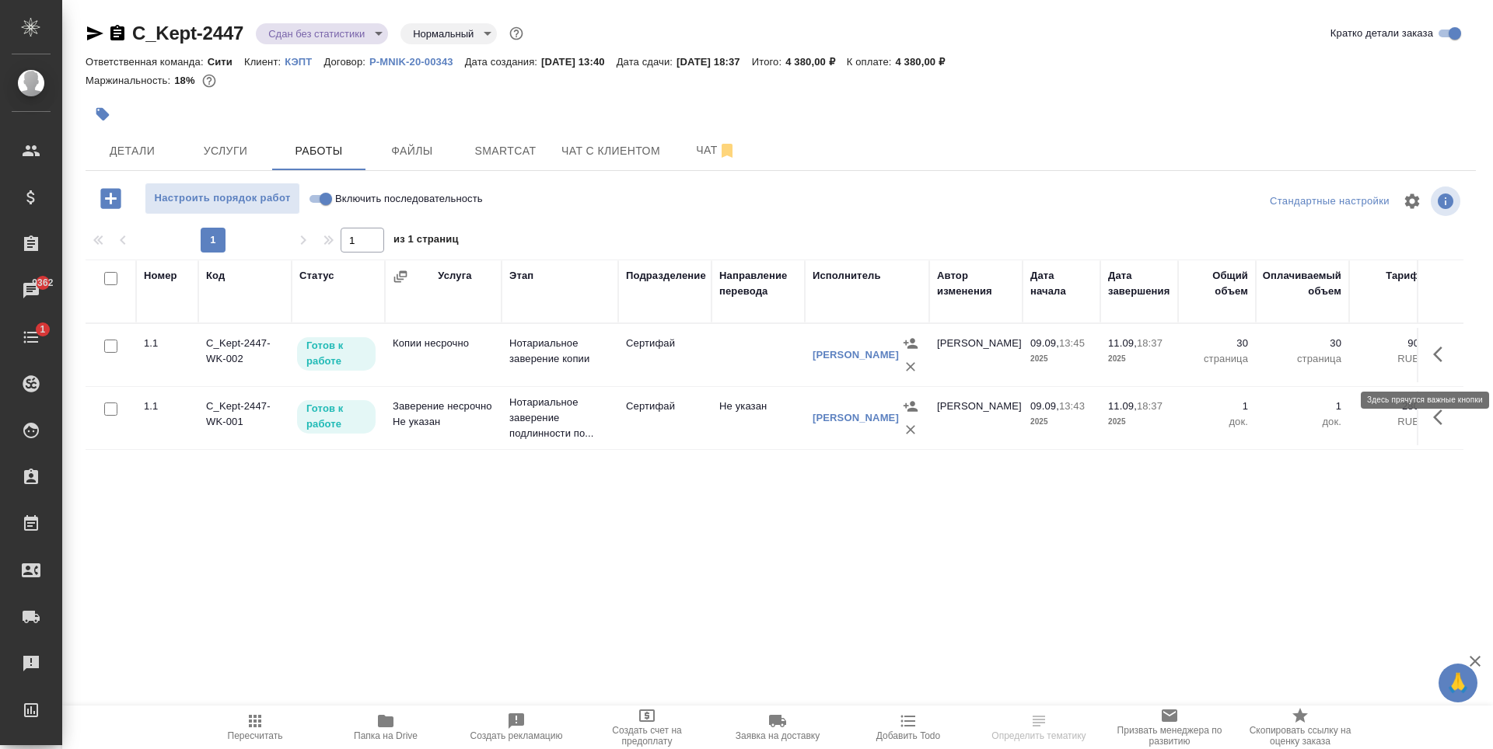
click at [1438, 360] on icon "button" at bounding box center [1442, 354] width 19 height 19
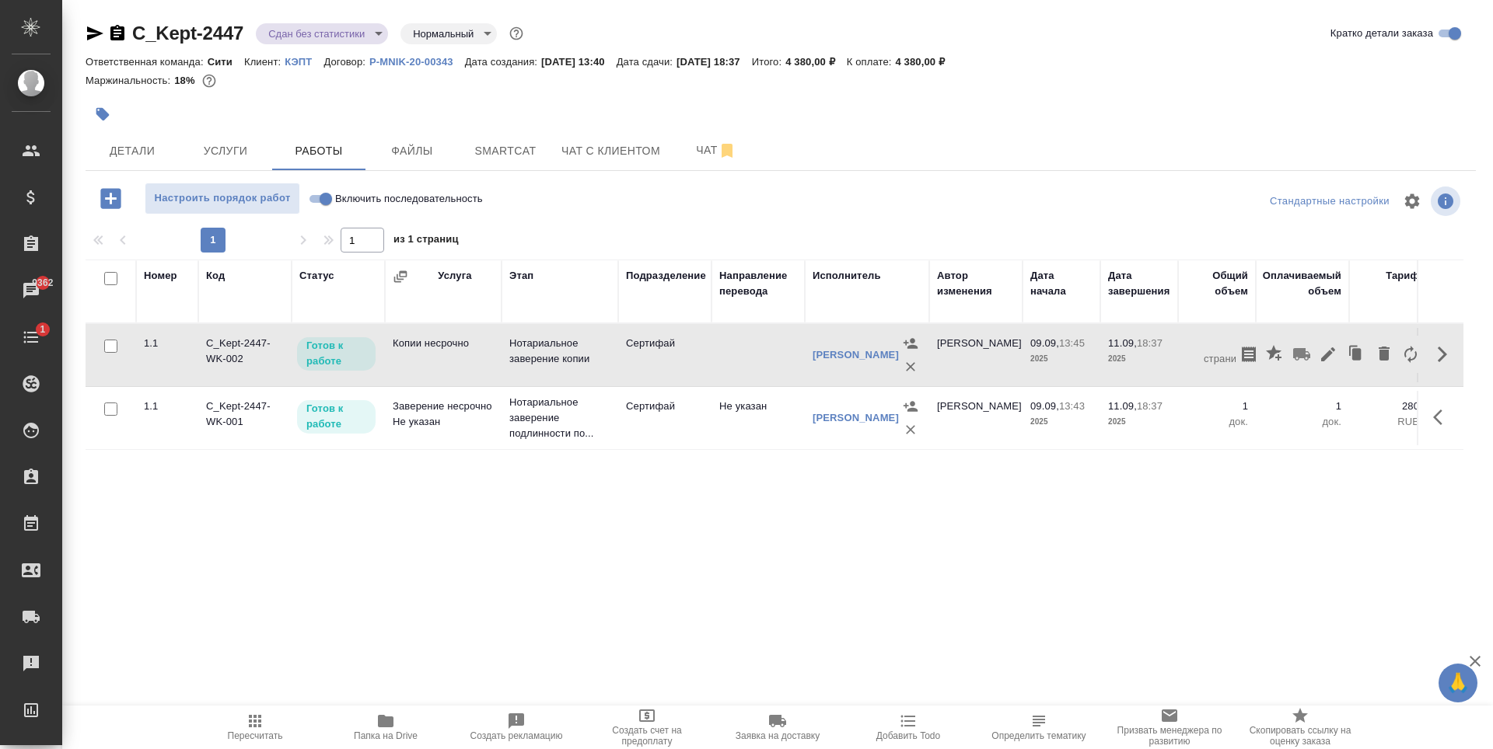
click at [1275, 550] on div "Номер Код Статус Услуга Этап Подразделение Направление перевода Исполнитель Авт…" at bounding box center [774, 435] width 1377 height 350
click at [1446, 362] on icon "button" at bounding box center [1442, 354] width 19 height 19
click at [1325, 356] on icon "button" at bounding box center [1327, 354] width 19 height 19
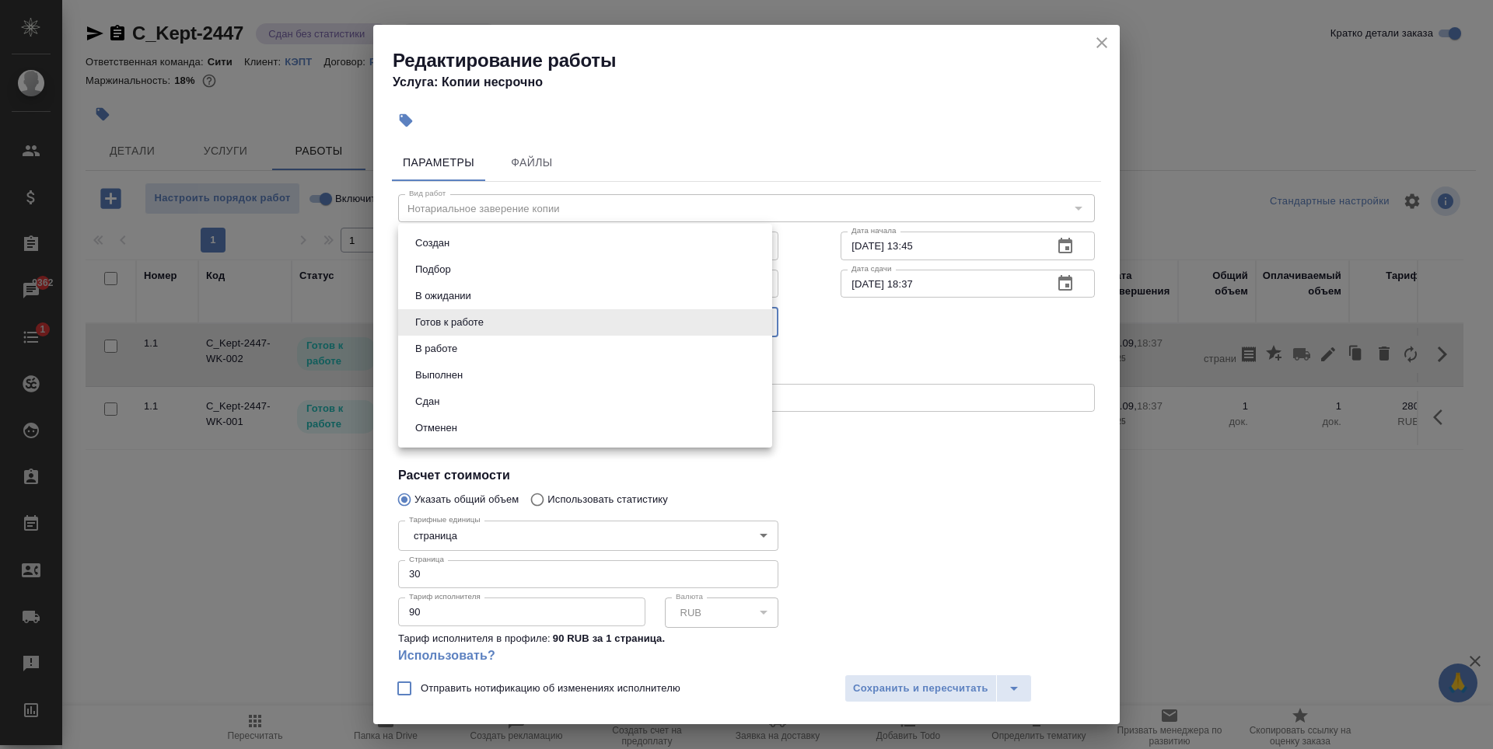
click at [532, 324] on body "🙏 .cls-1 fill:#fff; AWATERA [PERSON_NAME] Спецификации Заказы 9362 Чаты 1 Todo …" at bounding box center [746, 374] width 1493 height 749
click at [458, 399] on li "Сдан" at bounding box center [585, 402] width 374 height 26
type input "closed"
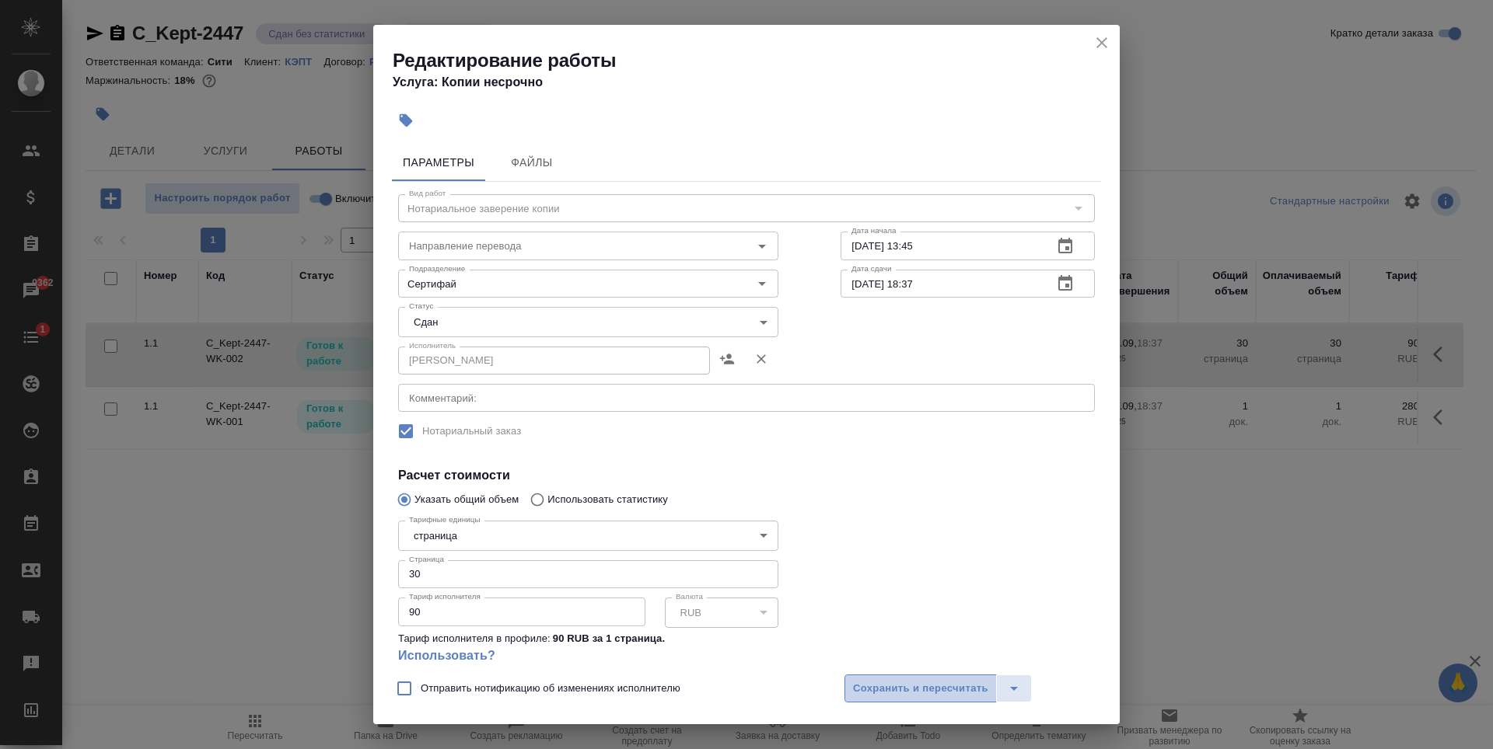
click at [889, 688] on span "Сохранить и пересчитать" at bounding box center [920, 689] width 135 height 18
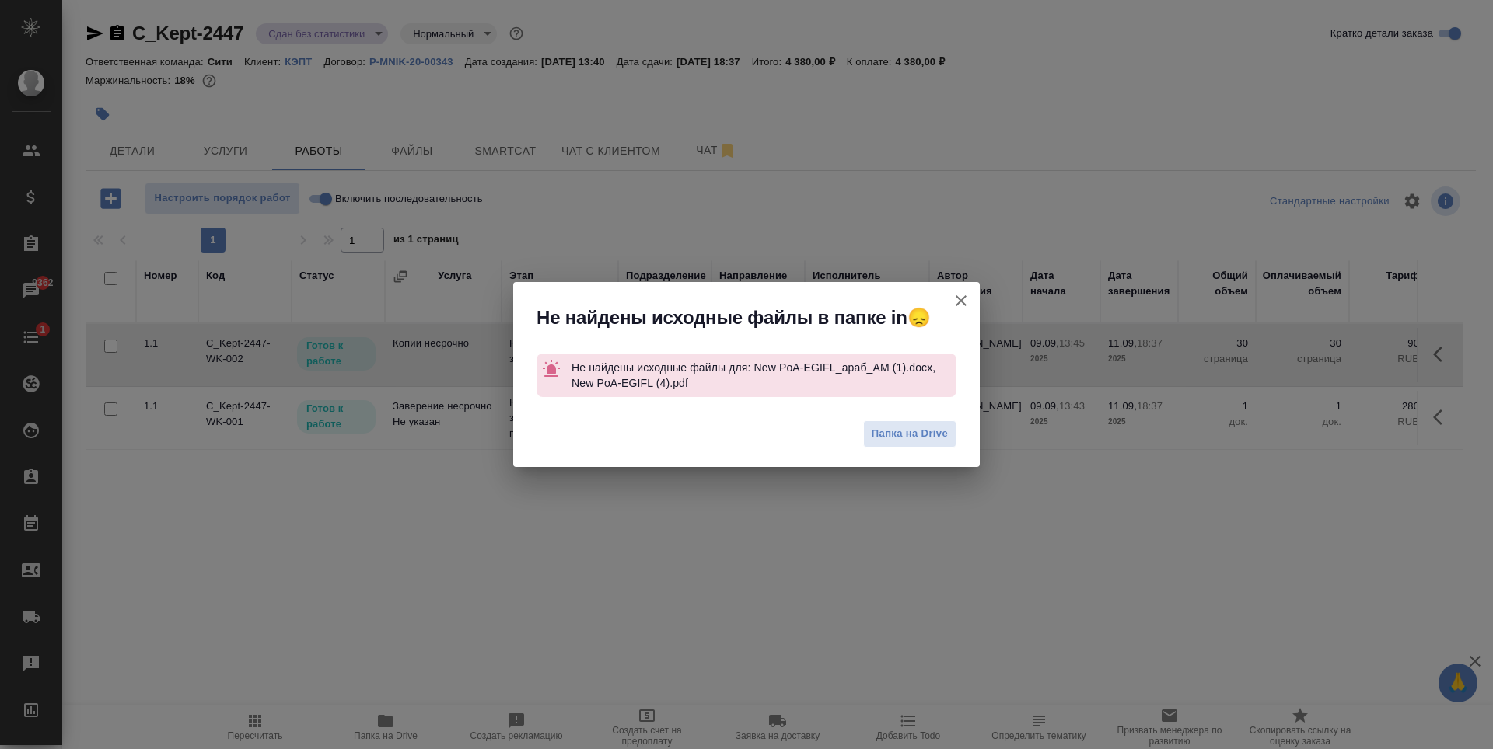
click at [956, 299] on icon "button" at bounding box center [960, 301] width 19 height 19
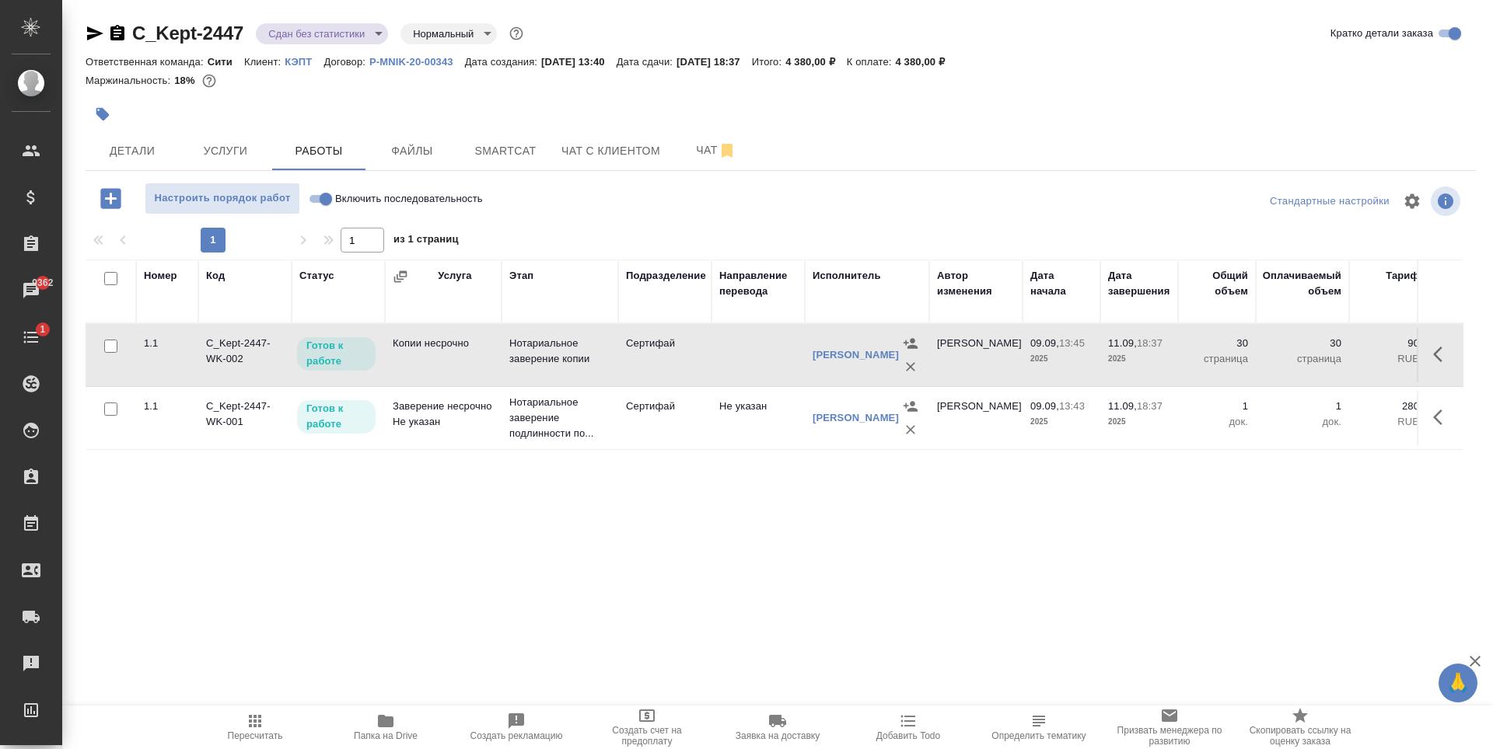
click at [318, 203] on input "Включить последовательность" at bounding box center [326, 199] width 56 height 19
checkbox input "true"
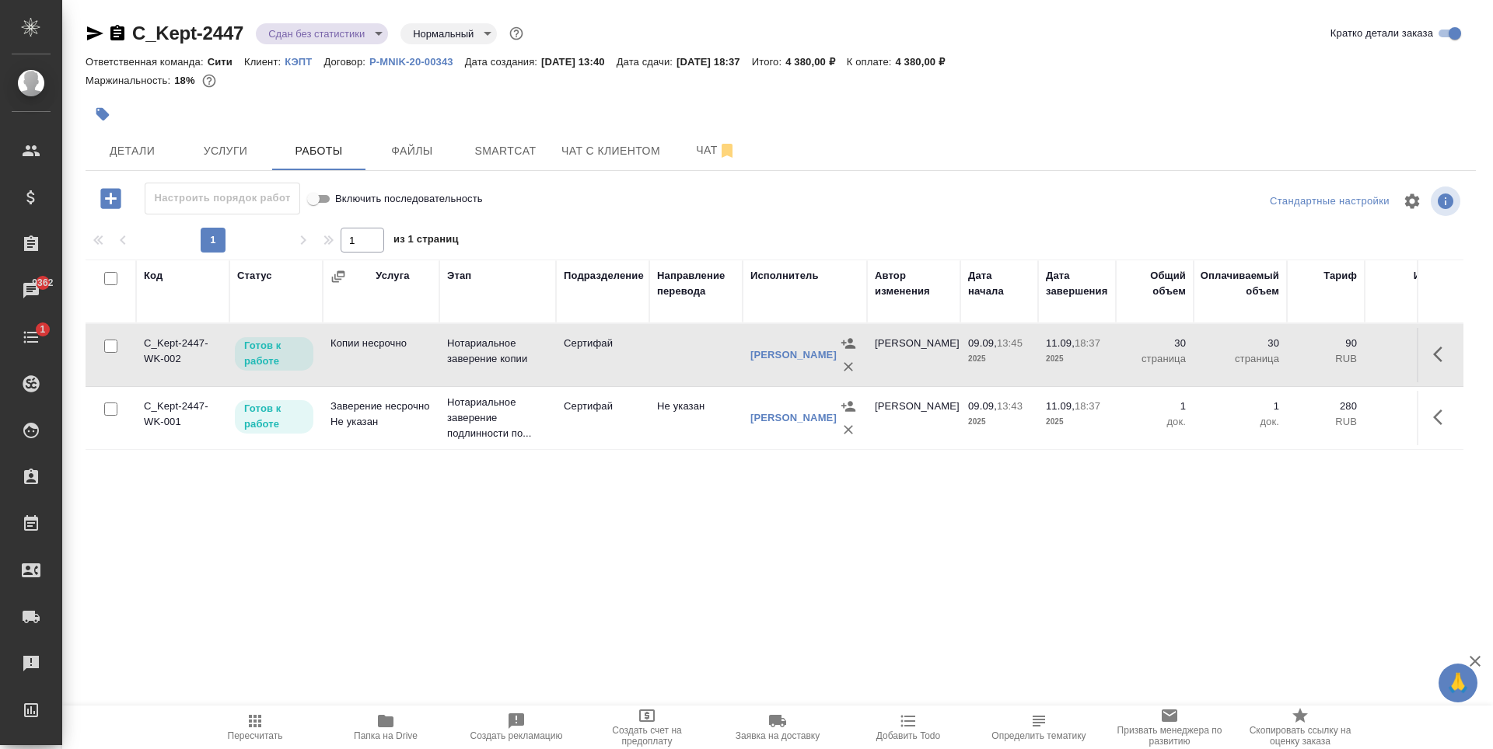
click at [1447, 373] on button "button" at bounding box center [1441, 354] width 37 height 37
click at [1322, 362] on icon "button" at bounding box center [1327, 354] width 19 height 19
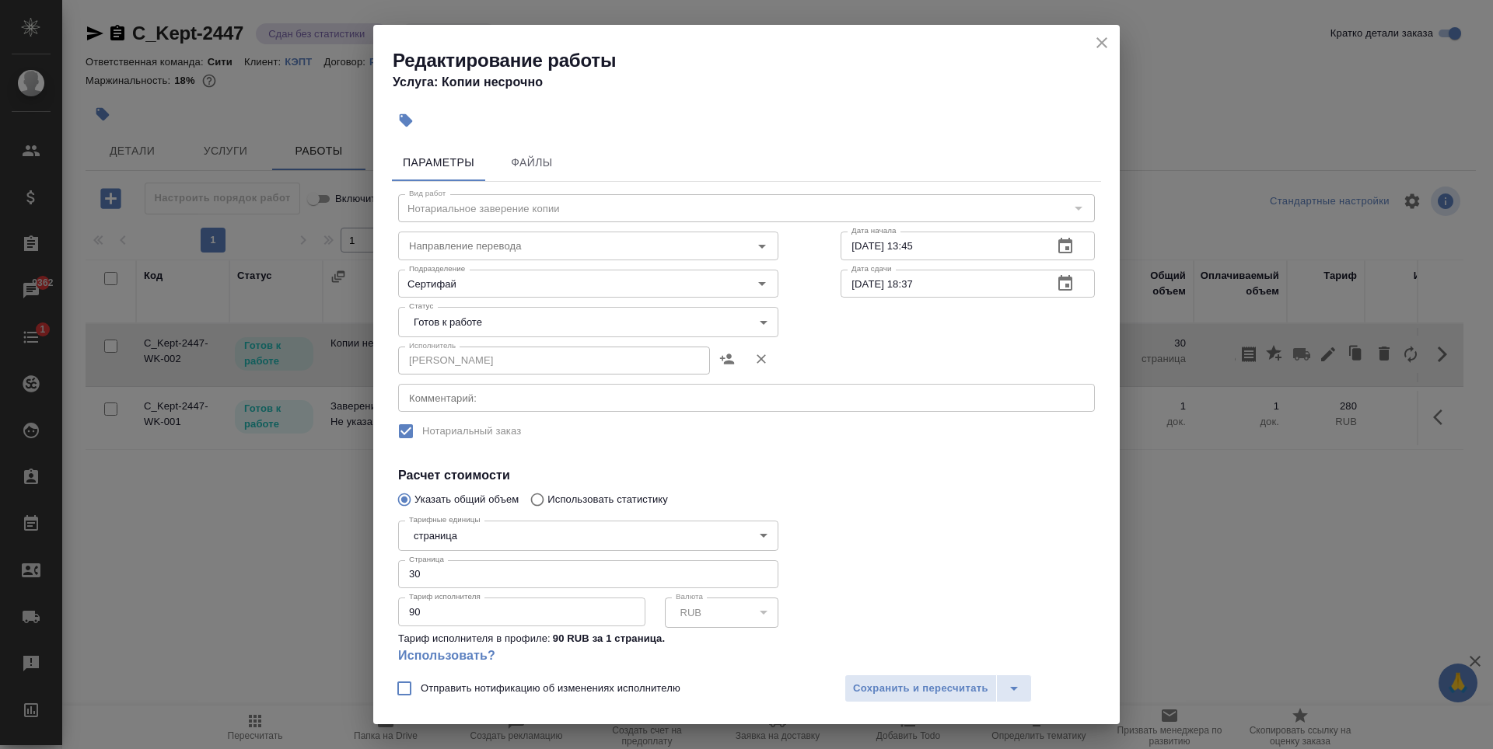
click at [681, 334] on body "🙏 .cls-1 fill:#fff; AWATERA Zaytseva Svetlana Клиенты Спецификации Заказы 9362 …" at bounding box center [746, 374] width 1493 height 749
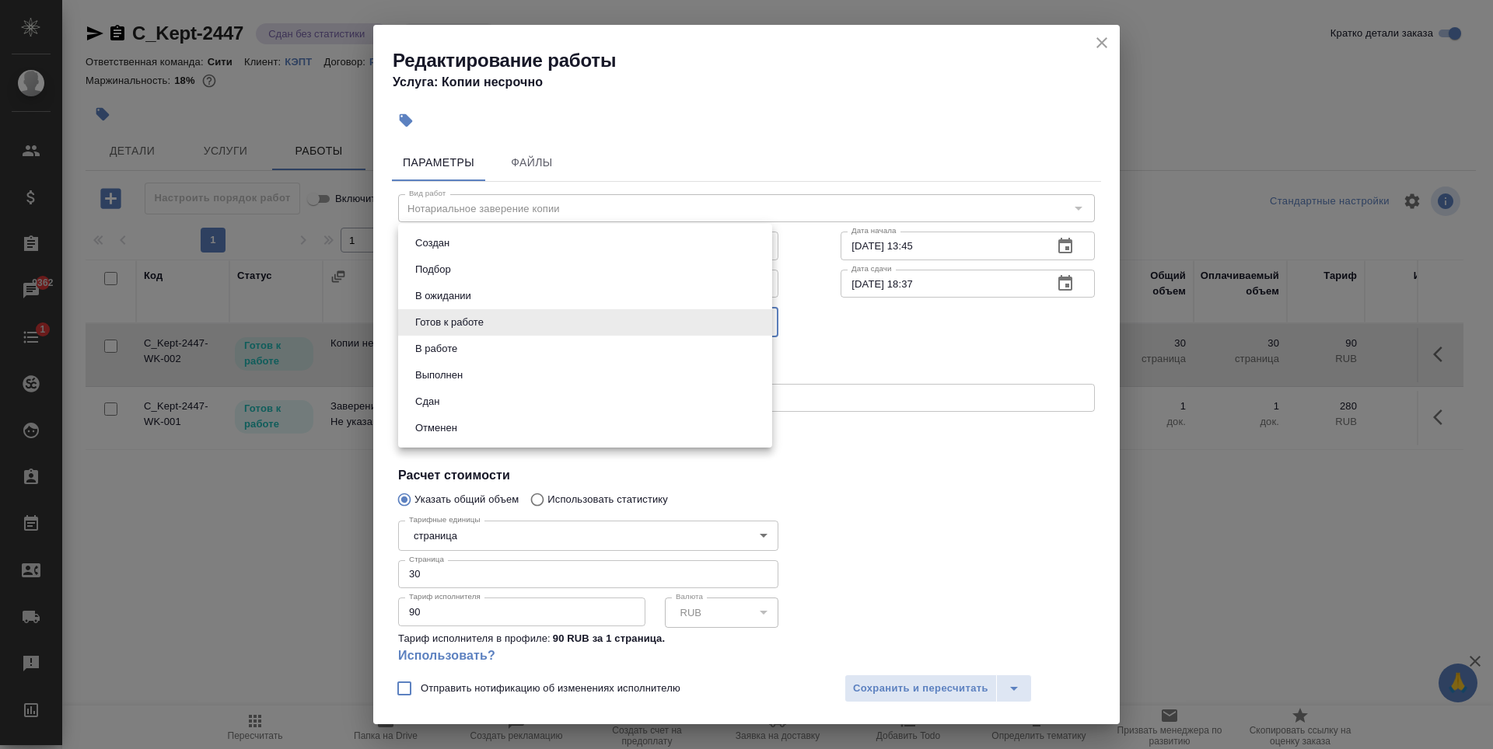
click at [502, 400] on li "Сдан" at bounding box center [585, 402] width 374 height 26
type input "closed"
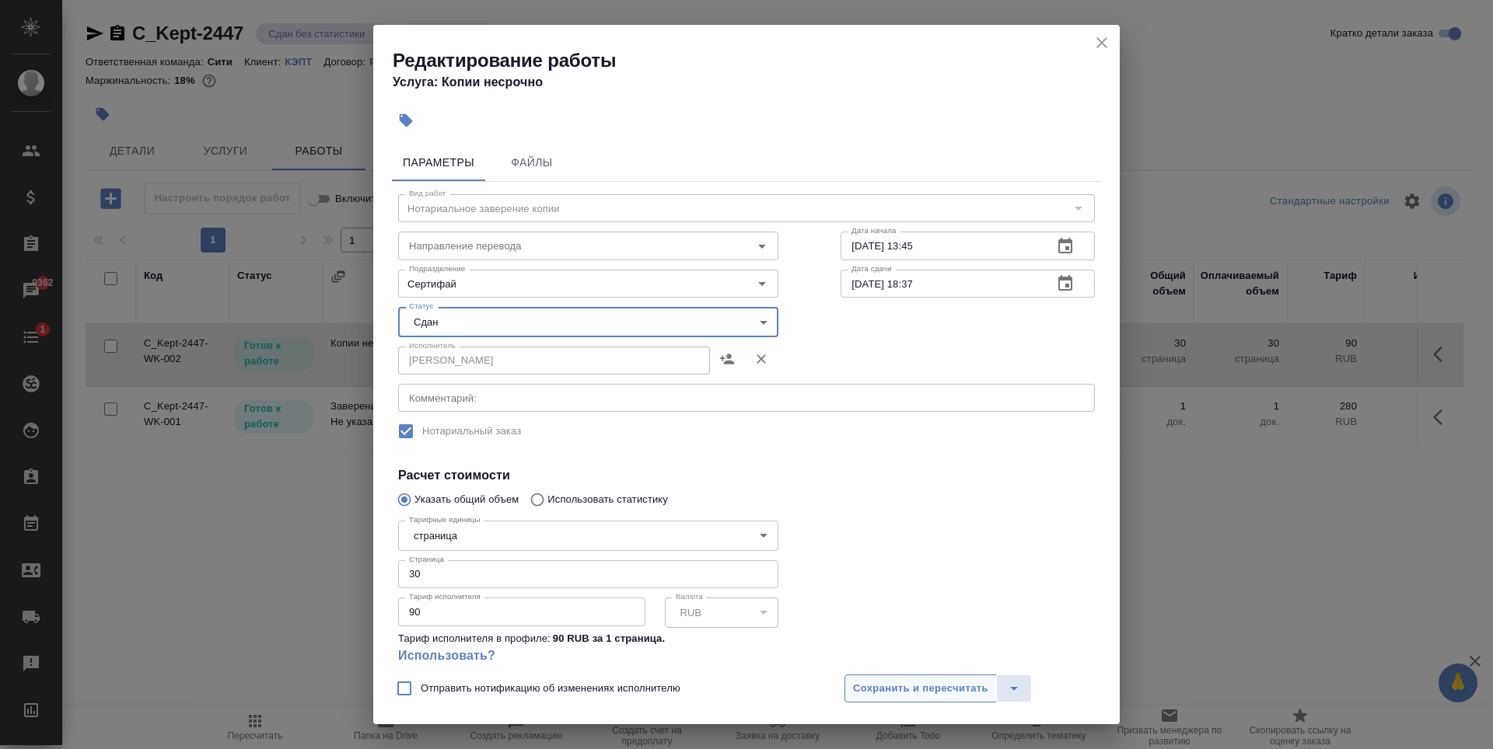
click at [937, 688] on span "Сохранить и пересчитать" at bounding box center [920, 689] width 135 height 18
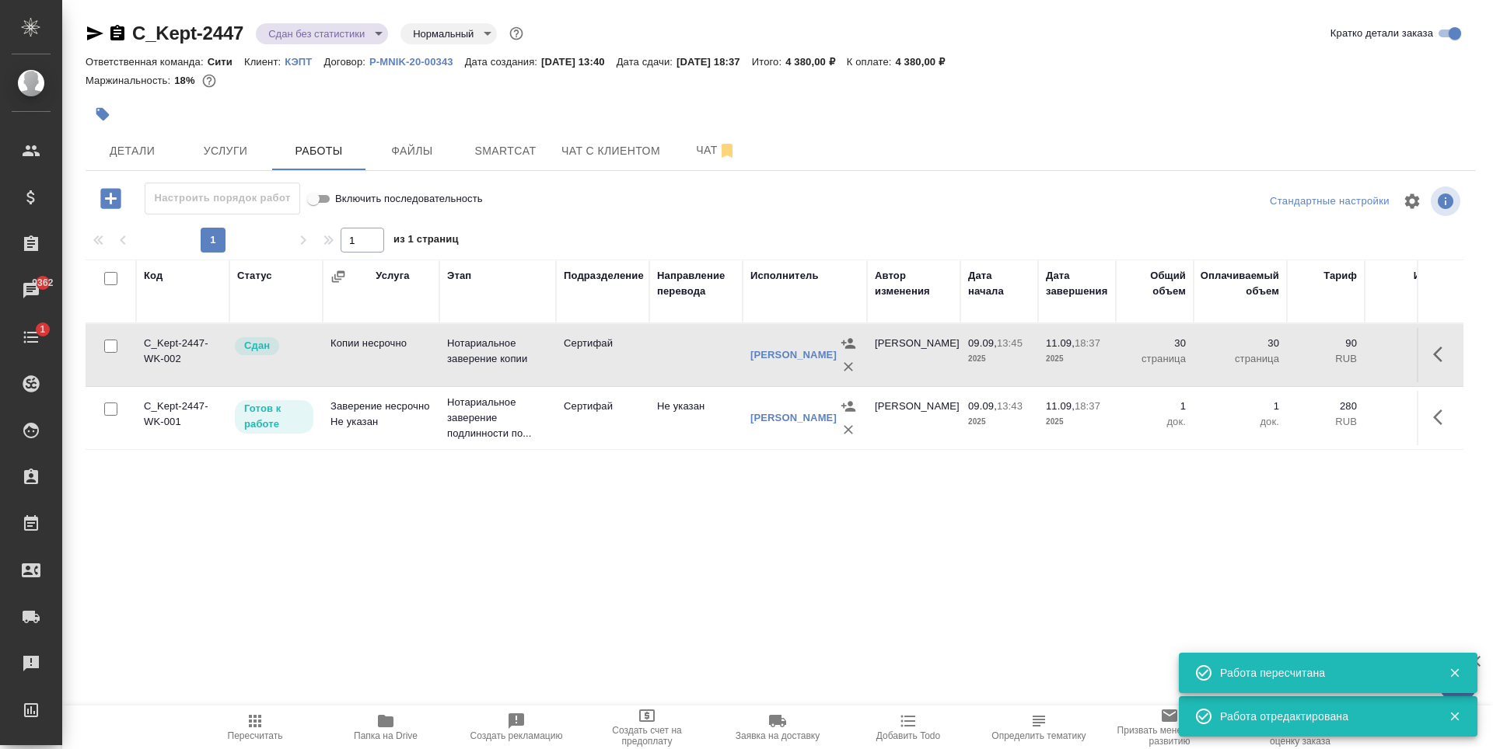
click at [1429, 434] on button "button" at bounding box center [1441, 417] width 37 height 37
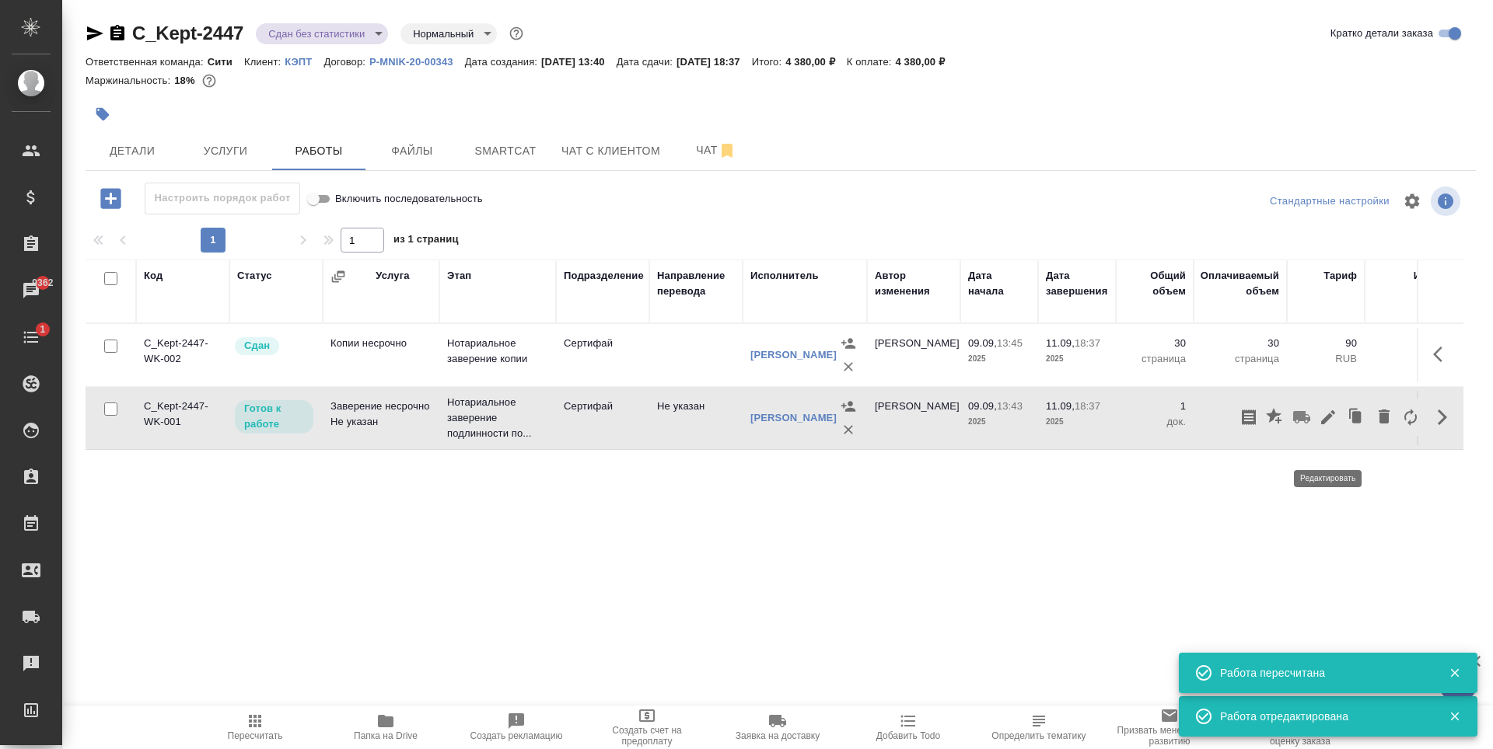
click at [1332, 427] on icon "button" at bounding box center [1327, 417] width 19 height 19
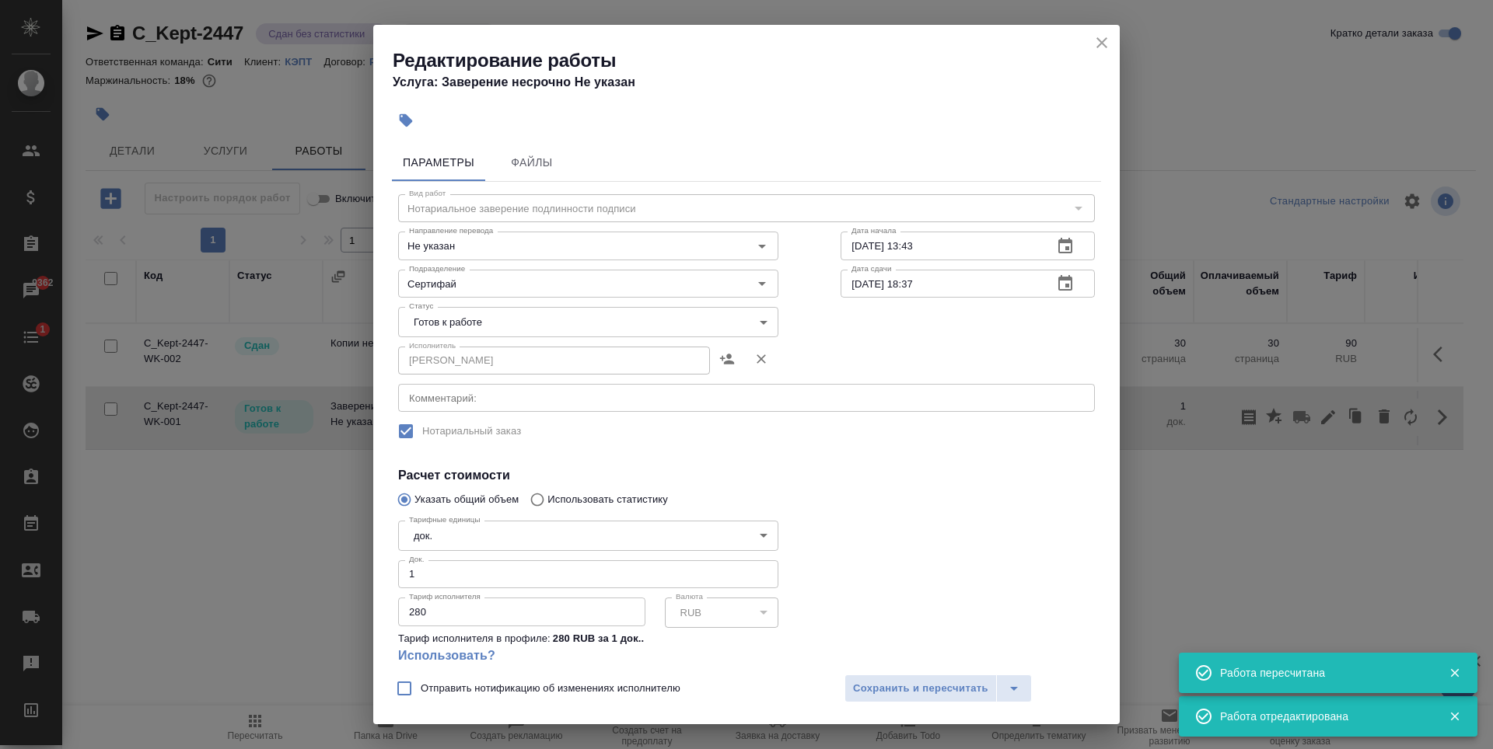
click at [582, 325] on body "🙏 .cls-1 fill:#fff; AWATERA Zaytseva Svetlana Клиенты Спецификации Заказы 9362 …" at bounding box center [746, 374] width 1493 height 749
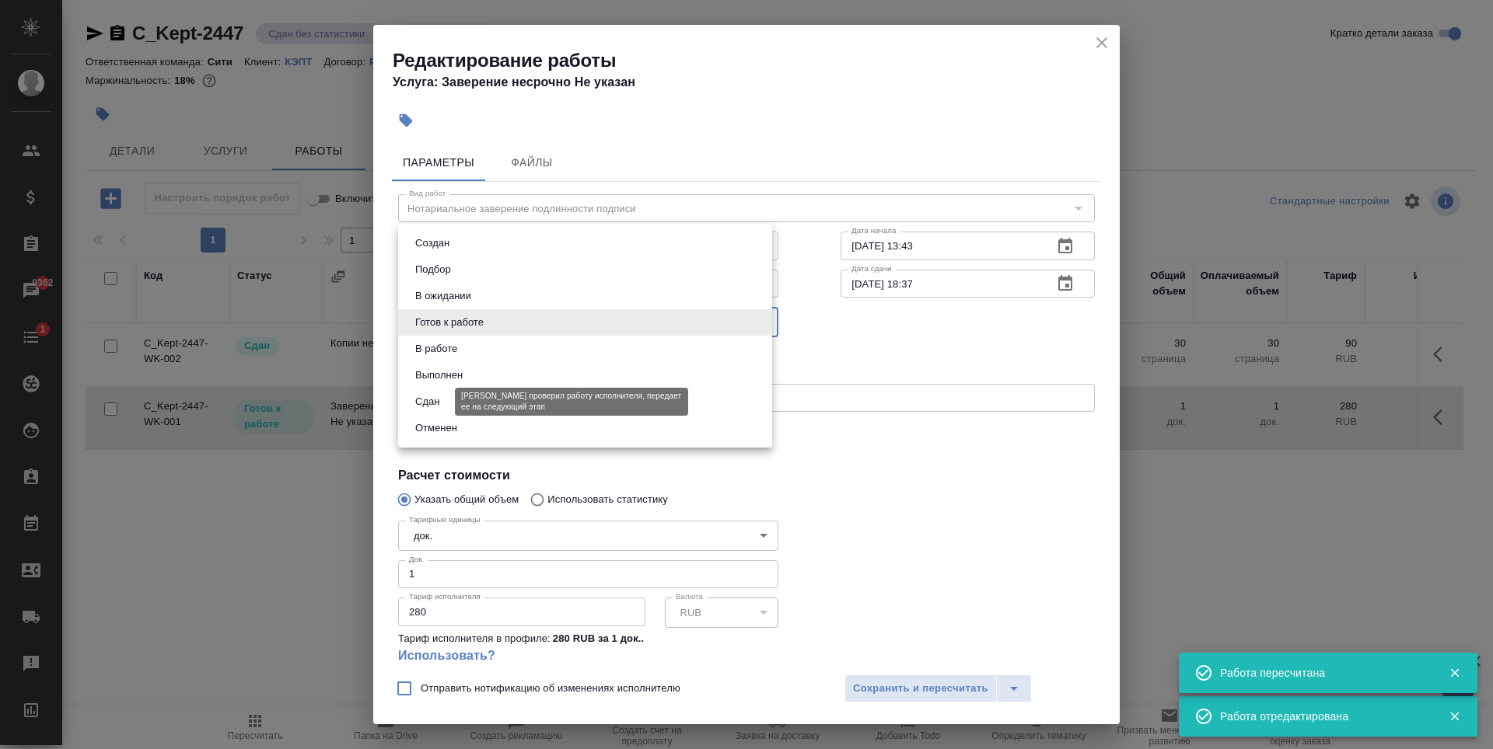
click at [436, 400] on button "Сдан" at bounding box center [426, 401] width 33 height 17
type input "closed"
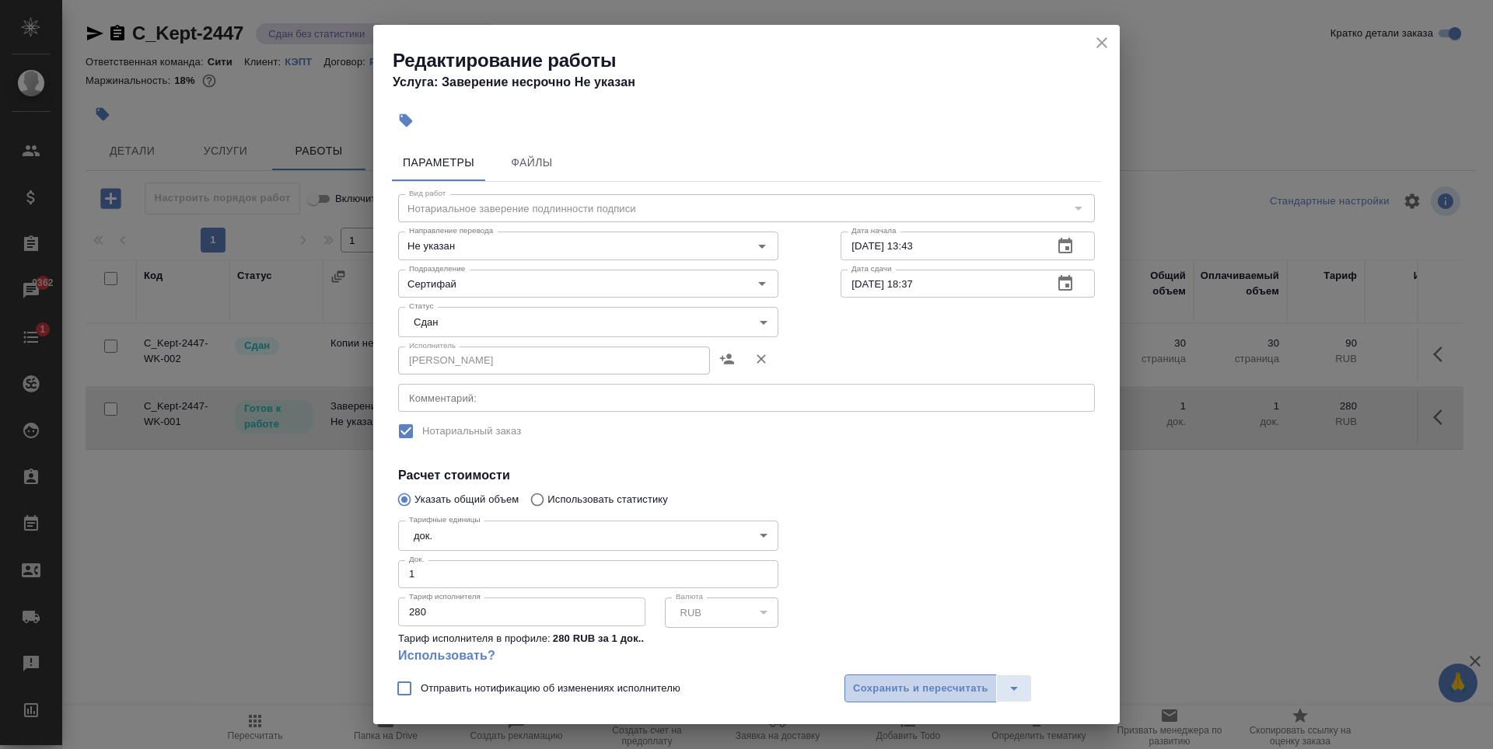
click at [934, 685] on span "Сохранить и пересчитать" at bounding box center [920, 689] width 135 height 18
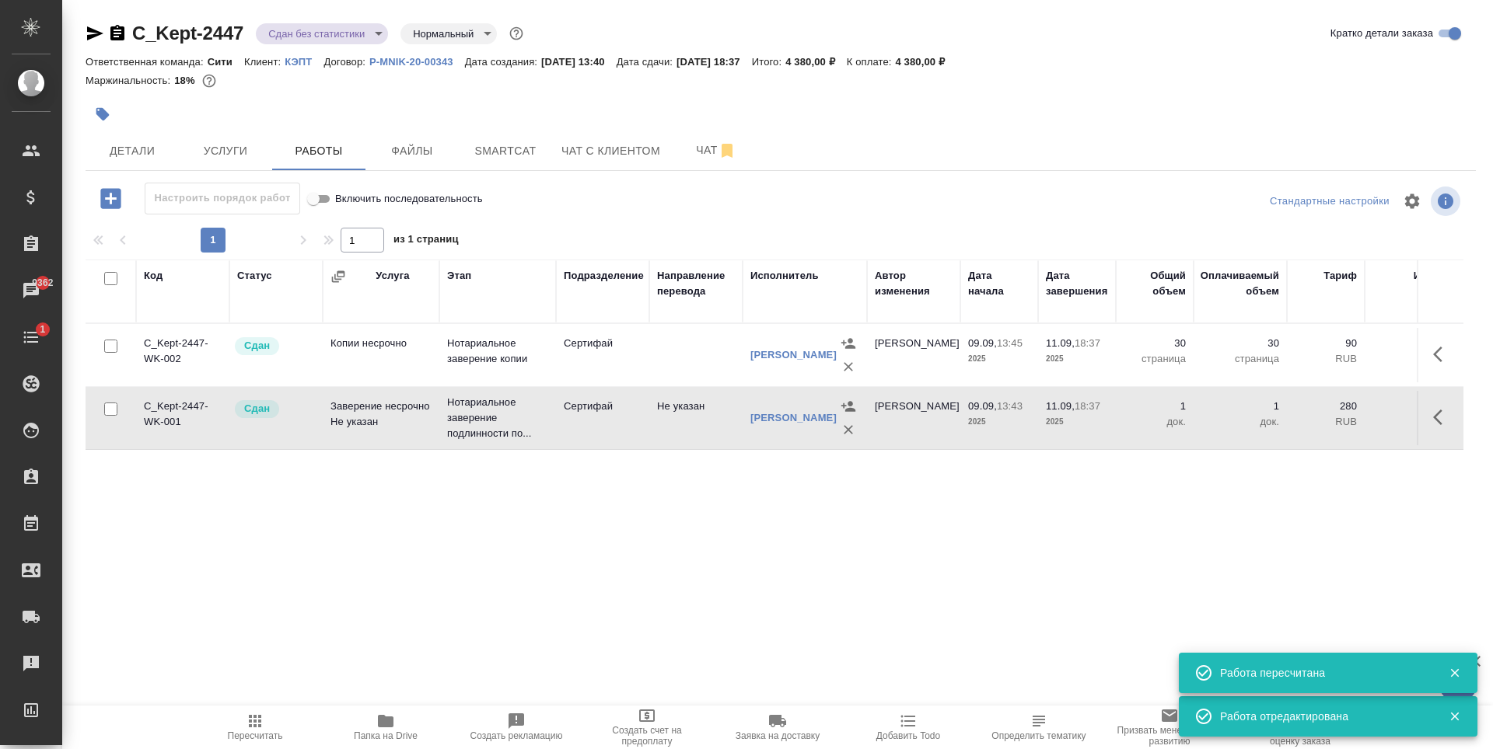
click at [360, 558] on div "Код Статус Услуга Этап Подразделение Направление перевода Исполнитель Автор изм…" at bounding box center [774, 435] width 1377 height 350
click at [177, 163] on button "Детали" at bounding box center [132, 150] width 93 height 39
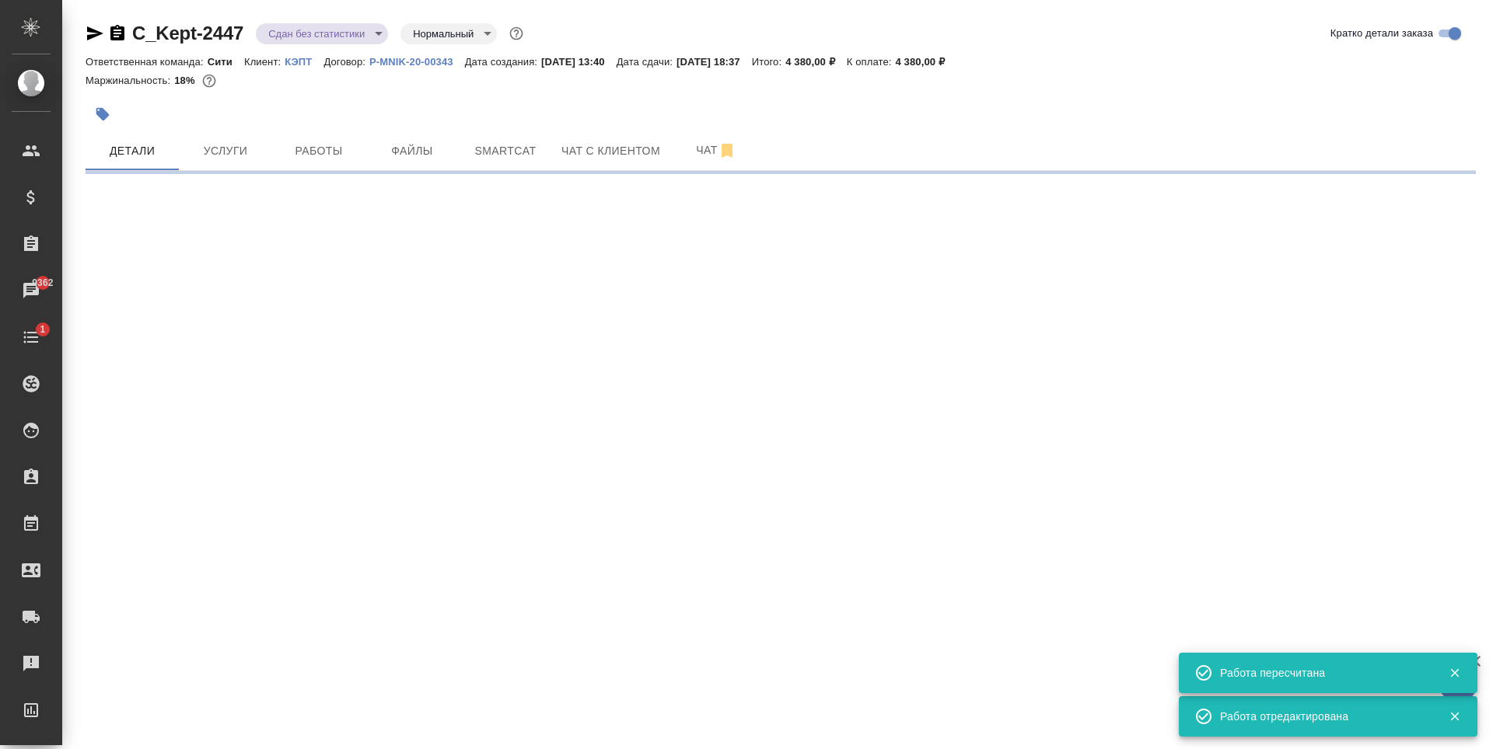
select select "RU"
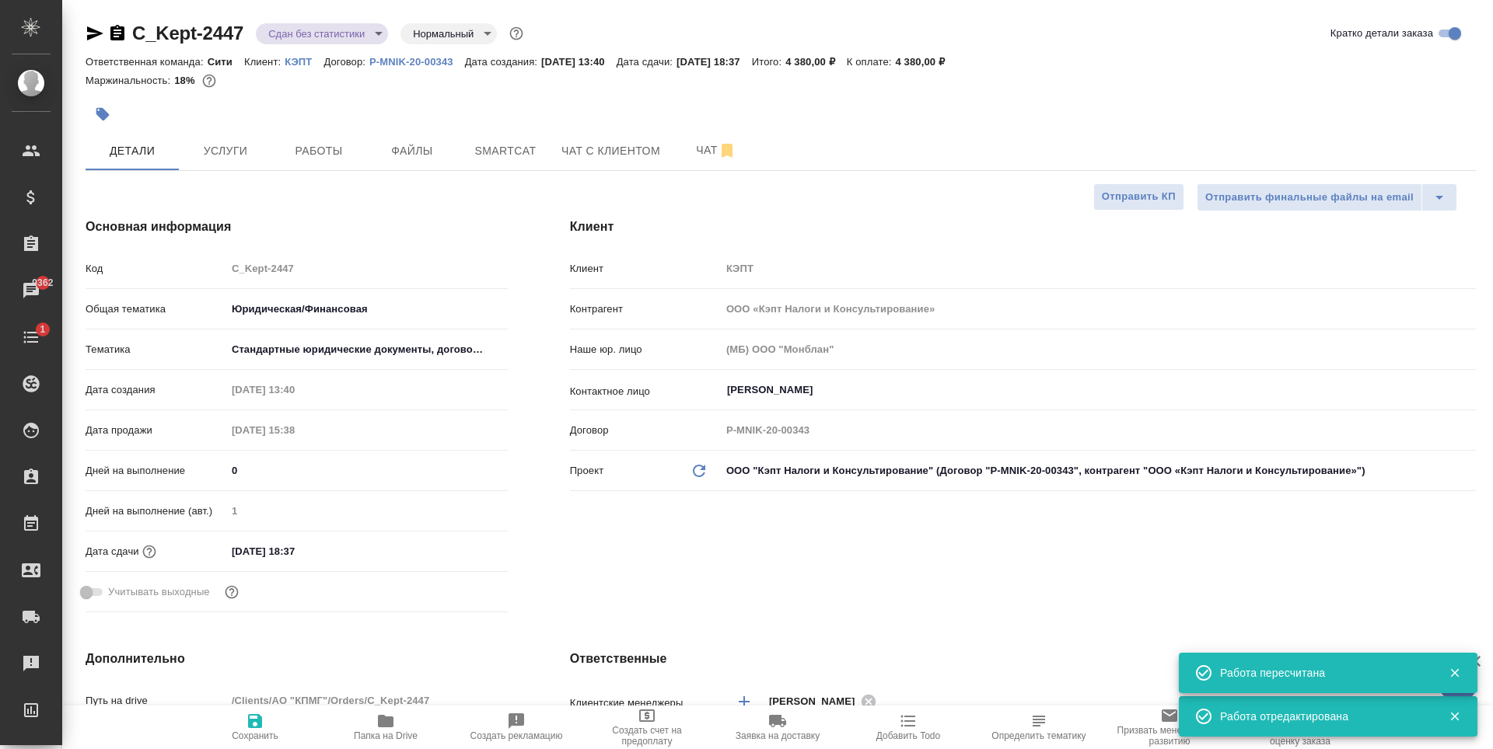
type textarea "x"
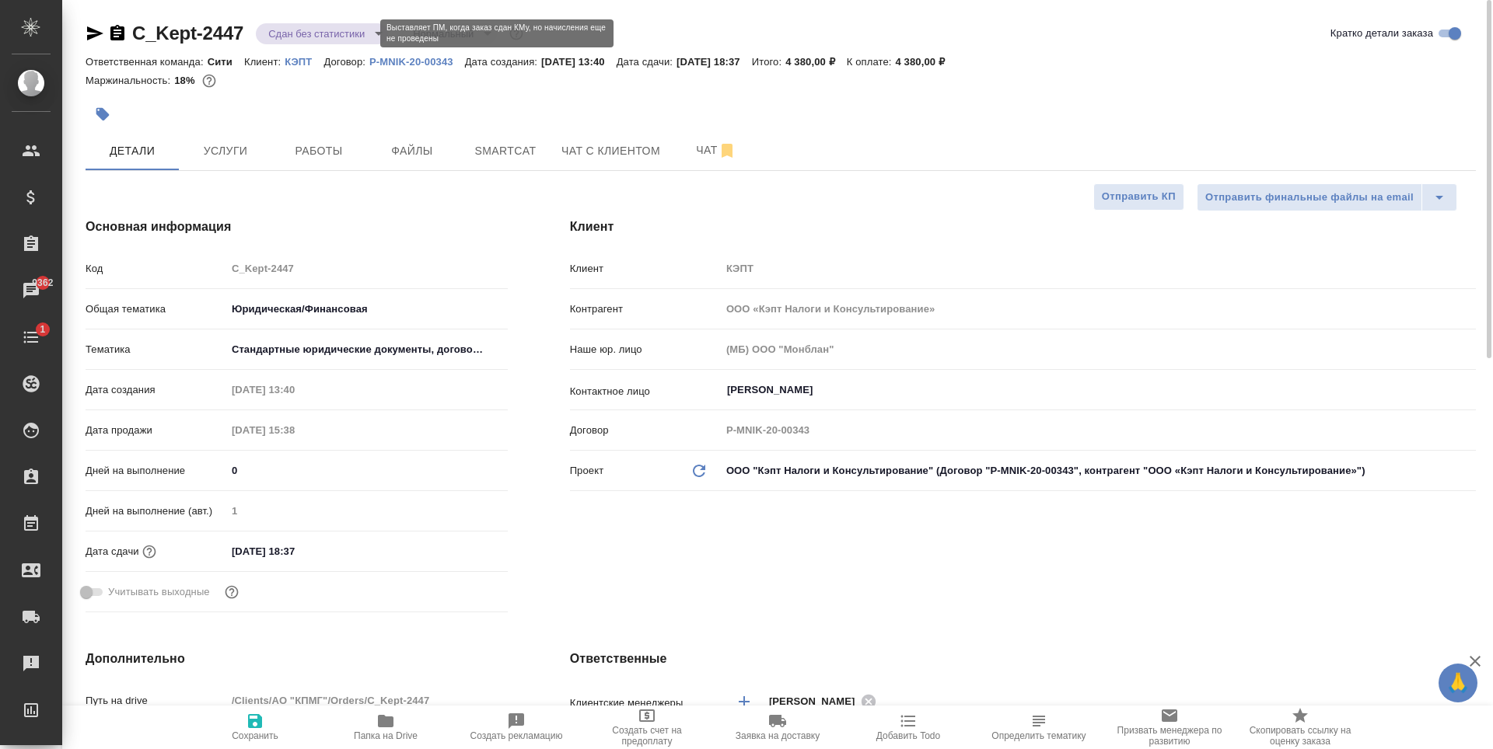
click at [314, 35] on body "🙏 .cls-1 fill:#fff; AWATERA Zaytseva Svetlana Клиенты Спецификации Заказы 9362 …" at bounding box center [746, 374] width 1493 height 749
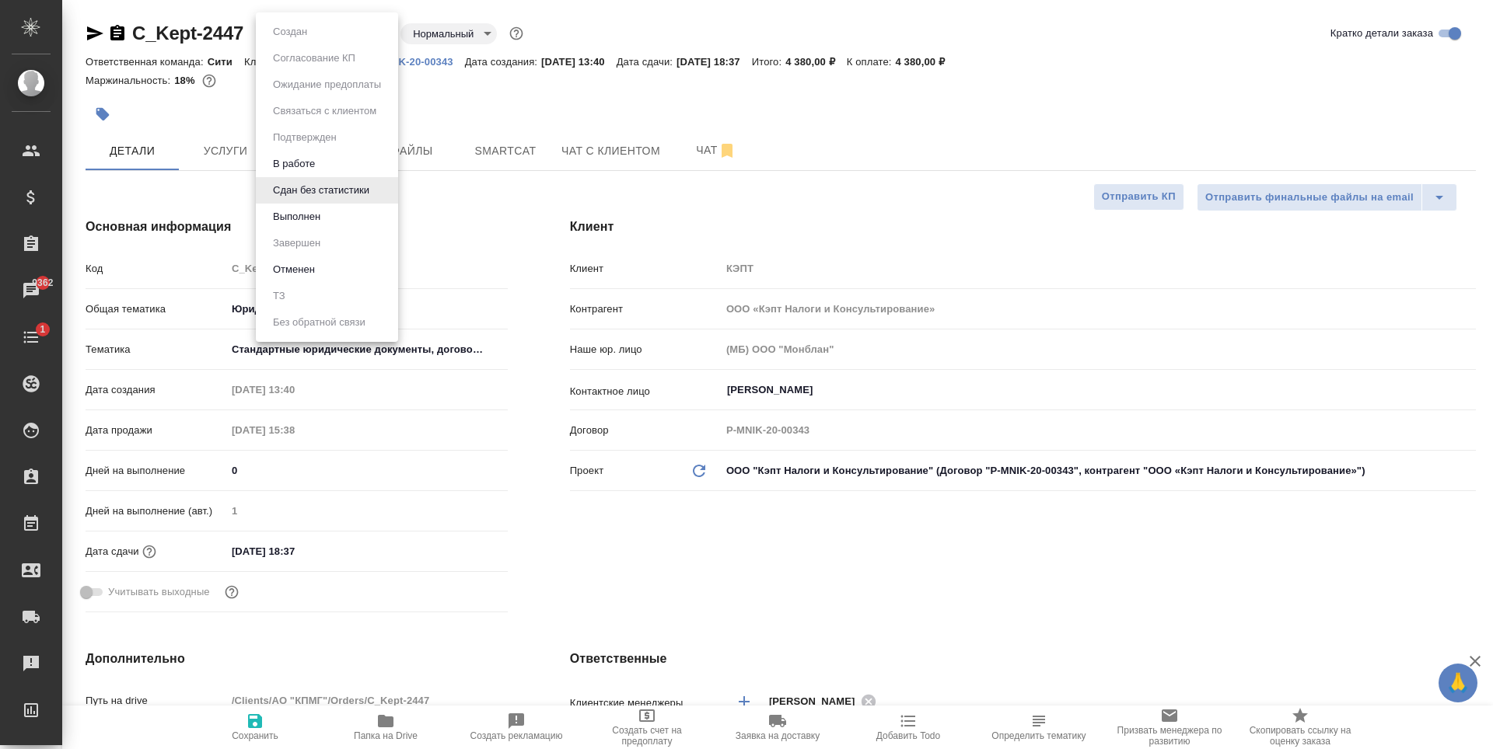
click at [309, 224] on button "Выполнен" at bounding box center [296, 216] width 57 height 17
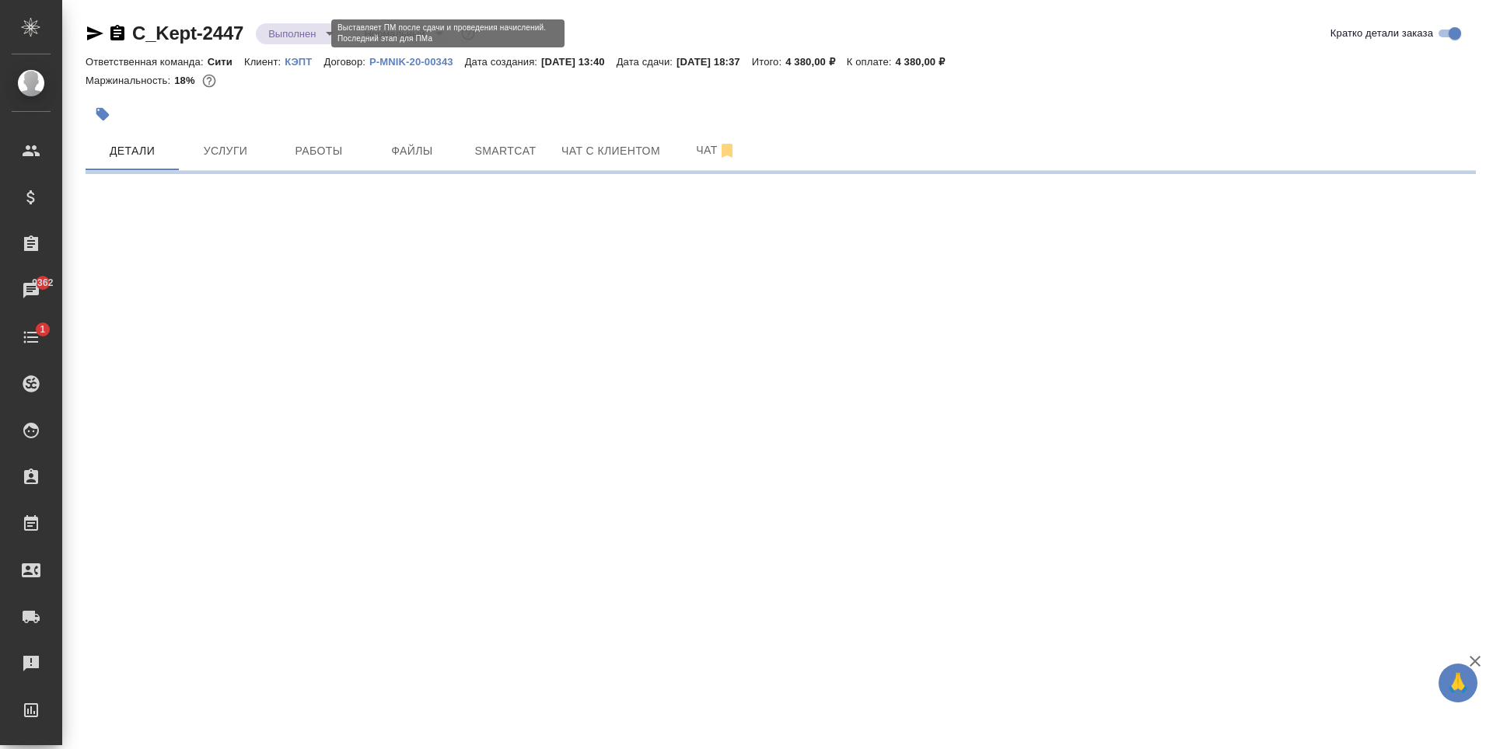
click at [319, 34] on body "🙏 .cls-1 fill:#fff; AWATERA Zaytseva Svetlana Клиенты Спецификации Заказы 9362 …" at bounding box center [746, 374] width 1493 height 749
select select "RU"
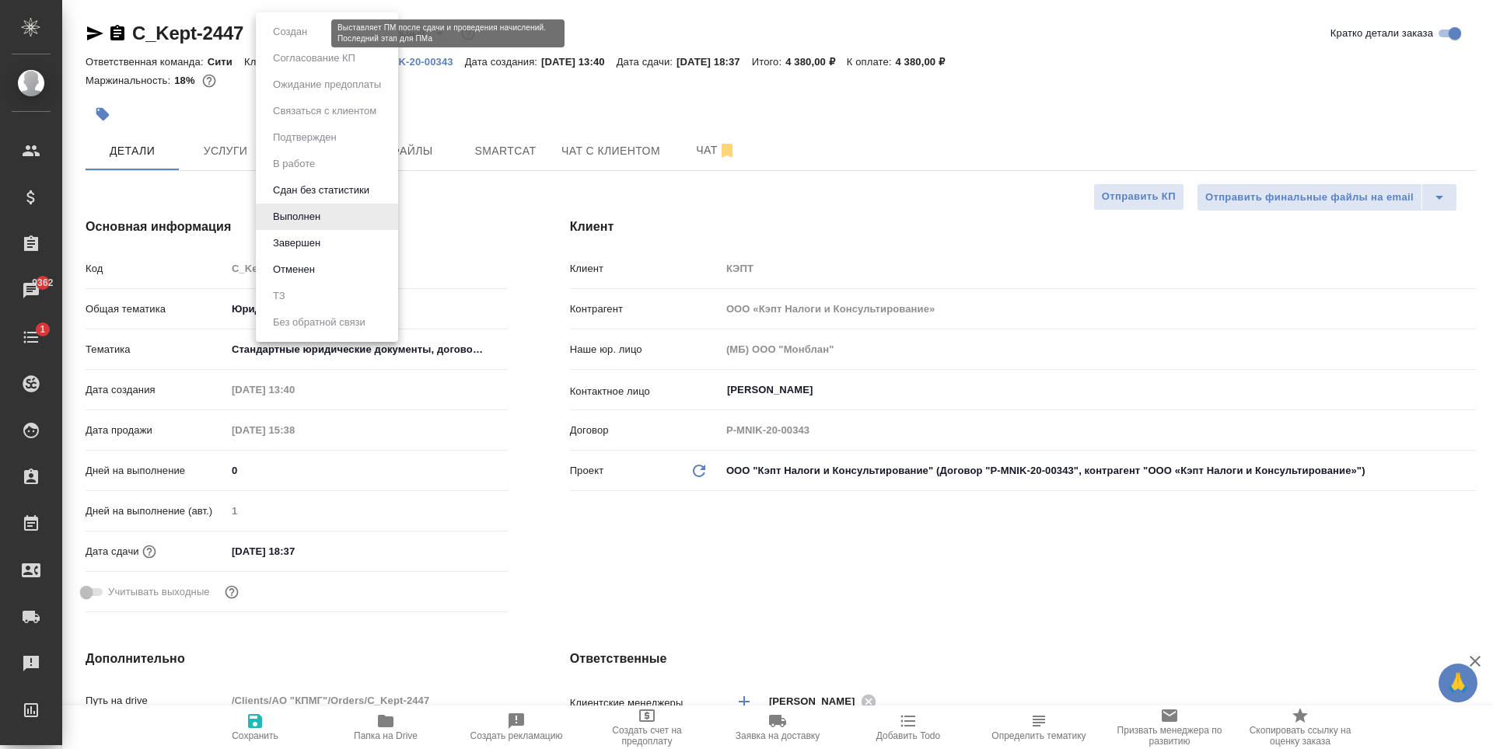
type textarea "x"
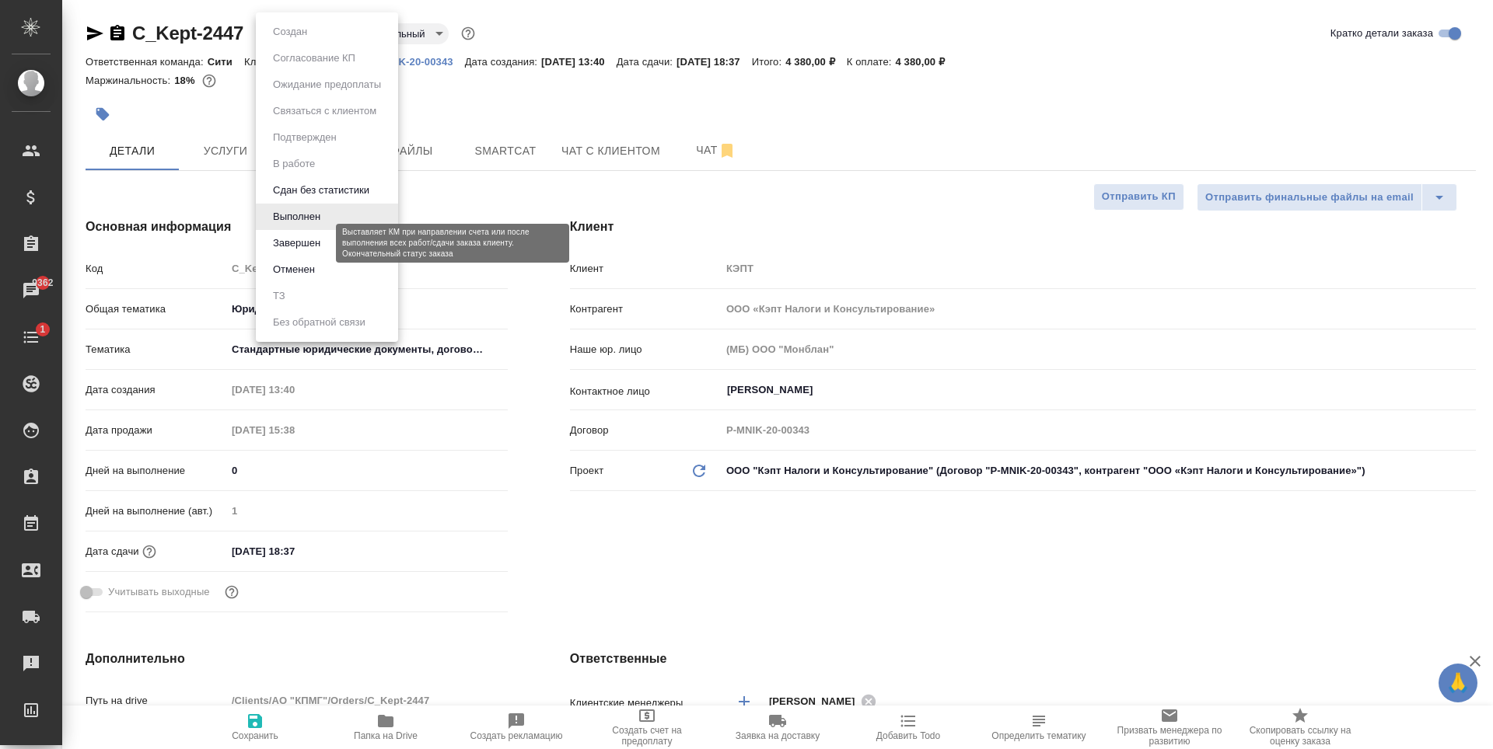
click at [304, 243] on button "Завершен" at bounding box center [296, 243] width 57 height 17
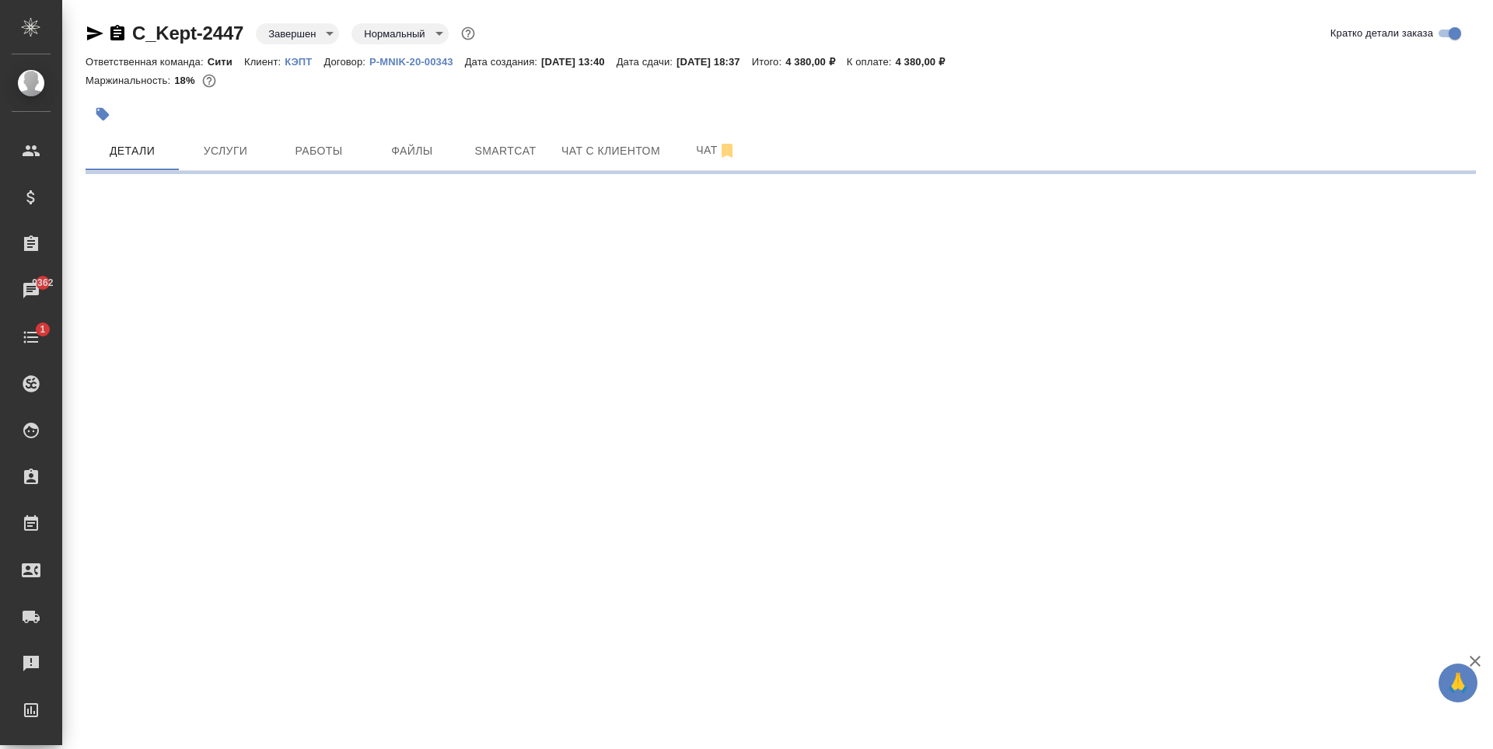
select select "RU"
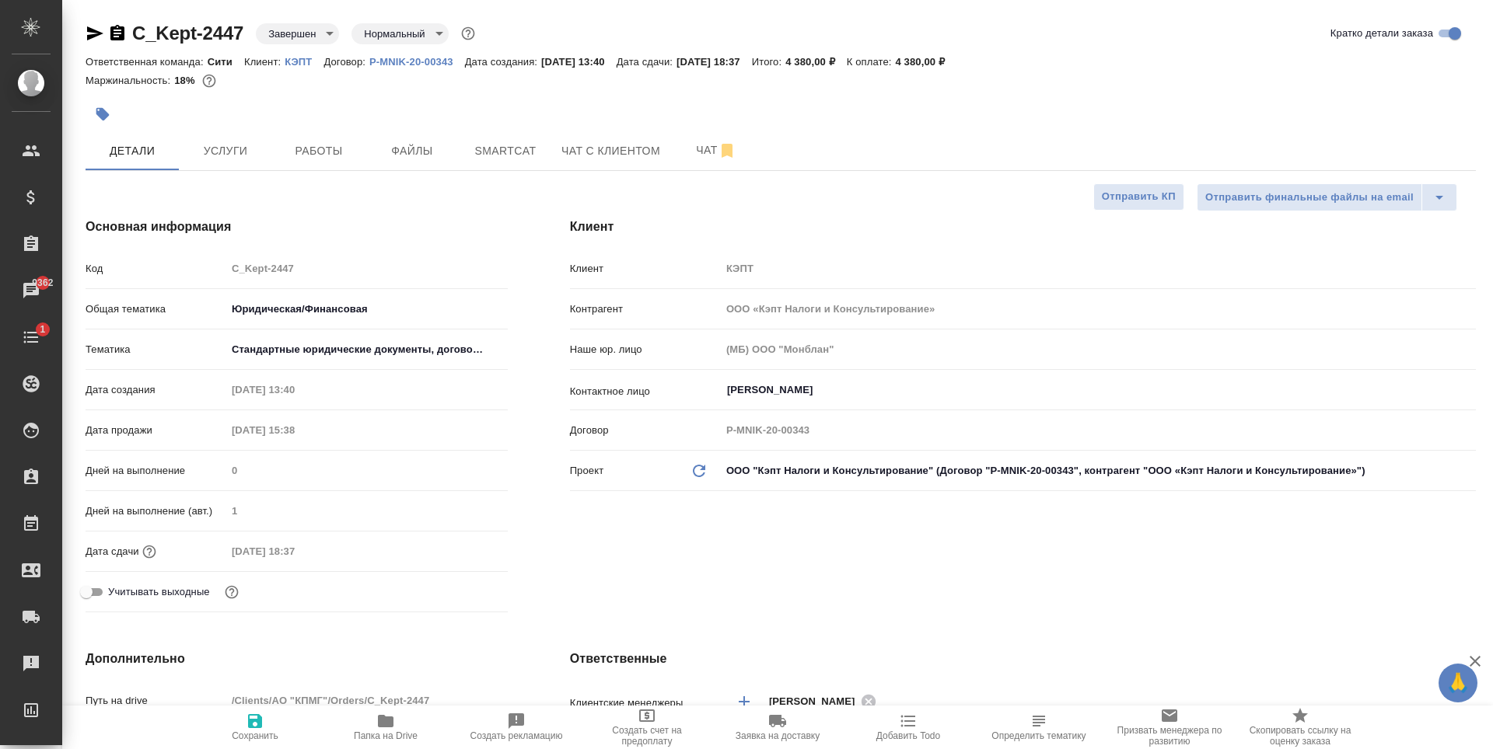
type textarea "x"
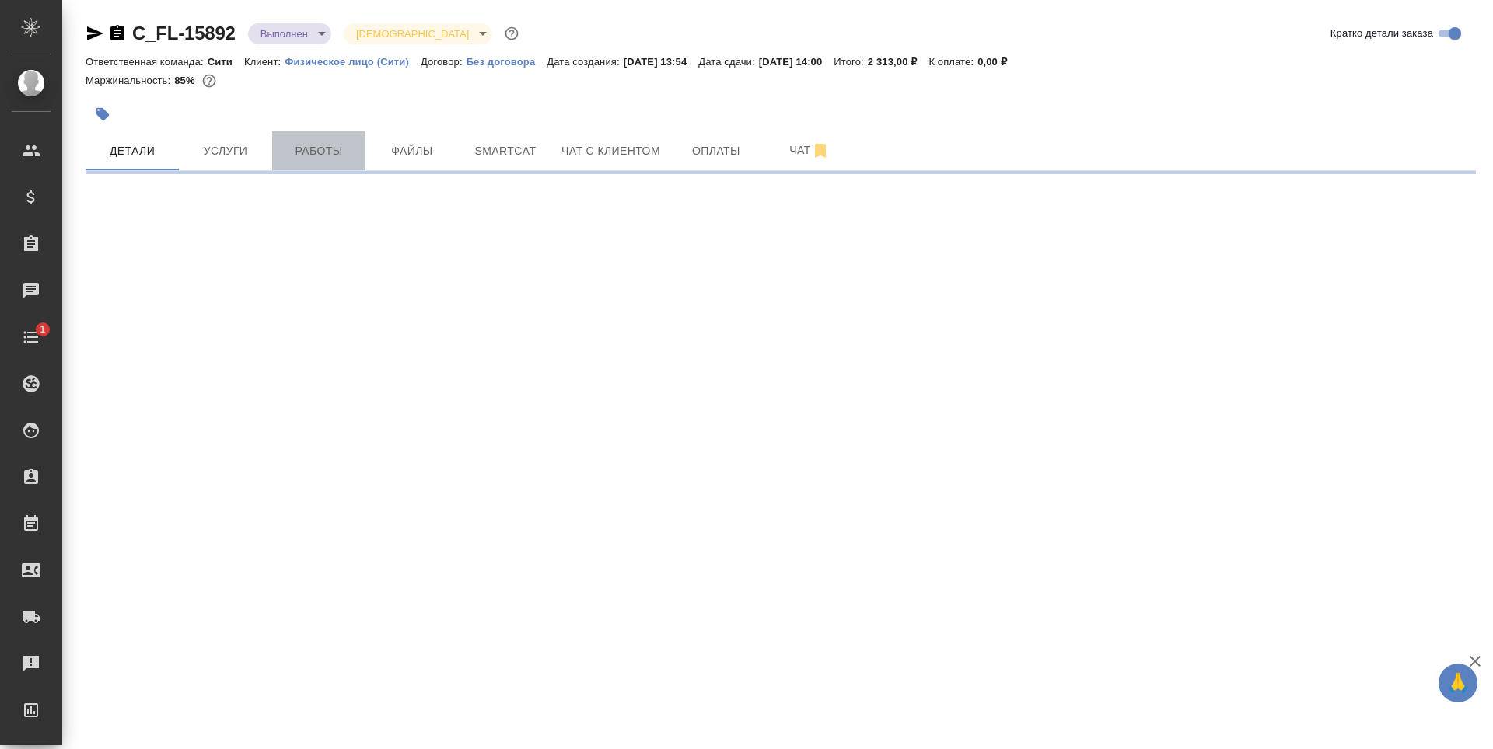
click at [354, 155] on span "Работы" at bounding box center [318, 150] width 75 height 19
select select "RU"
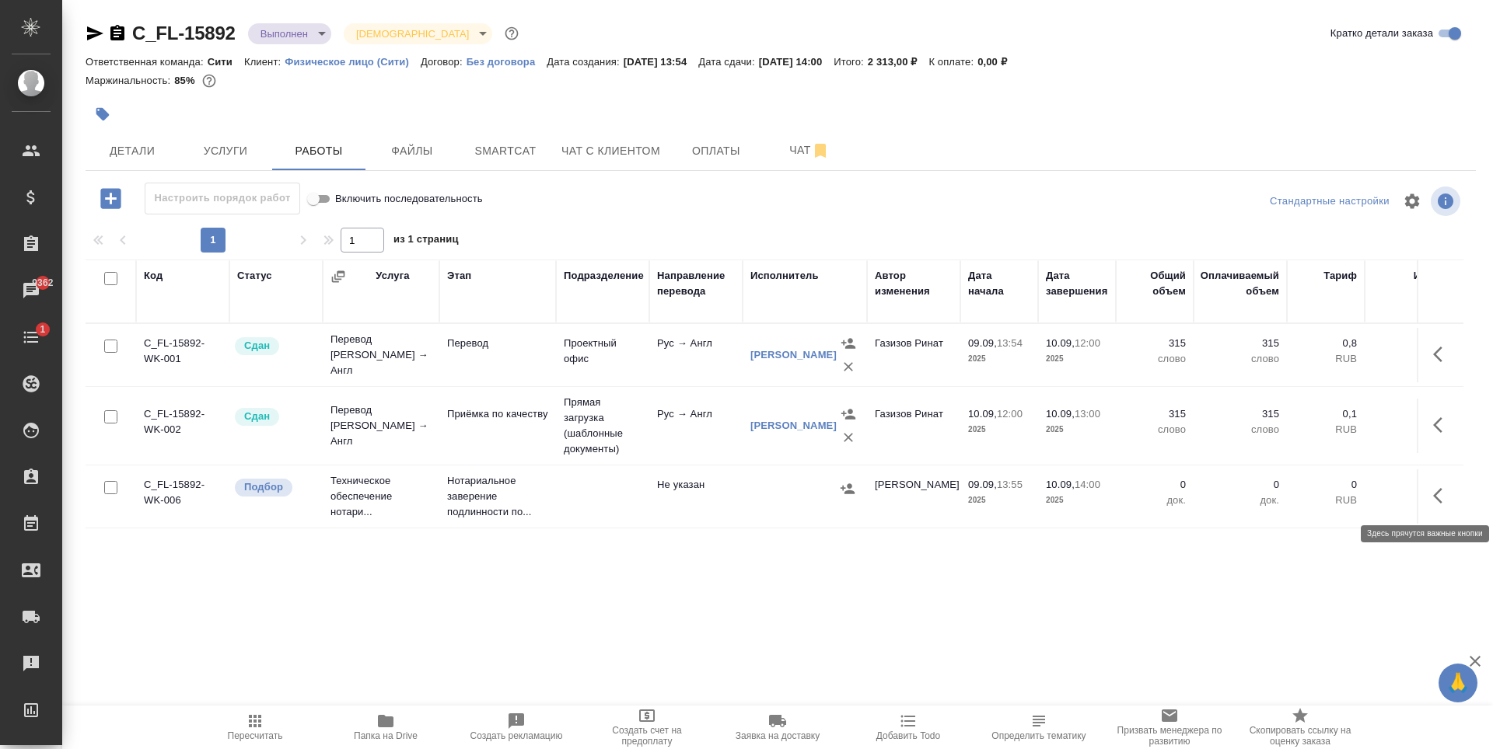
click at [1432, 491] on button "button" at bounding box center [1441, 495] width 37 height 37
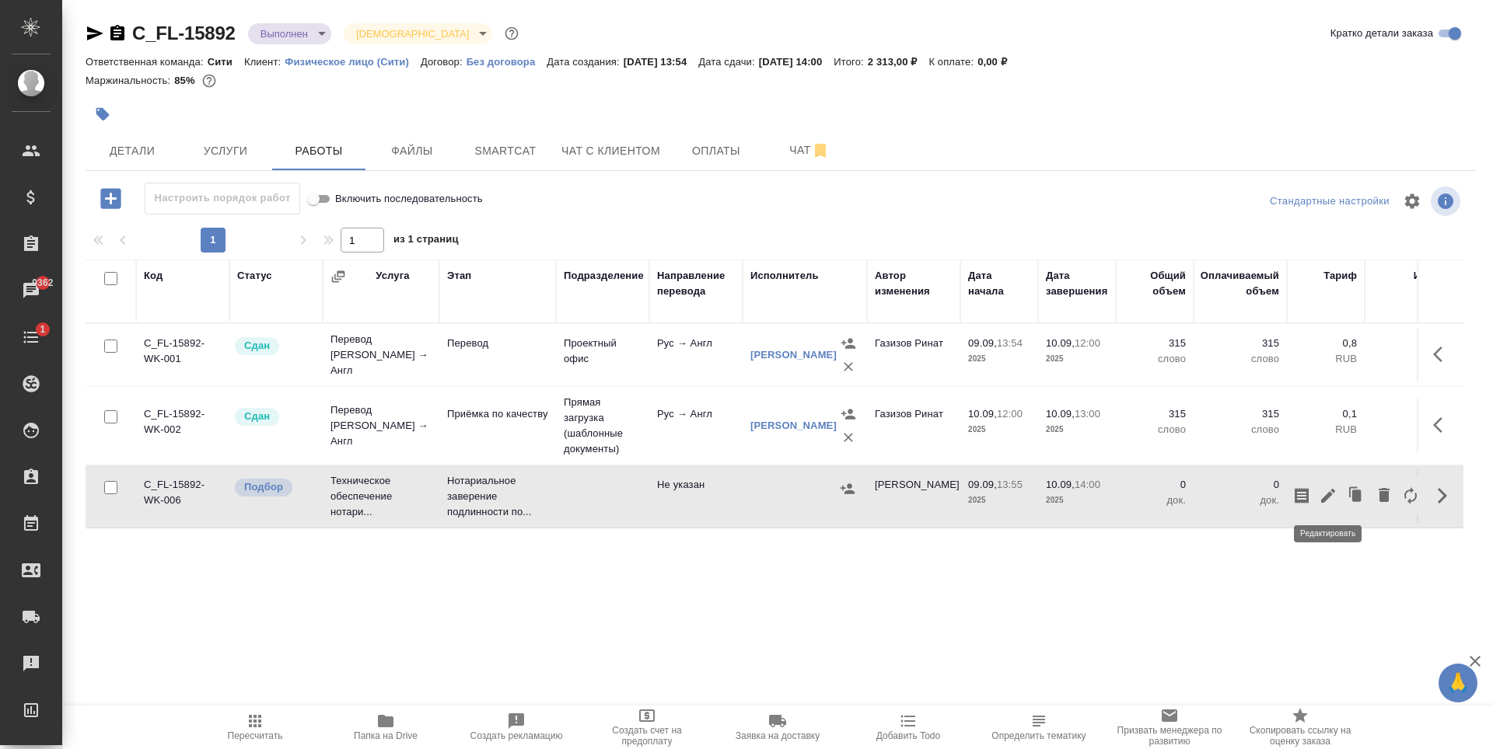
click at [1324, 498] on icon "button" at bounding box center [1328, 496] width 14 height 14
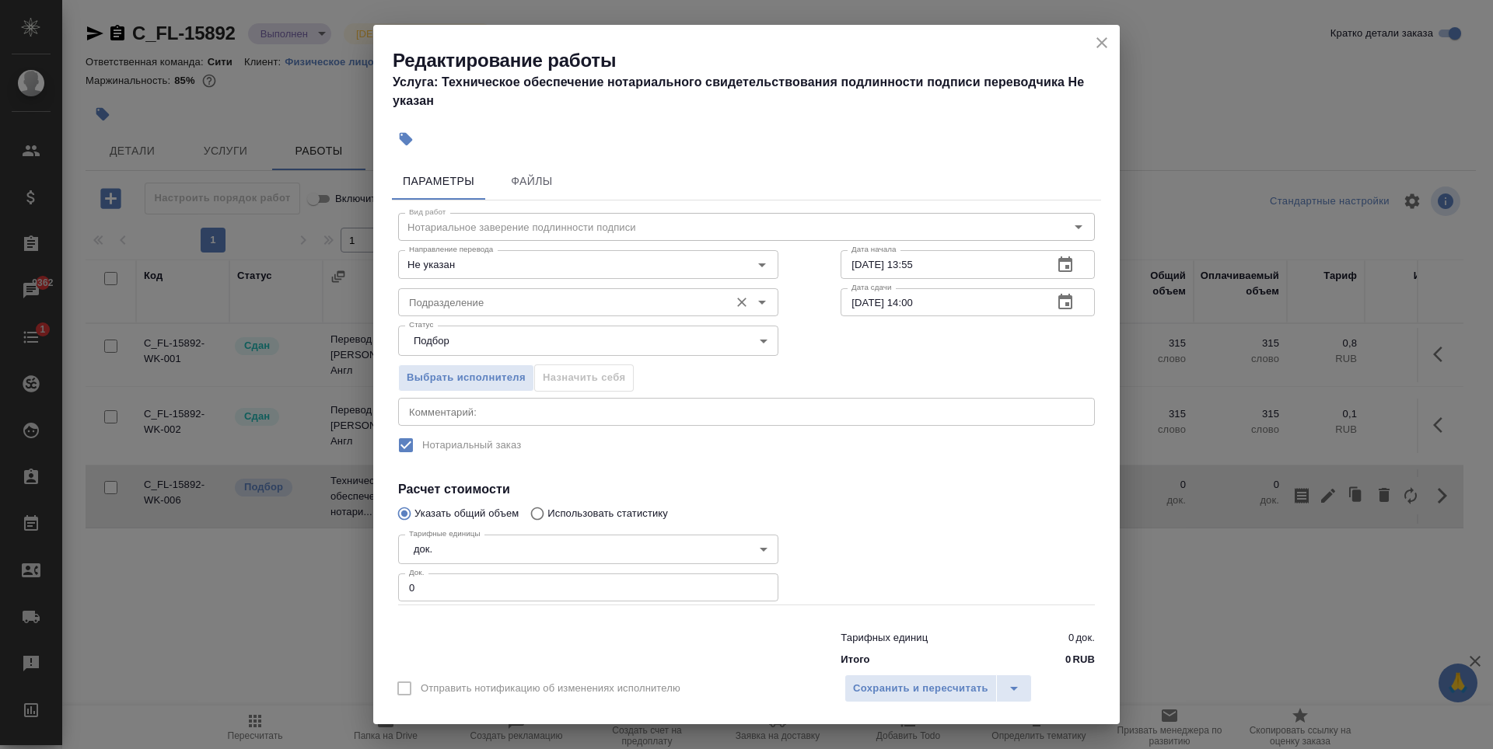
click at [557, 297] on input "Подразделение" at bounding box center [562, 302] width 319 height 19
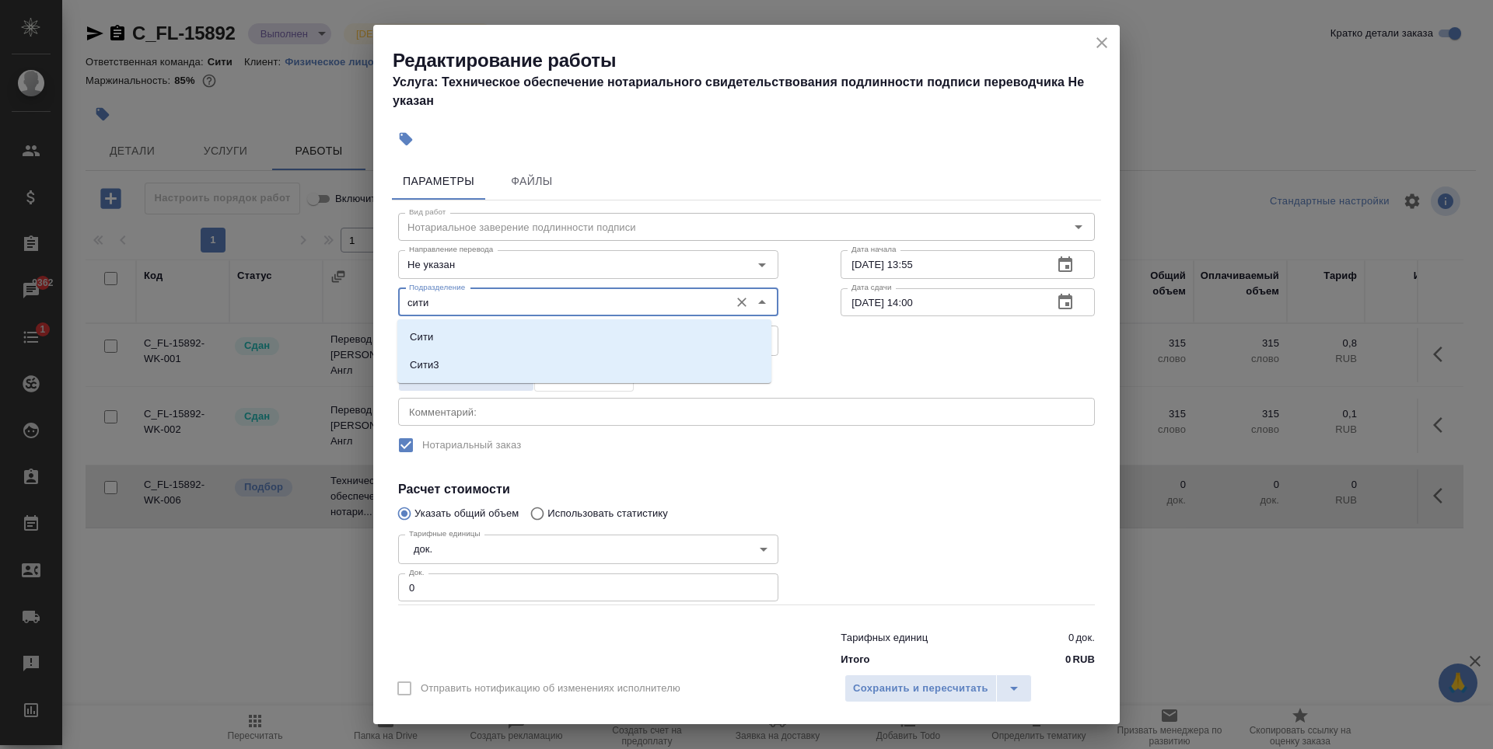
click at [666, 333] on li "Сити" at bounding box center [584, 337] width 374 height 28
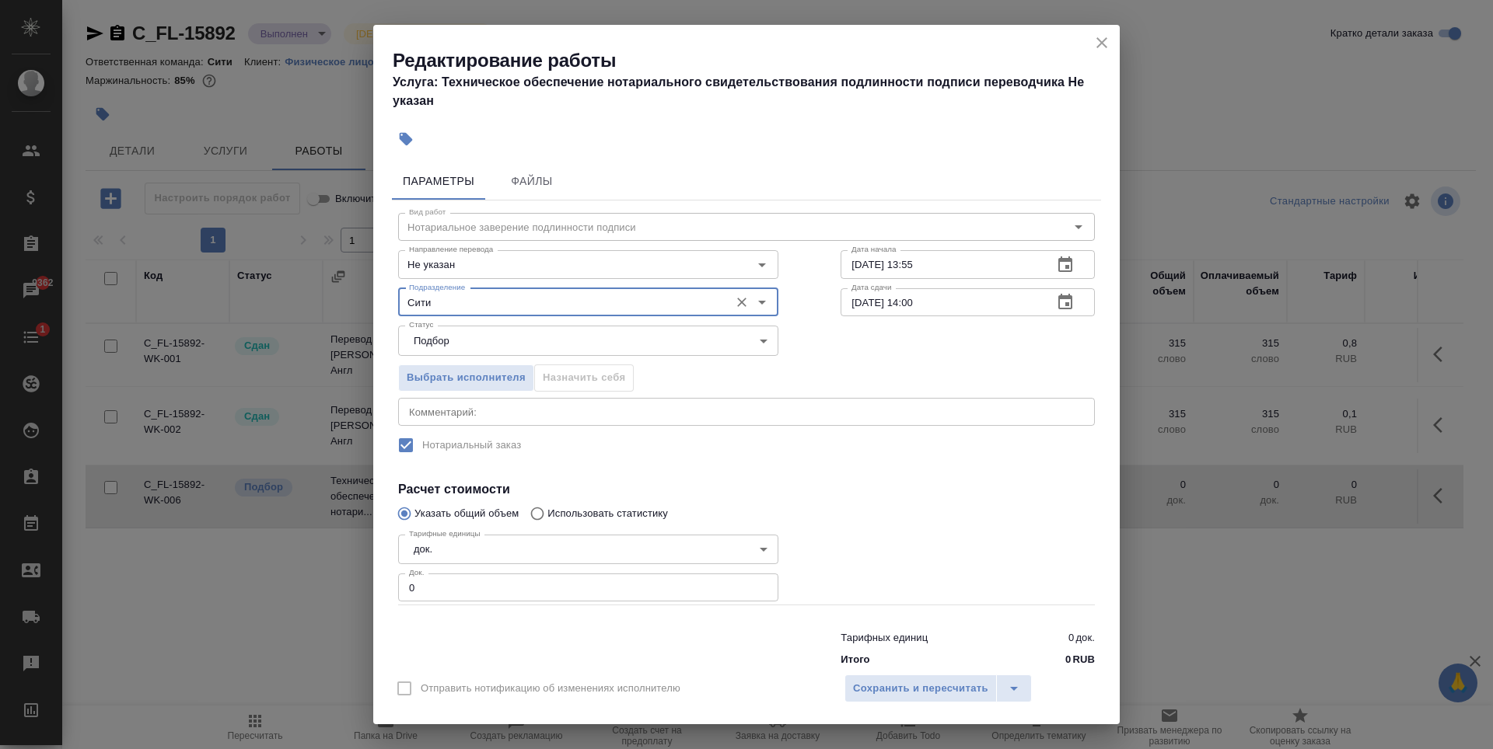
type input "Сити"
click at [835, 347] on div "Выбрать исполнителя Назначить себя" at bounding box center [746, 375] width 759 height 95
type input "1"
click at [759, 585] on input "1" at bounding box center [588, 588] width 380 height 28
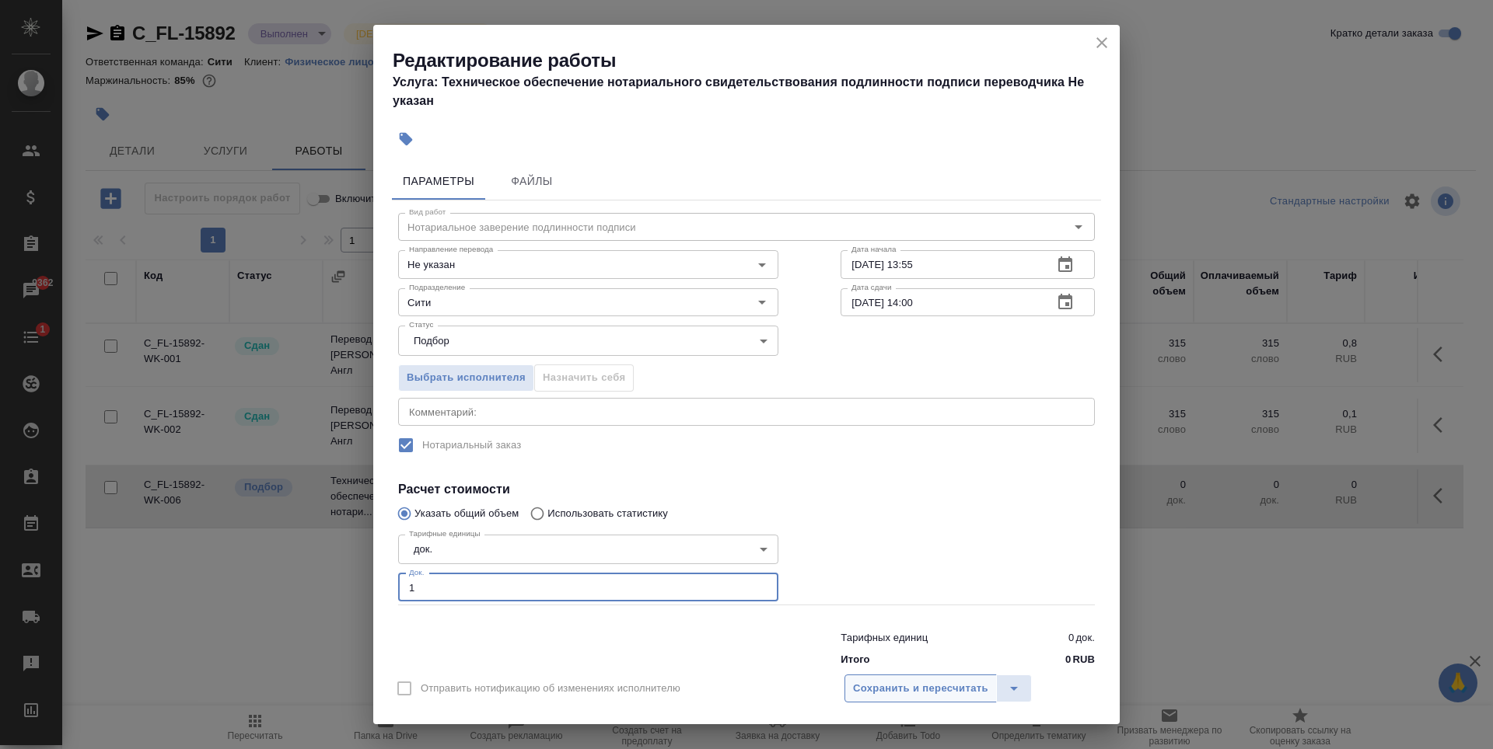
click at [936, 682] on span "Сохранить и пересчитать" at bounding box center [920, 689] width 135 height 18
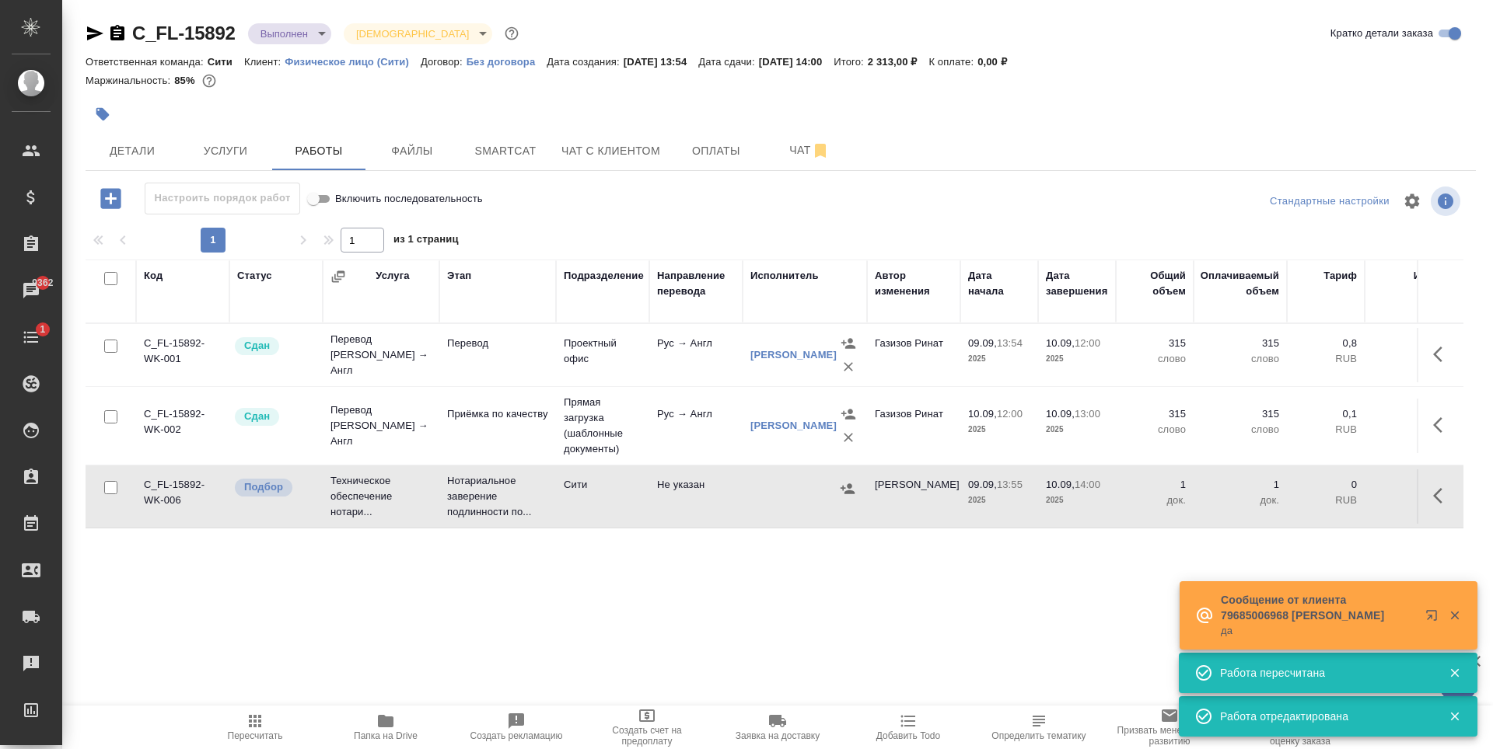
click at [844, 492] on icon "button" at bounding box center [848, 489] width 16 height 16
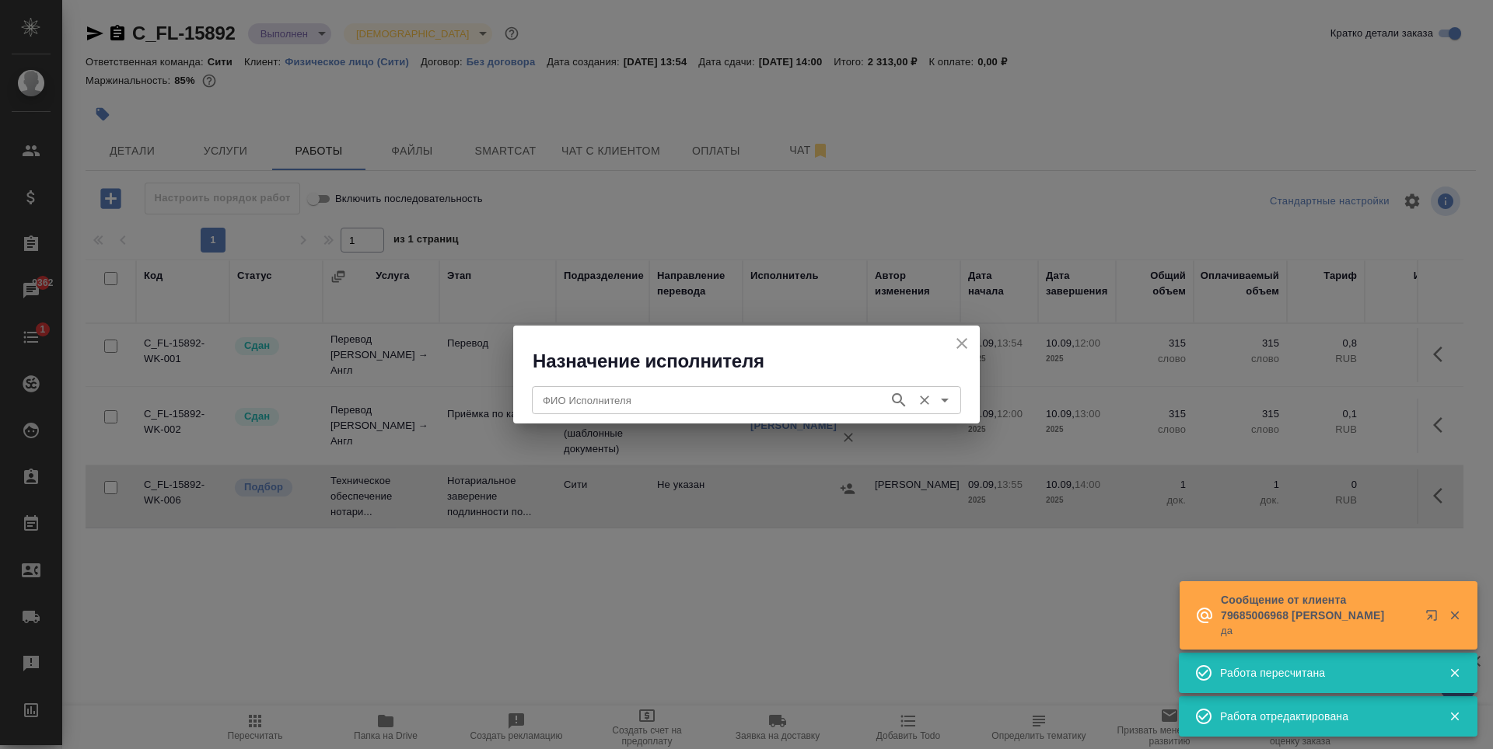
click at [606, 400] on input "ФИО Исполнителя" at bounding box center [708, 400] width 344 height 19
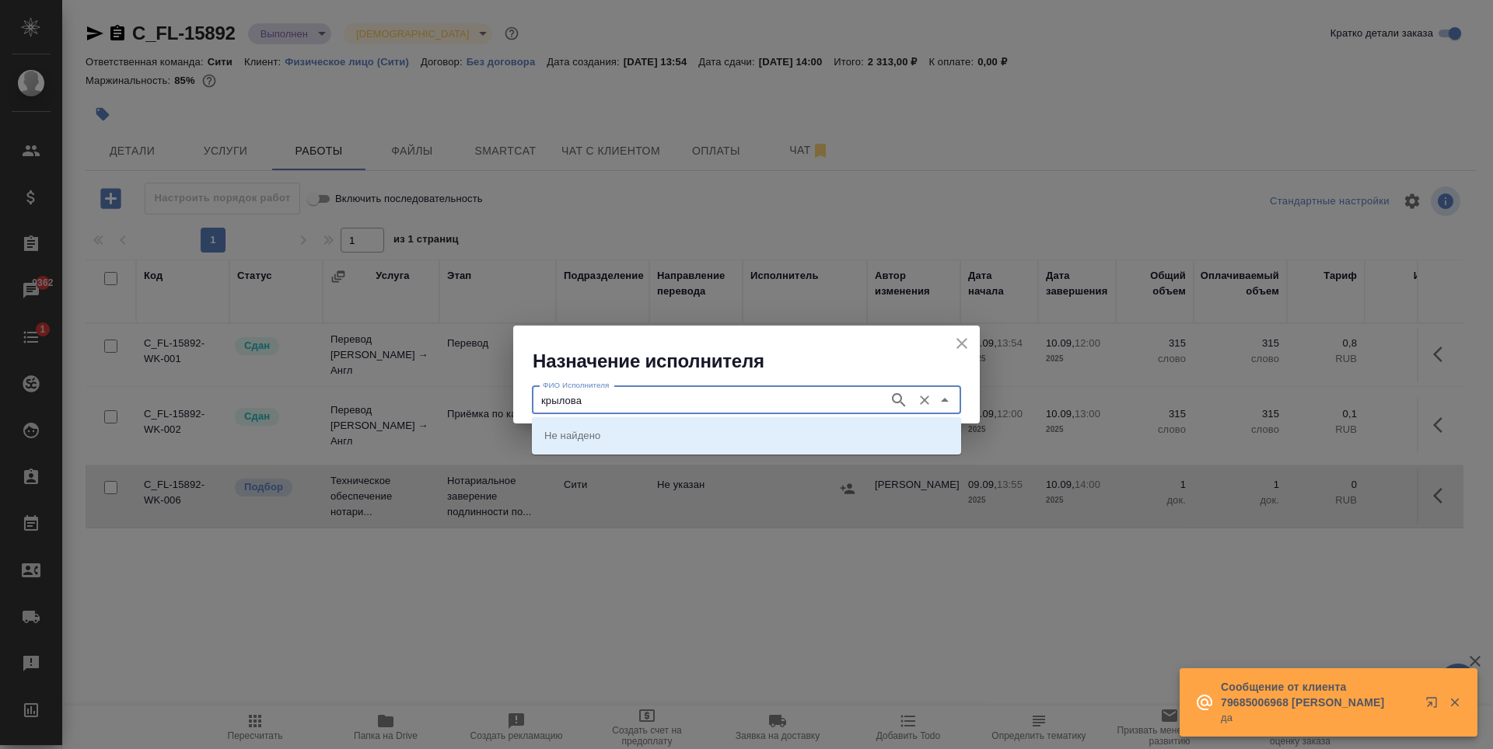
type input "крылова"
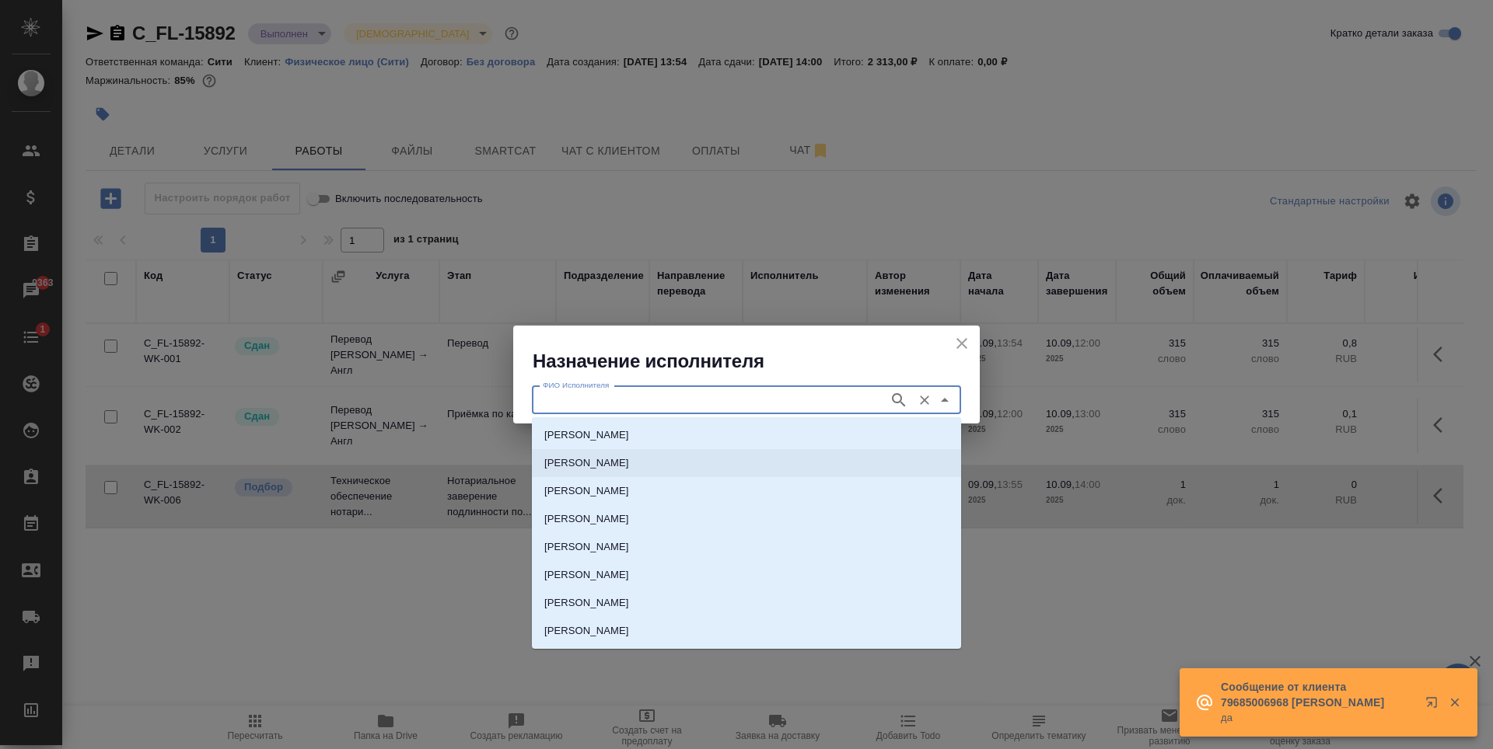
click at [629, 457] on p "[PERSON_NAME]" at bounding box center [586, 464] width 85 height 16
type input "[PERSON_NAME]"
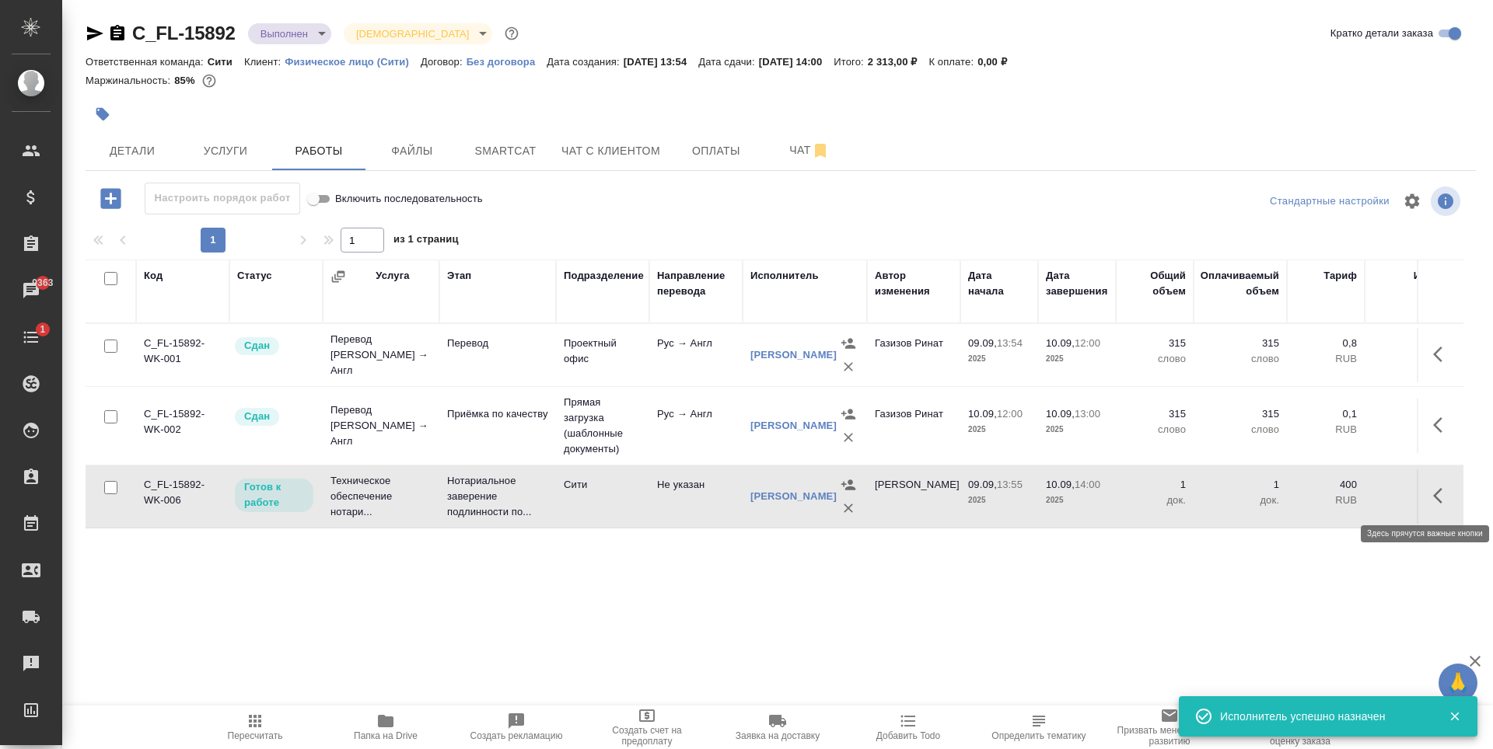
click at [1449, 496] on icon "button" at bounding box center [1442, 496] width 19 height 19
click at [1327, 497] on icon "button" at bounding box center [1328, 496] width 14 height 14
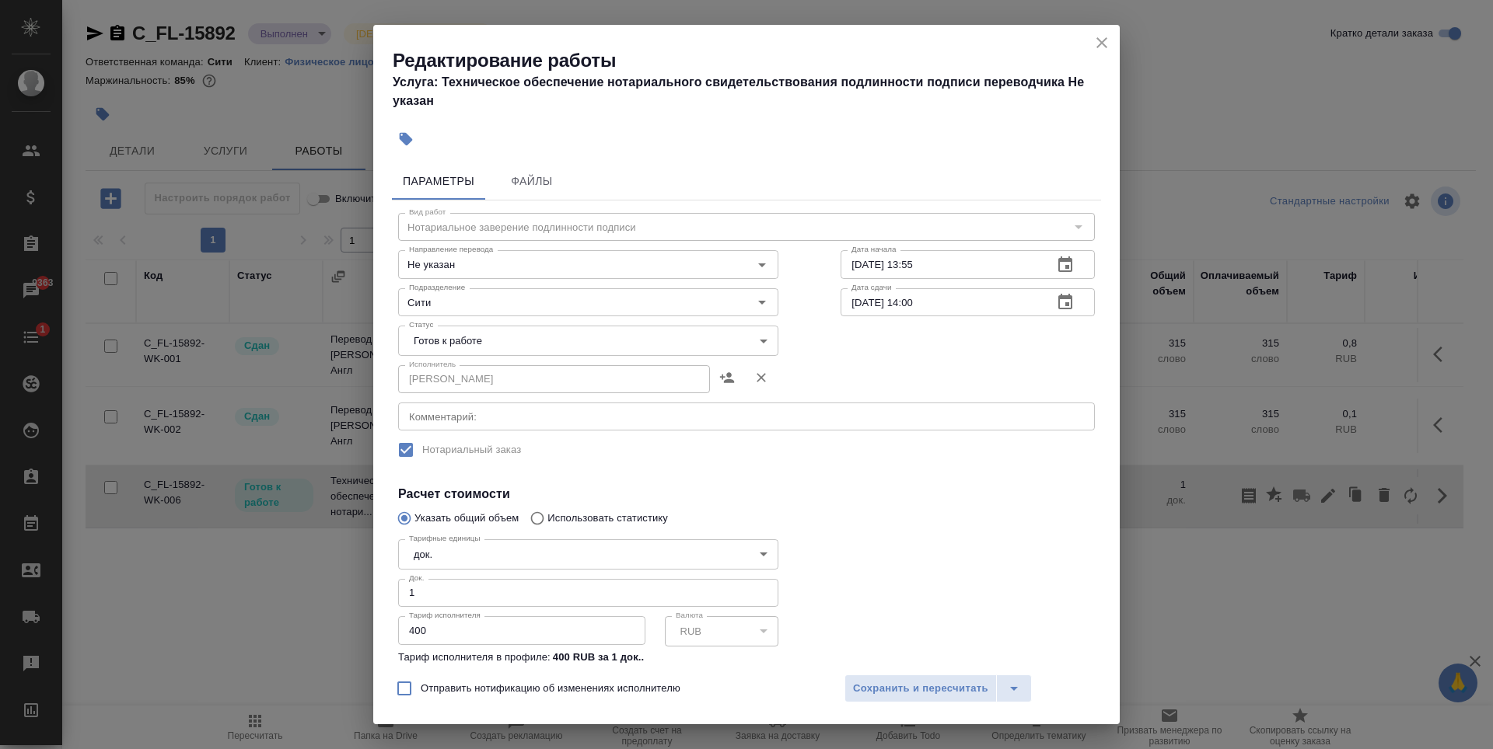
click at [518, 333] on body "🙏 .cls-1 fill:#fff; AWATERA [PERSON_NAME] Спецификации Заказы 9363 Чаты 1 Todo …" at bounding box center [746, 374] width 1493 height 749
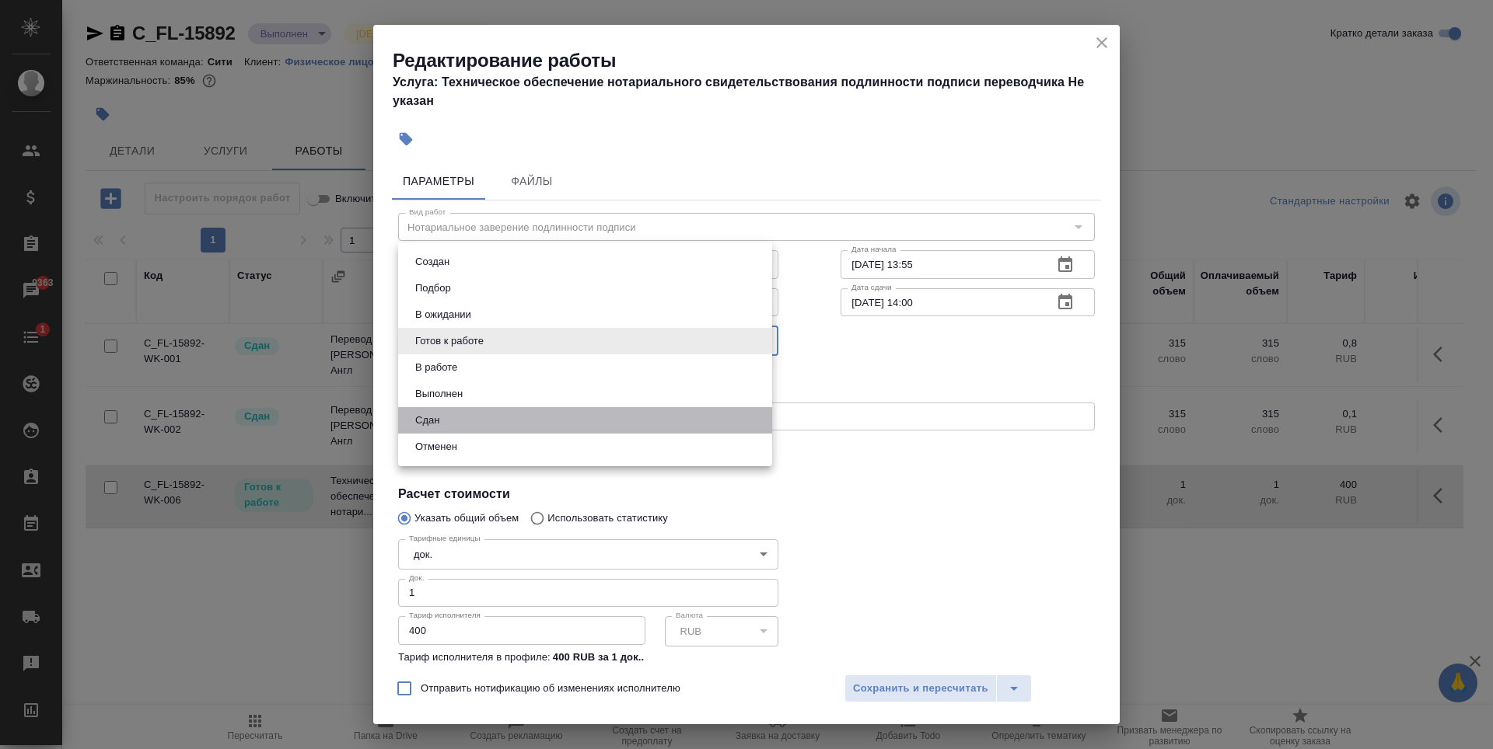
click at [497, 410] on li "Сдан" at bounding box center [585, 420] width 374 height 26
type input "closed"
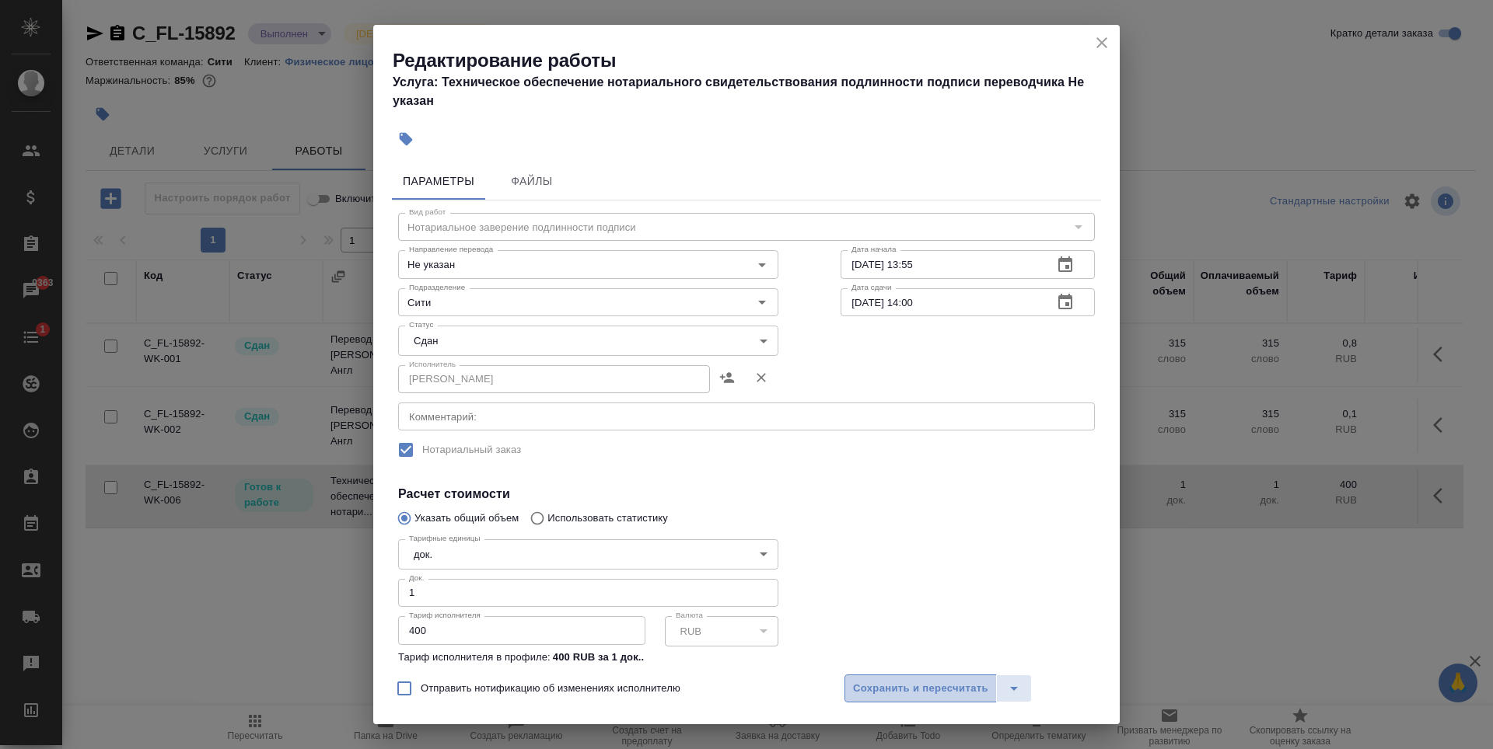
click at [971, 692] on span "Сохранить и пересчитать" at bounding box center [920, 689] width 135 height 18
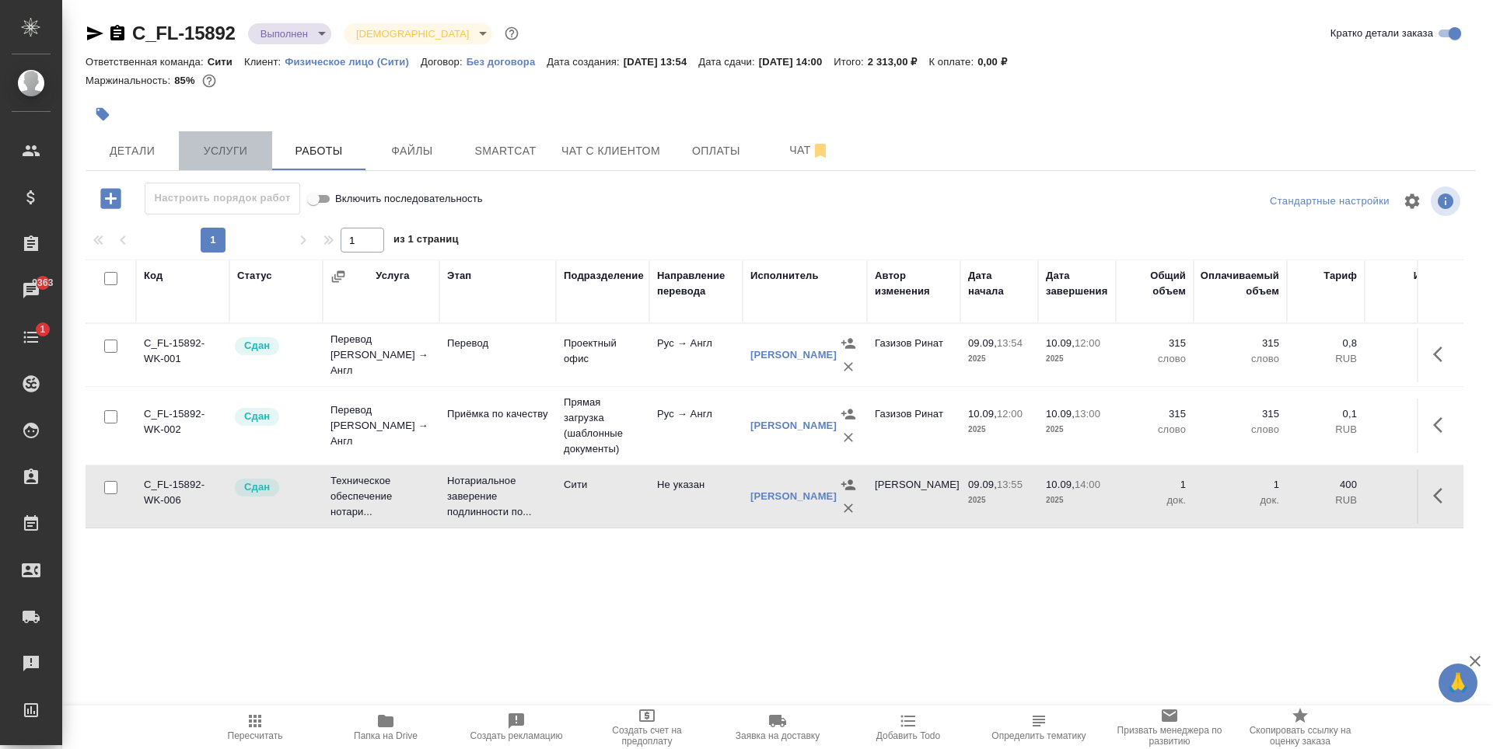
click at [237, 157] on span "Услуги" at bounding box center [225, 150] width 75 height 19
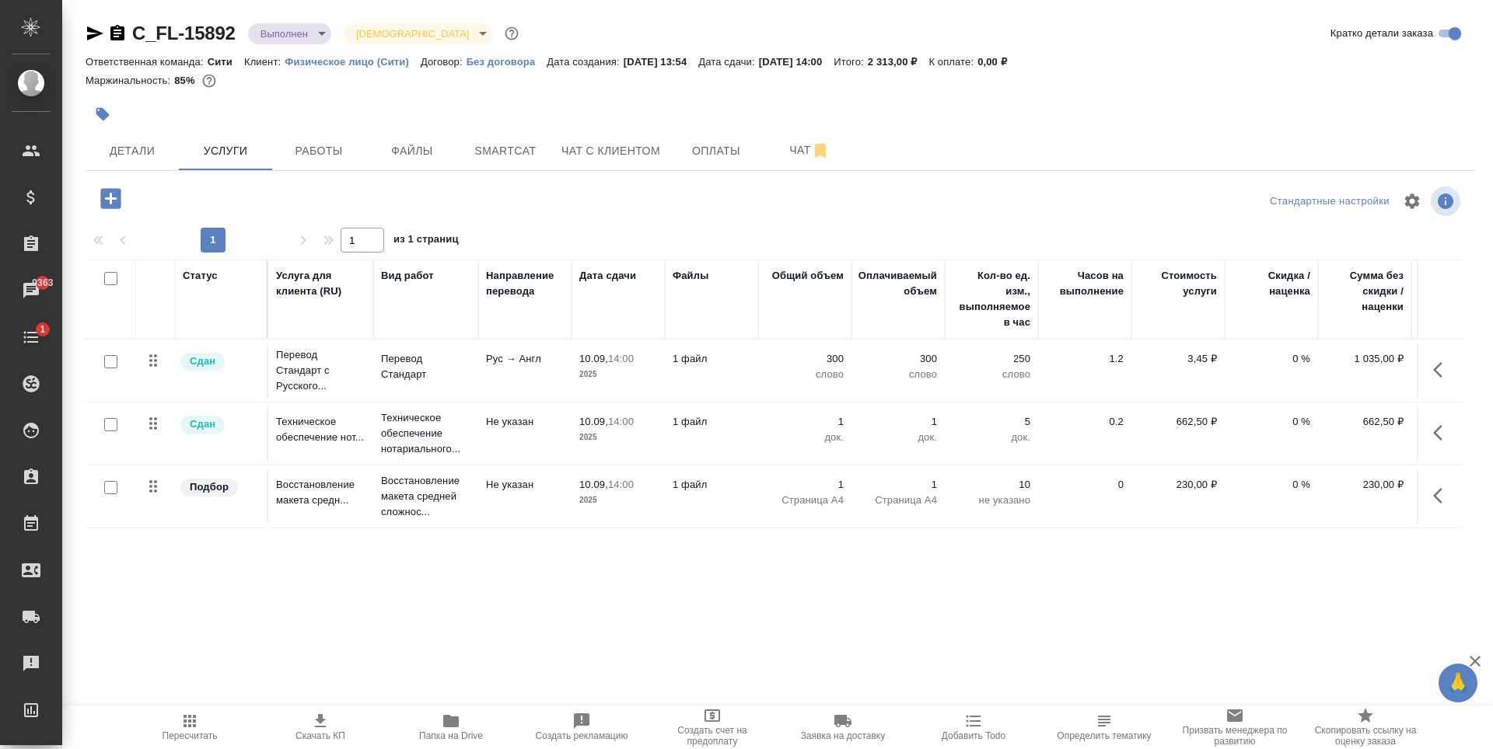
scroll to position [0, 88]
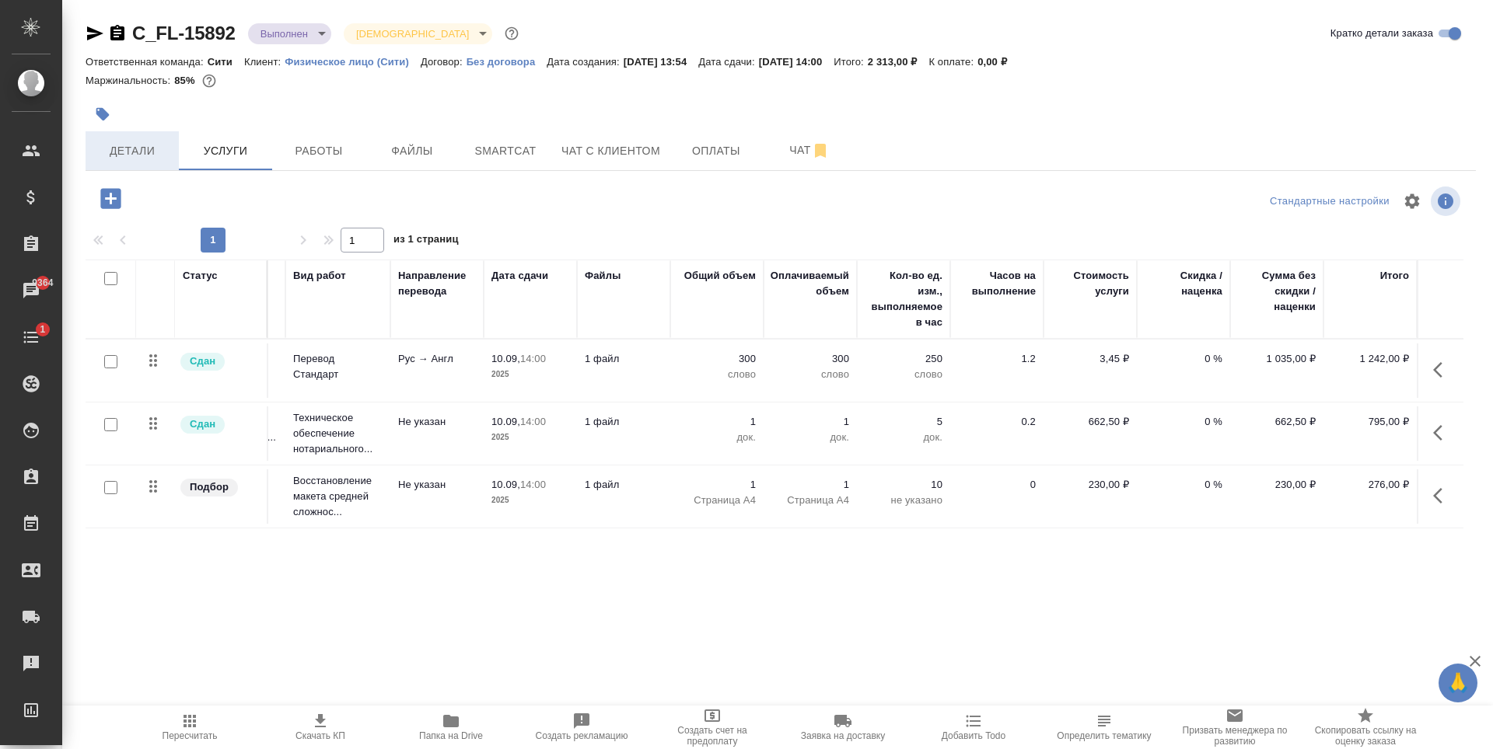
click at [110, 168] on button "Детали" at bounding box center [132, 150] width 93 height 39
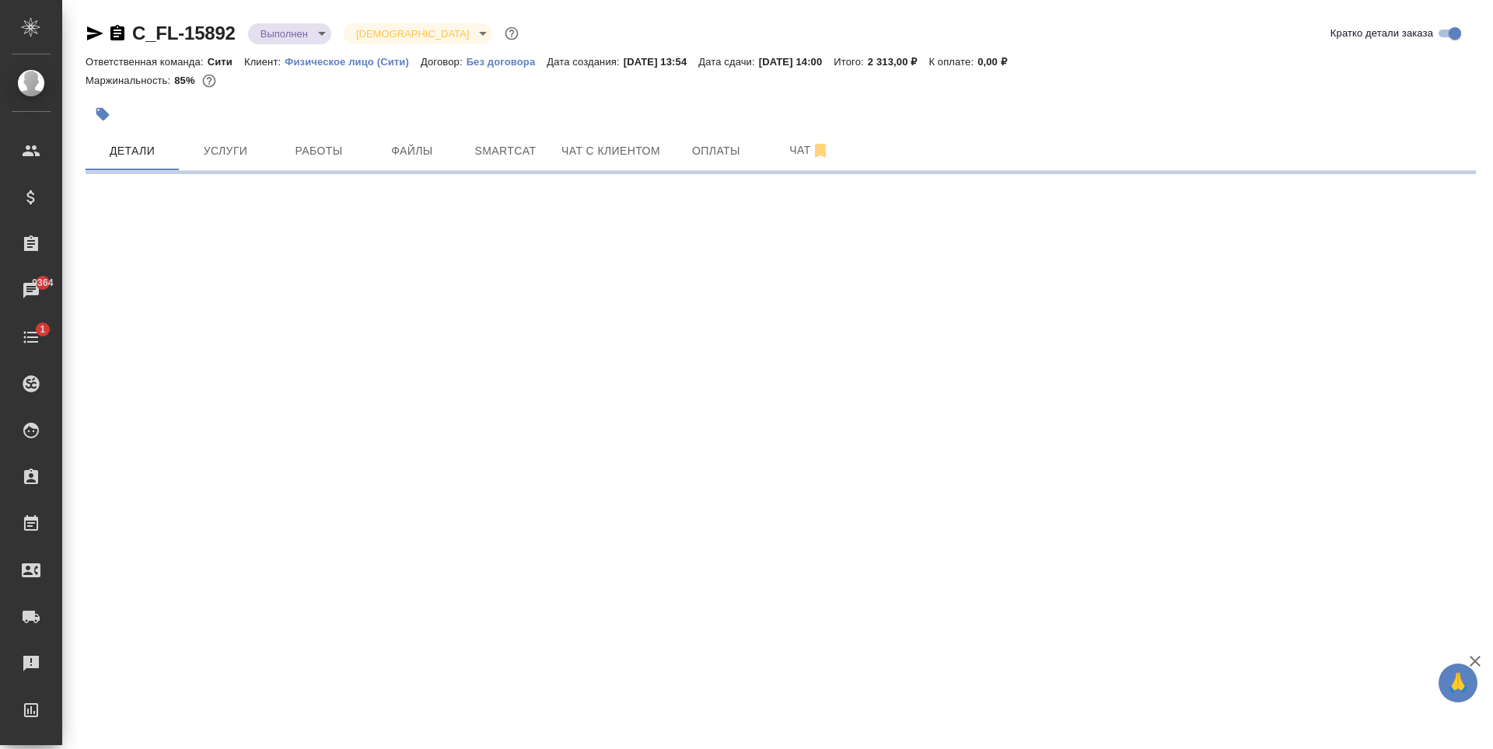
select select "RU"
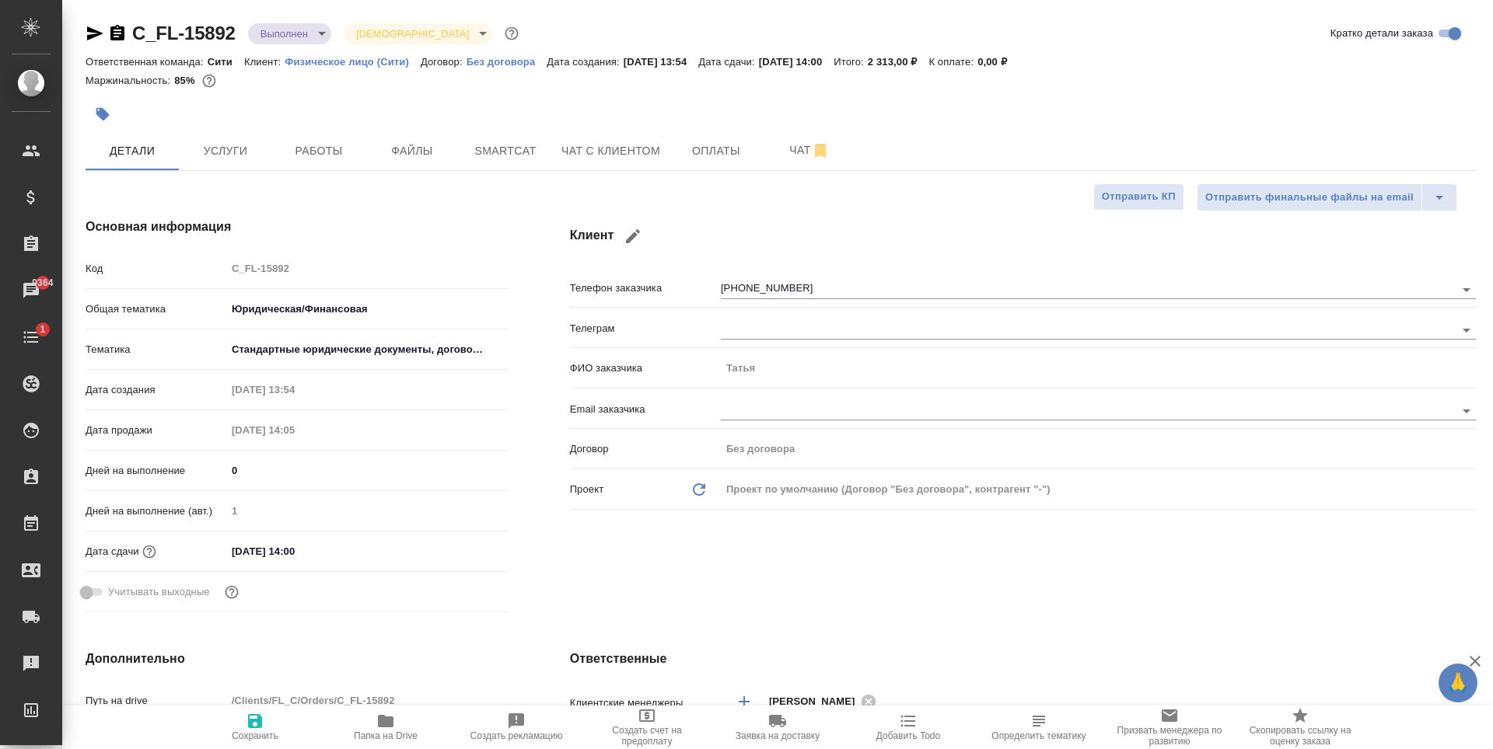
type textarea "x"
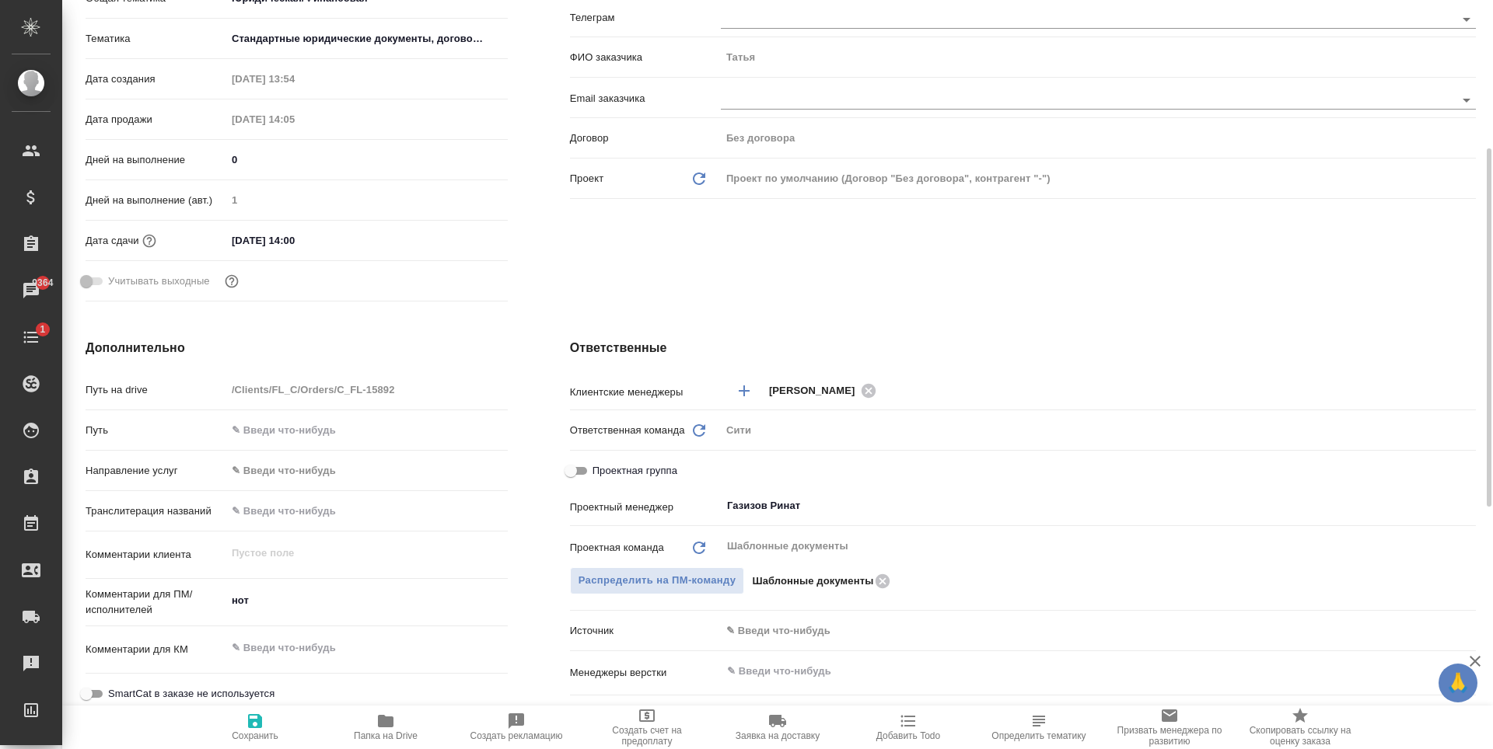
click at [581, 468] on input "Проектная группа" at bounding box center [571, 471] width 56 height 19
checkbox input "true"
type textarea "x"
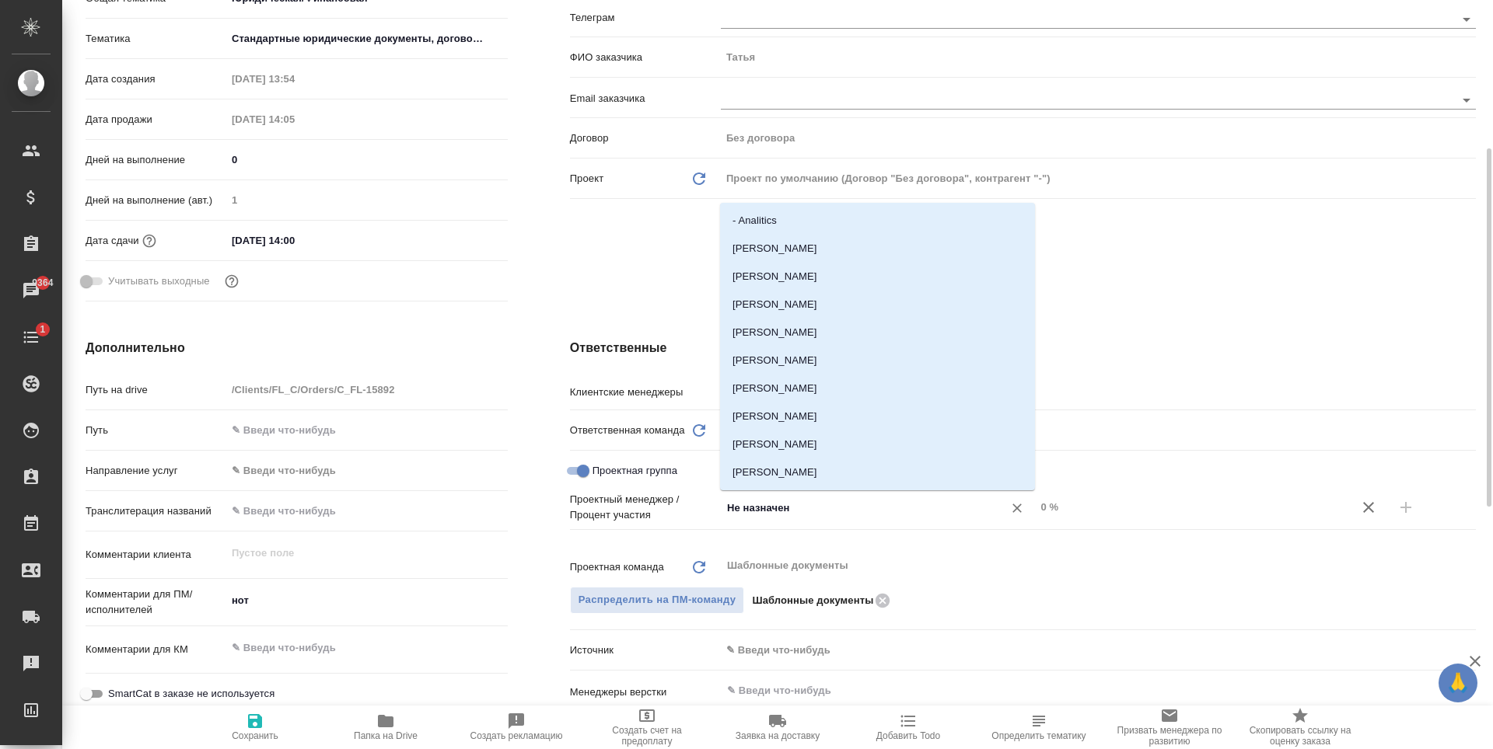
click at [808, 512] on input "Не назначен" at bounding box center [851, 507] width 253 height 19
type input "газ"
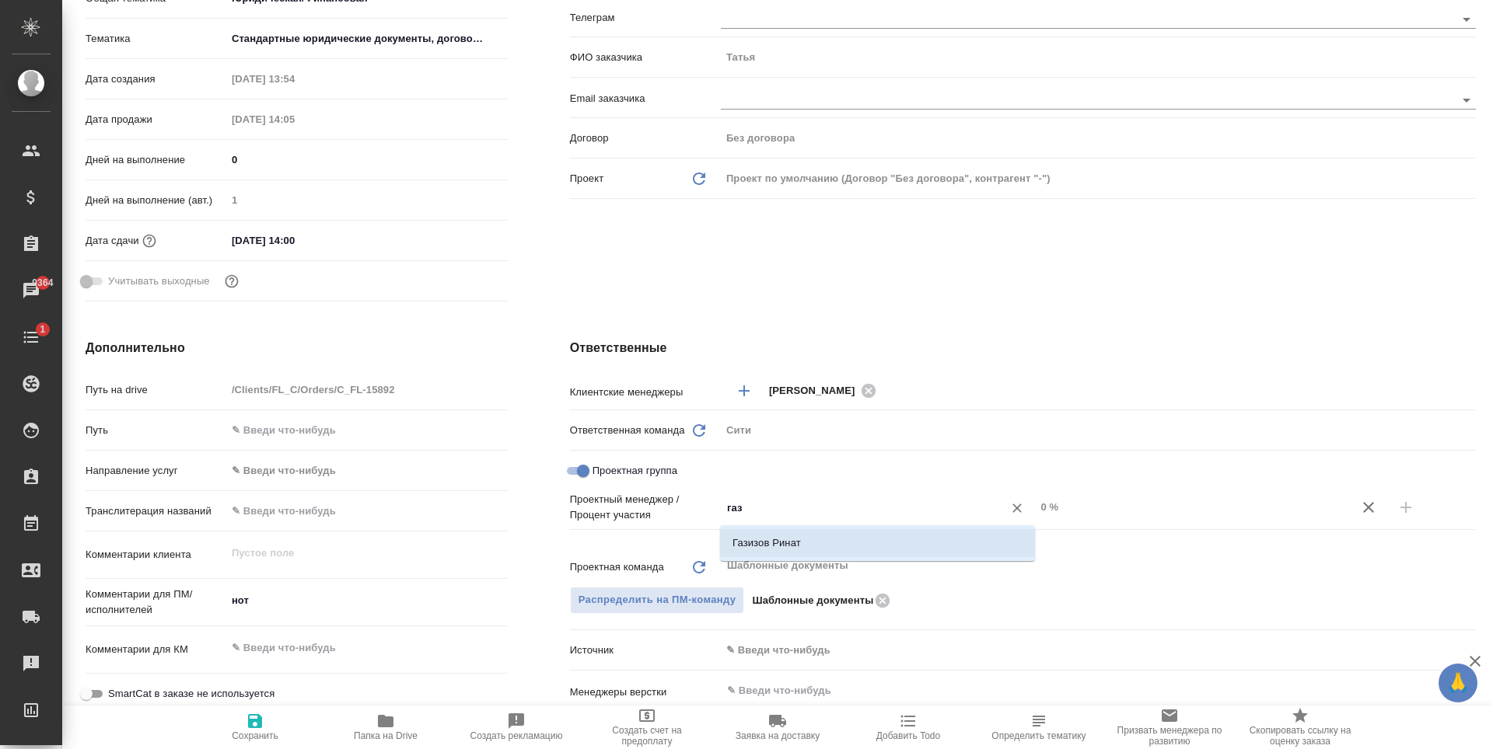
click at [818, 537] on li "Газизов Ринат" at bounding box center [877, 543] width 315 height 28
type textarea "x"
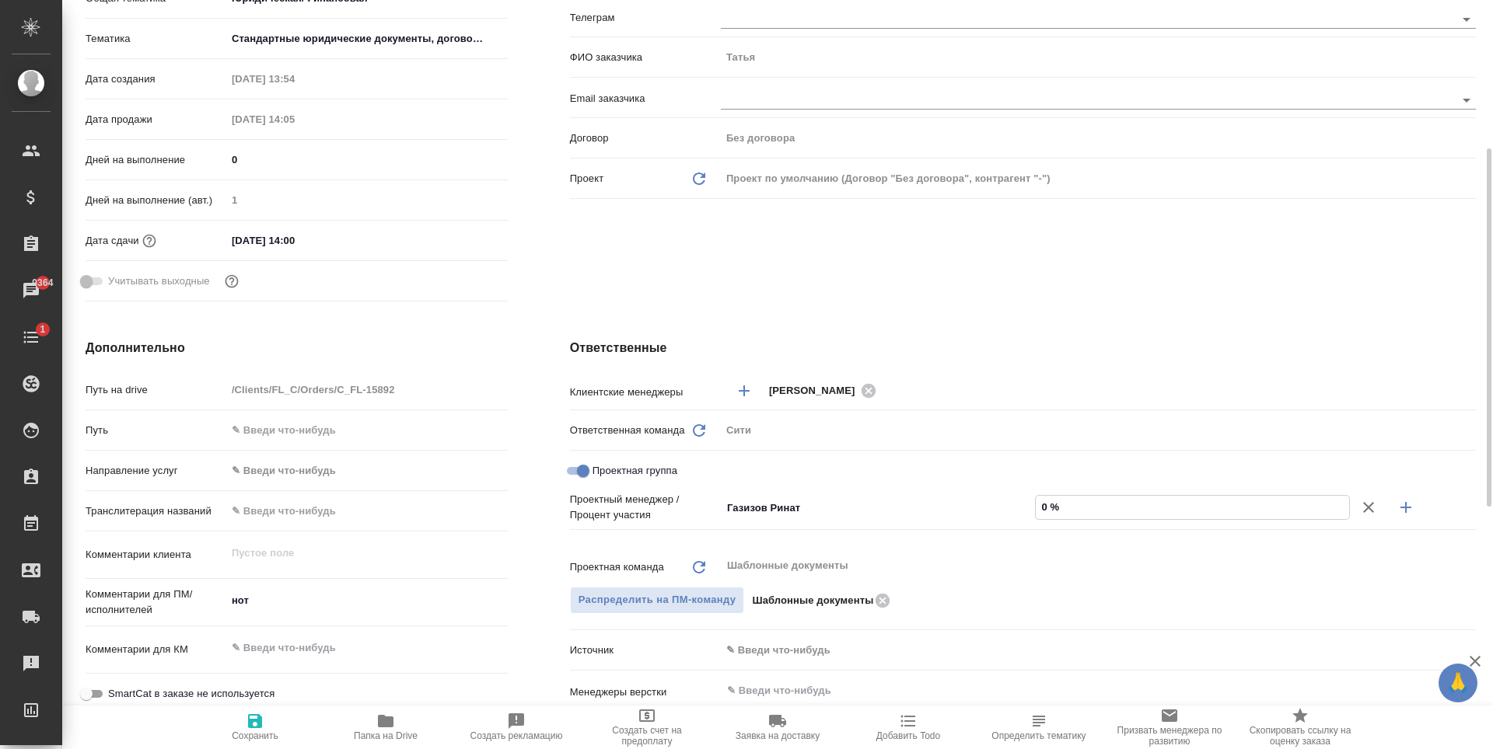
click at [1047, 505] on input "0 %" at bounding box center [1191, 507] width 313 height 23
type textarea "x"
type input "6 %"
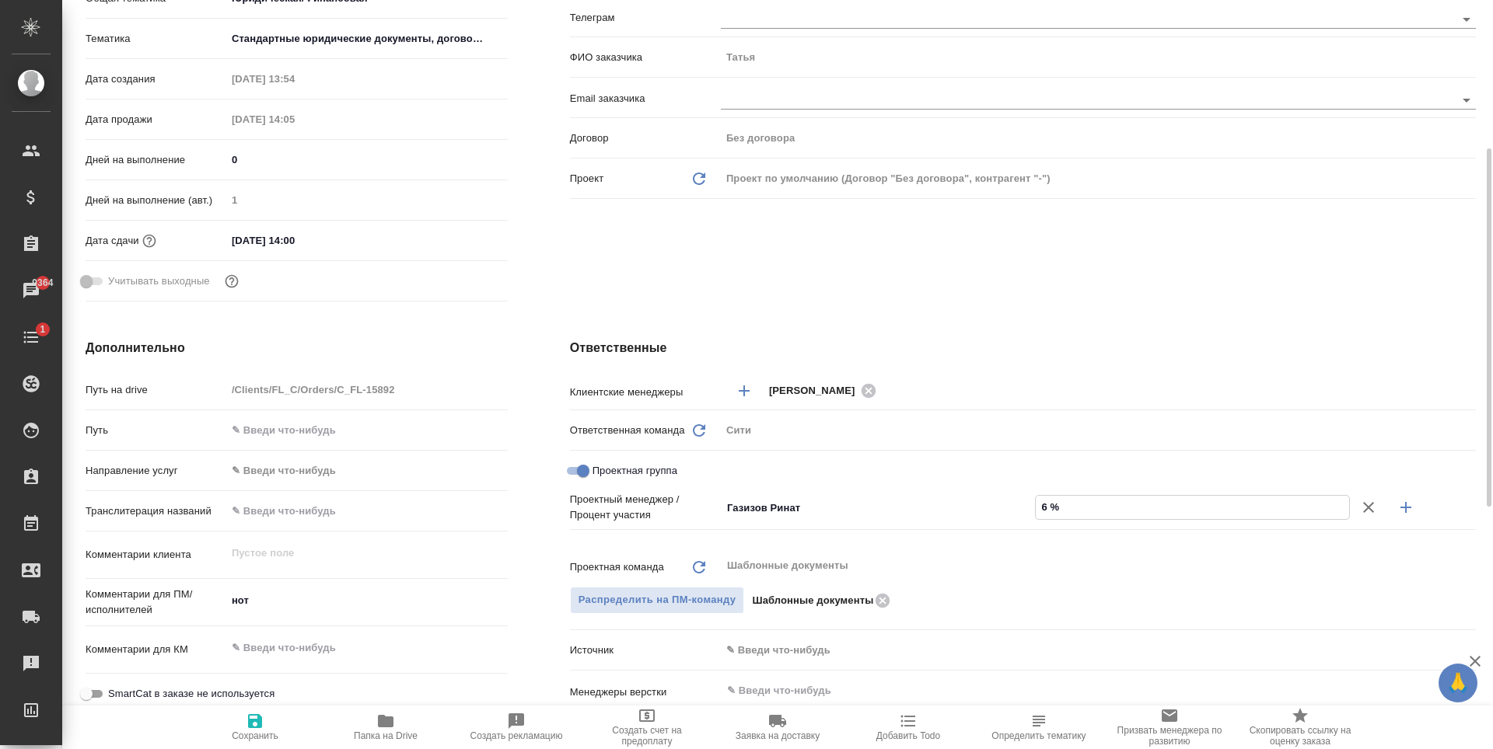
type textarea "x"
type input "66 %"
type textarea "x"
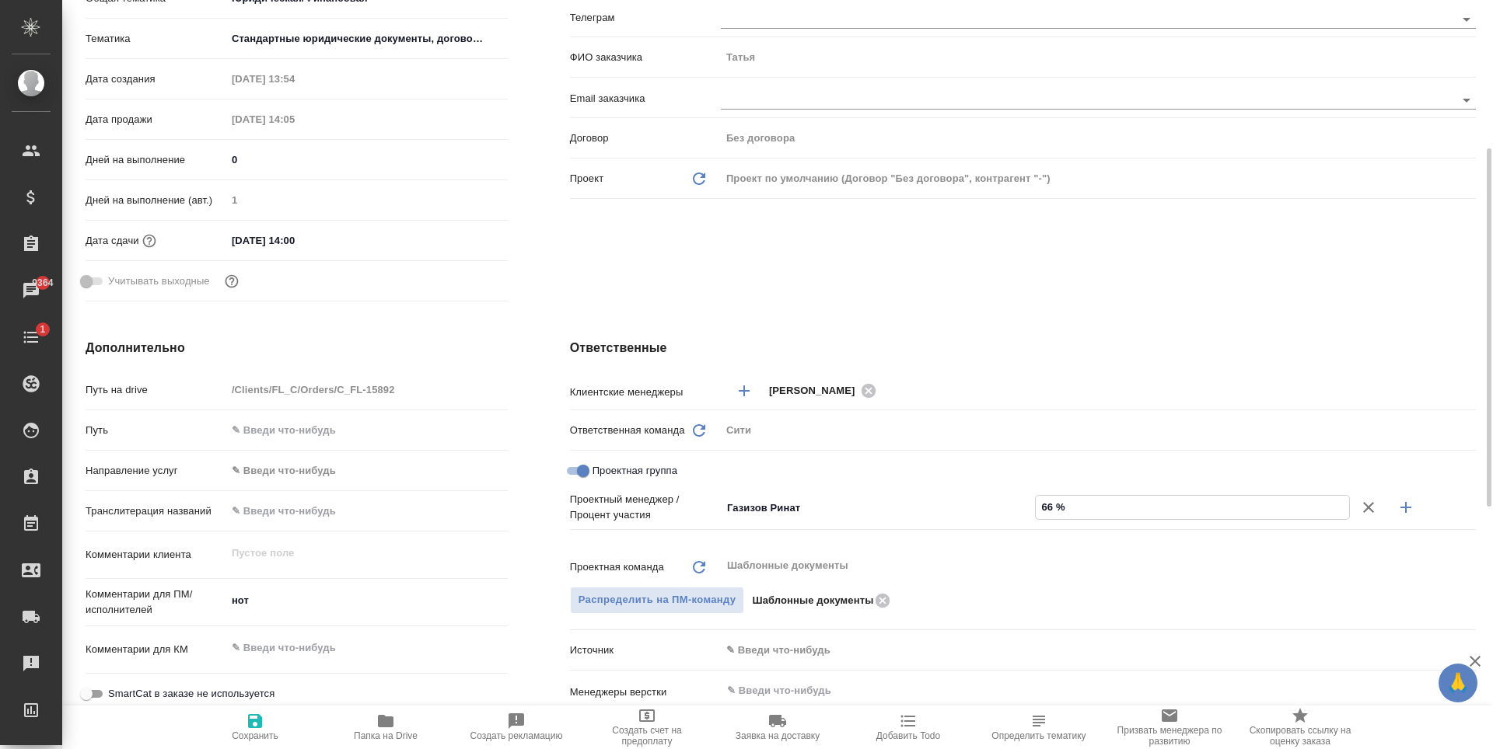
type textarea "x"
type input "66 %"
click at [1413, 507] on icon "button" at bounding box center [1405, 507] width 19 height 19
type textarea "x"
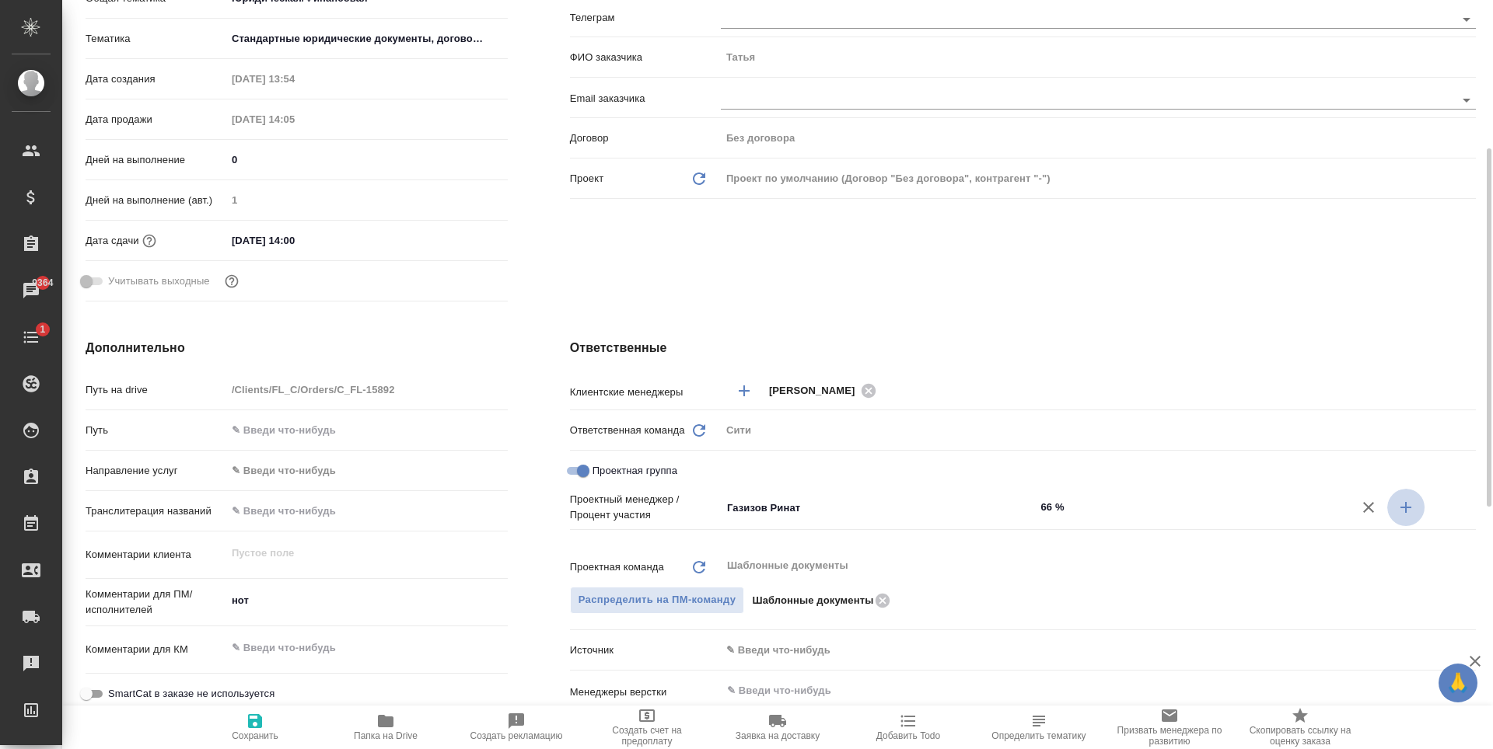
type textarea "x"
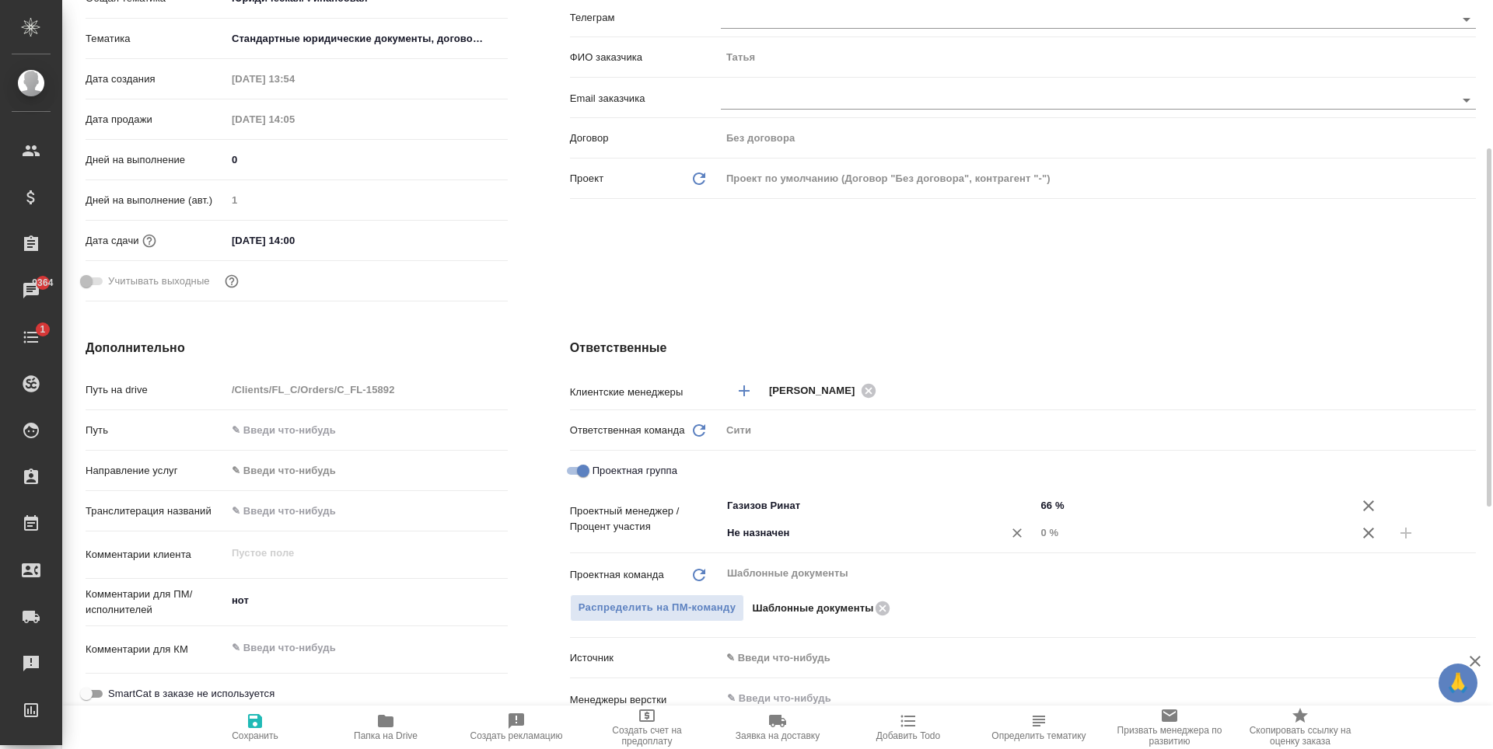
click at [772, 533] on input "Не назначен" at bounding box center [851, 533] width 253 height 19
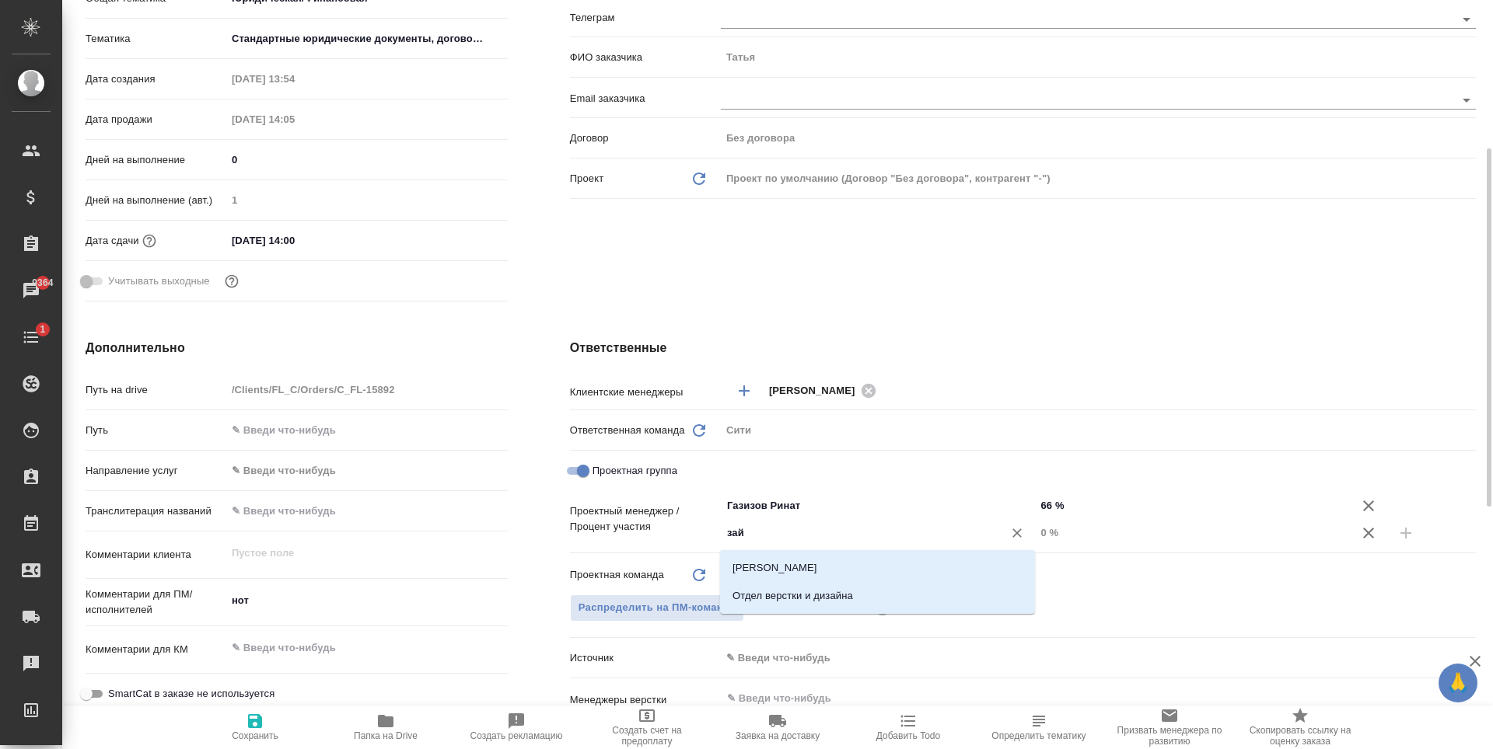
type input "зайц"
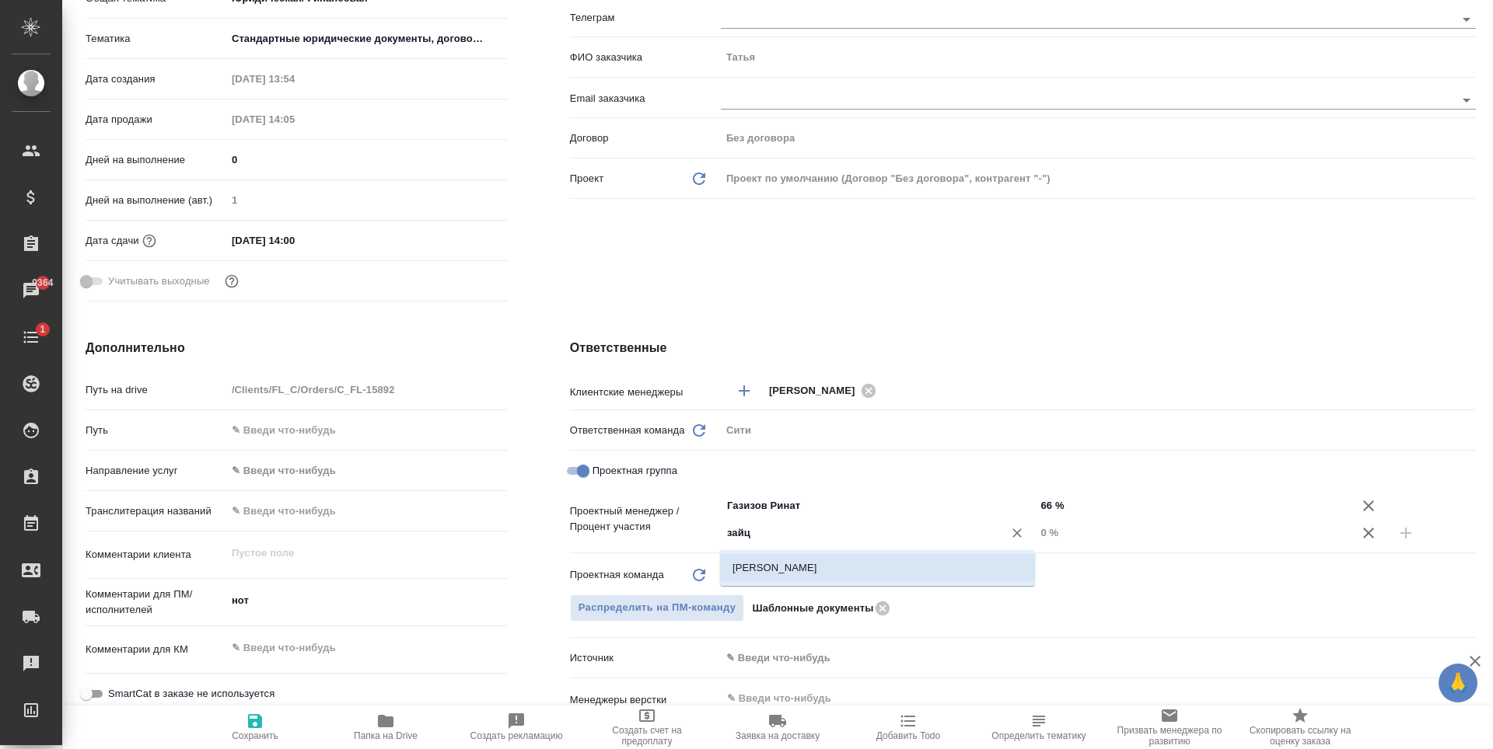
click at [824, 578] on li "[PERSON_NAME]" at bounding box center [877, 568] width 315 height 28
type textarea "x"
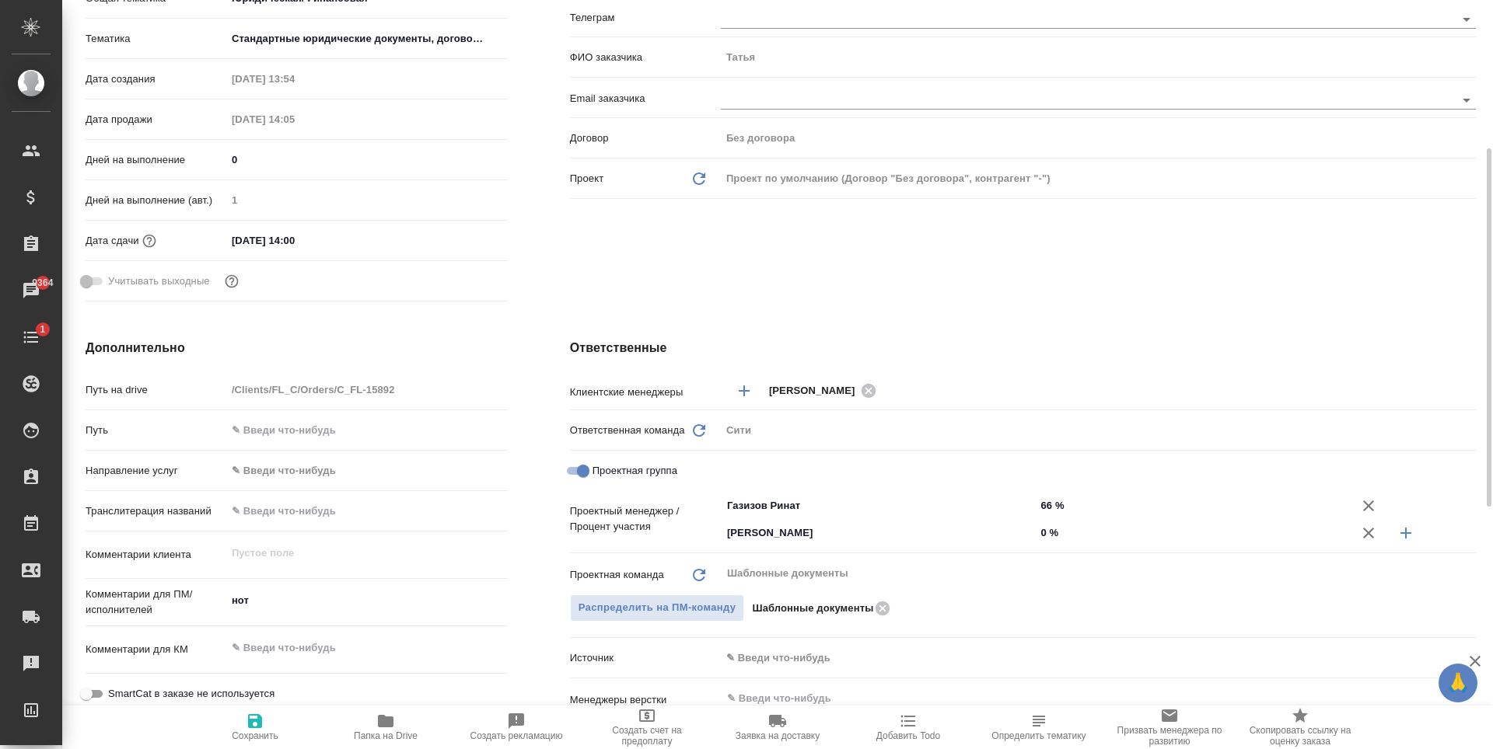
click at [1047, 529] on input "0 %" at bounding box center [1192, 533] width 315 height 23
type textarea "x"
type input "3 %"
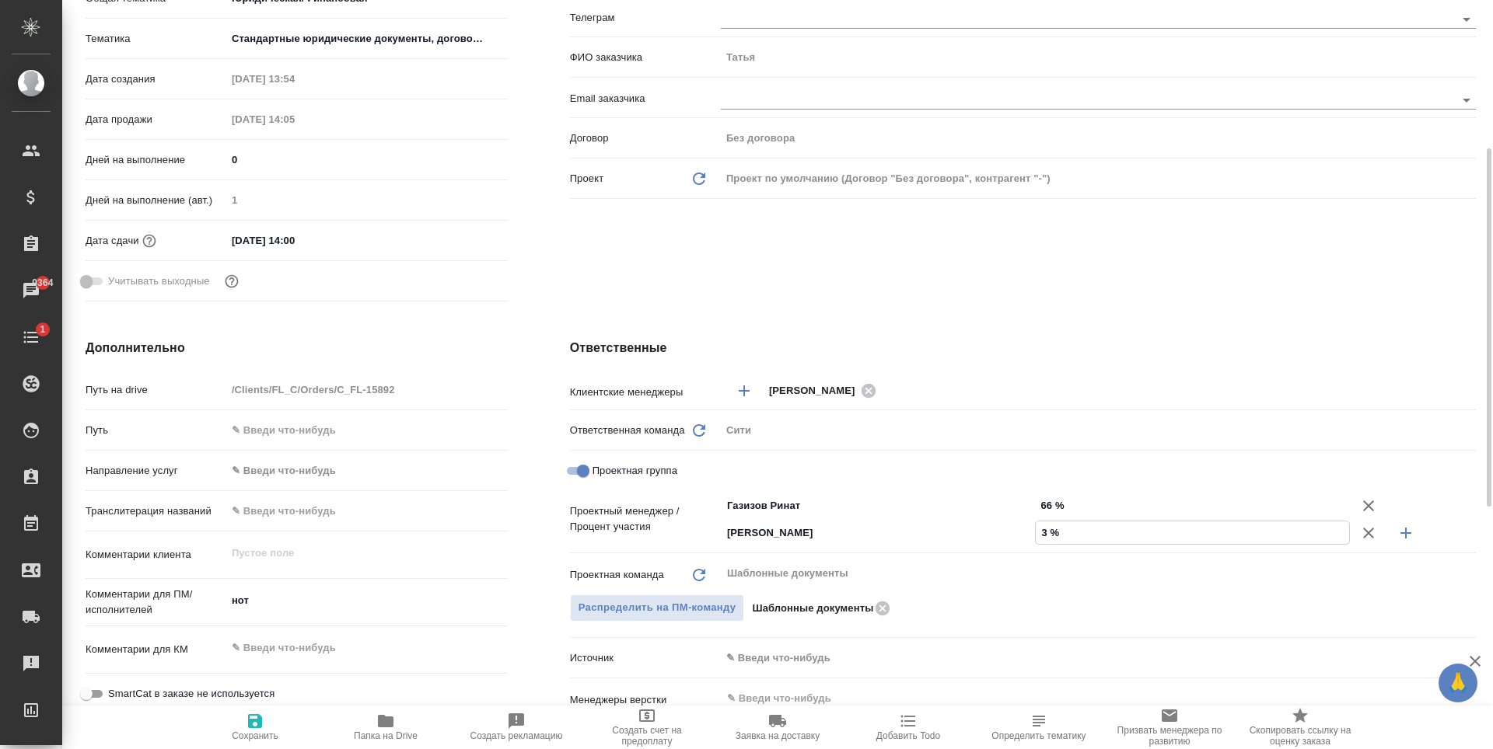
type textarea "x"
type input "34 %"
type textarea "x"
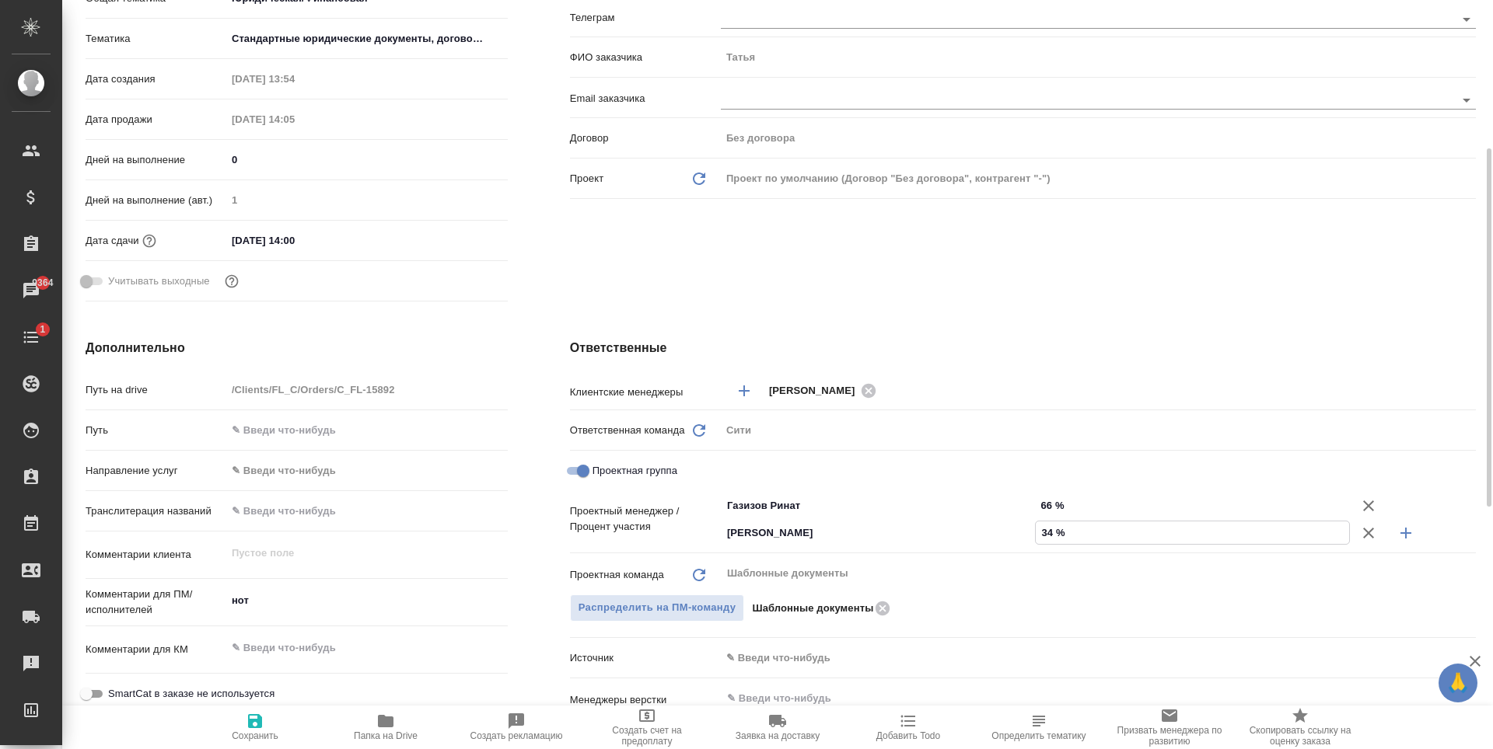
type textarea "x"
type input "34 %"
click at [256, 728] on icon "button" at bounding box center [255, 721] width 14 height 14
type textarea "x"
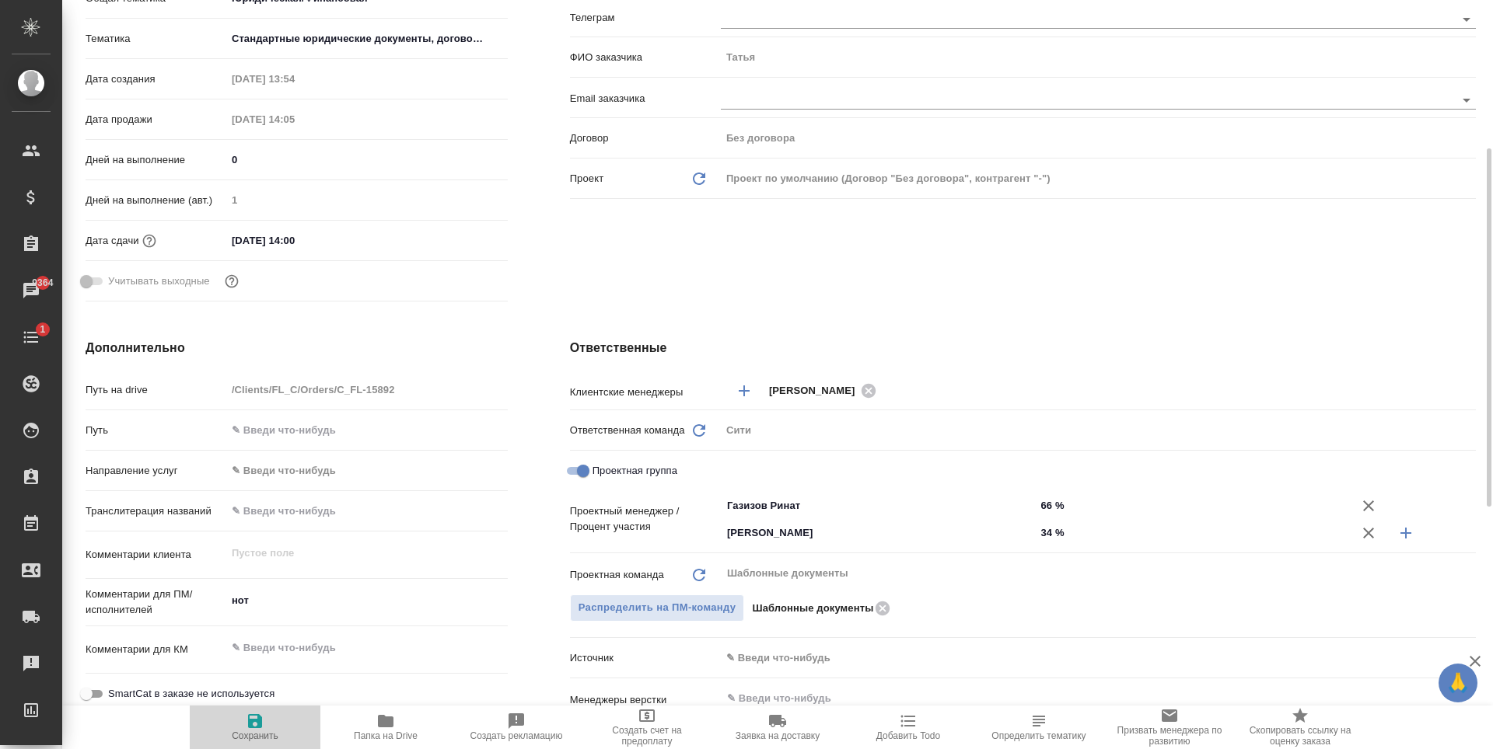
type textarea "x"
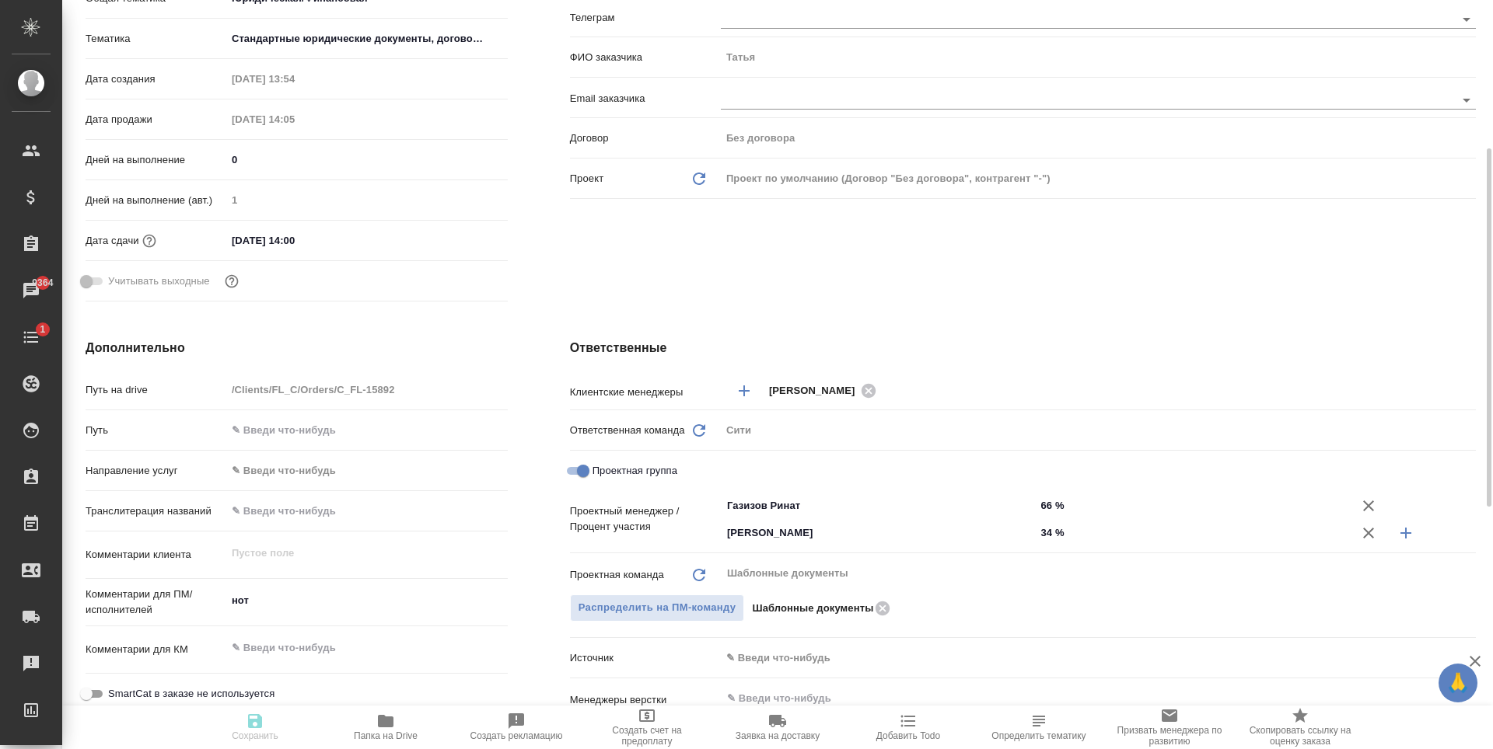
type textarea "x"
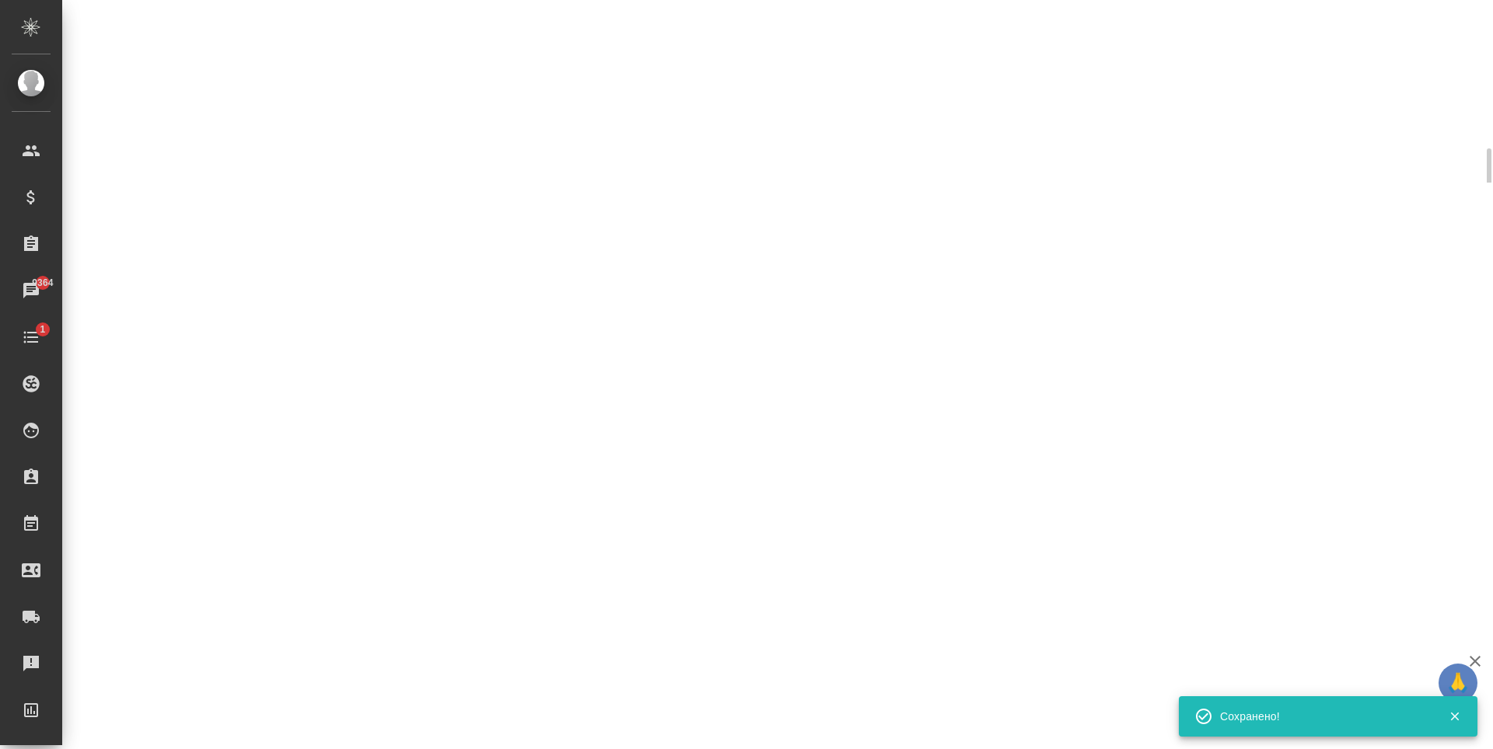
select select "RU"
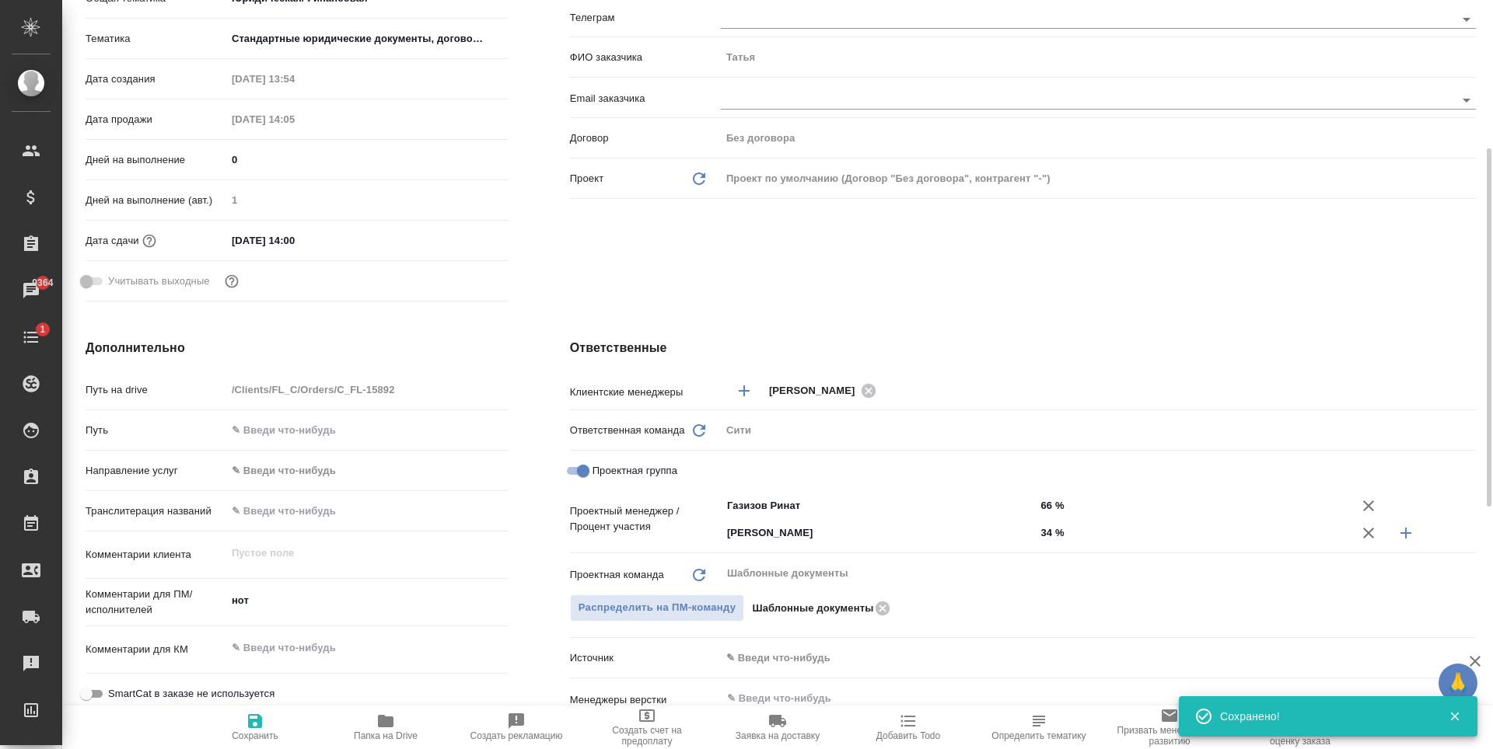
type textarea "x"
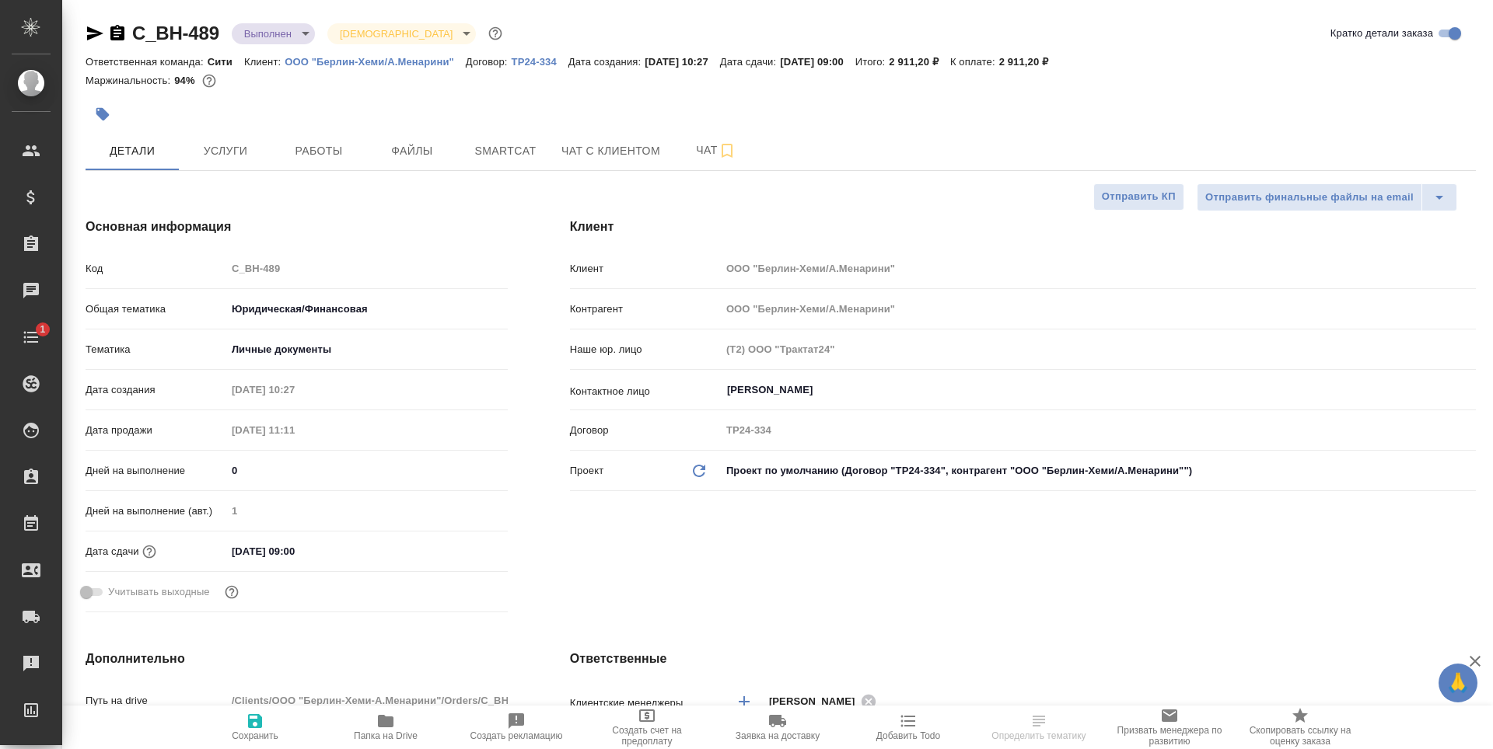
select select "RU"
click at [223, 152] on span "Услуги" at bounding box center [225, 150] width 75 height 19
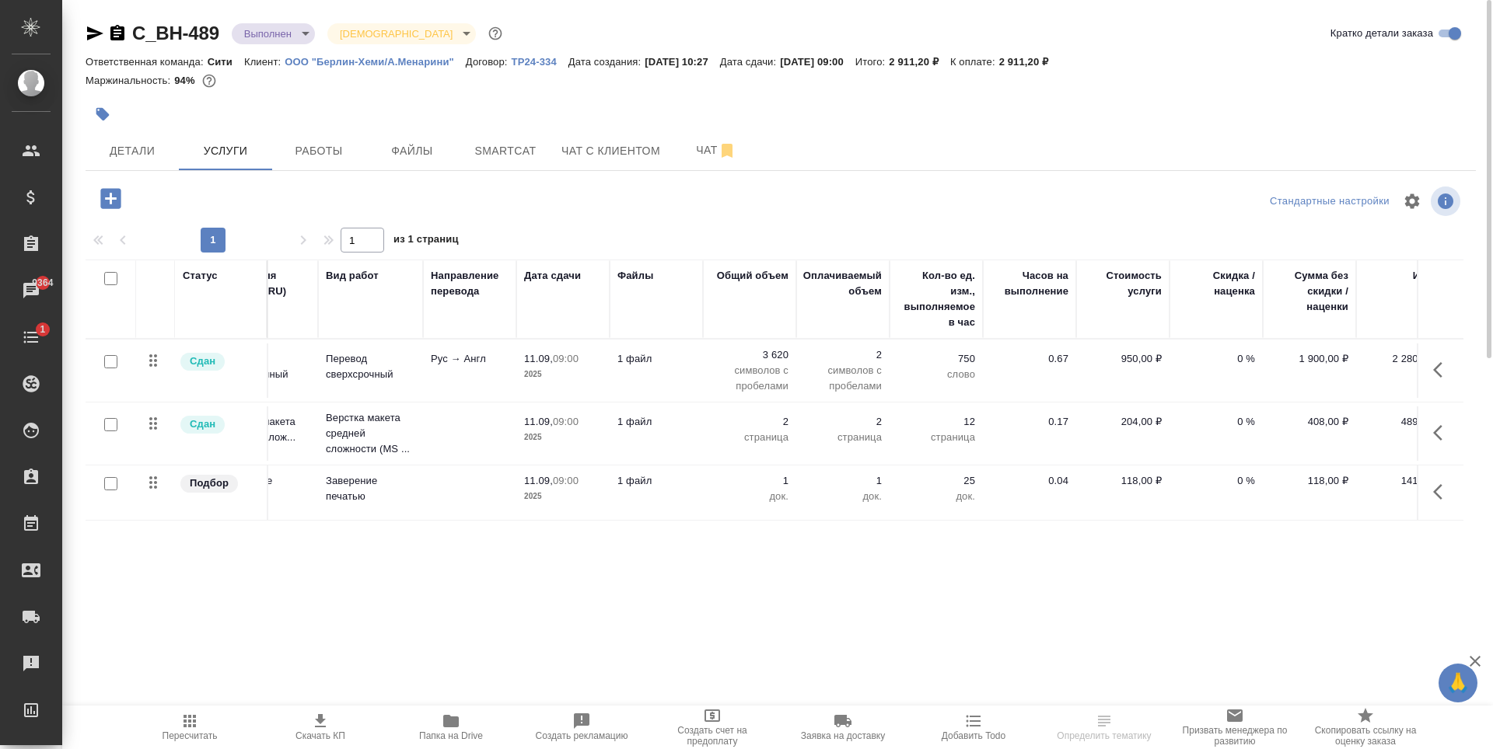
scroll to position [0, 88]
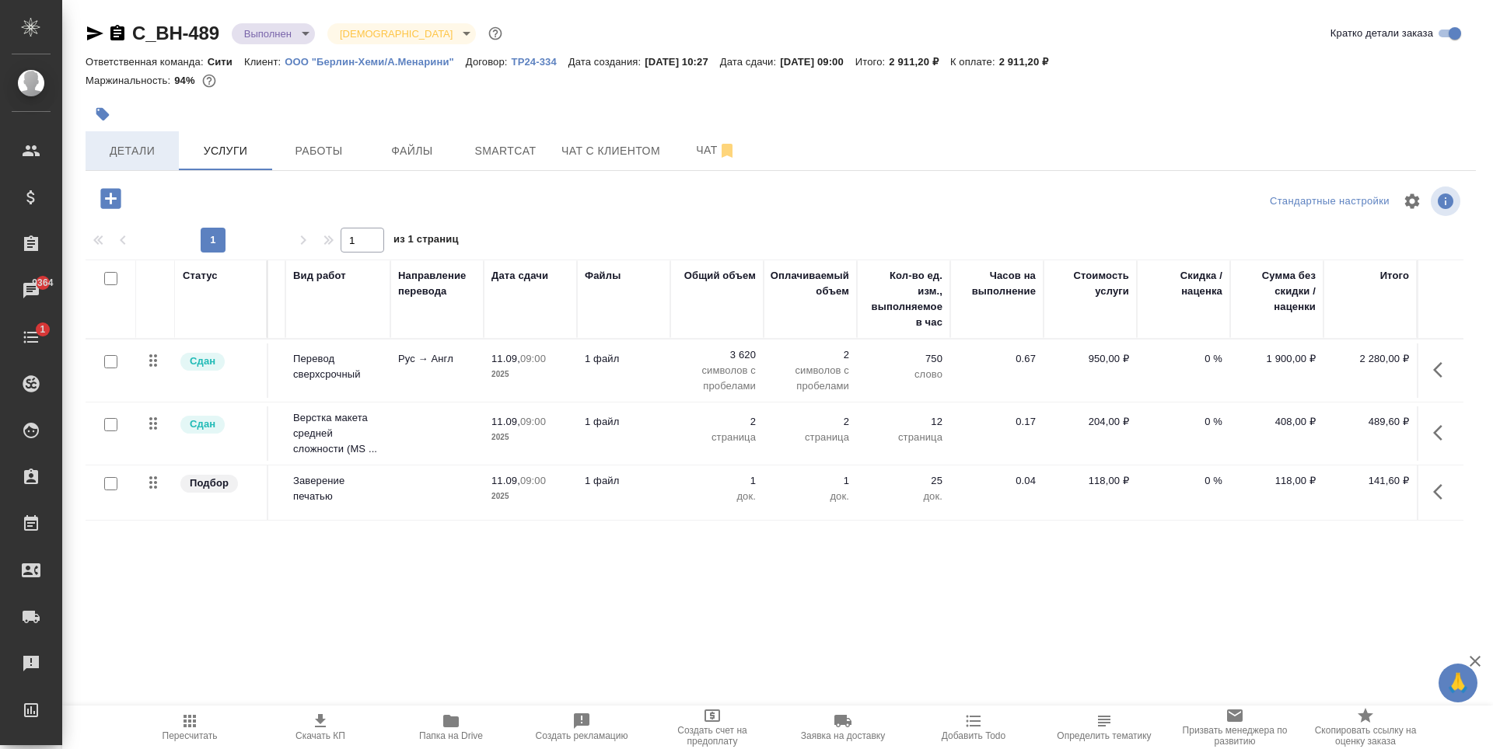
click at [137, 152] on span "Детали" at bounding box center [132, 150] width 75 height 19
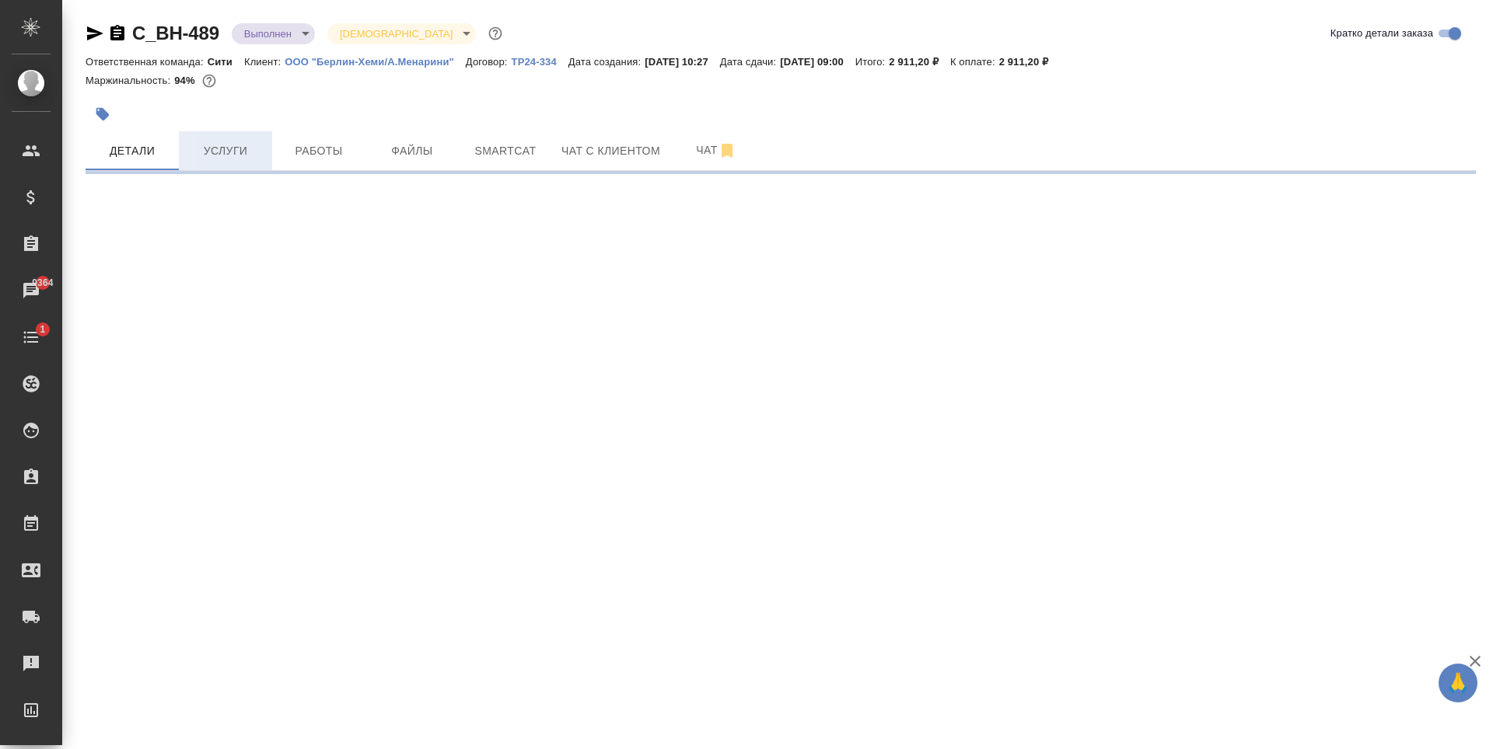
select select "RU"
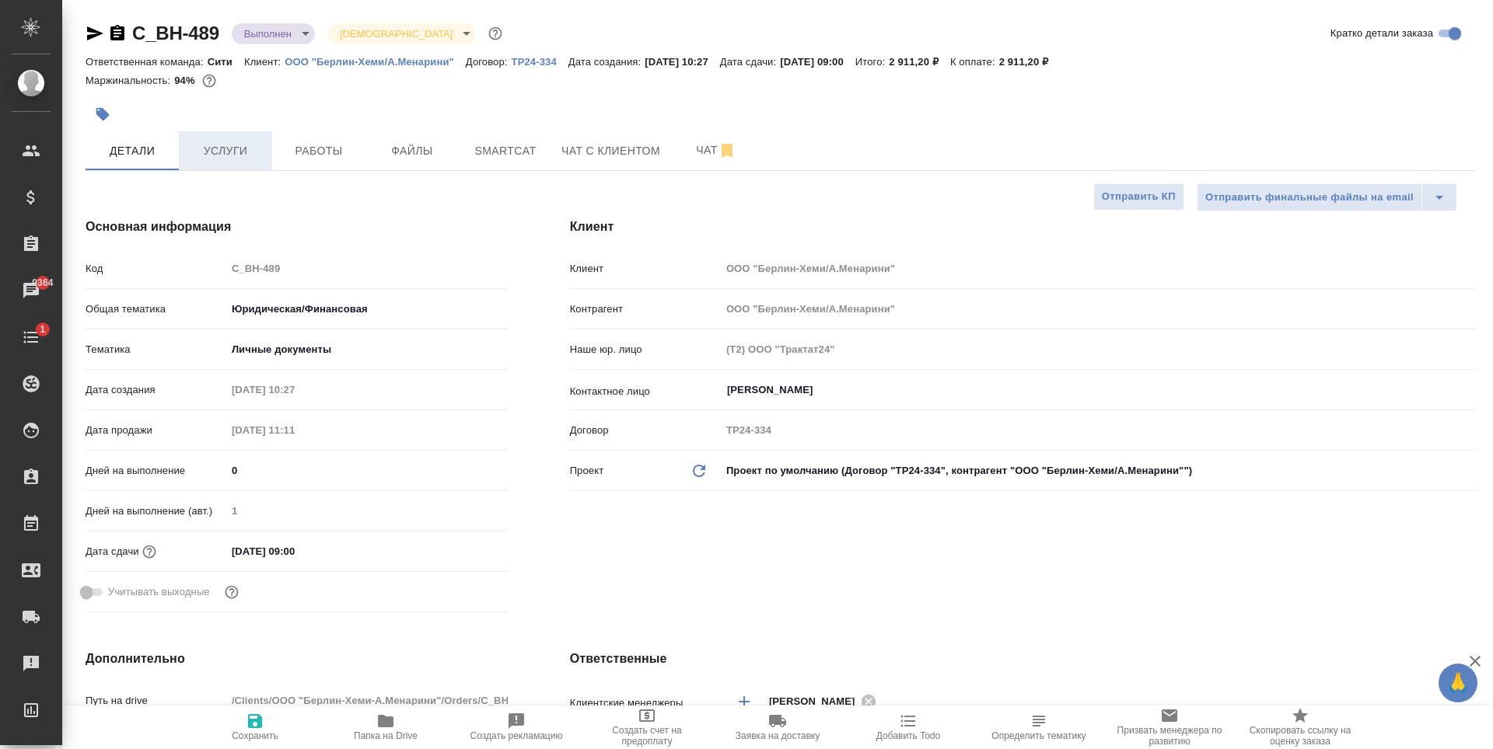
type textarea "x"
click at [304, 154] on span "Работы" at bounding box center [318, 150] width 75 height 19
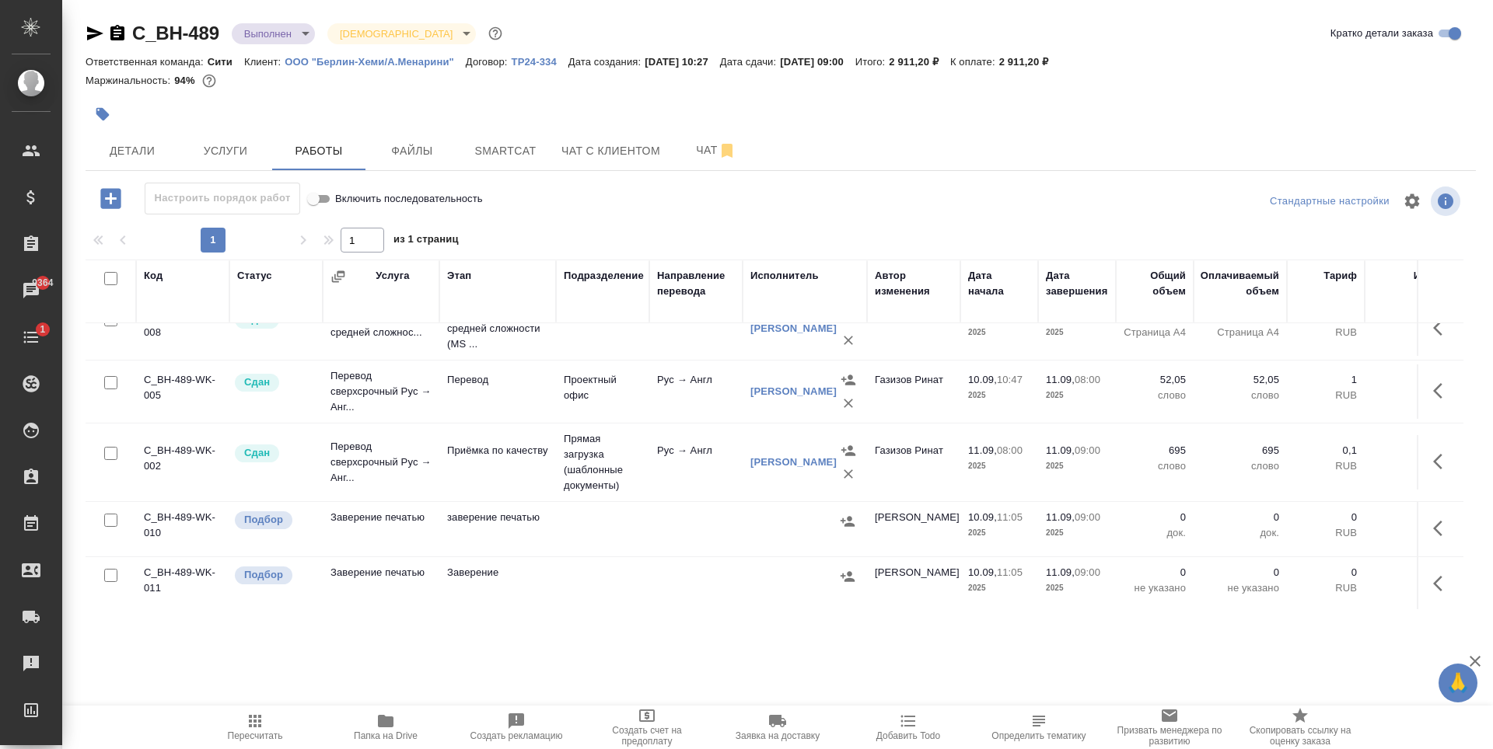
scroll to position [41, 0]
drag, startPoint x: 113, startPoint y: 509, endPoint x: 115, endPoint y: 529, distance: 19.5
click at [113, 511] on input "checkbox" at bounding box center [110, 517] width 13 height 13
checkbox input "true"
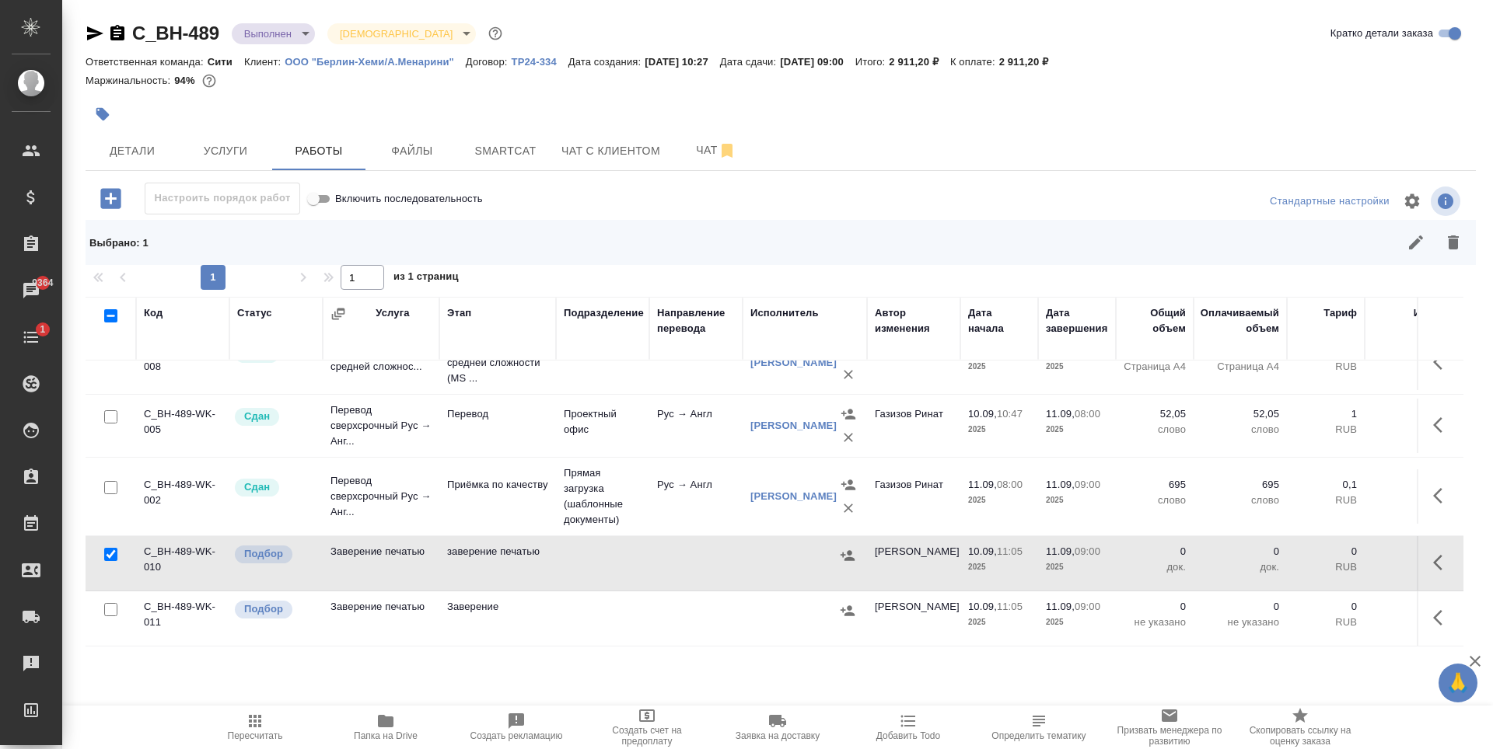
click at [113, 603] on input "checkbox" at bounding box center [110, 609] width 13 height 13
checkbox input "true"
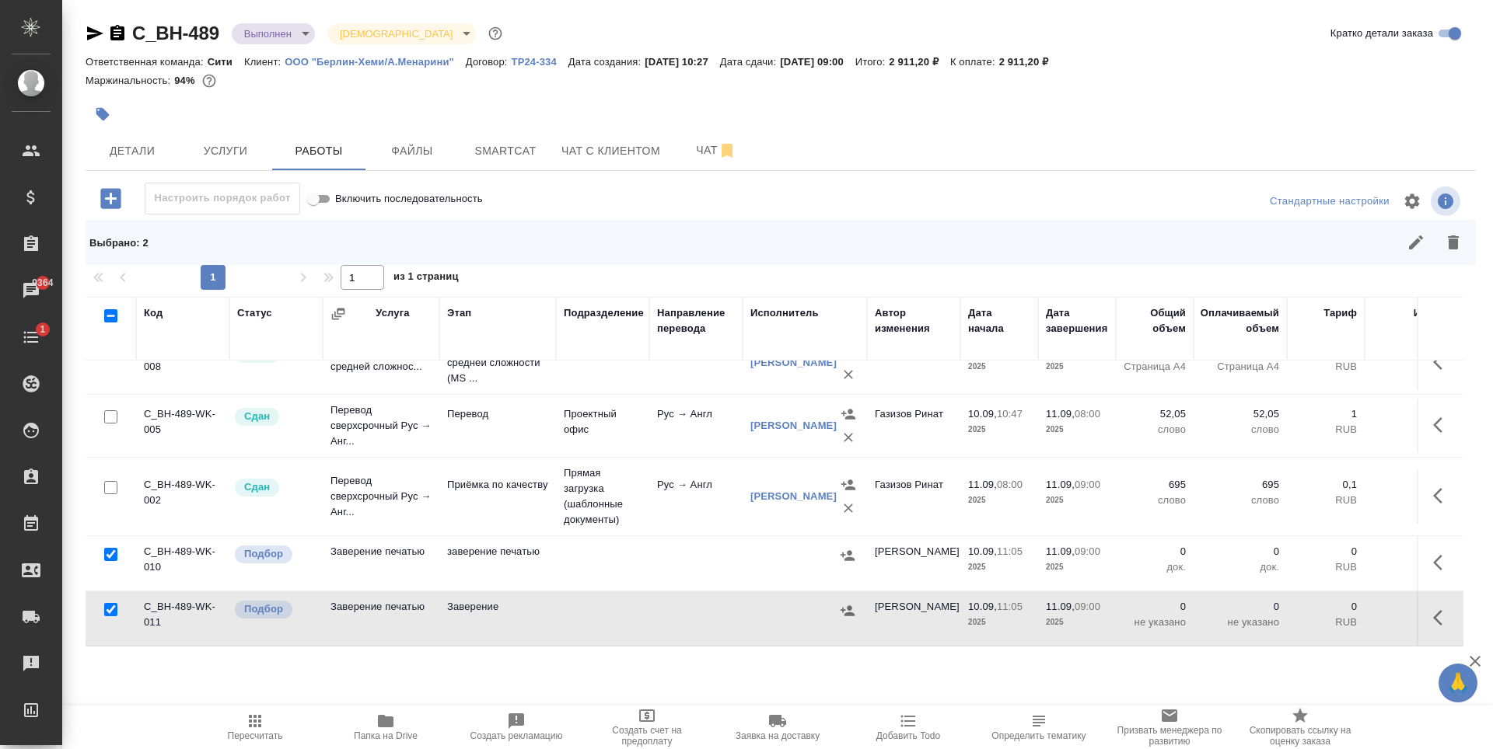
click at [1452, 243] on icon "button" at bounding box center [1452, 243] width 11 height 14
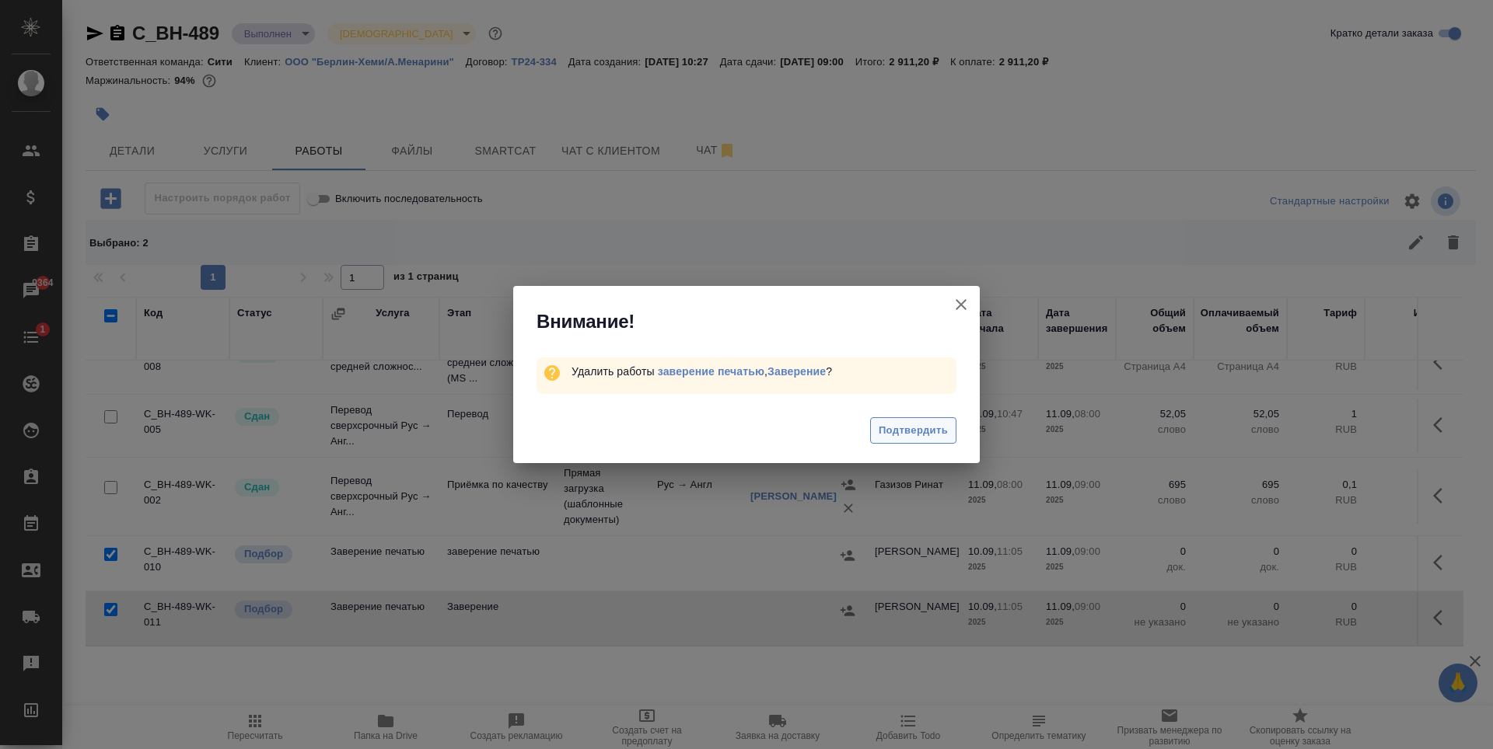
click at [923, 435] on span "Подтвердить" at bounding box center [912, 431] width 69 height 18
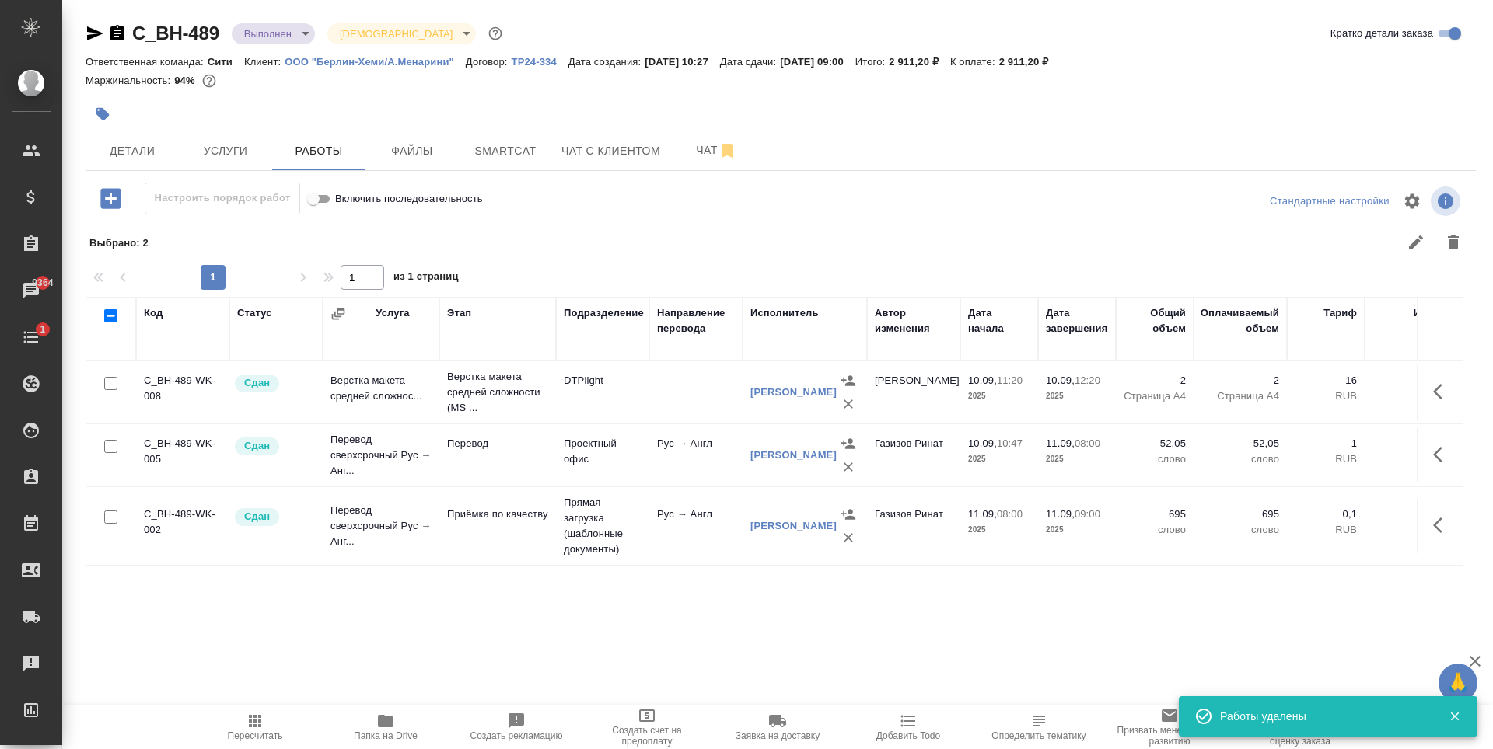
scroll to position [0, 0]
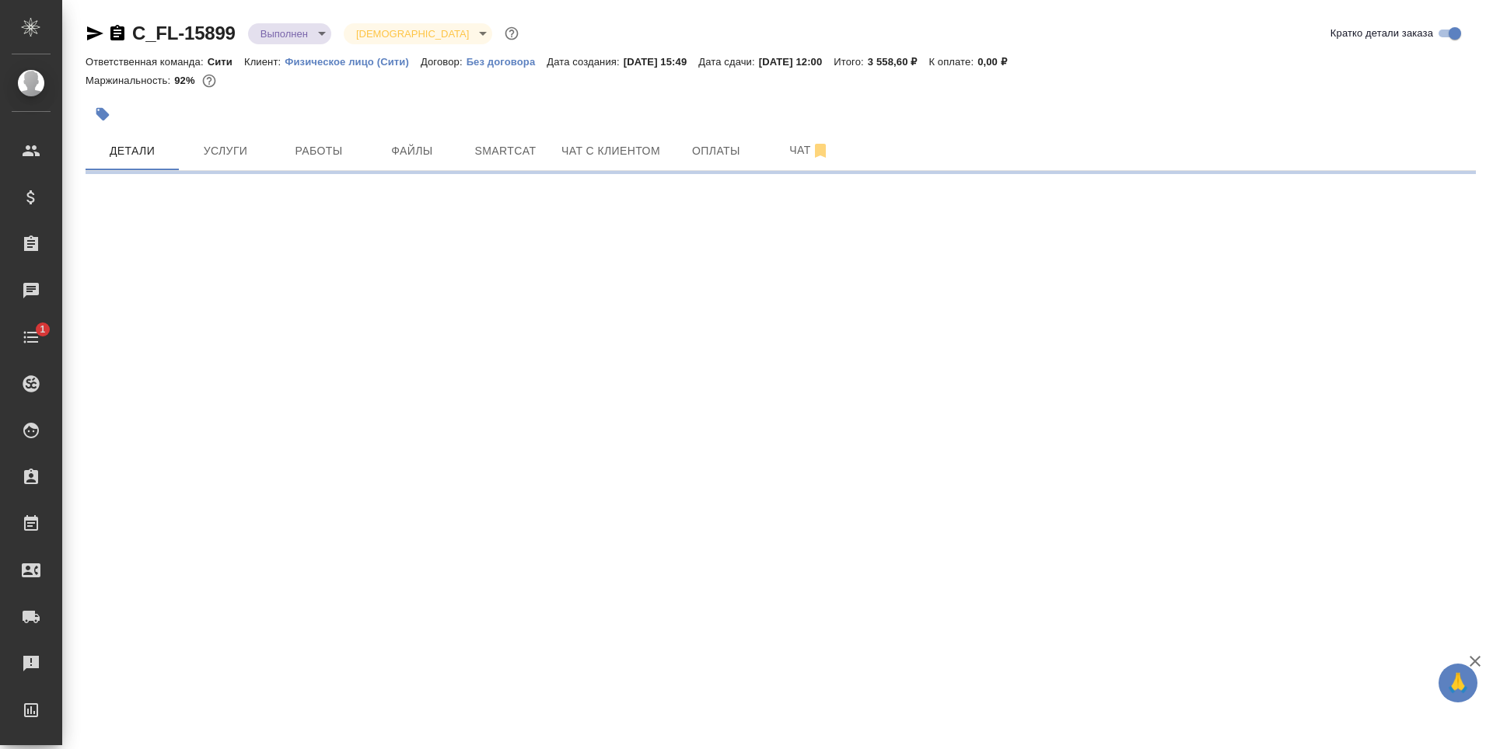
select select "RU"
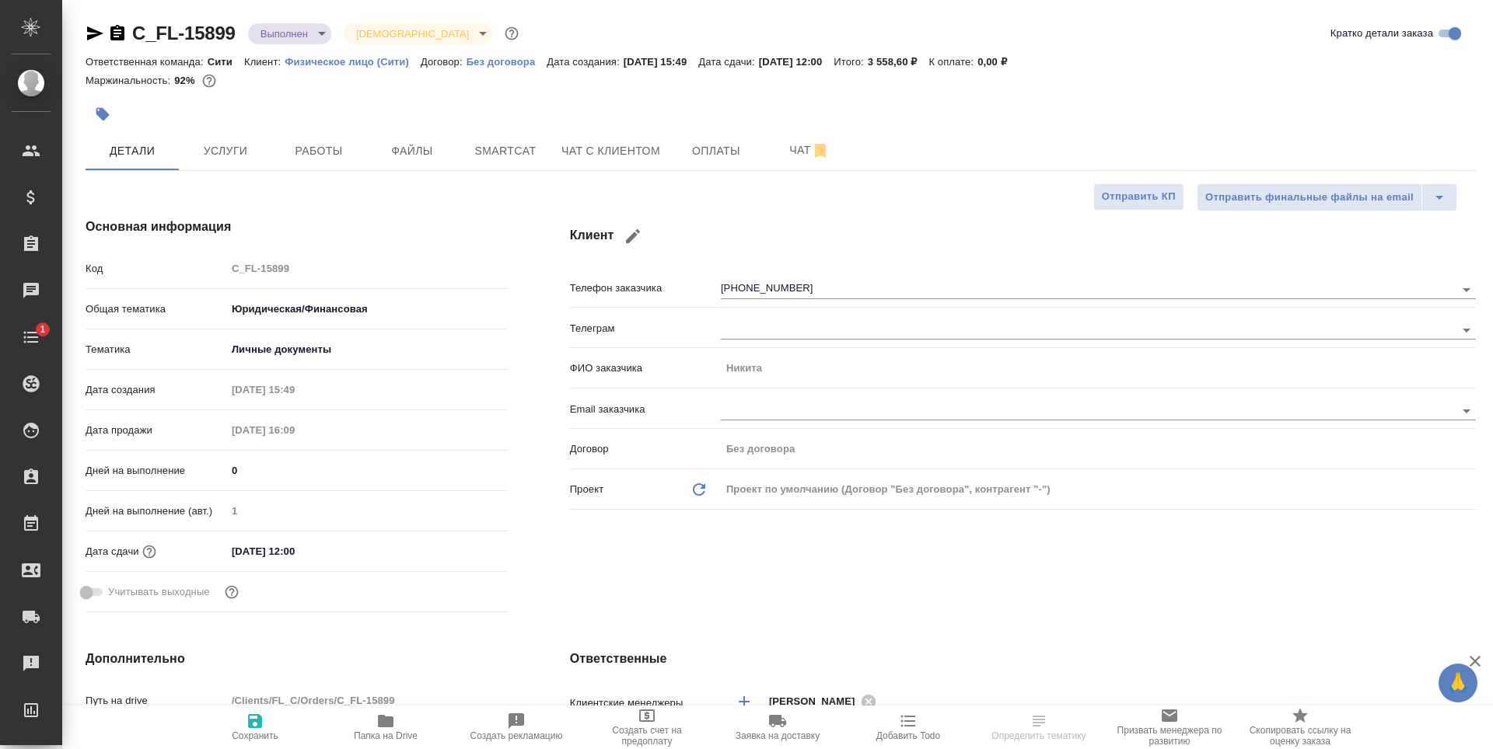
type textarea "x"
click at [250, 138] on button "Услуги" at bounding box center [225, 150] width 93 height 39
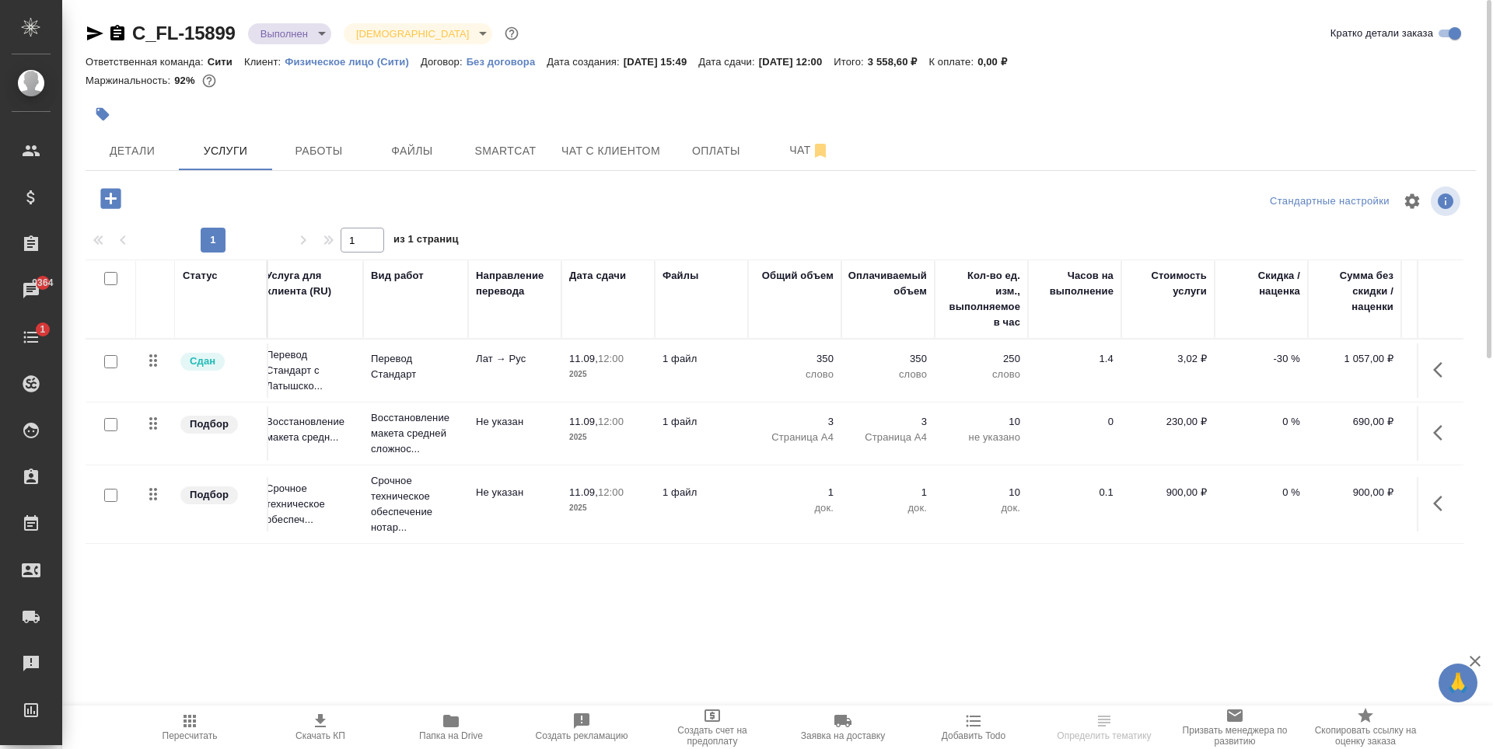
scroll to position [0, 88]
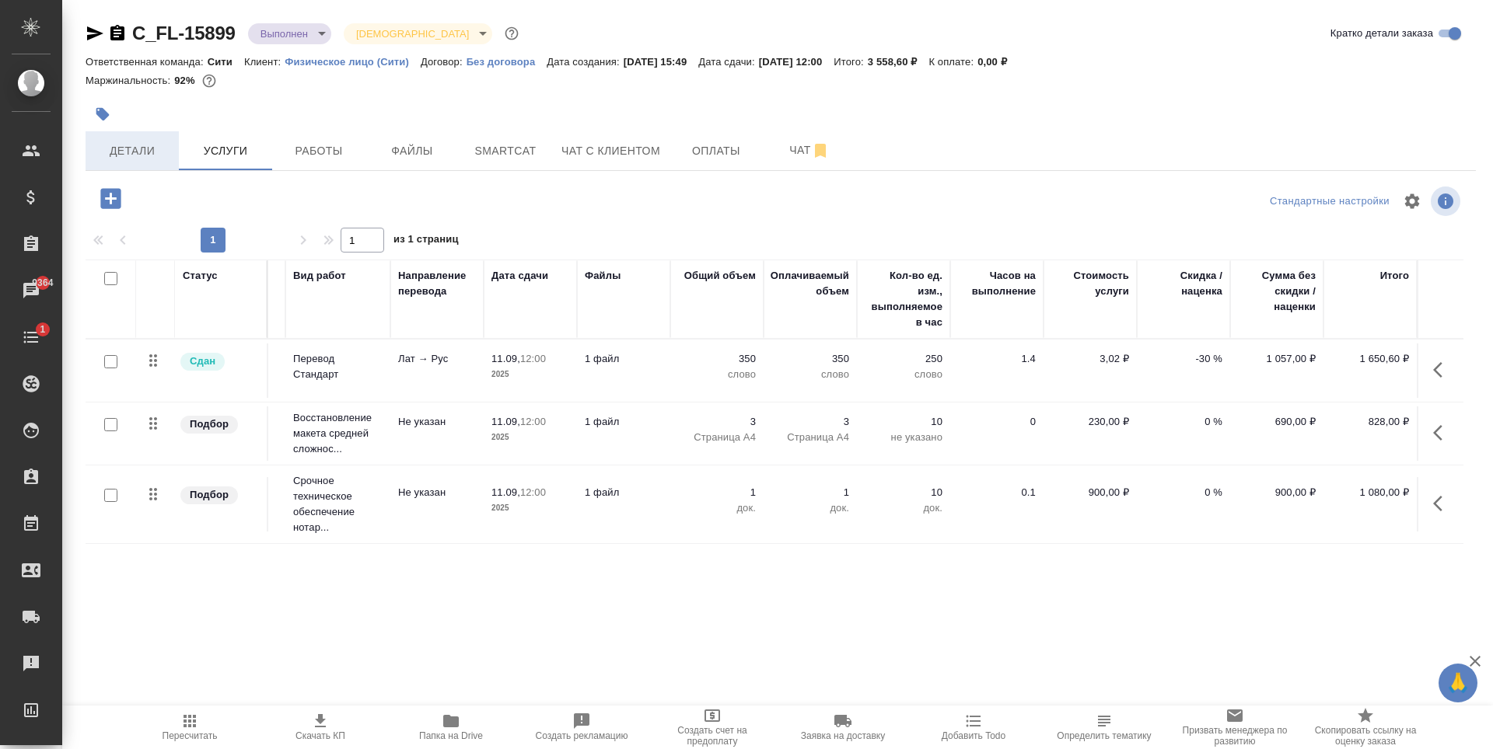
click at [160, 136] on button "Детали" at bounding box center [132, 150] width 93 height 39
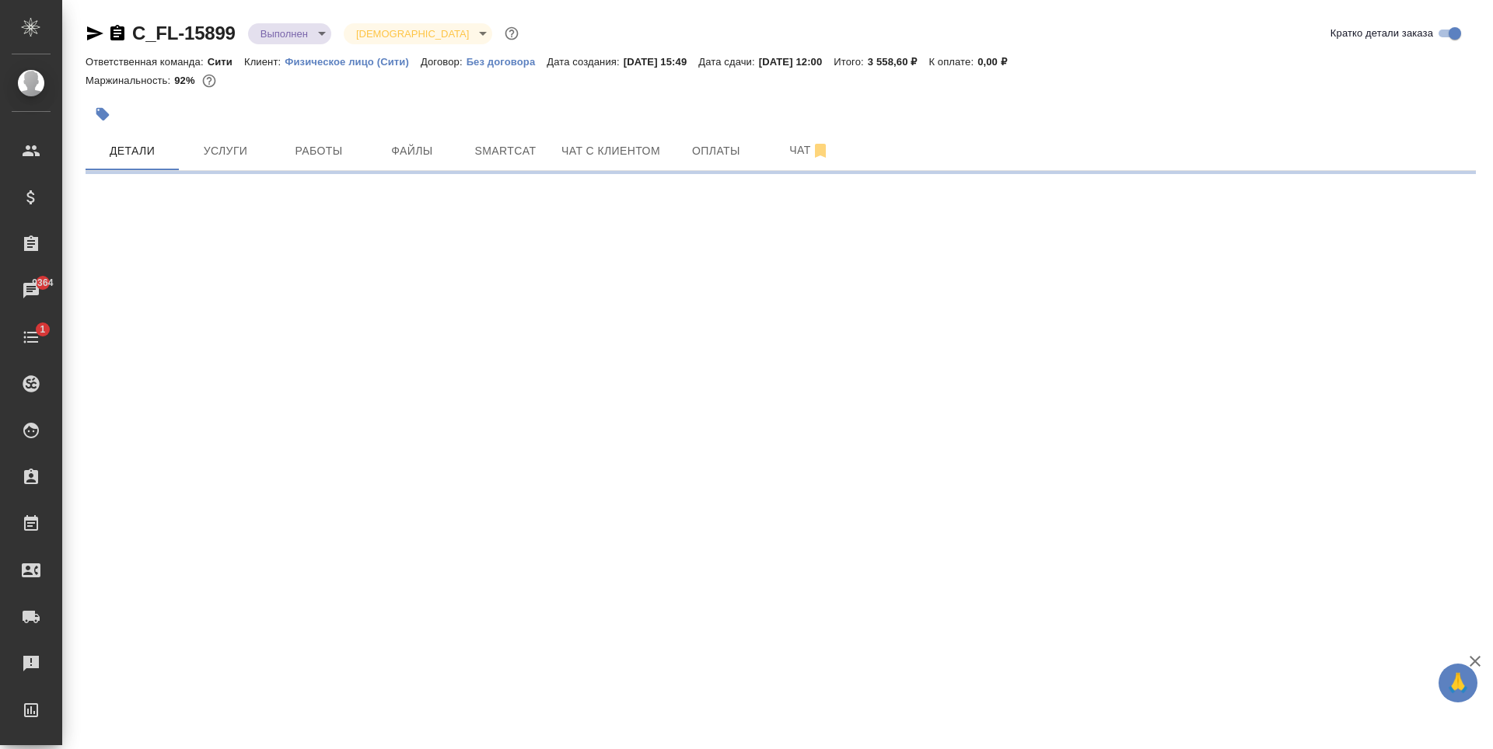
select select "RU"
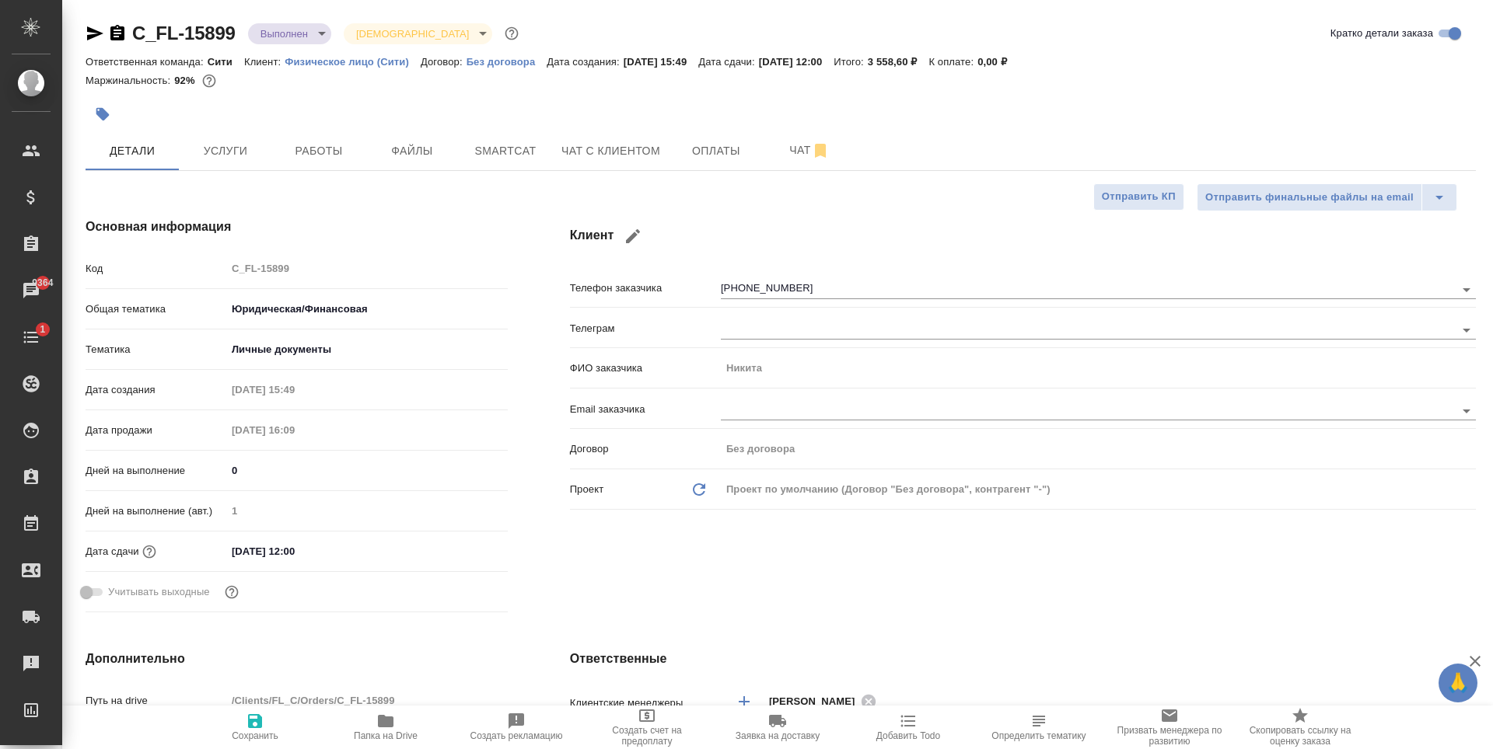
type textarea "x"
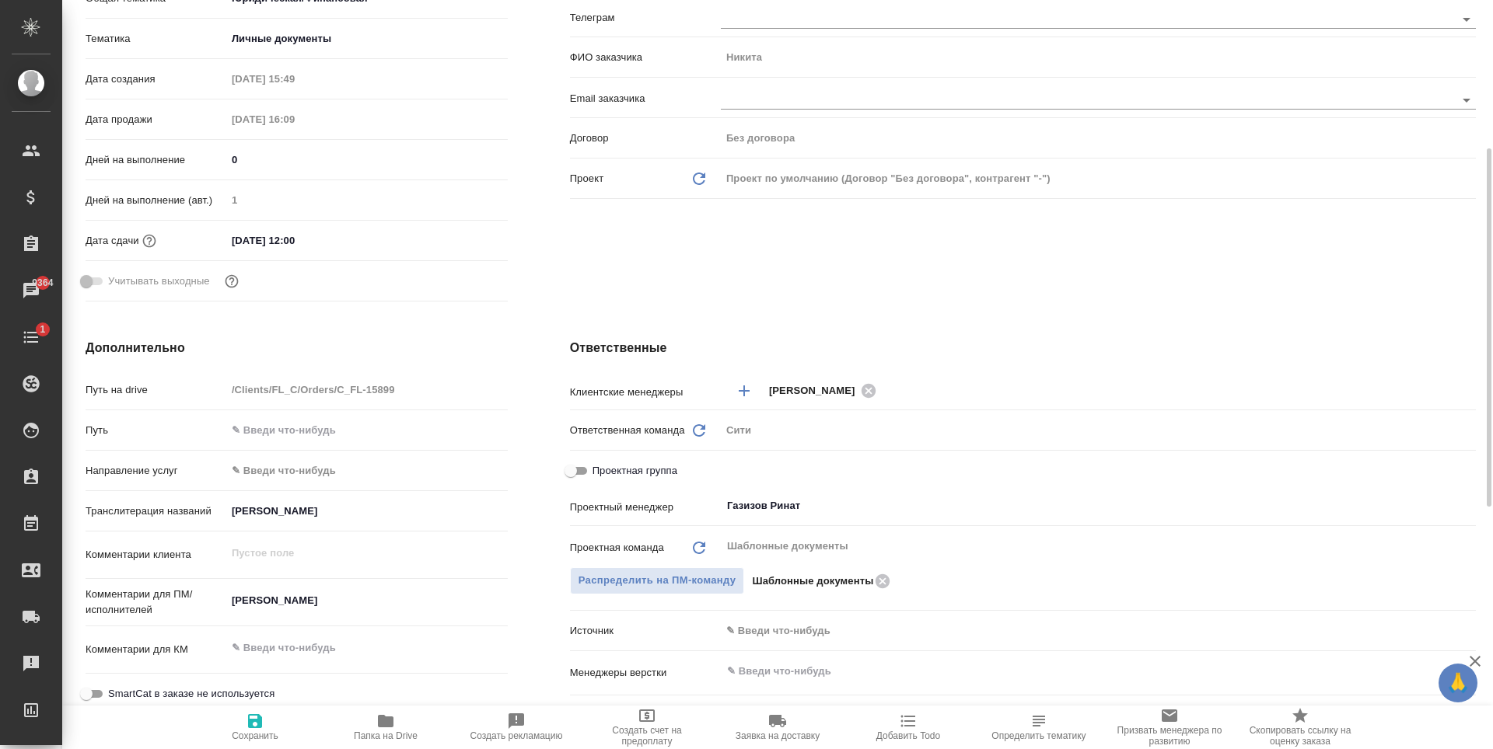
click at [574, 472] on input "Проектная группа" at bounding box center [571, 471] width 56 height 19
checkbox input "true"
type textarea "x"
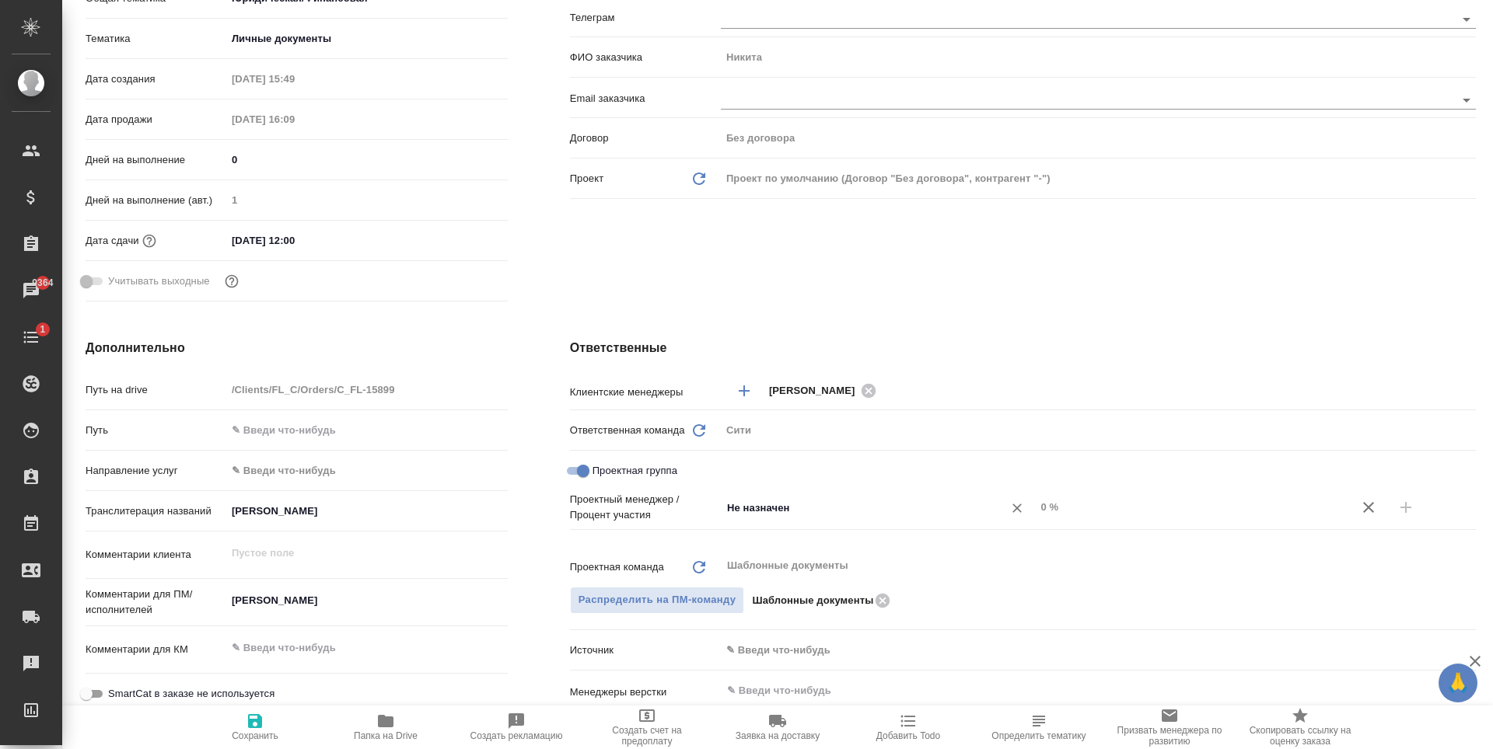
click at [815, 509] on input "Не назначен" at bounding box center [851, 507] width 253 height 19
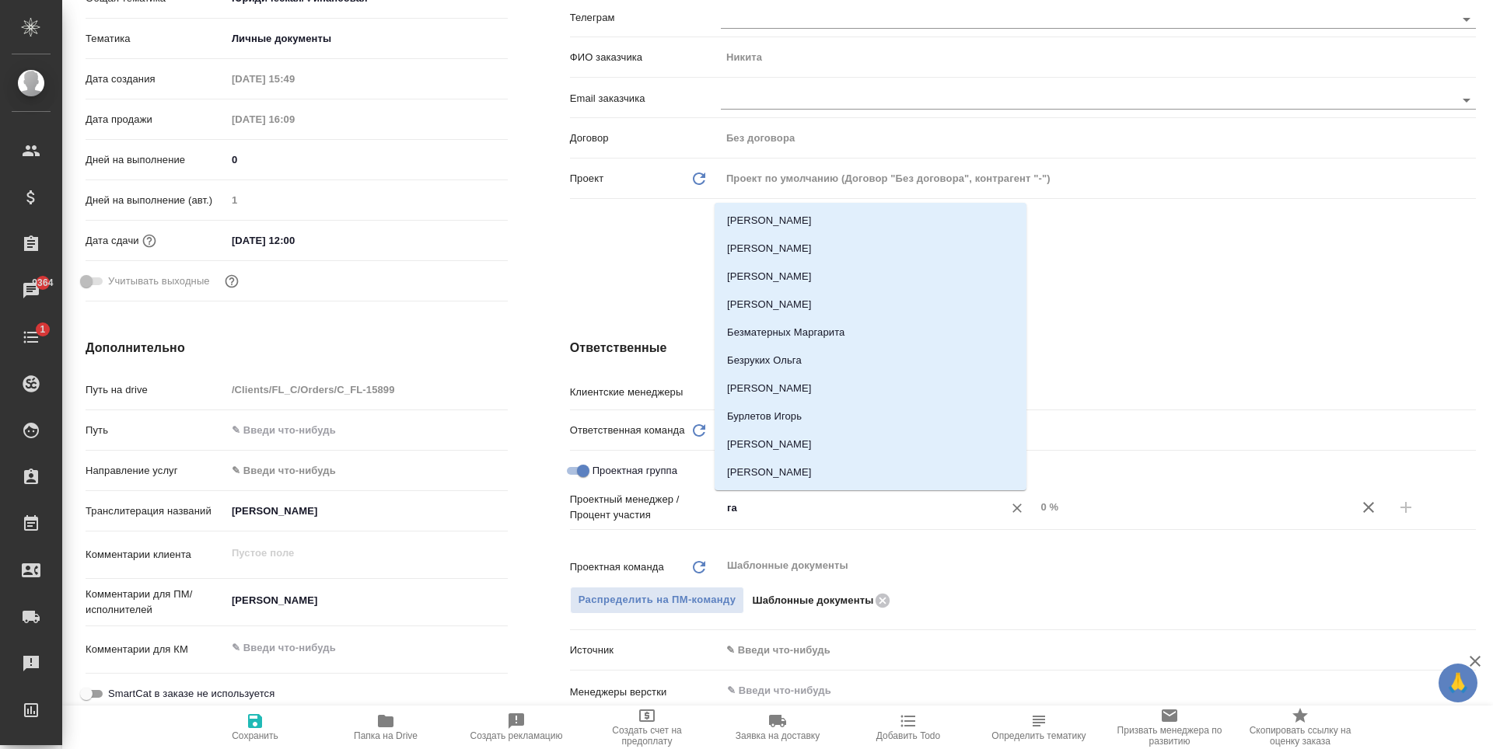
type input "газ"
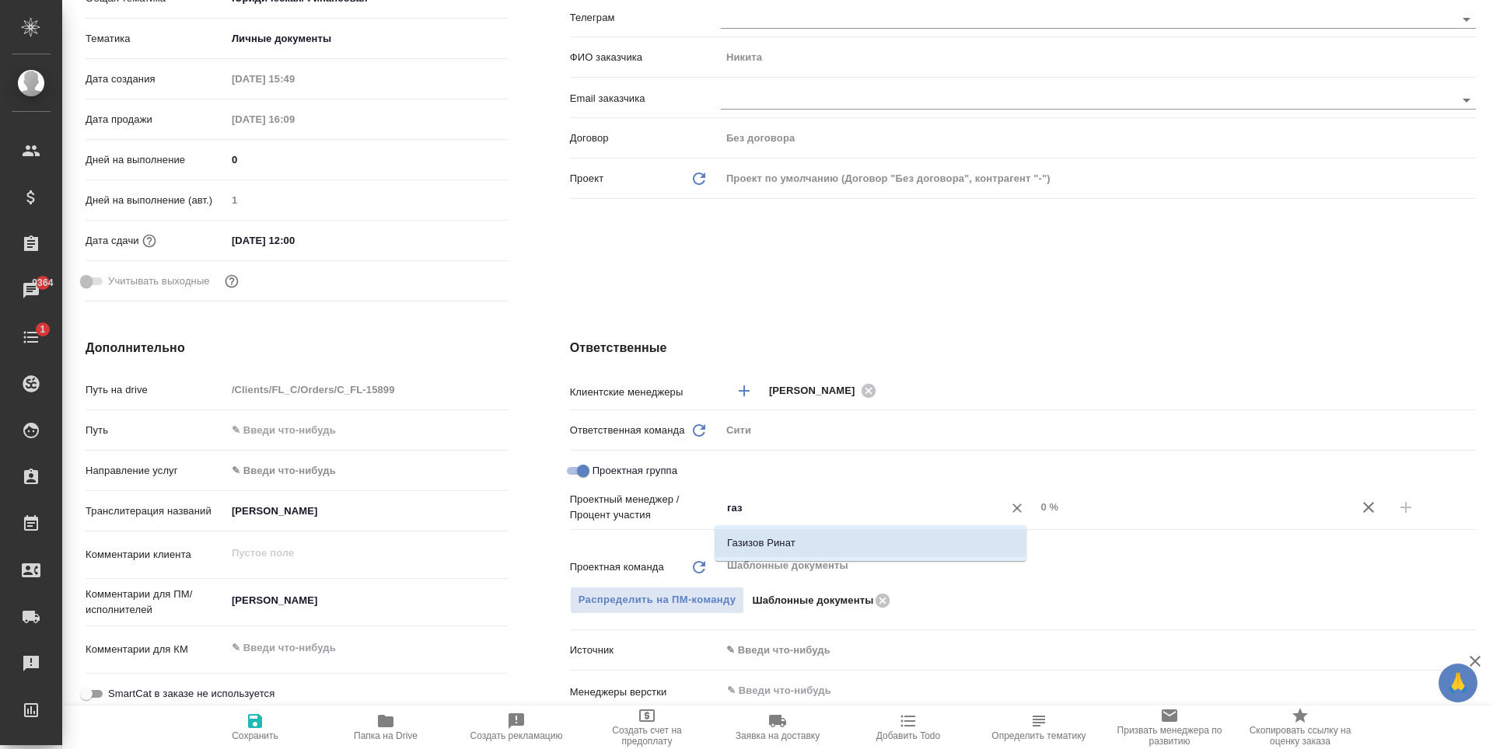
click at [834, 541] on li "Газизов Ринат" at bounding box center [870, 543] width 312 height 28
type textarea "x"
click at [1040, 505] on input "0 %" at bounding box center [1191, 507] width 313 height 23
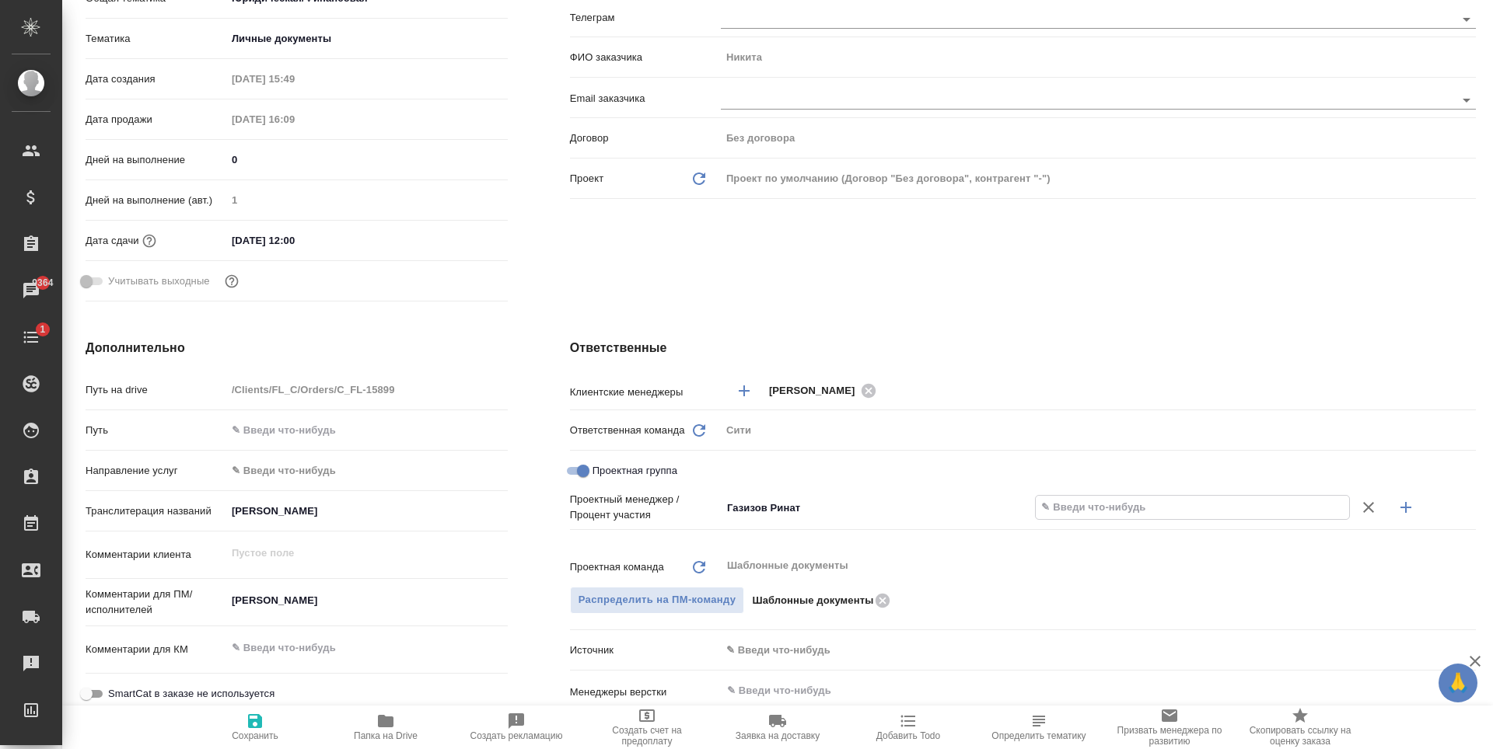
type textarea "x"
type input "7 %"
type textarea "x"
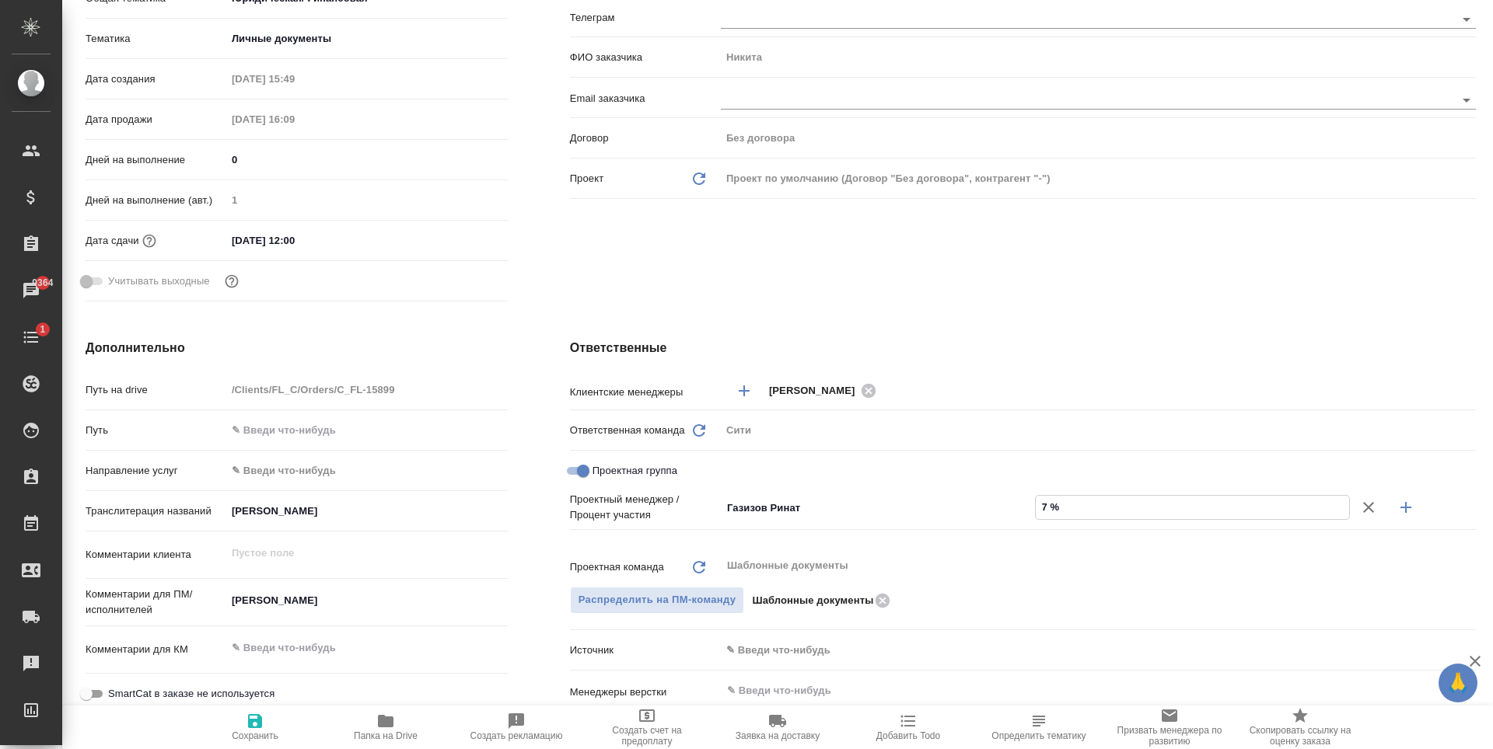
type textarea "x"
type input "70 %"
type textarea "x"
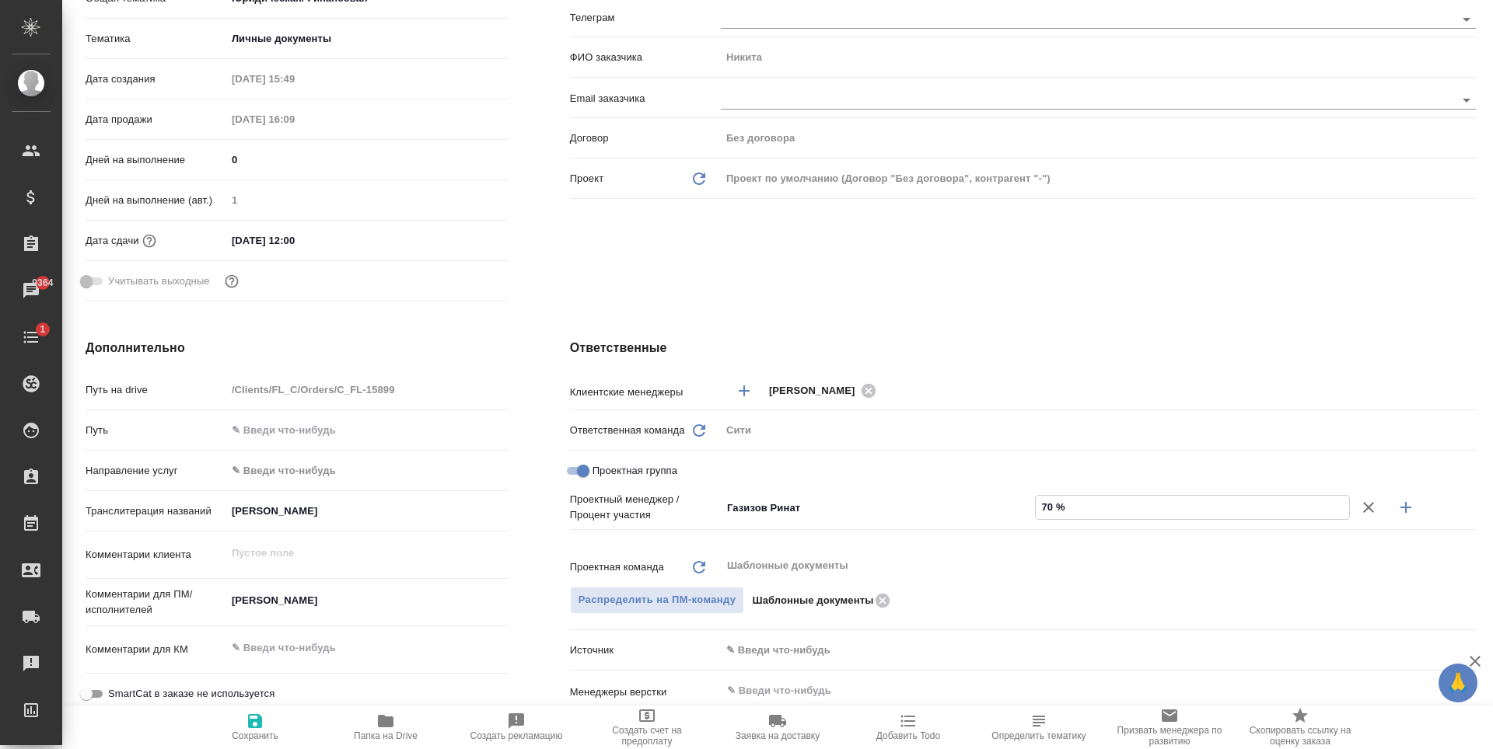
type textarea "x"
type input "70 %"
click at [1400, 507] on icon "button" at bounding box center [1405, 507] width 11 height 11
type textarea "x"
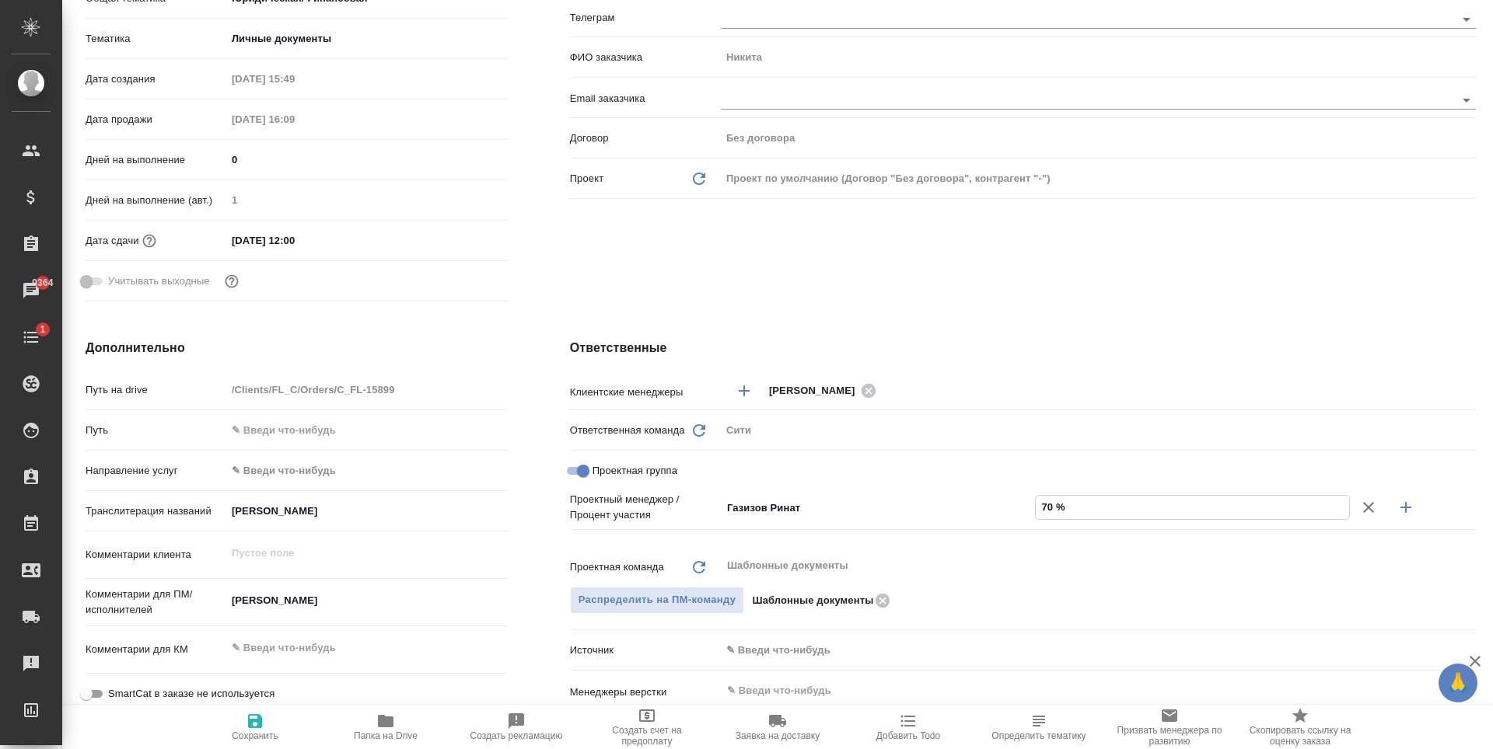
type textarea "x"
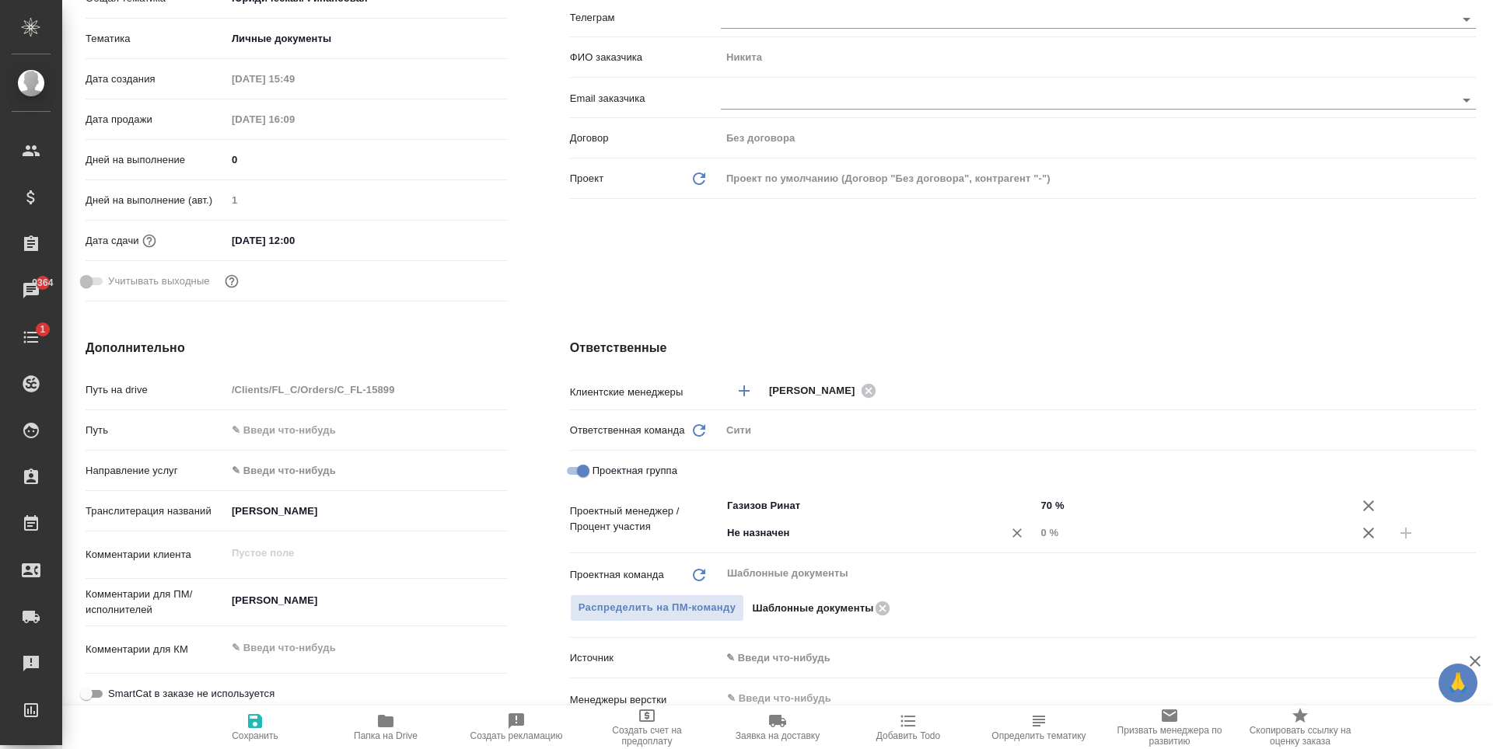
click at [790, 540] on input "Не назначен" at bounding box center [851, 533] width 253 height 19
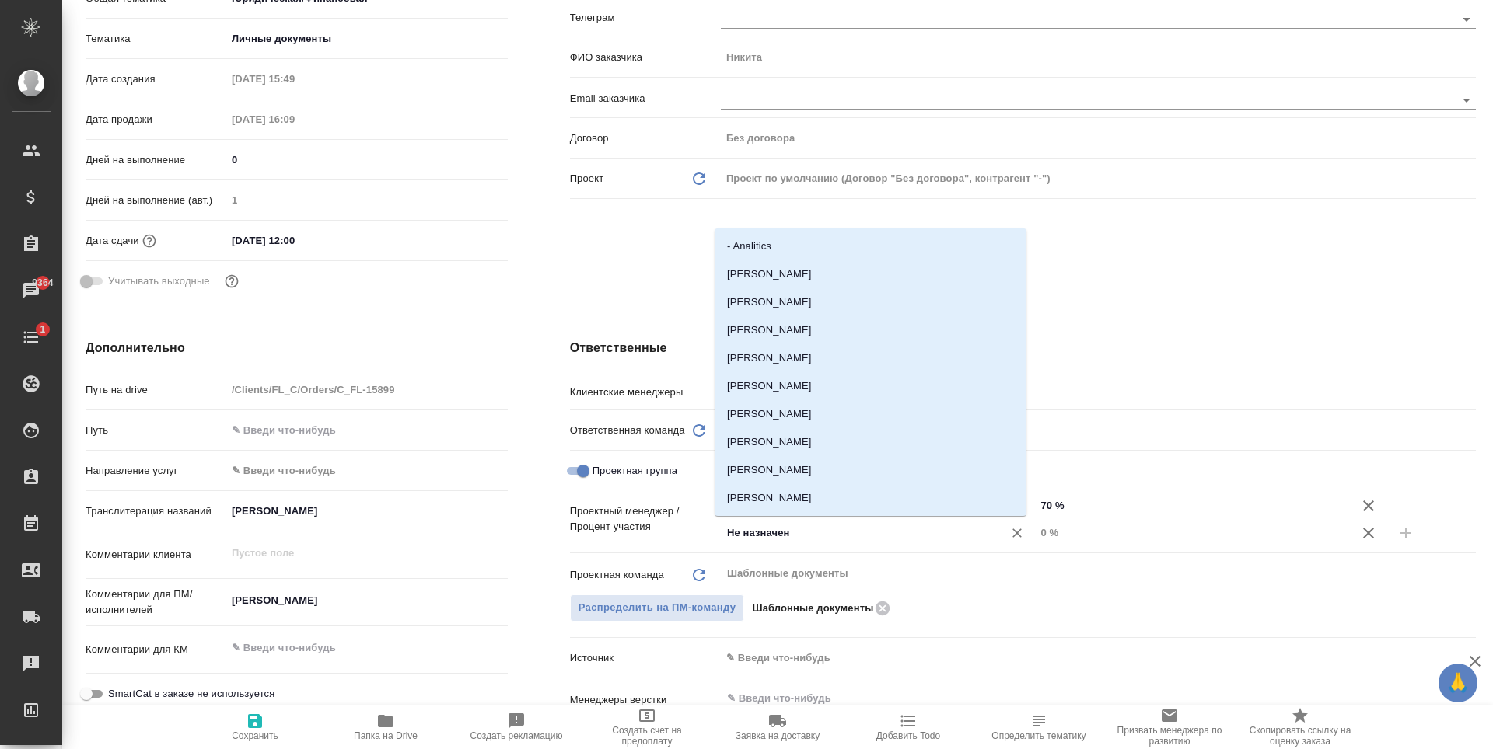
type input "х"
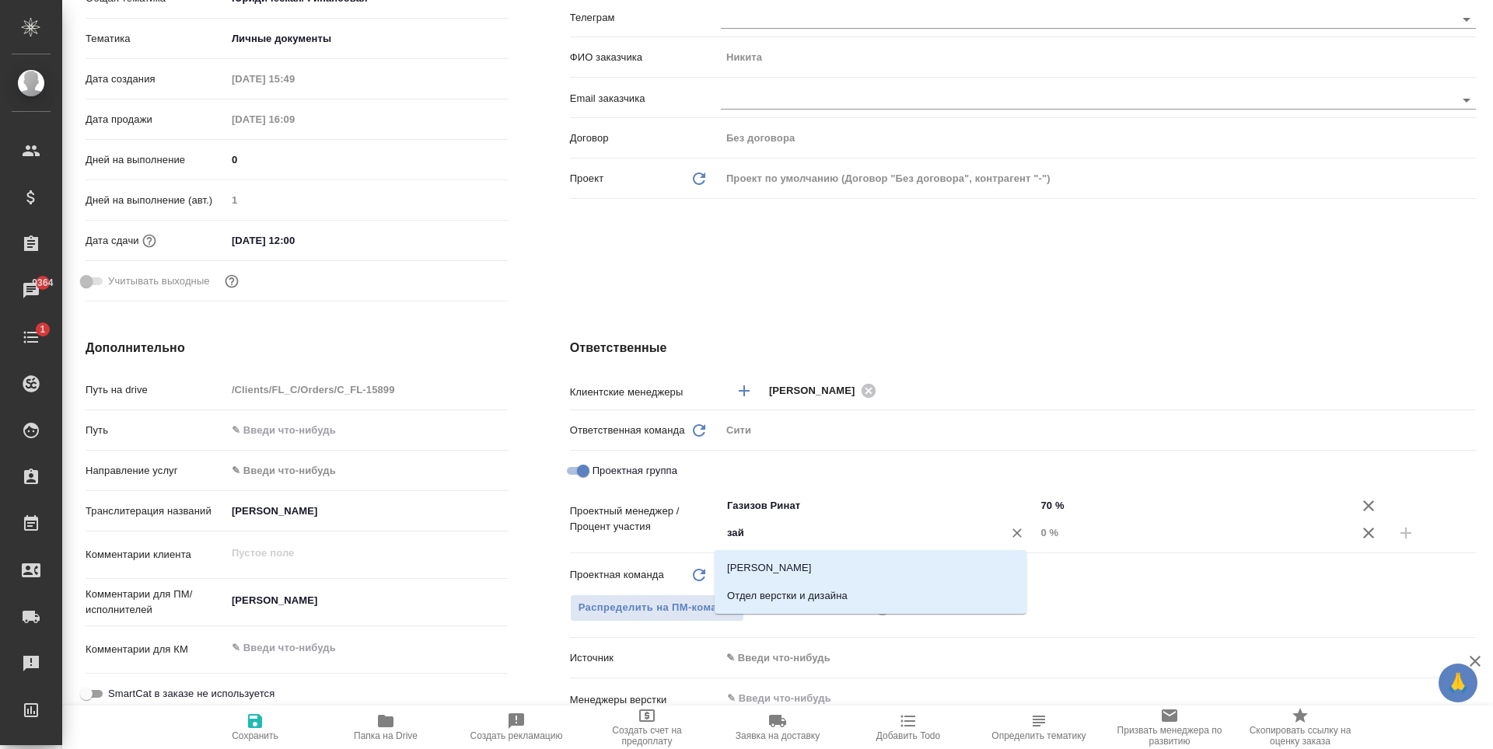
type input "зайц"
click at [829, 573] on li "[PERSON_NAME]" at bounding box center [870, 568] width 312 height 28
type textarea "x"
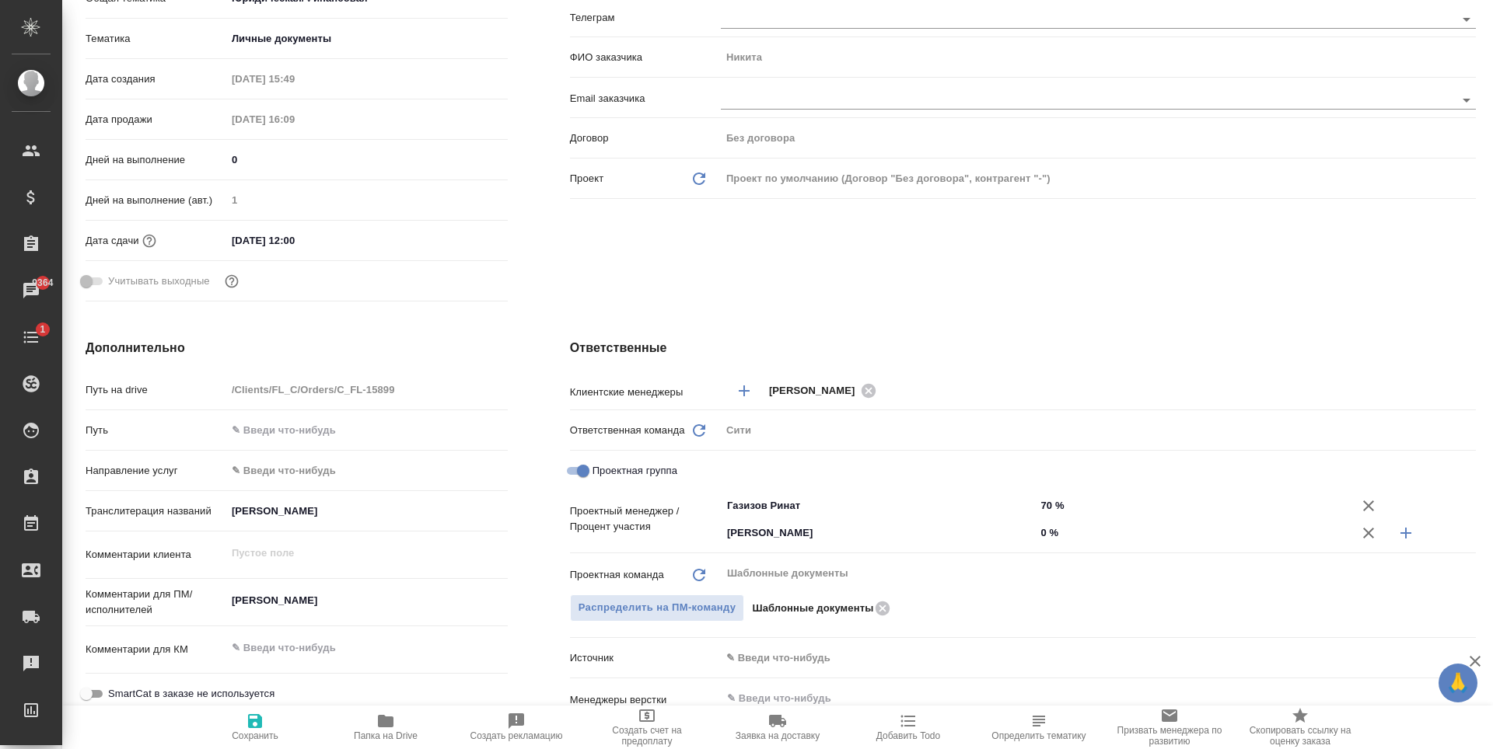
click at [1041, 540] on input "0 %" at bounding box center [1192, 533] width 315 height 23
type textarea "x"
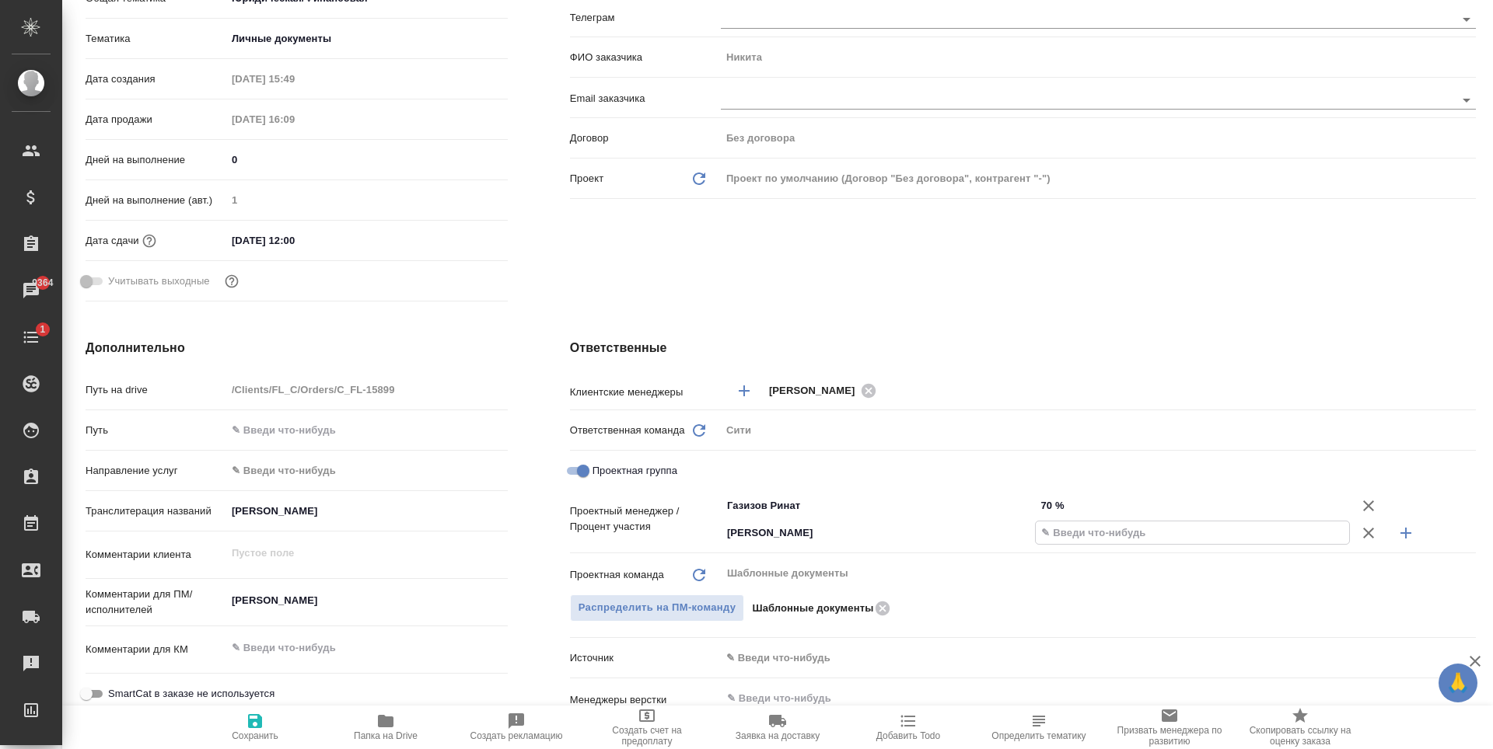
type textarea "x"
type input "30 %"
type textarea "x"
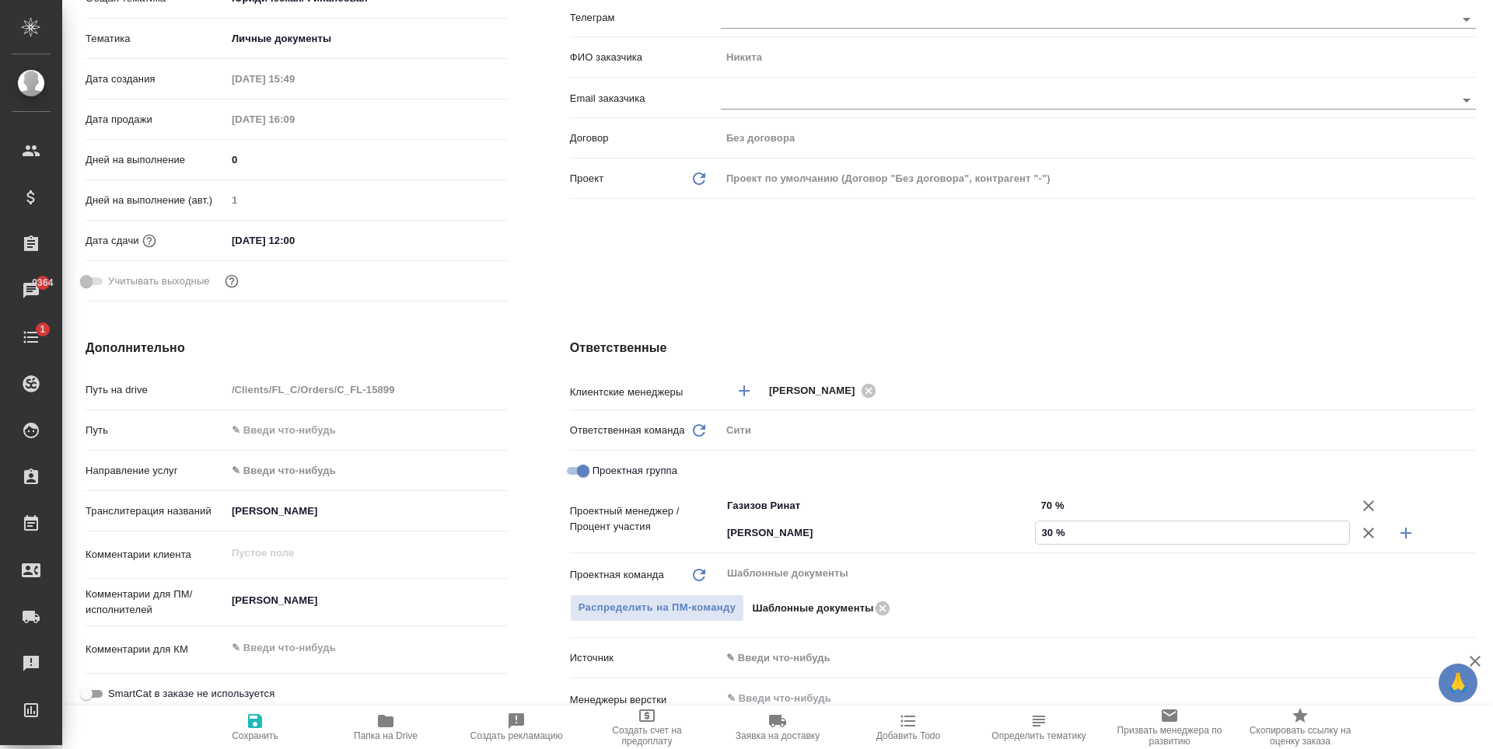
type textarea "x"
type input "30 %"
click at [260, 728] on icon "button" at bounding box center [255, 721] width 14 height 14
type textarea "x"
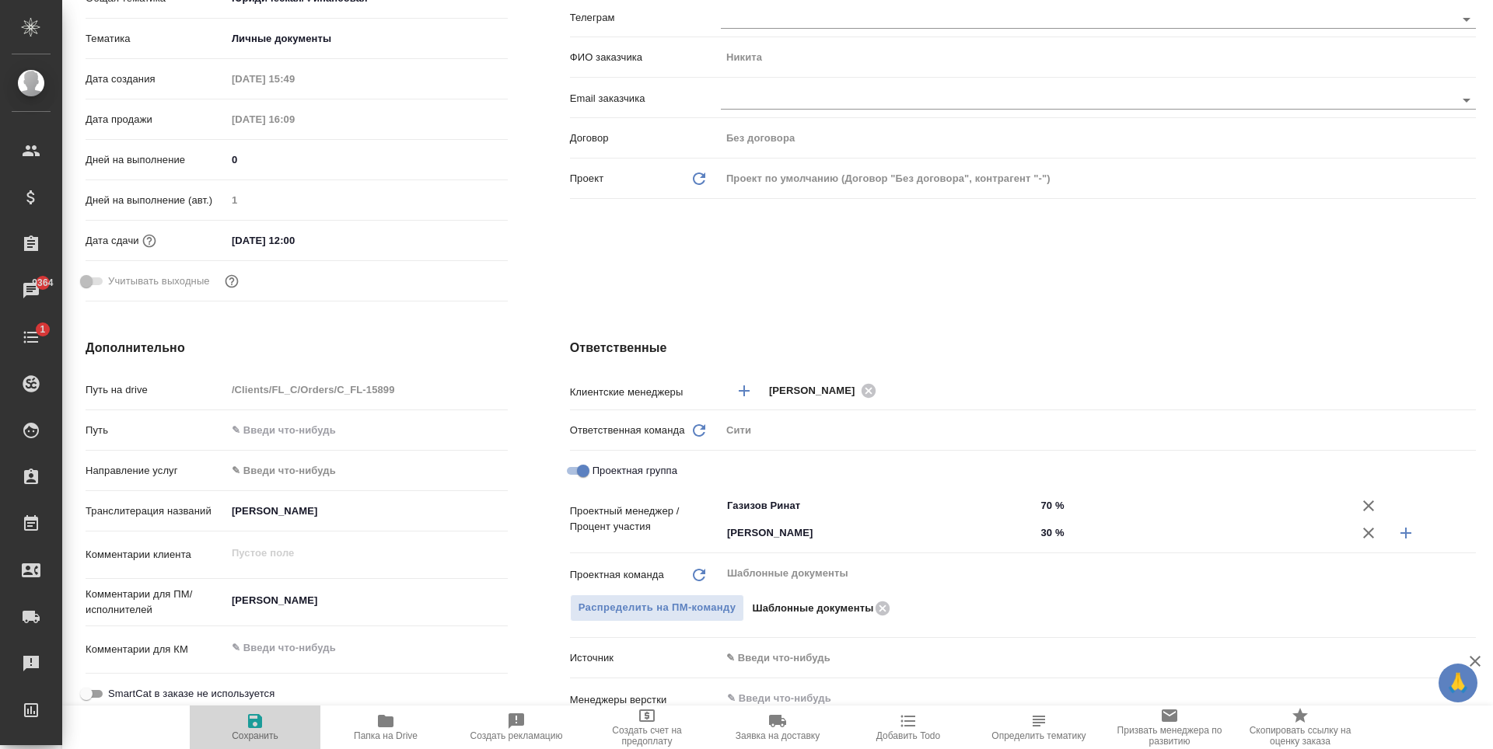
type textarea "x"
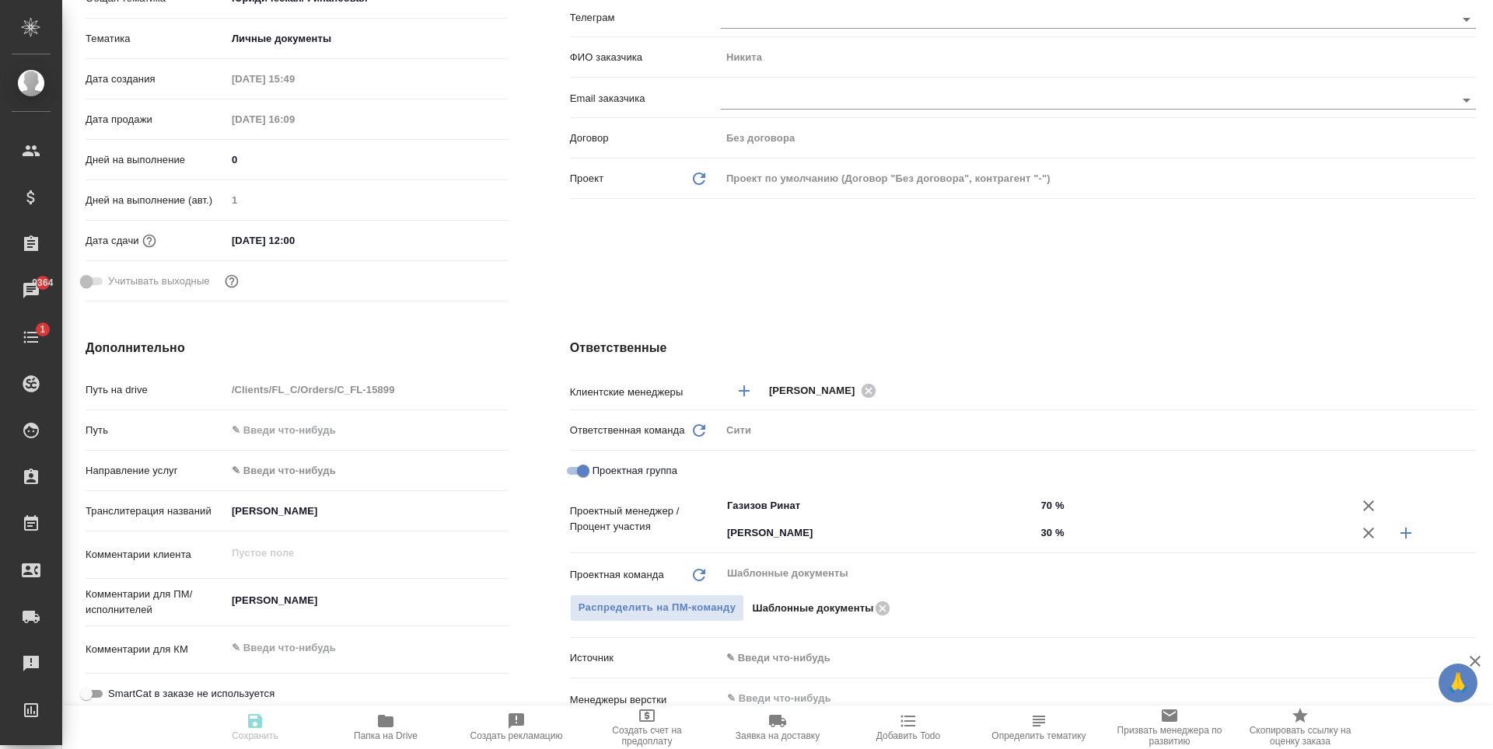
type textarea "x"
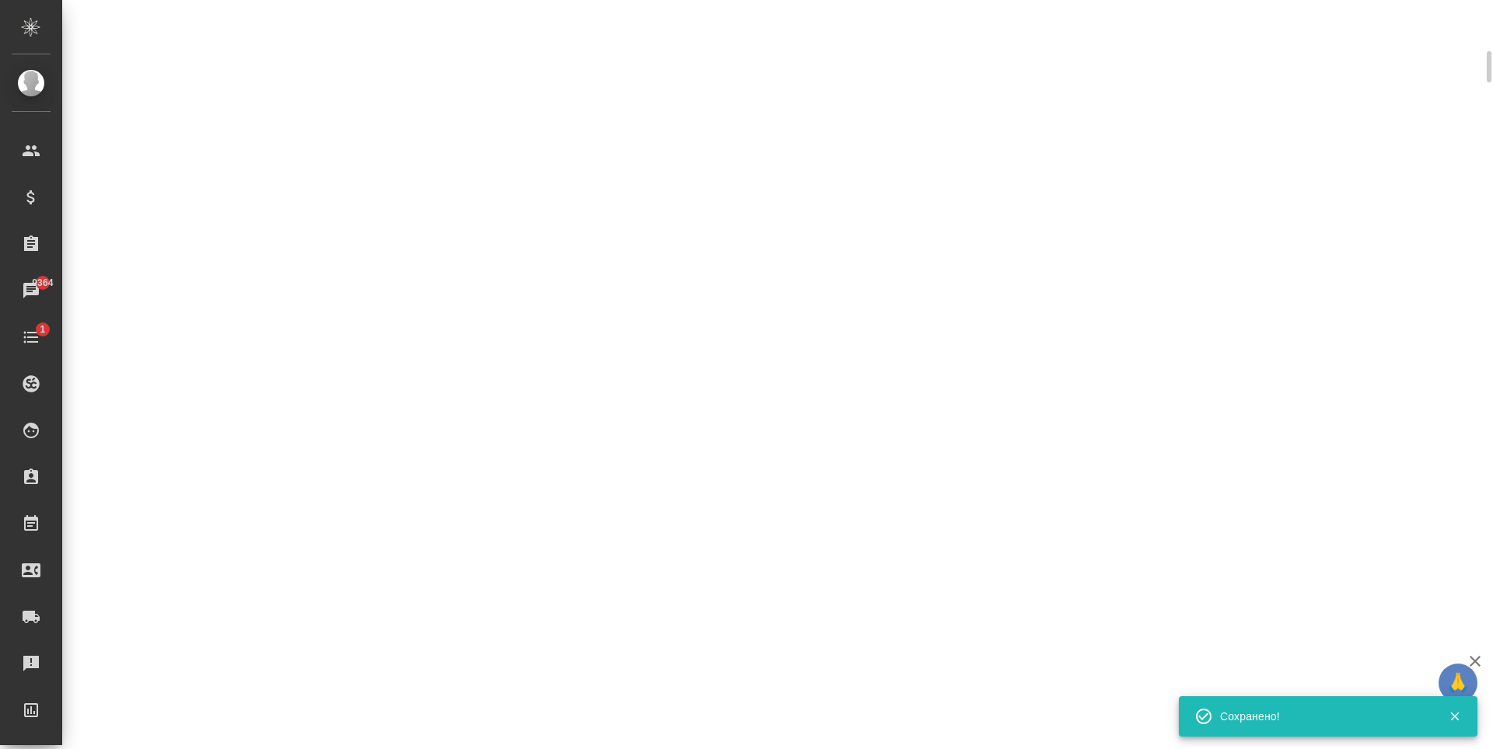
scroll to position [299, 0]
select select "RU"
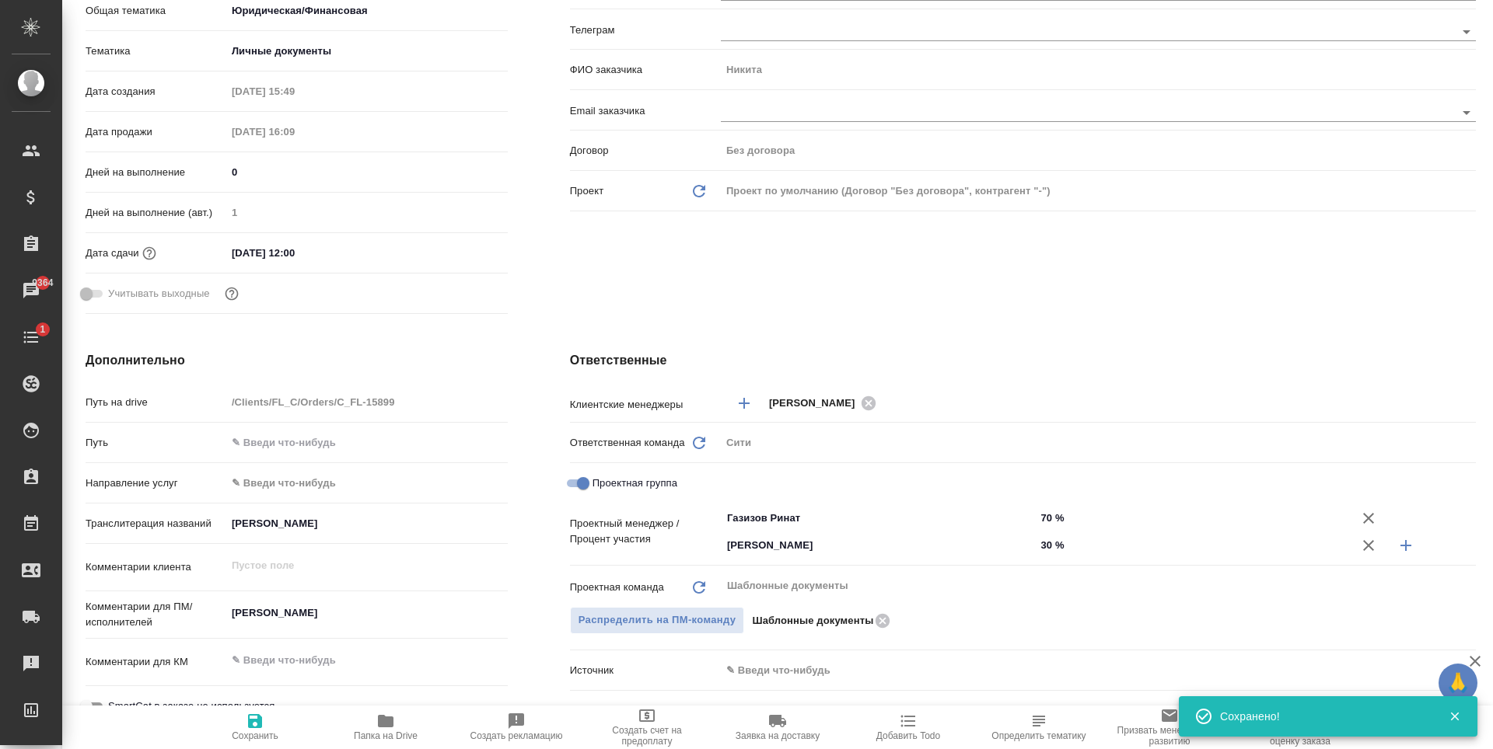
type textarea "x"
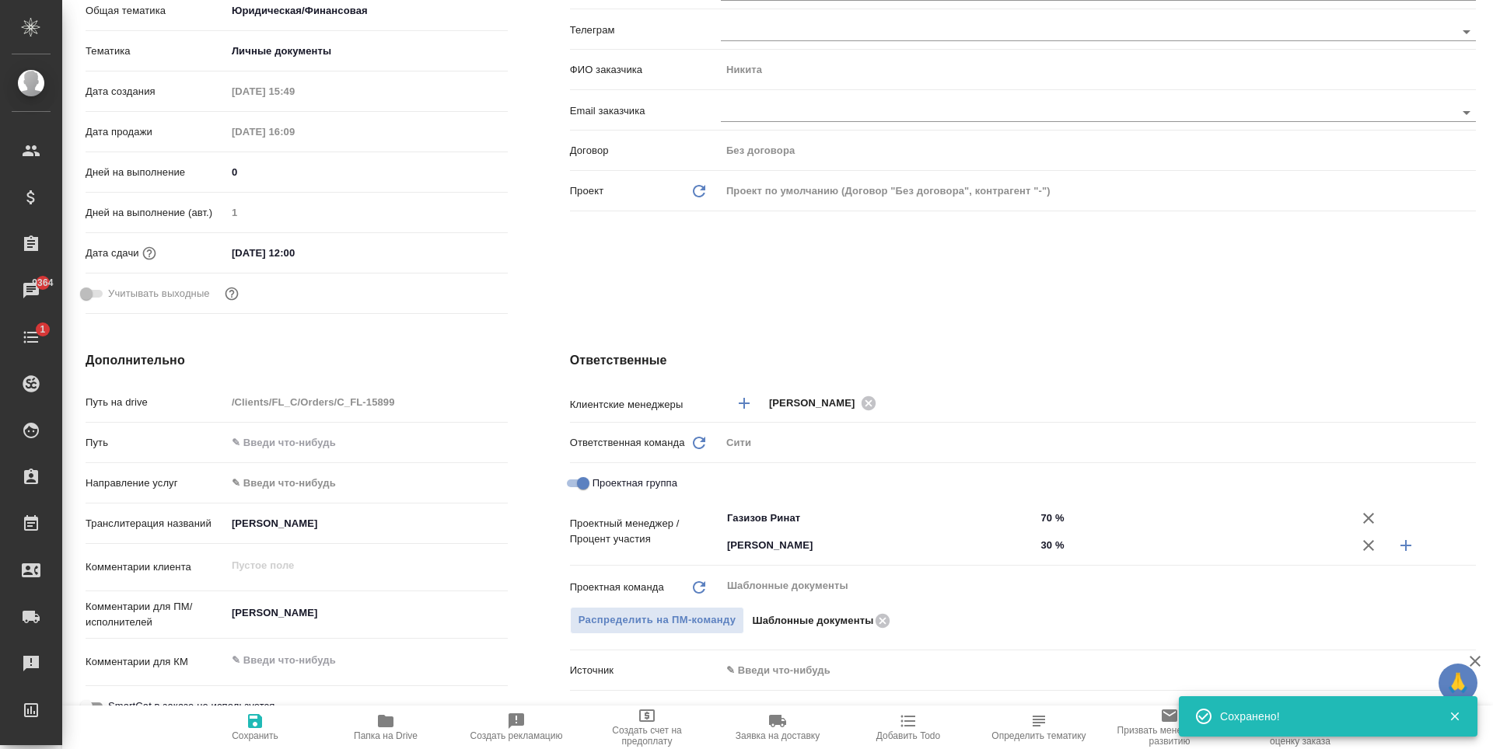
type textarea "x"
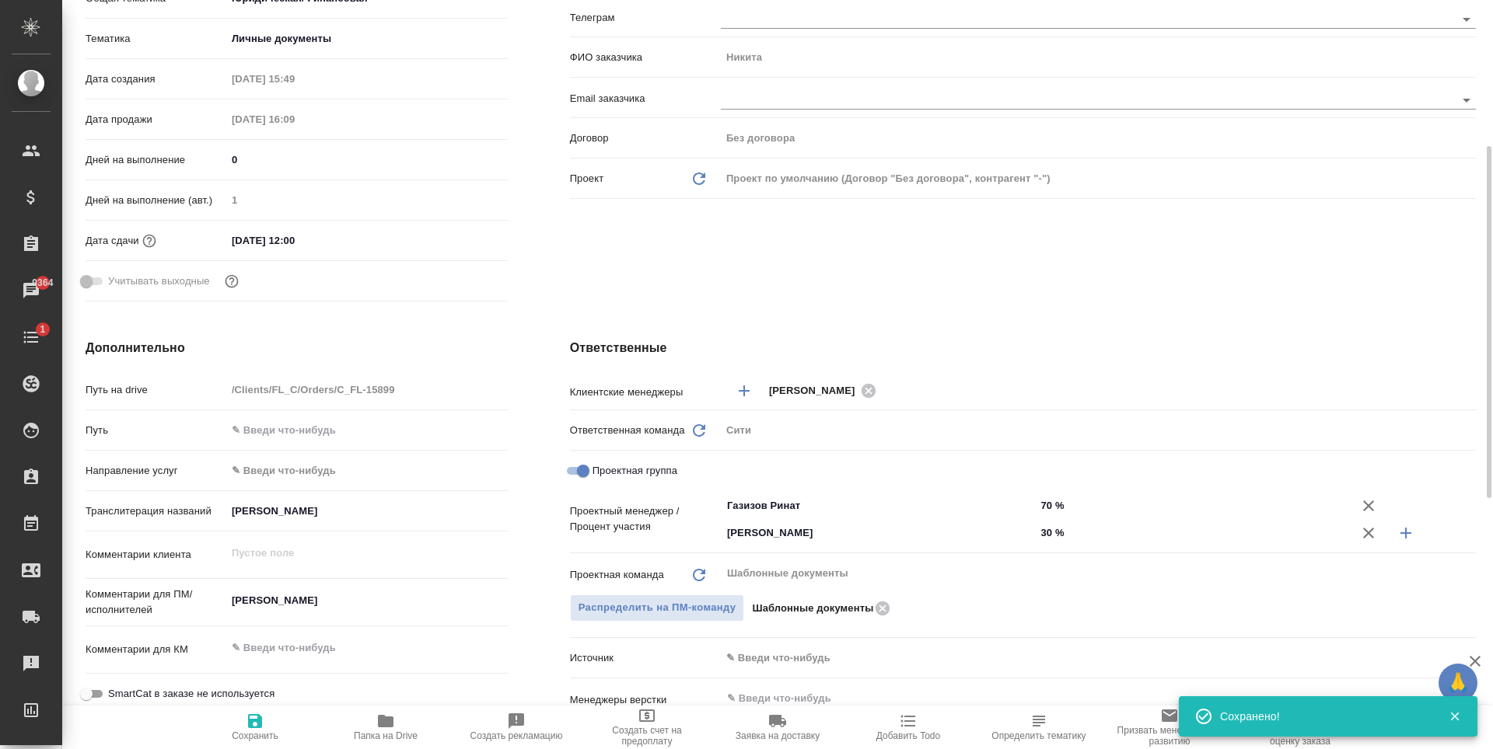
scroll to position [0, 0]
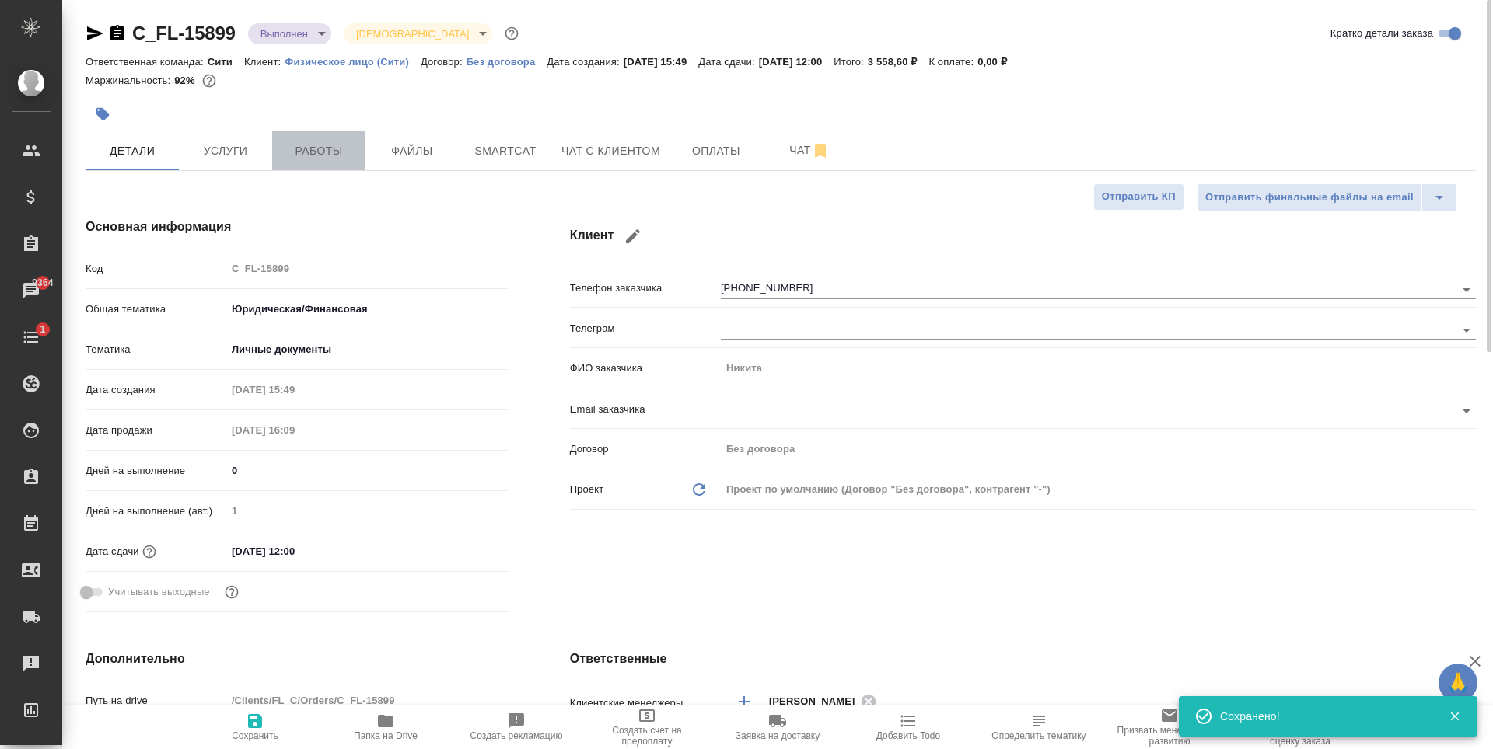
click at [297, 155] on span "Работы" at bounding box center [318, 150] width 75 height 19
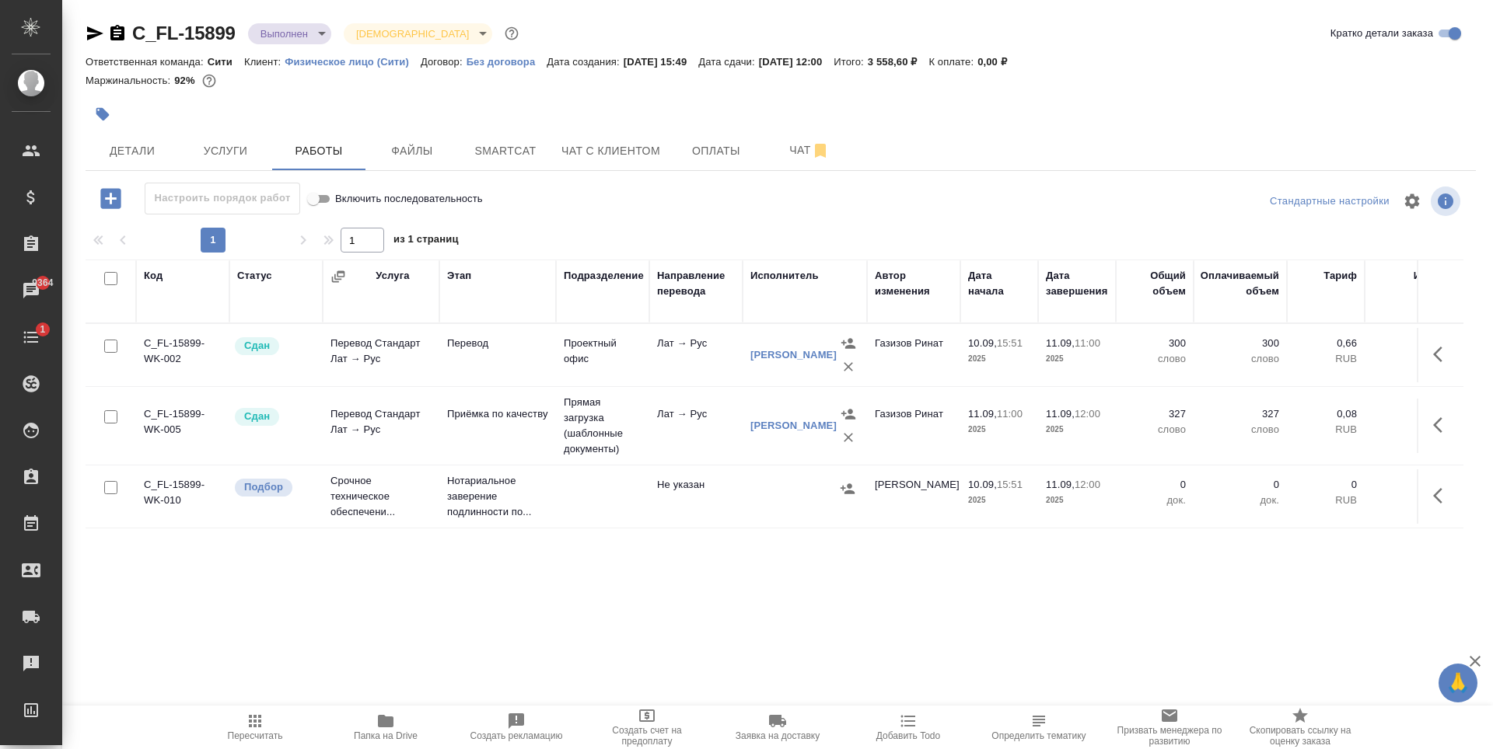
click at [1433, 495] on icon "button" at bounding box center [1442, 496] width 19 height 19
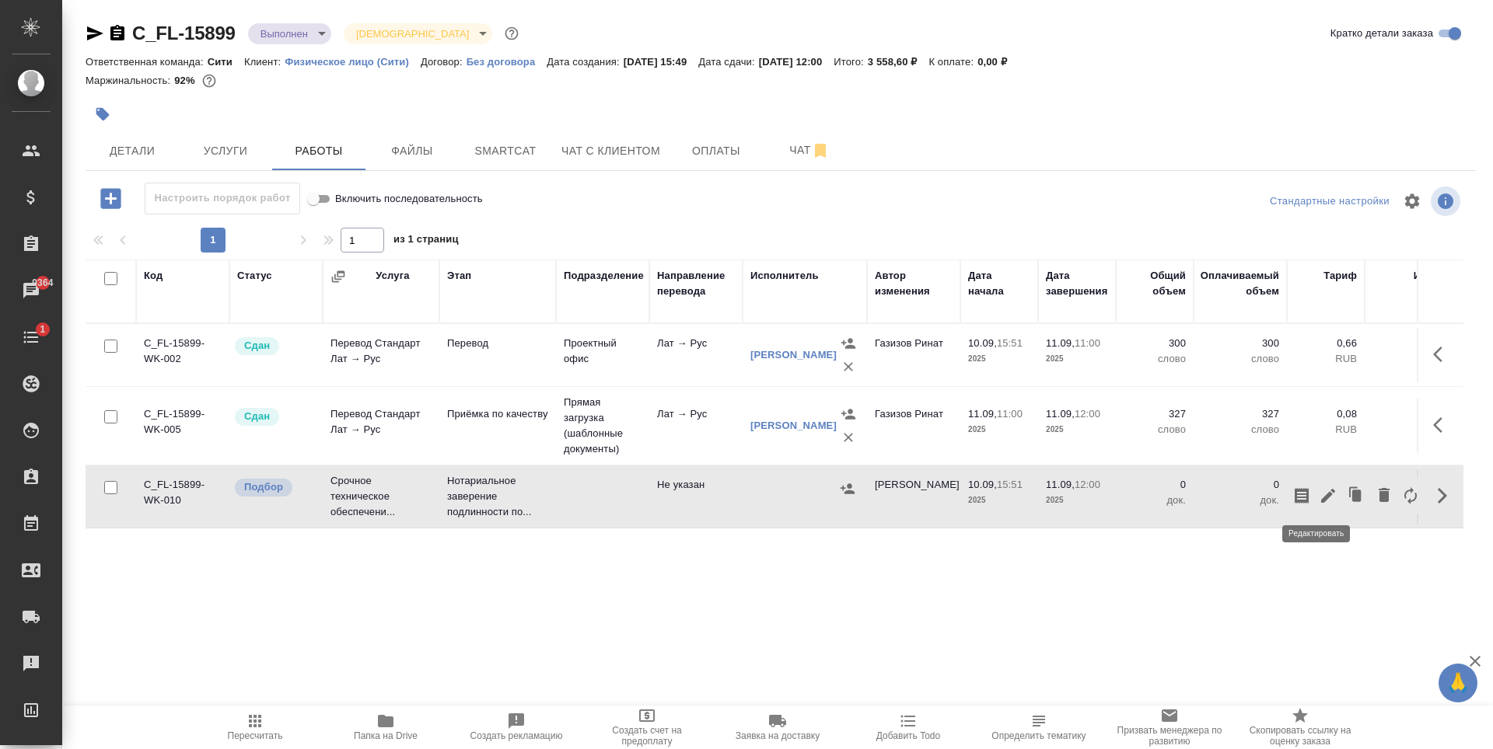
click at [1320, 498] on icon "button" at bounding box center [1327, 496] width 19 height 19
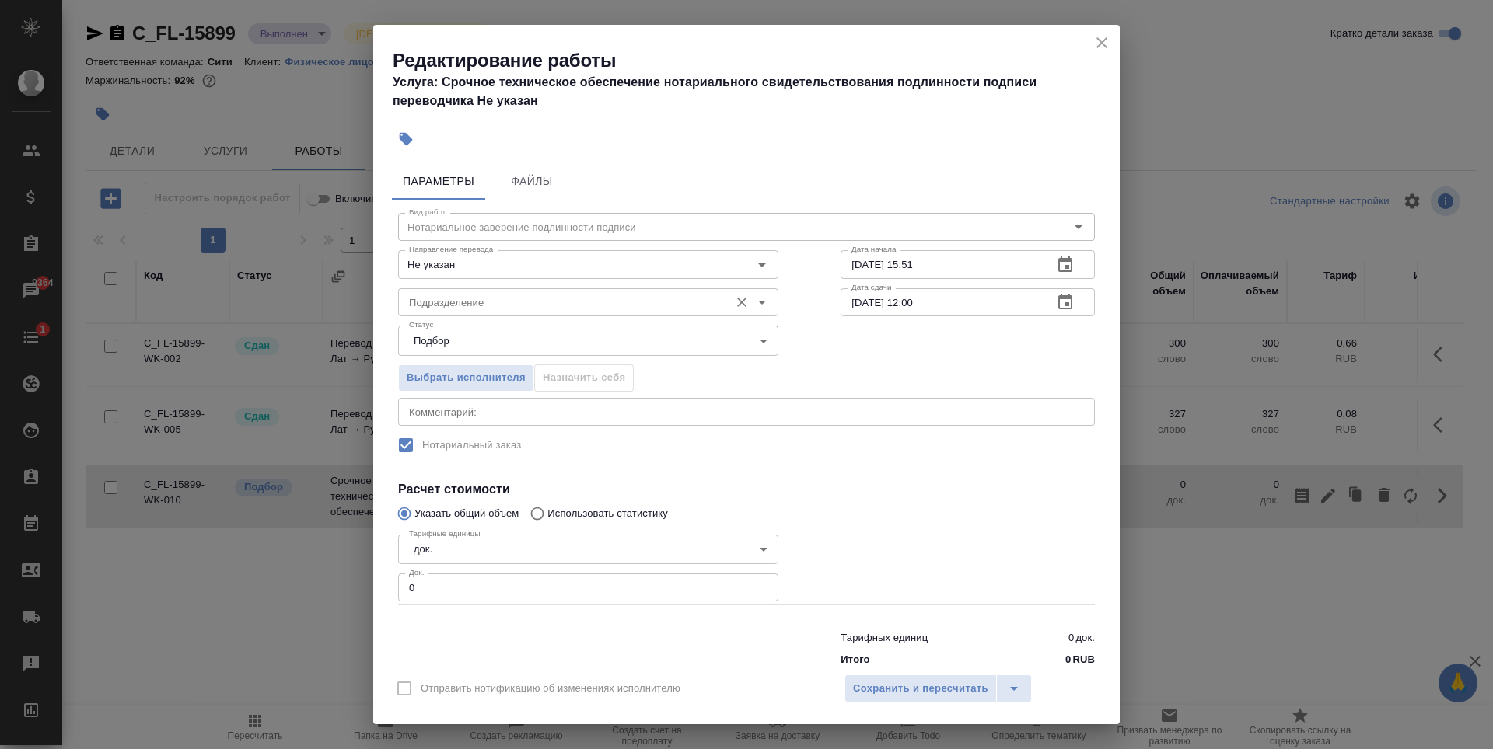
click at [512, 307] on input "Подразделение" at bounding box center [562, 302] width 319 height 19
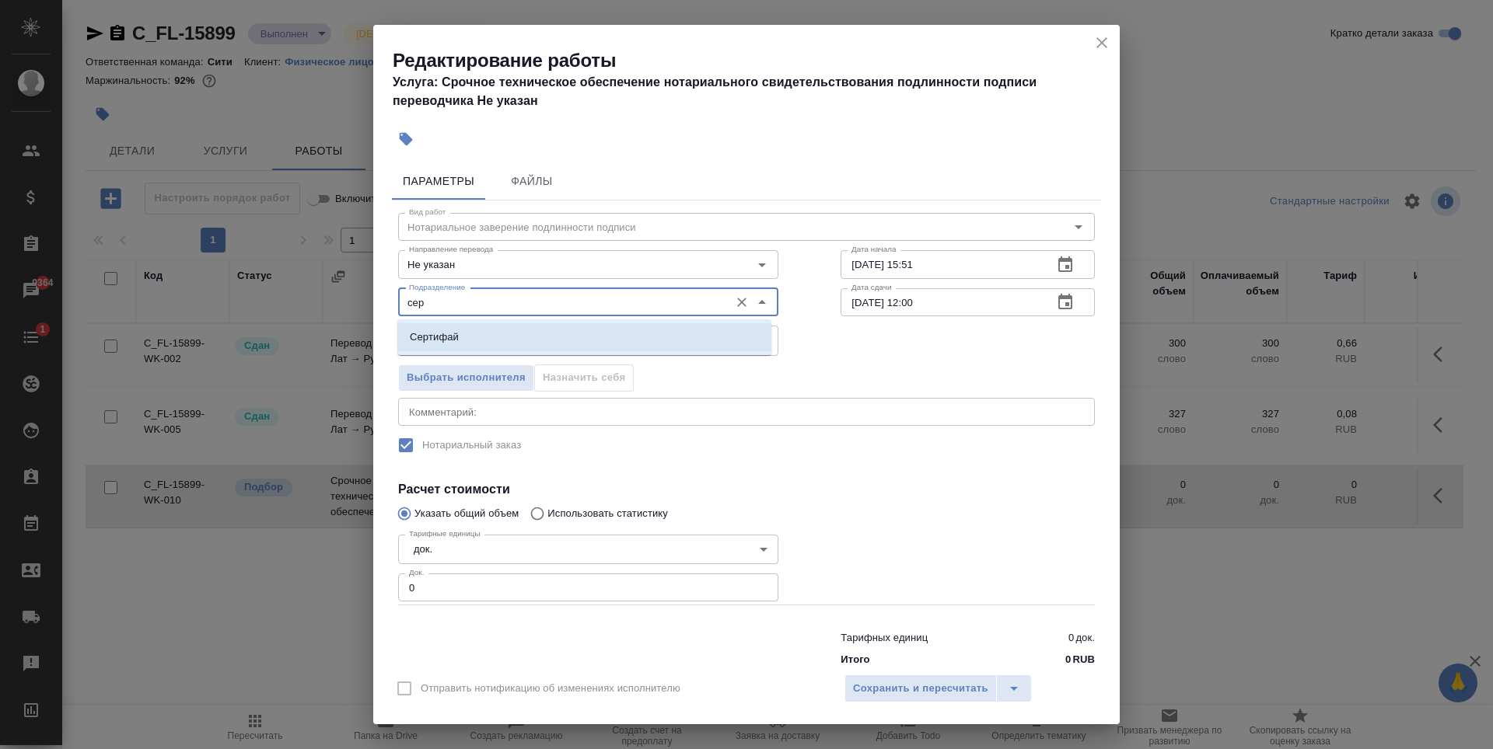
click at [601, 332] on li "Сертифай" at bounding box center [584, 337] width 374 height 28
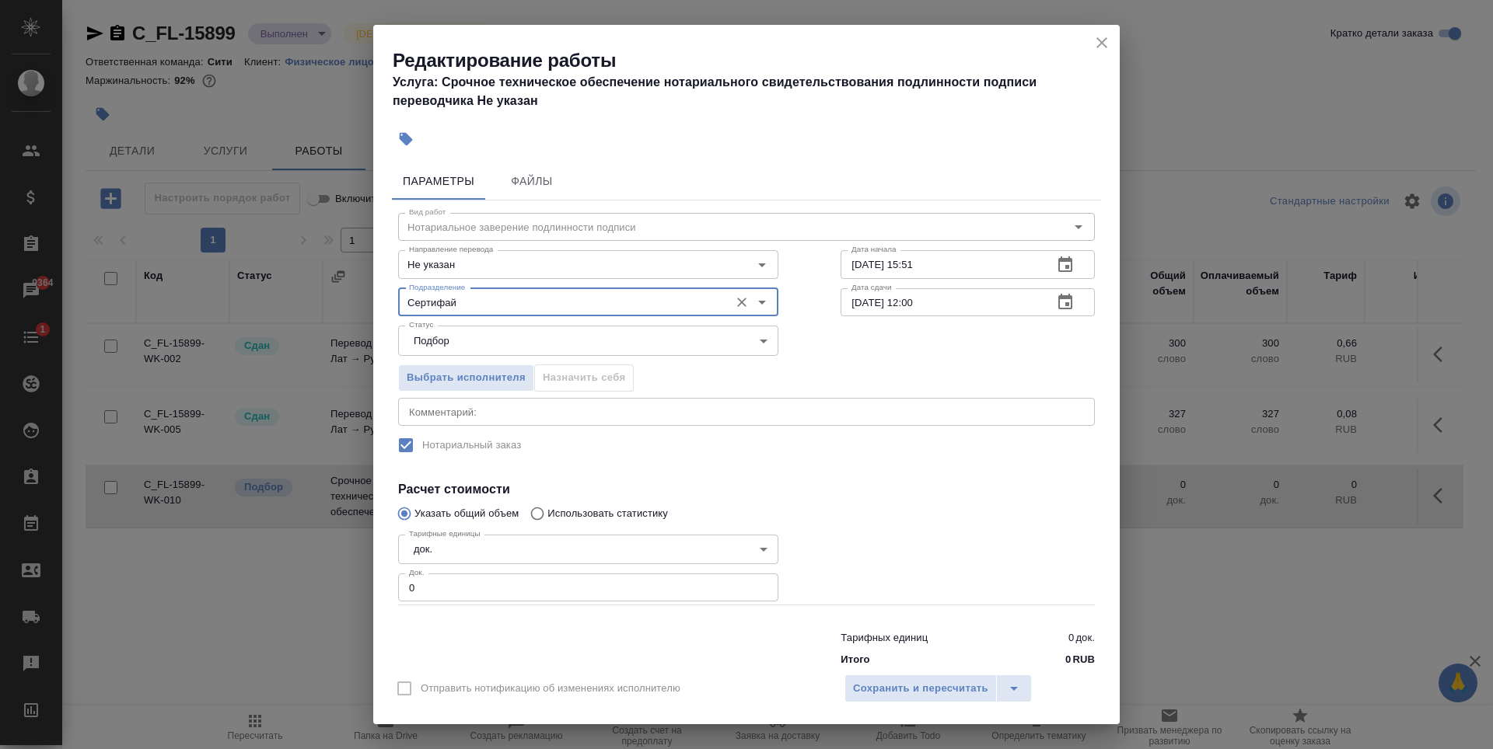
type input "Сертифай"
type input "1"
click at [755, 586] on input "1" at bounding box center [588, 588] width 380 height 28
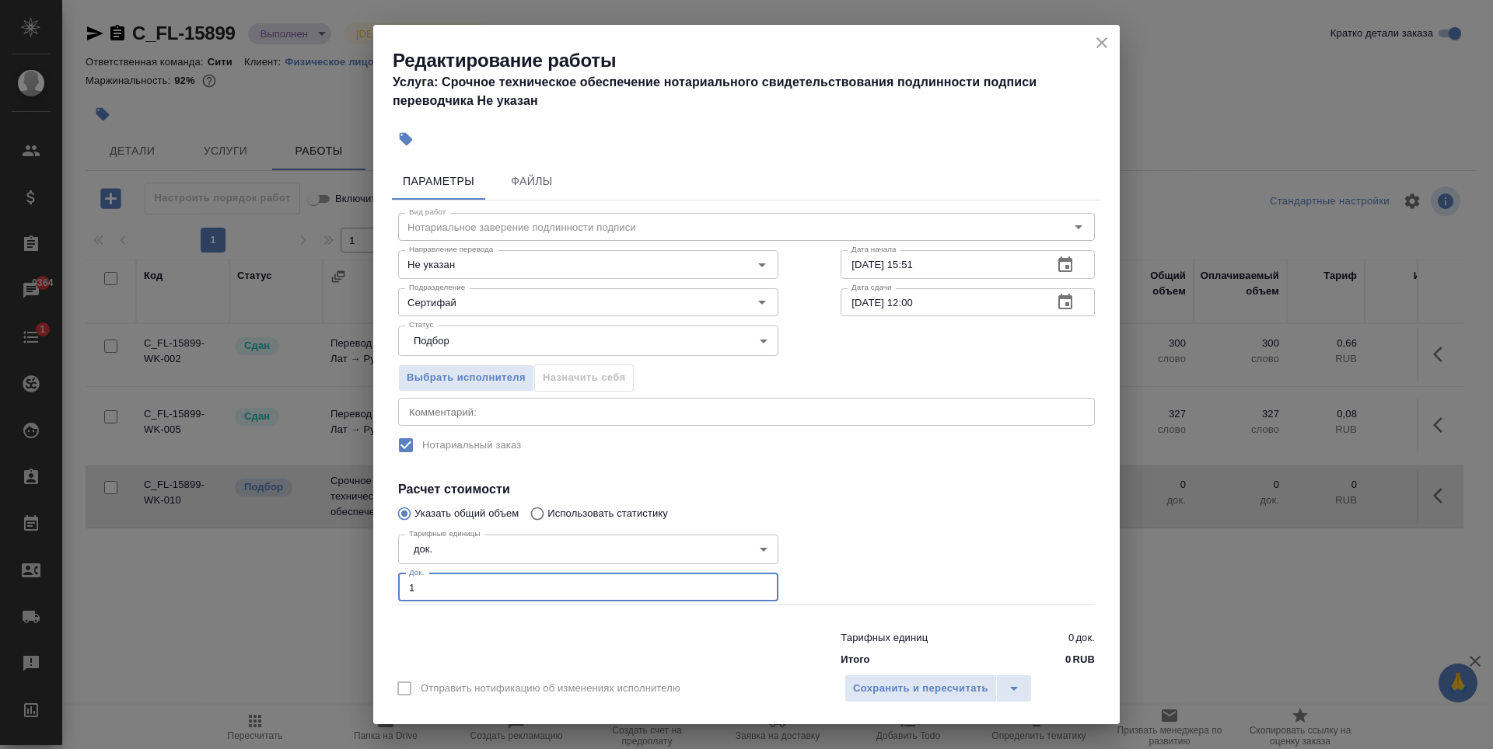
click at [905, 462] on div "Вид работ Нотариальное заверение подлинности подписи Вид работ Направление пере…" at bounding box center [746, 437] width 709 height 473
click at [925, 693] on span "Сохранить и пересчитать" at bounding box center [920, 689] width 135 height 18
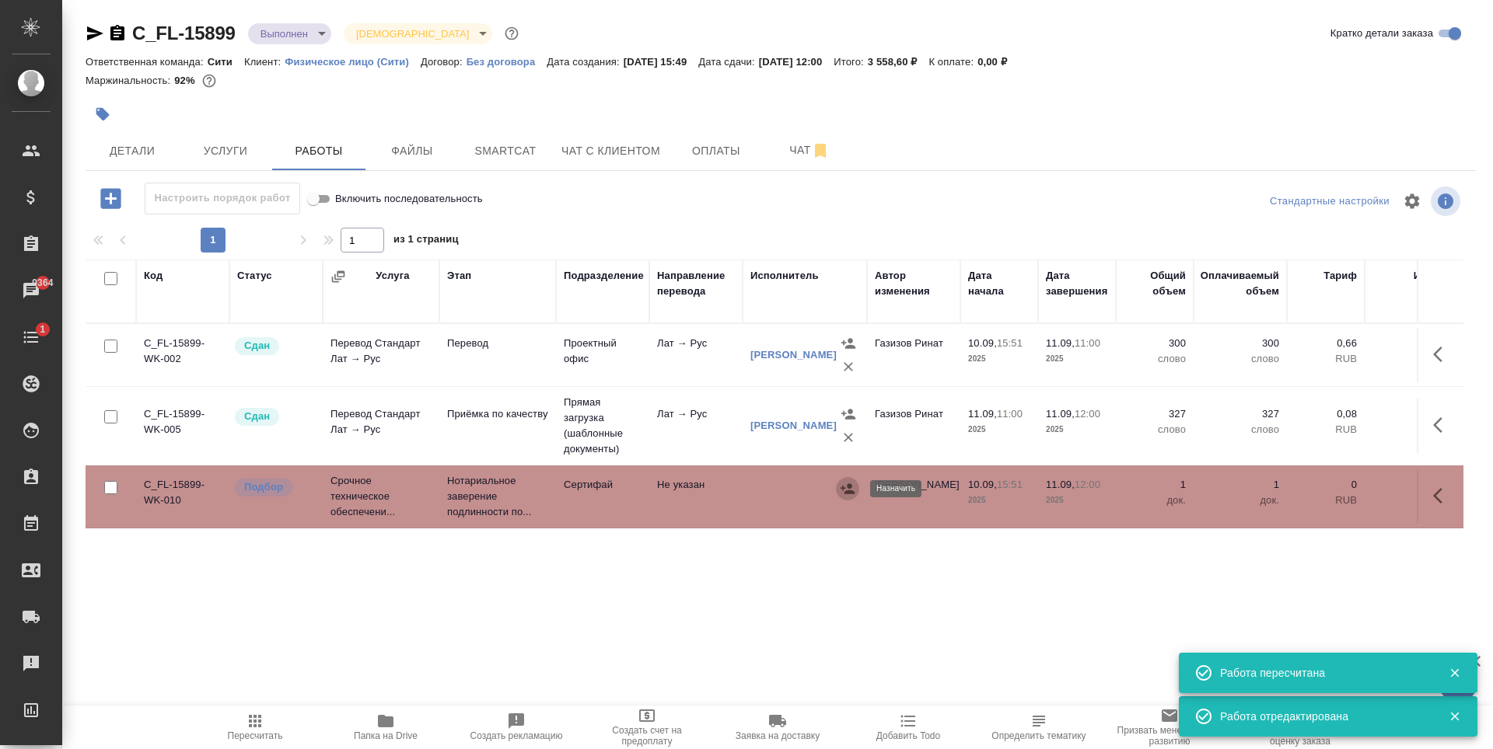
click at [850, 490] on icon "button" at bounding box center [848, 489] width 16 height 16
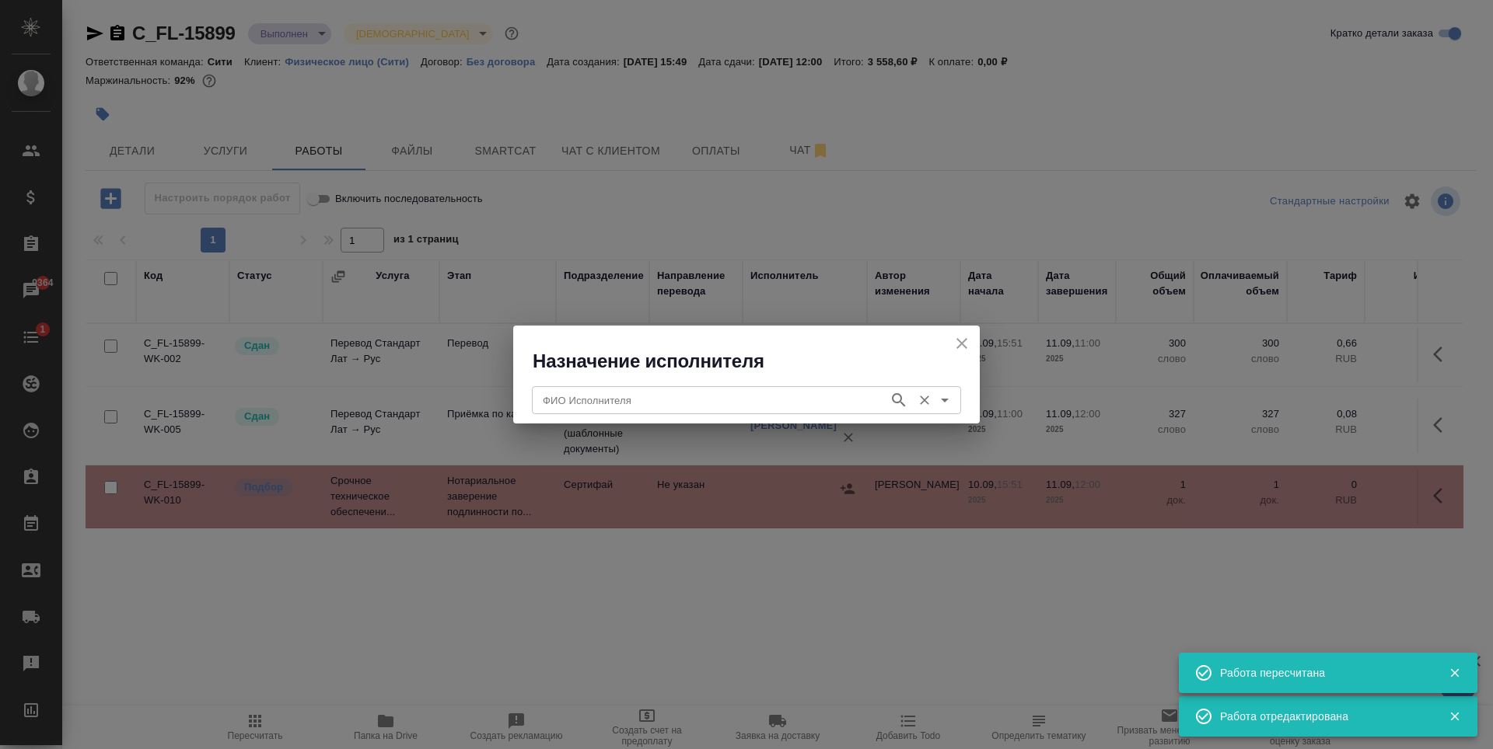
click at [611, 401] on input "ФИО Исполнителя" at bounding box center [708, 400] width 344 height 19
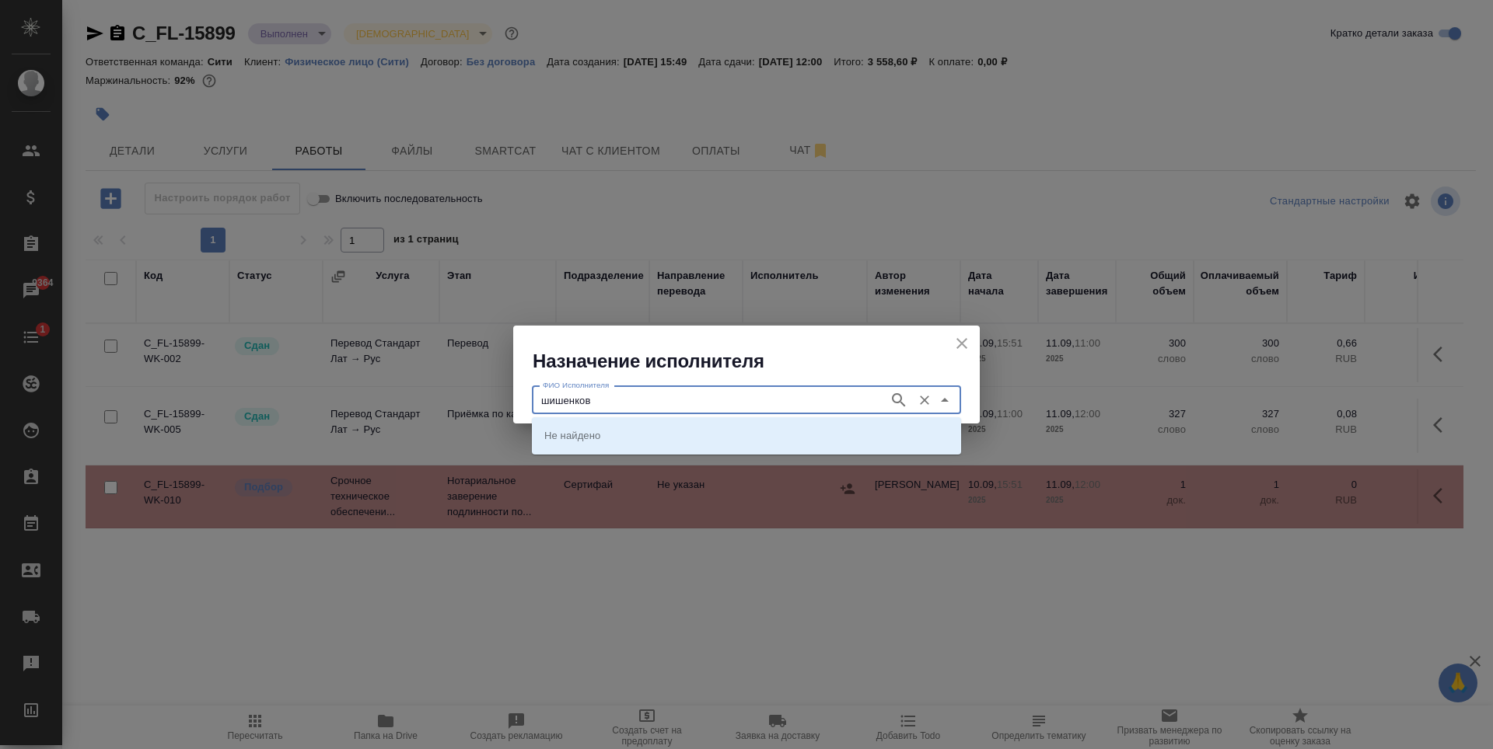
type input "шишенков"
click at [629, 437] on p "[PERSON_NAME]" at bounding box center [586, 436] width 85 height 16
type input "[PERSON_NAME]"
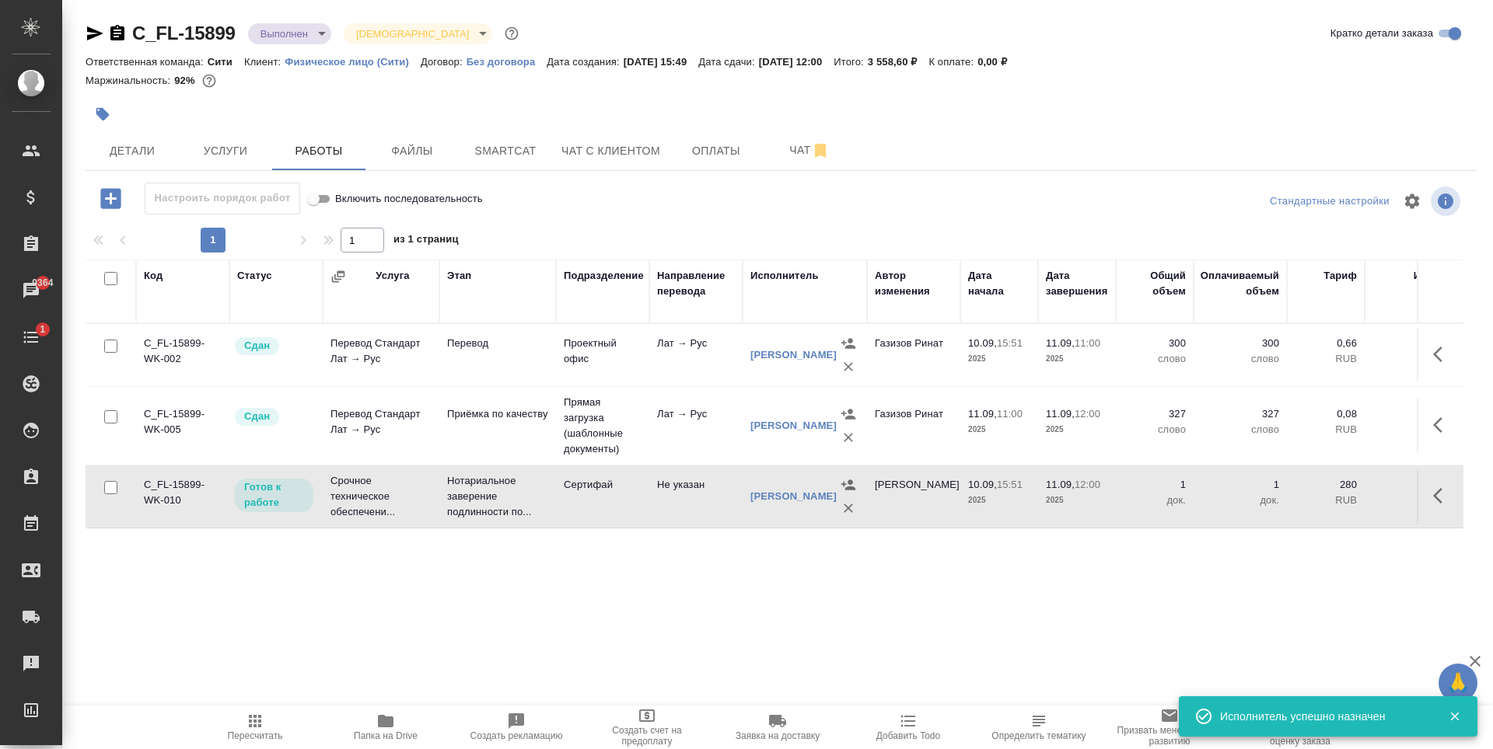
click at [627, 584] on div "Код Статус Услуга Этап Подразделение Направление перевода Исполнитель Автор изм…" at bounding box center [774, 435] width 1377 height 350
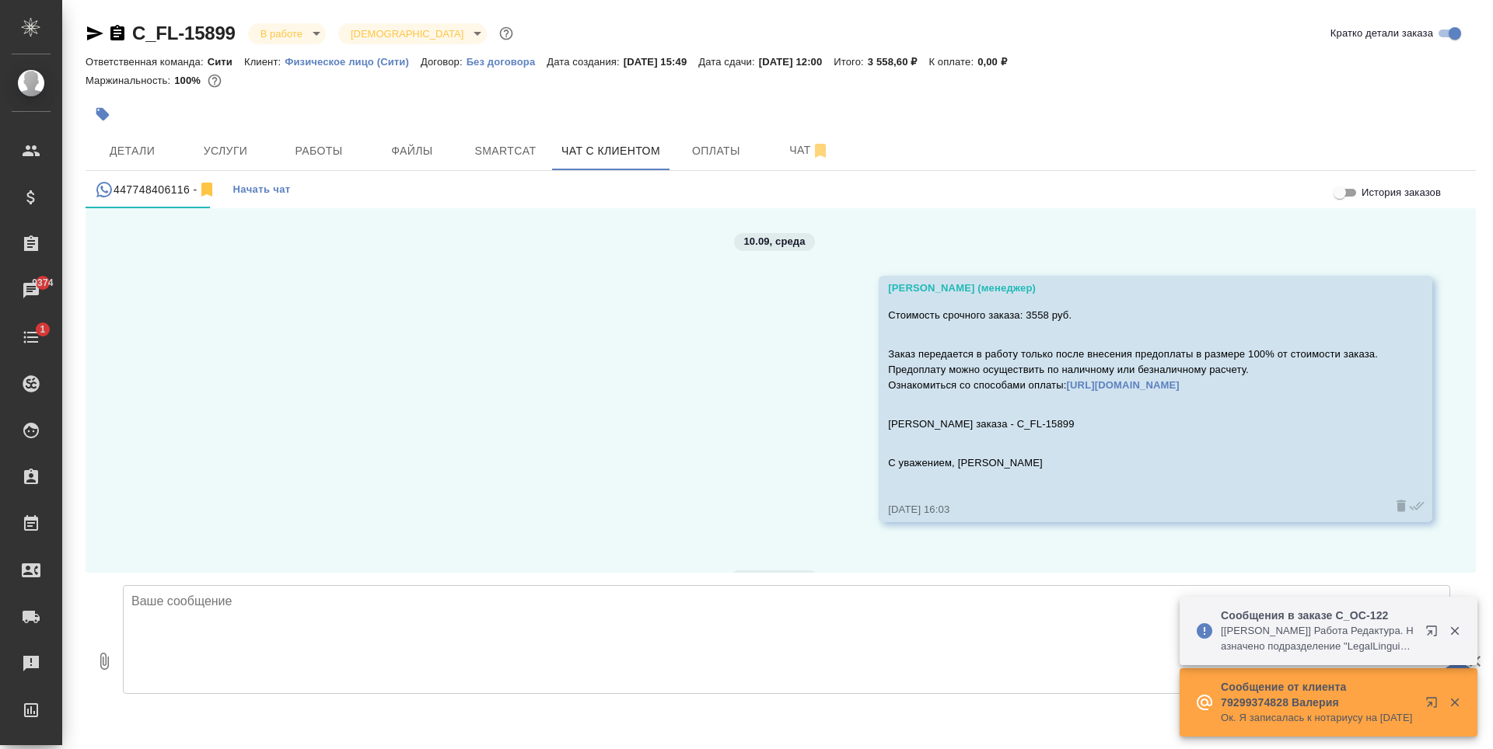
scroll to position [240, 0]
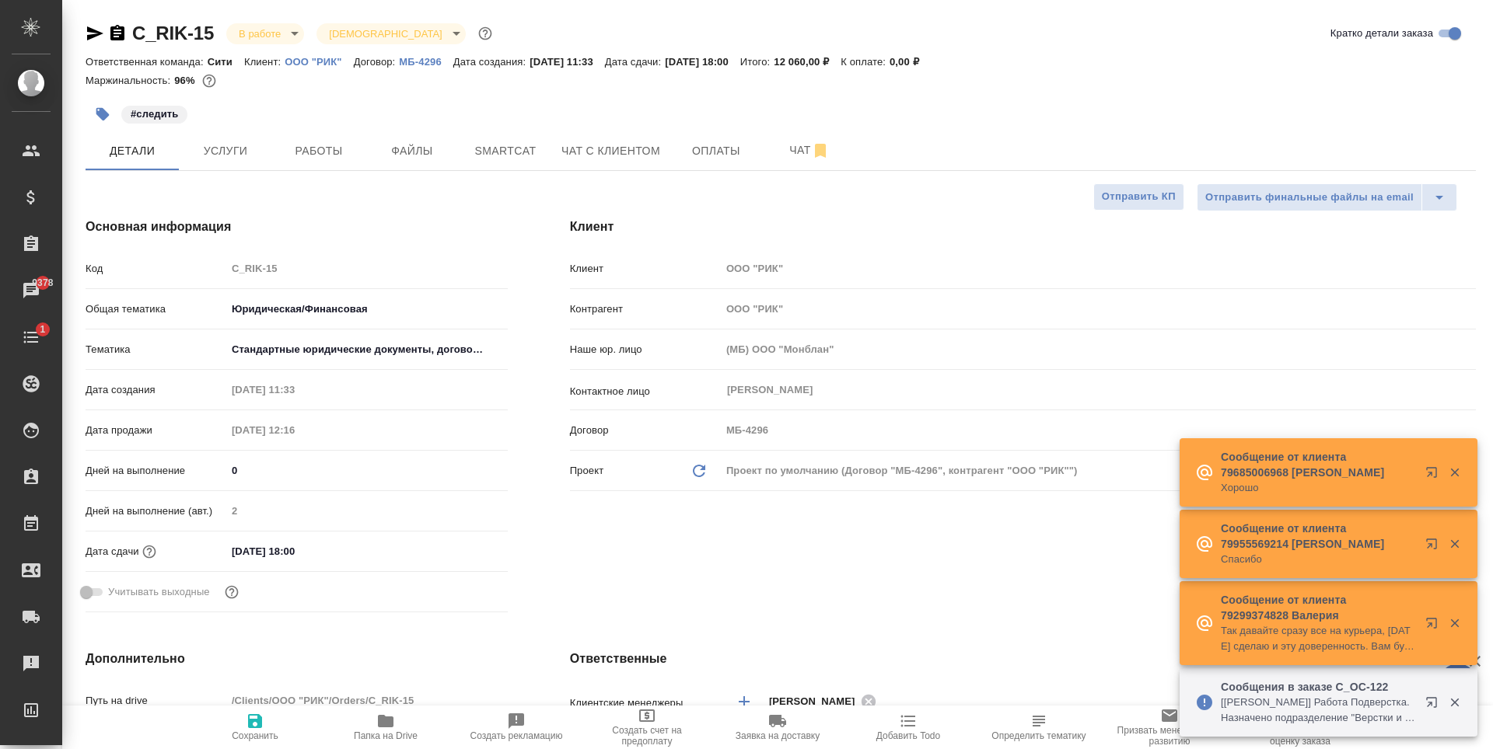
select select "RU"
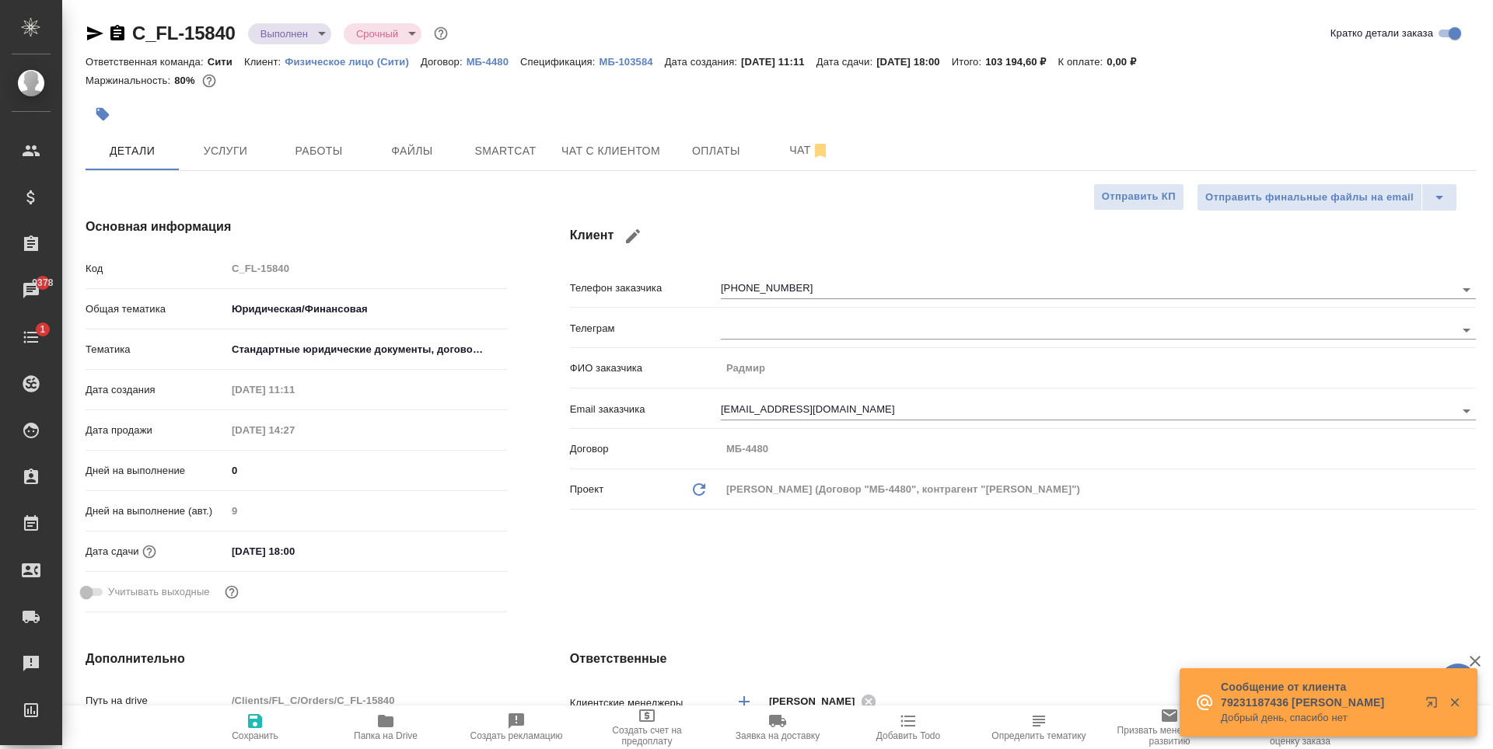
select select "RU"
click at [314, 162] on button "Работы" at bounding box center [318, 150] width 93 height 39
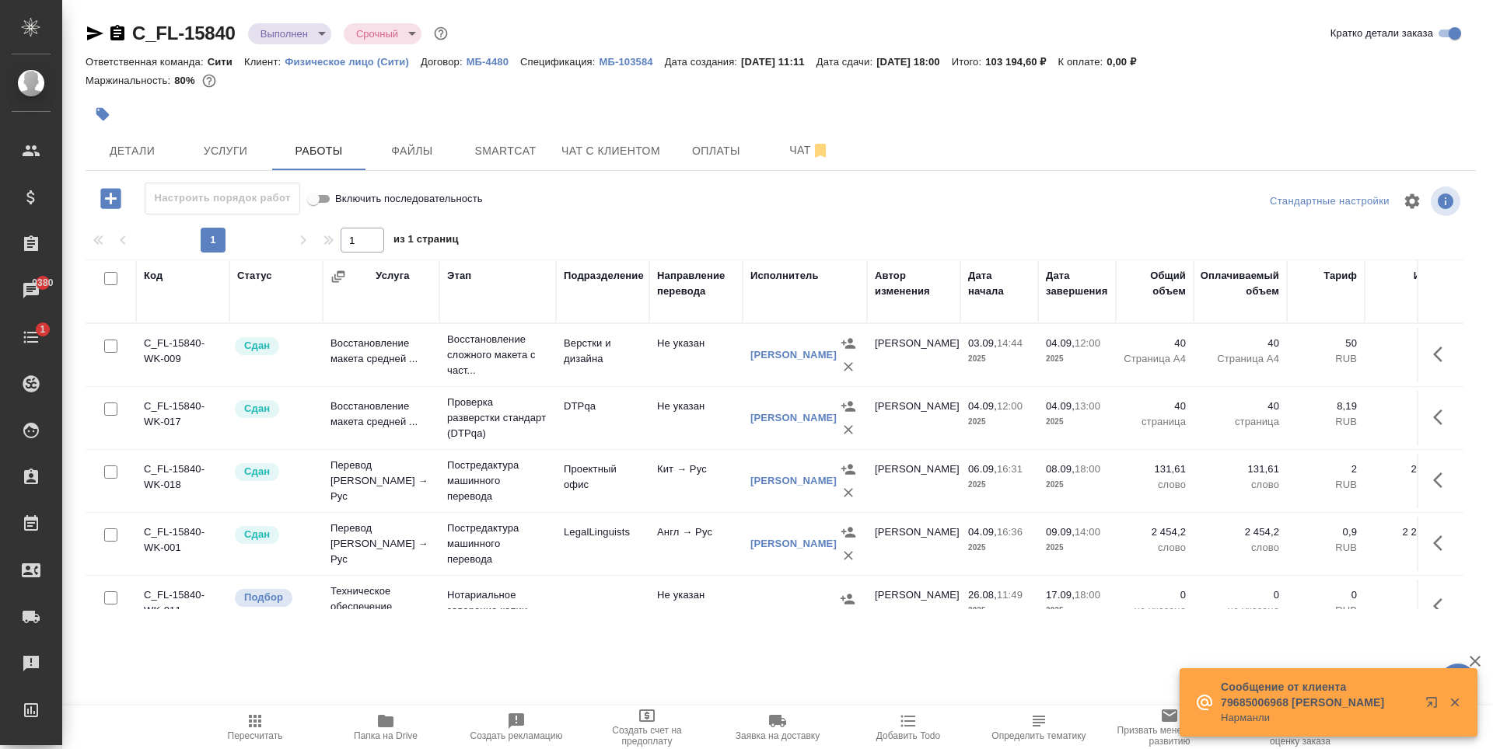
click at [92, 32] on icon "button" at bounding box center [95, 33] width 16 height 14
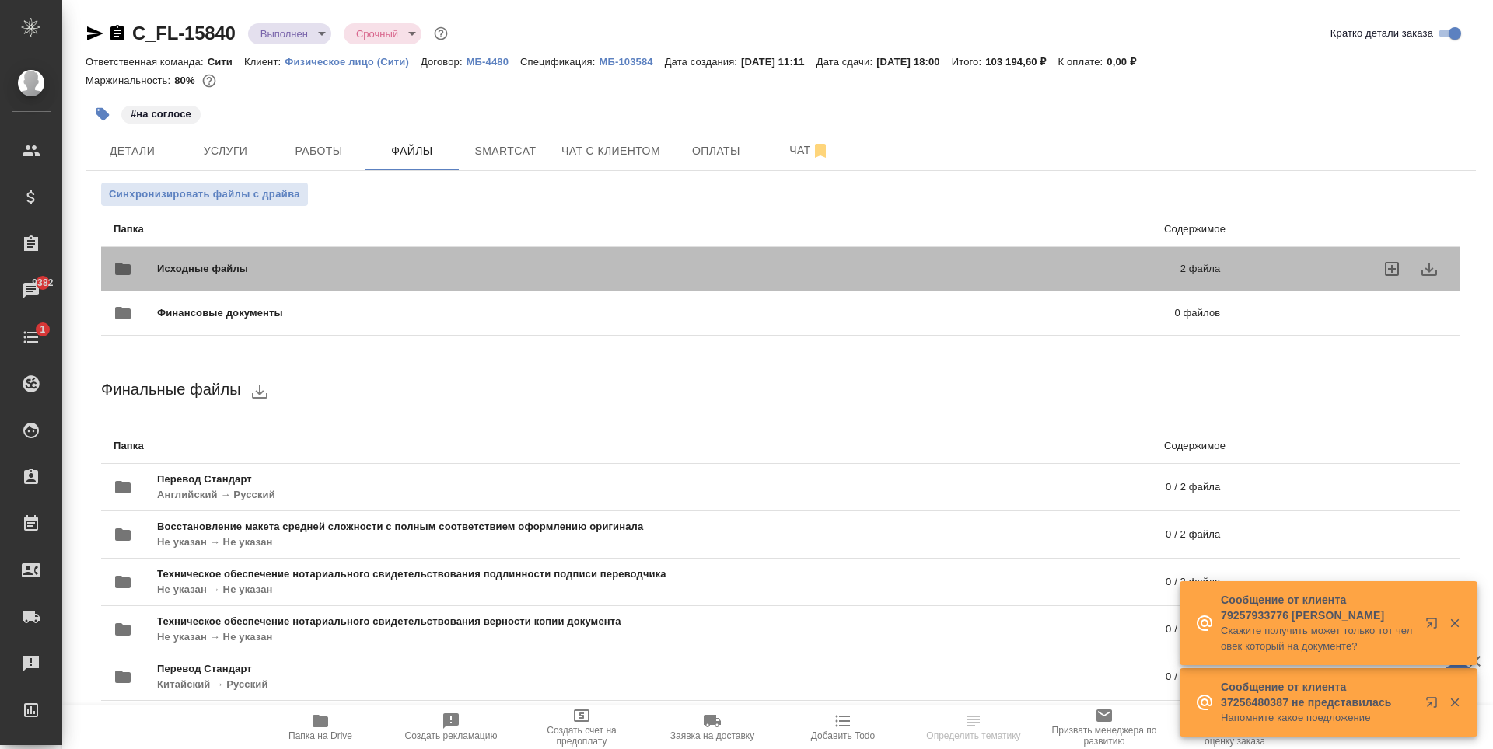
click at [391, 272] on span "Исходные файлы" at bounding box center [435, 269] width 557 height 16
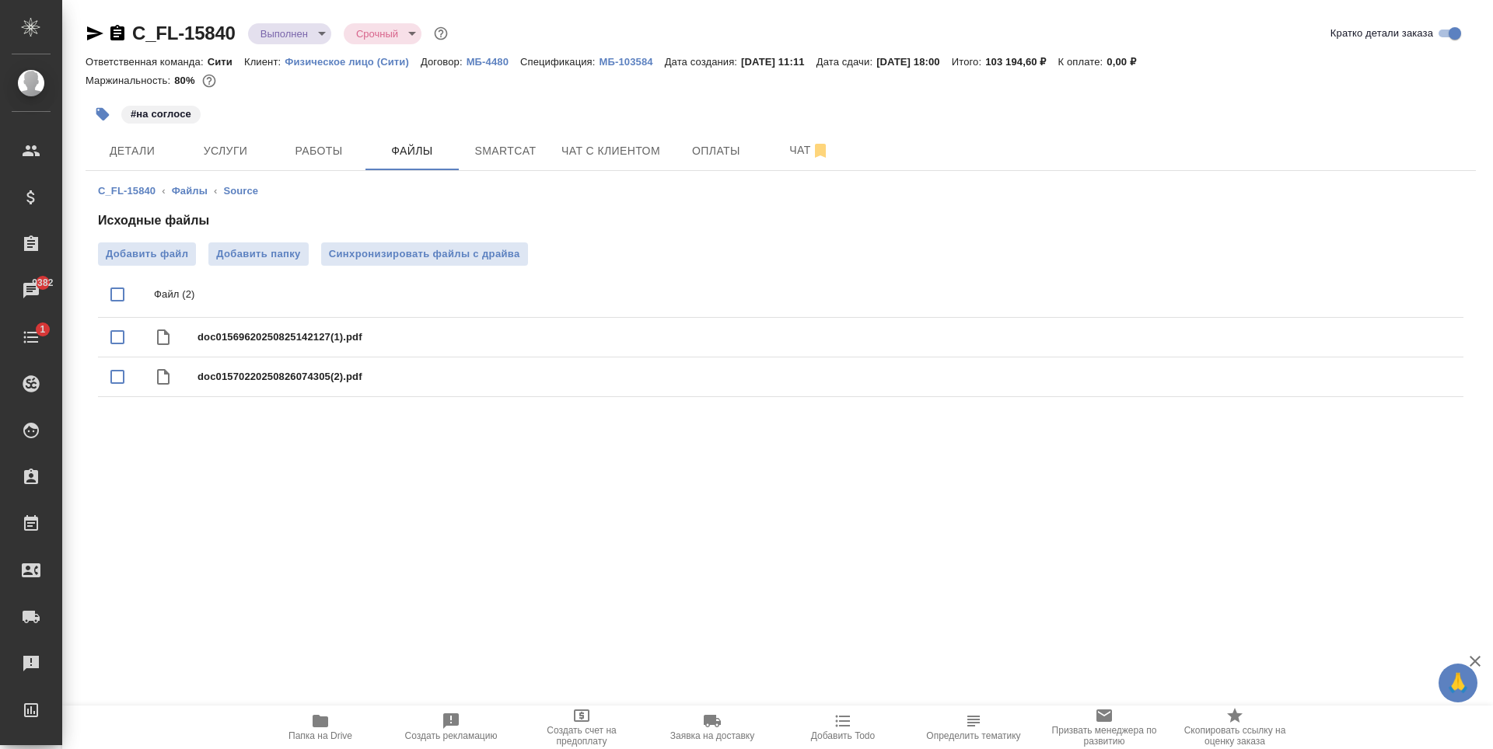
drag, startPoint x: 678, startPoint y: 620, endPoint x: 641, endPoint y: 603, distance: 40.0
click at [677, 620] on div ".cls-1 fill:#fff; AWATERA [PERSON_NAME] Спецификации Заказы 9382 Чаты 1 Todo Пр…" at bounding box center [746, 374] width 1493 height 749
click at [321, 729] on icon "button" at bounding box center [320, 721] width 19 height 19
